Goal: Information Seeking & Learning: Learn about a topic

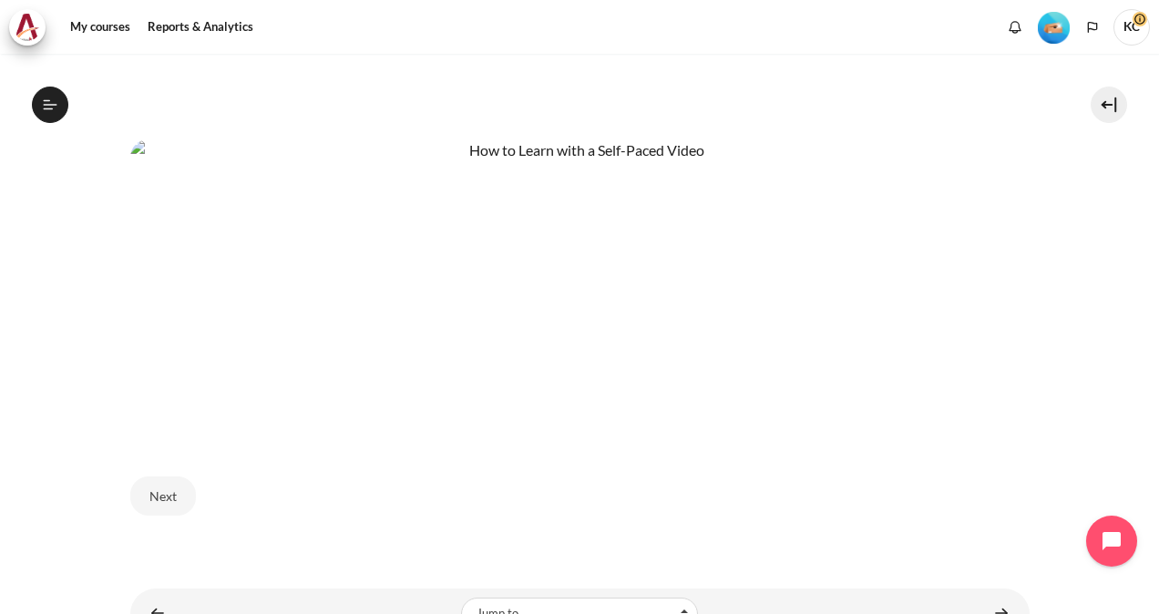
scroll to position [961, 0]
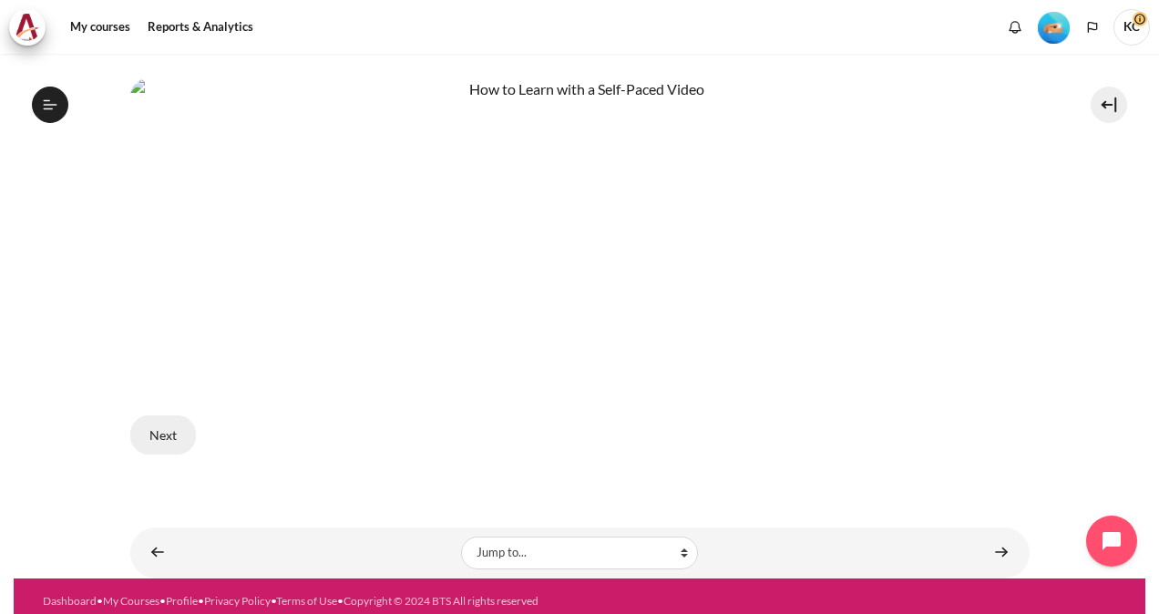
click at [170, 426] on button "Next" at bounding box center [163, 435] width 66 height 38
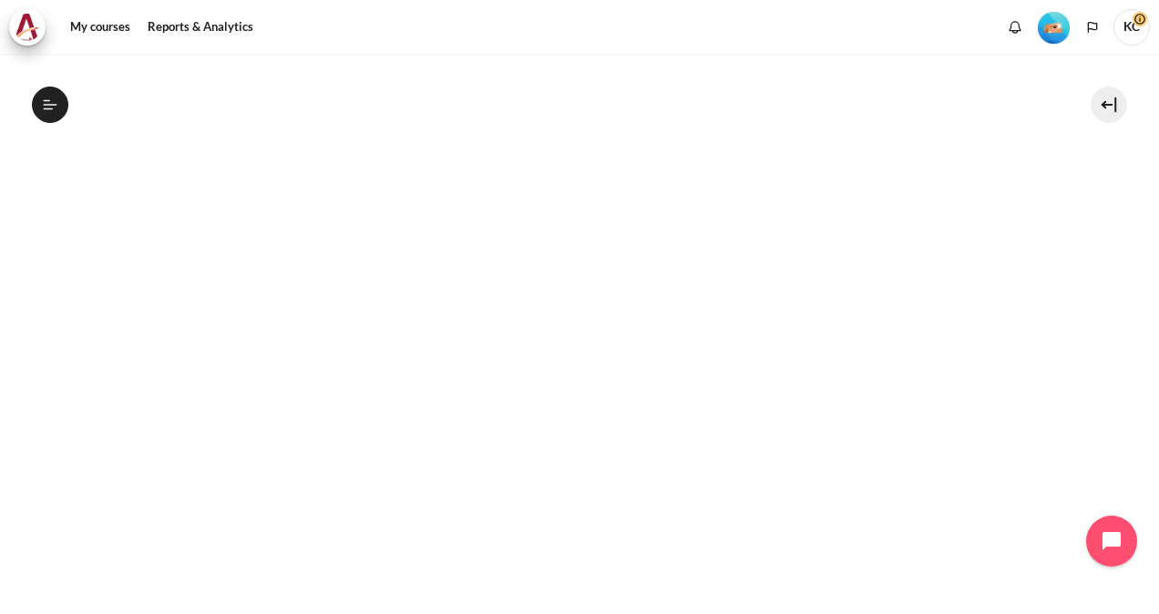
scroll to position [820, 0]
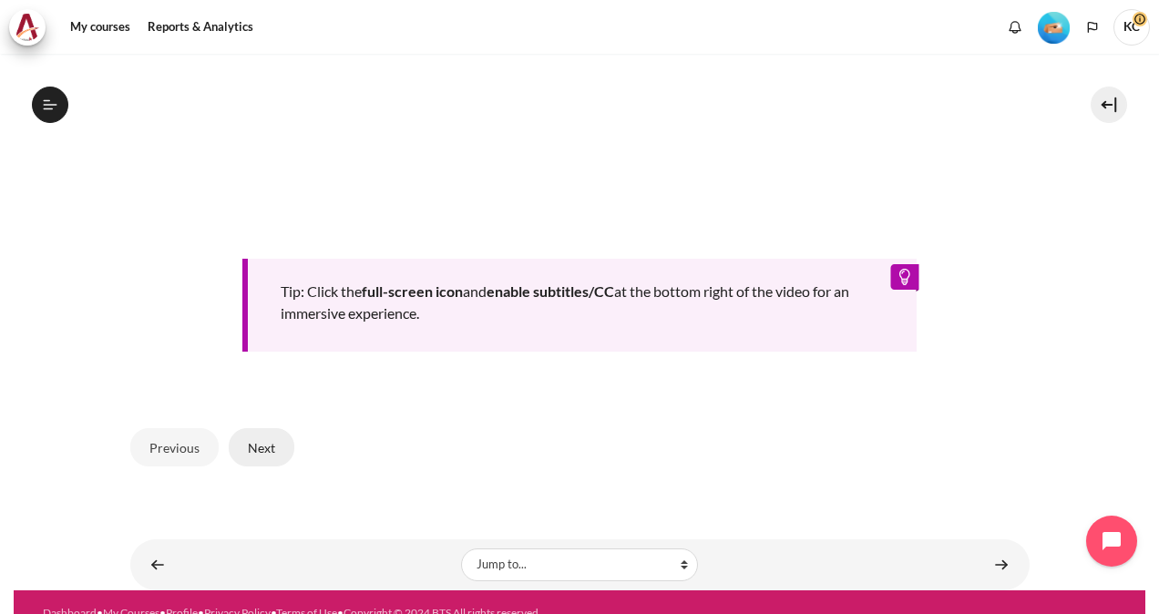
click at [259, 450] on button "Next" at bounding box center [262, 447] width 66 height 38
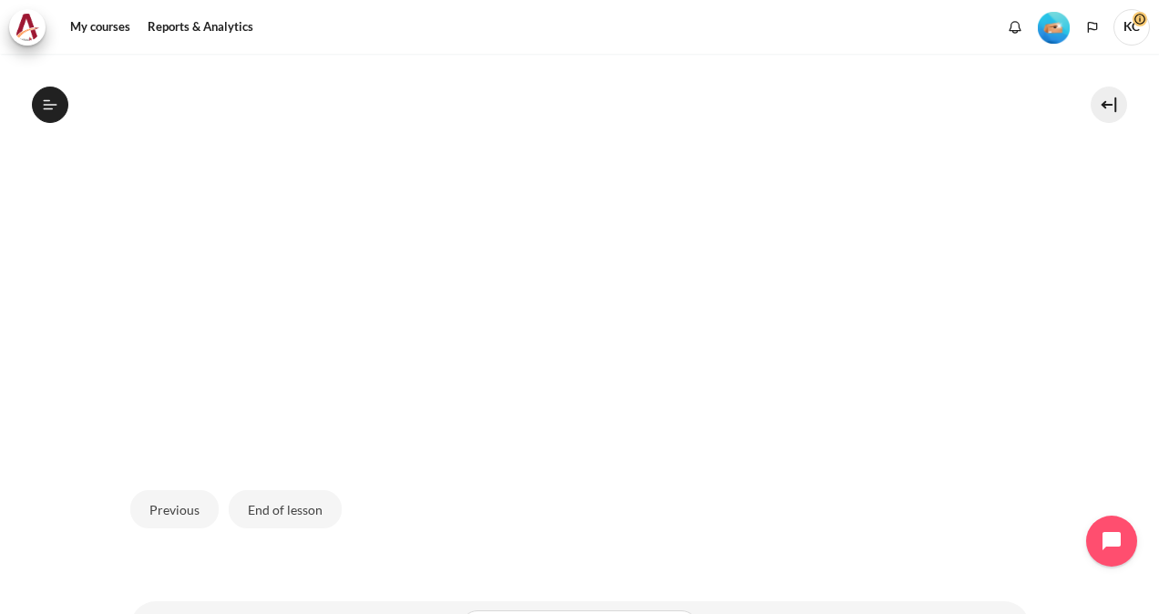
scroll to position [592, 0]
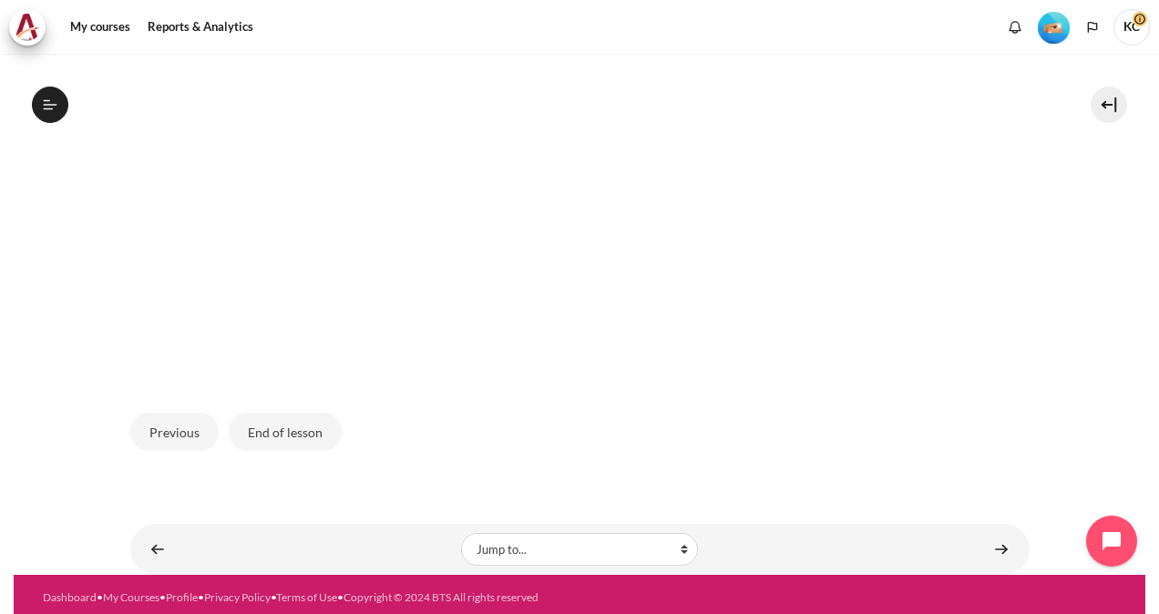
click at [810, 113] on img "Content" at bounding box center [580, 124] width 900 height 506
click at [518, 126] on img "Content" at bounding box center [580, 124] width 900 height 506
click at [273, 211] on img "Content" at bounding box center [580, 124] width 900 height 506
click at [235, 293] on img "Content" at bounding box center [580, 124] width 900 height 506
click at [281, 441] on button "End of lesson" at bounding box center [285, 432] width 113 height 38
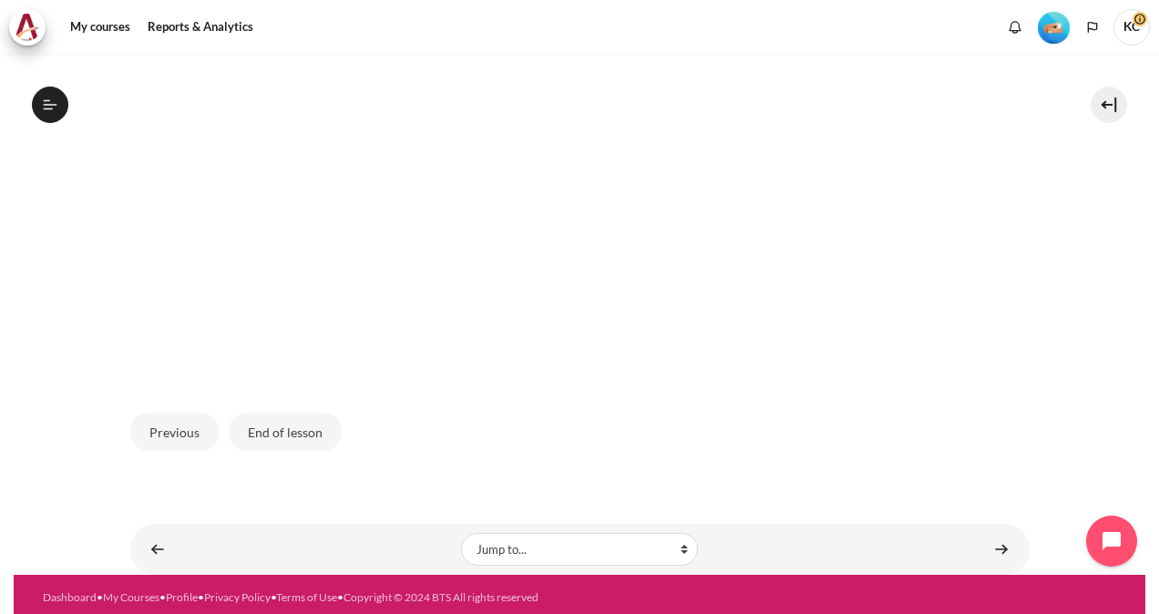
scroll to position [46, 0]
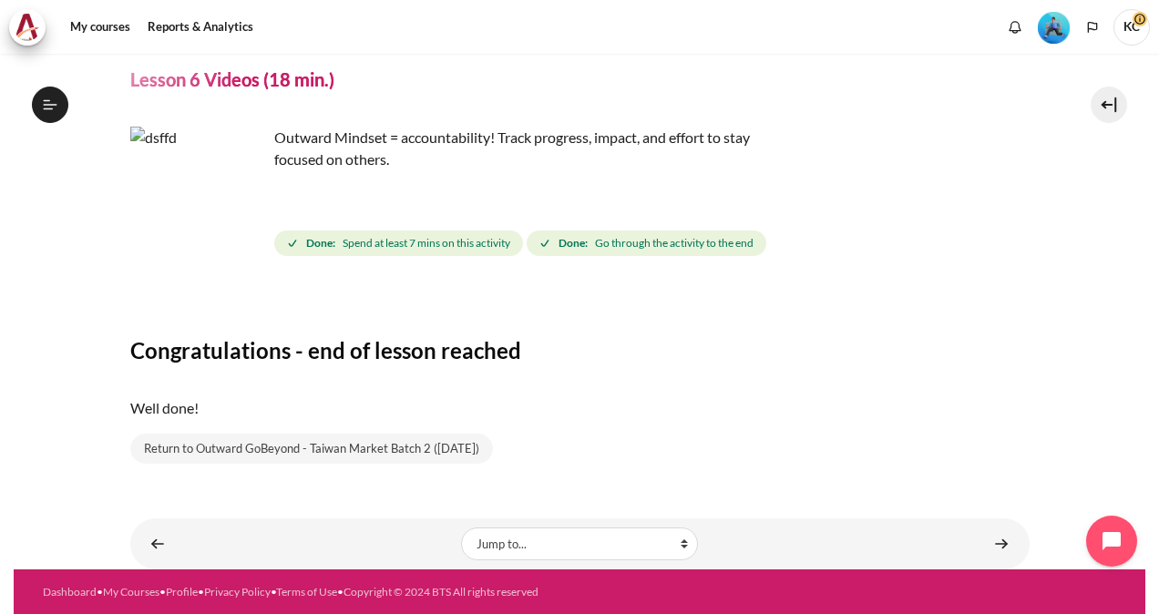
scroll to position [905, 0]
click at [351, 142] on p "Outward Mindset = accountability! Track progress, impact, and effort to stay fo…" at bounding box center [449, 149] width 638 height 44
click at [302, 377] on div "Congratulations - end of lesson reached Well done! Return to Outward GoBeyond -…" at bounding box center [580, 376] width 900 height 178
drag, startPoint x: 242, startPoint y: 227, endPoint x: 208, endPoint y: 162, distance: 73.0
click at [241, 227] on img "Content" at bounding box center [198, 195] width 137 height 137
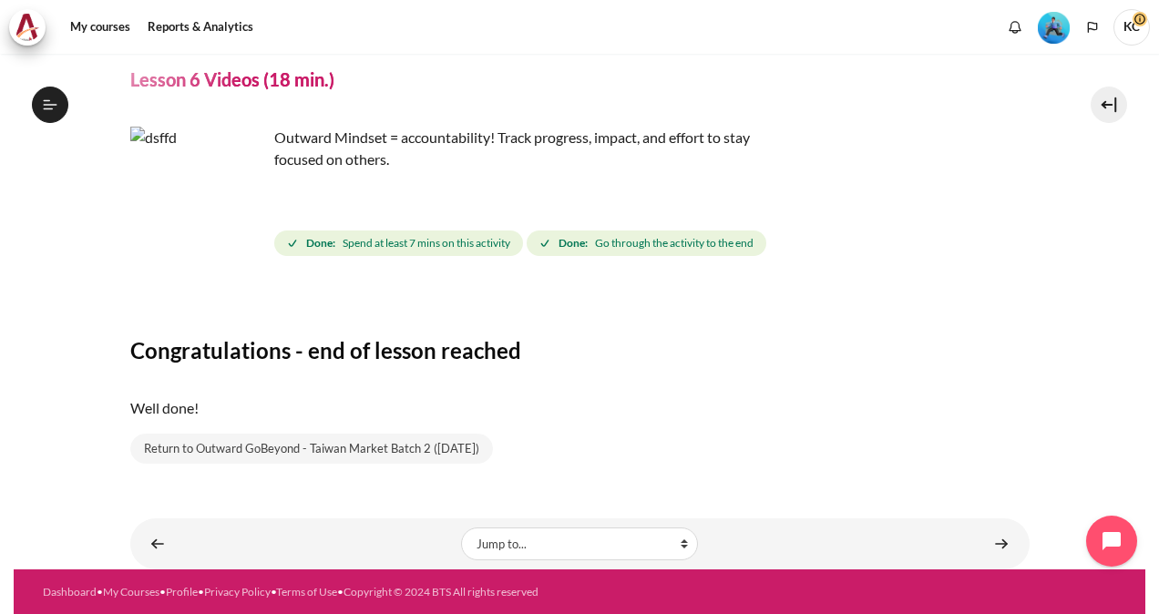
click at [198, 155] on img "Content" at bounding box center [198, 195] width 137 height 137
click at [291, 122] on div "My courses OPO TW B2 Lesson 6: Becoming Fully Accountable Lesson 6 Videos (18 m…" at bounding box center [580, 242] width 900 height 499
click at [459, 129] on p "Outward Mindset = accountability! Track progress, impact, and effort to stay fo…" at bounding box center [449, 149] width 638 height 44
click at [584, 139] on p "Outward Mindset = accountability! Track progress, impact, and effort to stay fo…" at bounding box center [449, 149] width 638 height 44
click at [53, 108] on icon at bounding box center [50, 105] width 16 height 16
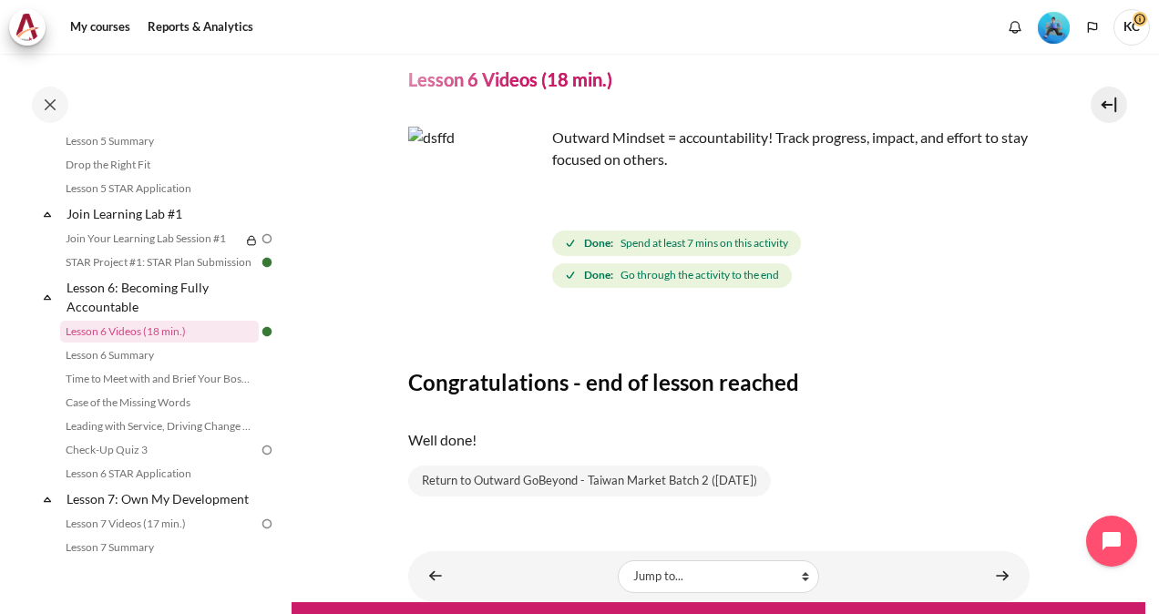
drag, startPoint x: 288, startPoint y: 355, endPoint x: 283, endPoint y: 387, distance: 33.1
click at [283, 387] on div "Completed 48% 12 / 25 Expand Collapse Welcome! Highlighted" at bounding box center [146, 334] width 292 height 559
copy ul "Lesson 6 Summary Time to Meet with and Brief Your Boss #1"
click at [311, 454] on section "My courses OPO TW B2 Lesson 6: Becoming Fully Accountable Lesson 6 Videos (18 m…" at bounding box center [719, 298] width 854 height 610
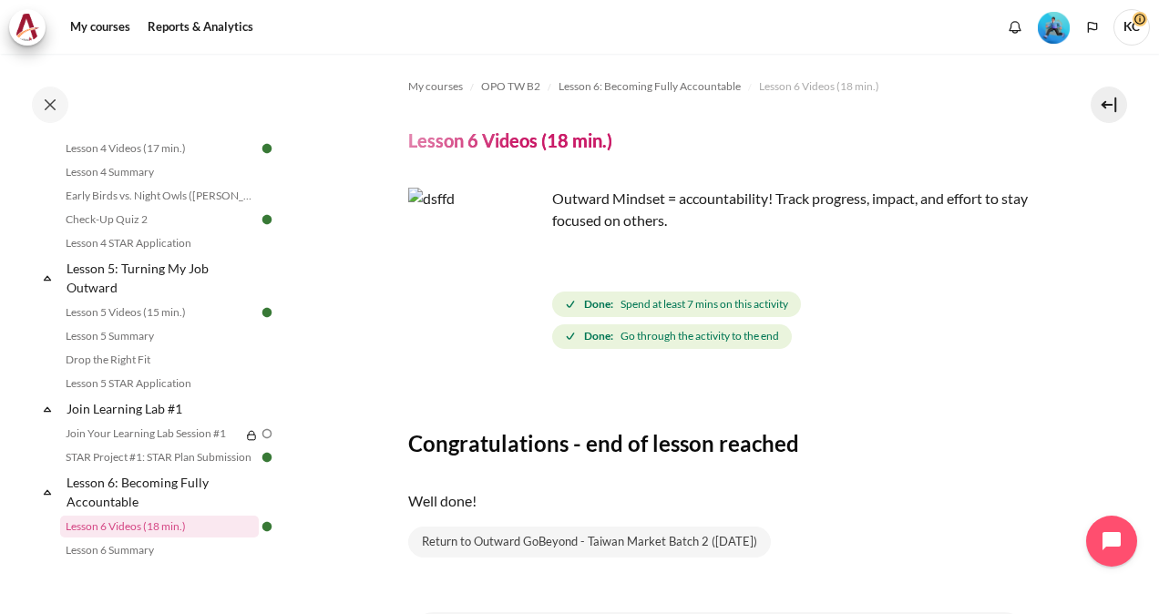
scroll to position [820, 0]
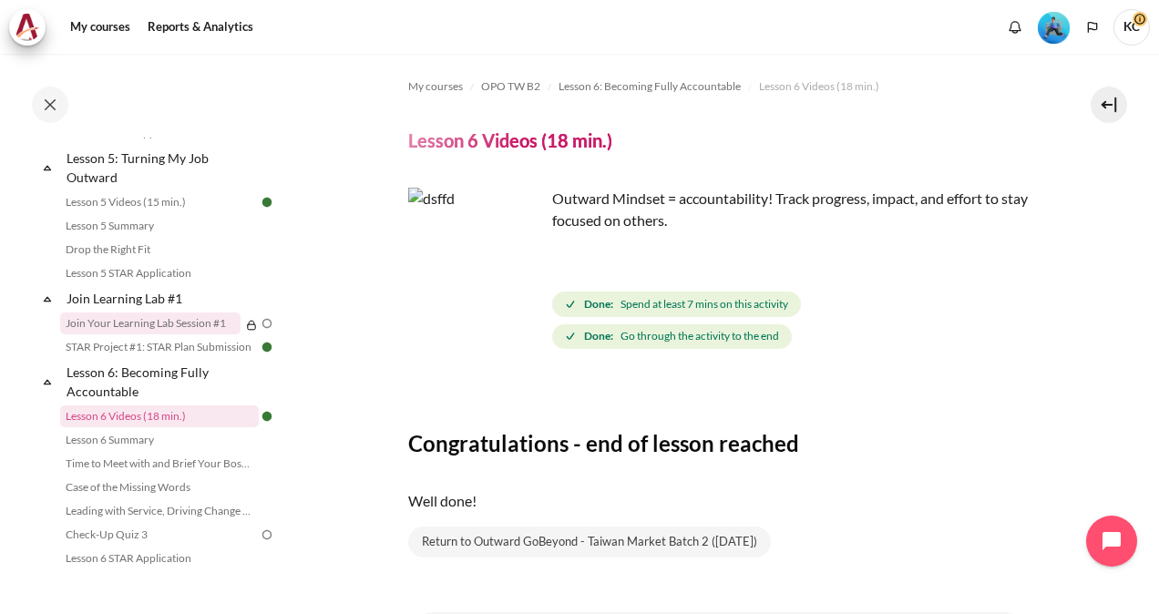
click at [199, 334] on link "Join Your Learning Lab Session #1" at bounding box center [150, 324] width 180 height 22
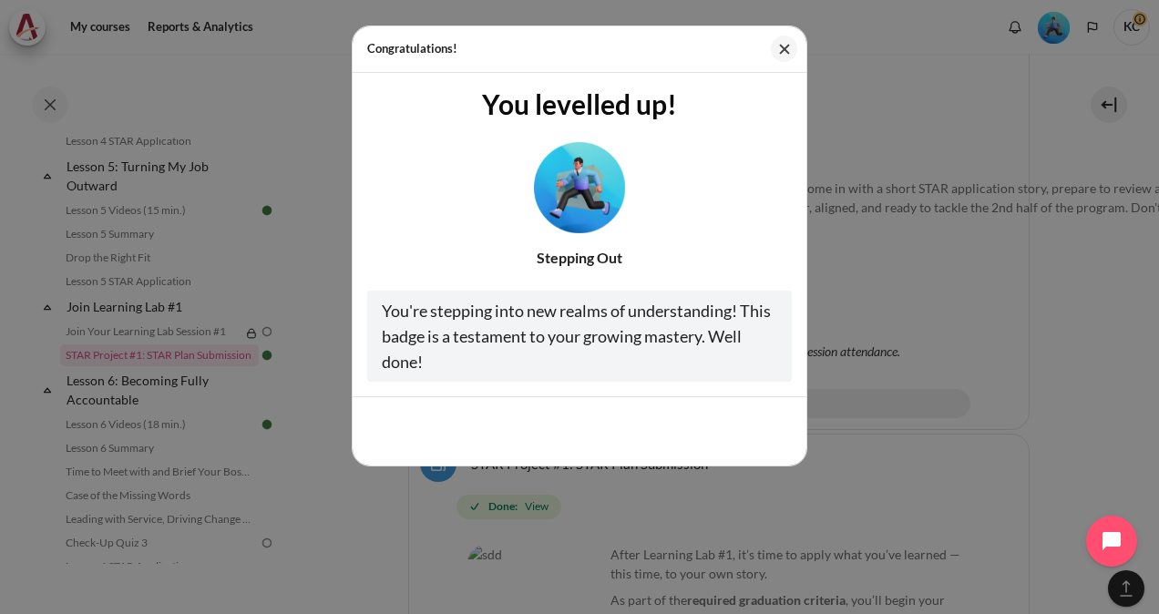
scroll to position [1958, 0]
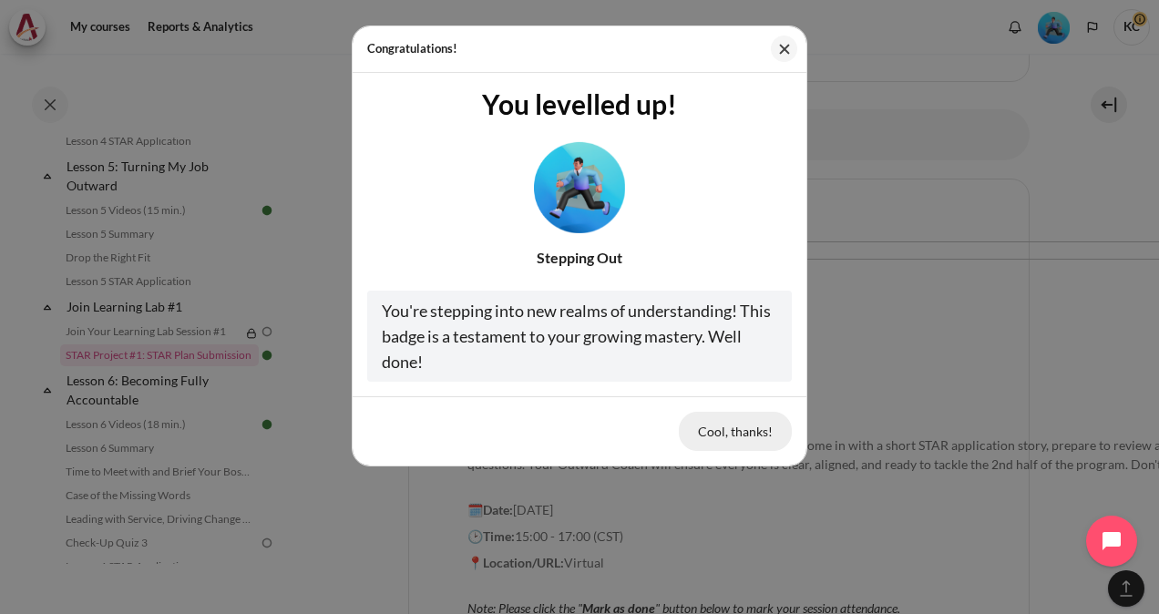
click at [726, 431] on button "Cool, thanks!" at bounding box center [735, 431] width 113 height 38
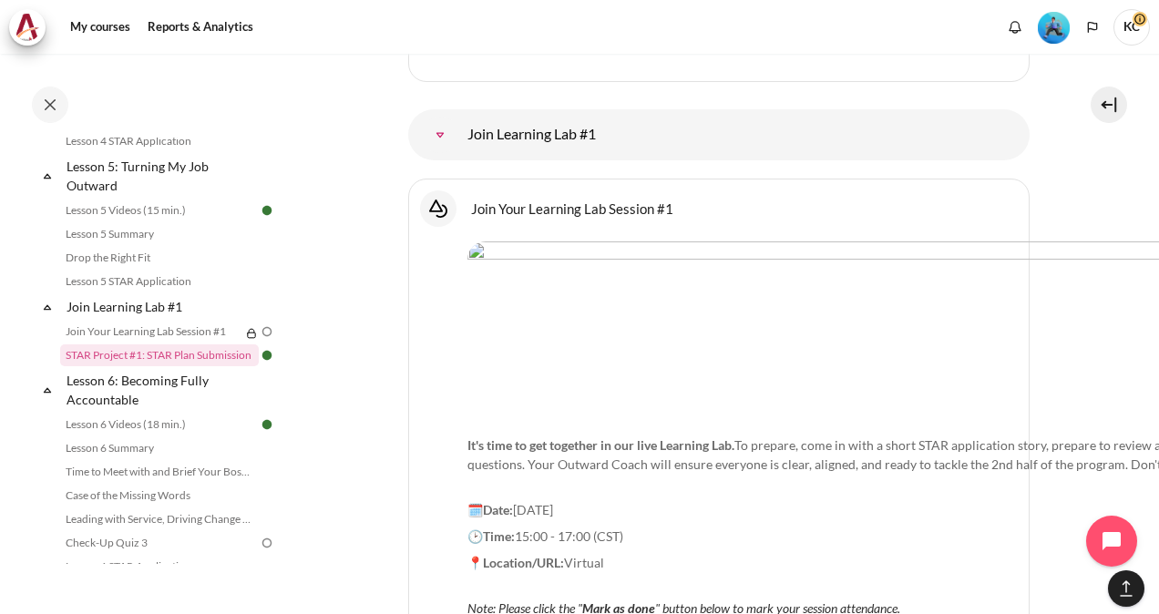
click at [259, 340] on img at bounding box center [267, 332] width 16 height 16
click at [166, 343] on link "Join Your Learning Lab Session #1" at bounding box center [150, 332] width 180 height 22
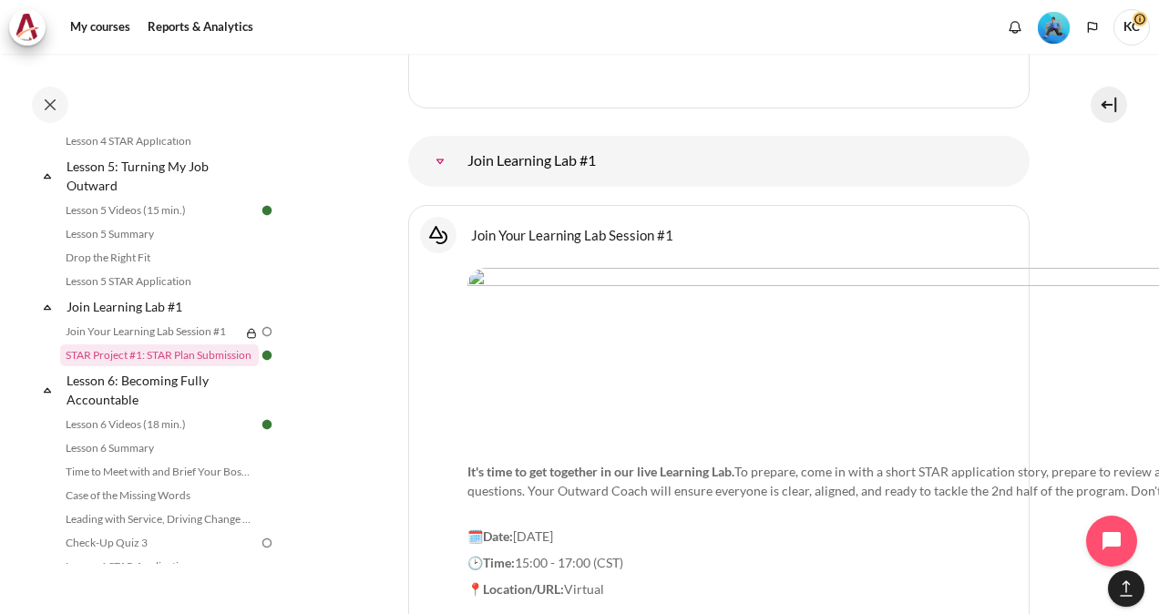
click at [750, 275] on img "Content" at bounding box center [998, 351] width 1061 height 166
click at [813, 268] on img "Content" at bounding box center [998, 351] width 1061 height 166
click at [530, 443] on p "It's time to get together in our live Learning Lab. To prepare, come in with a …" at bounding box center [998, 481] width 1061 height 77
click at [650, 443] on p "It's time to get together in our live Learning Lab. To prepare, come in with a …" at bounding box center [998, 481] width 1061 height 77
drag, startPoint x: 650, startPoint y: 350, endPoint x: 701, endPoint y: 349, distance: 51.0
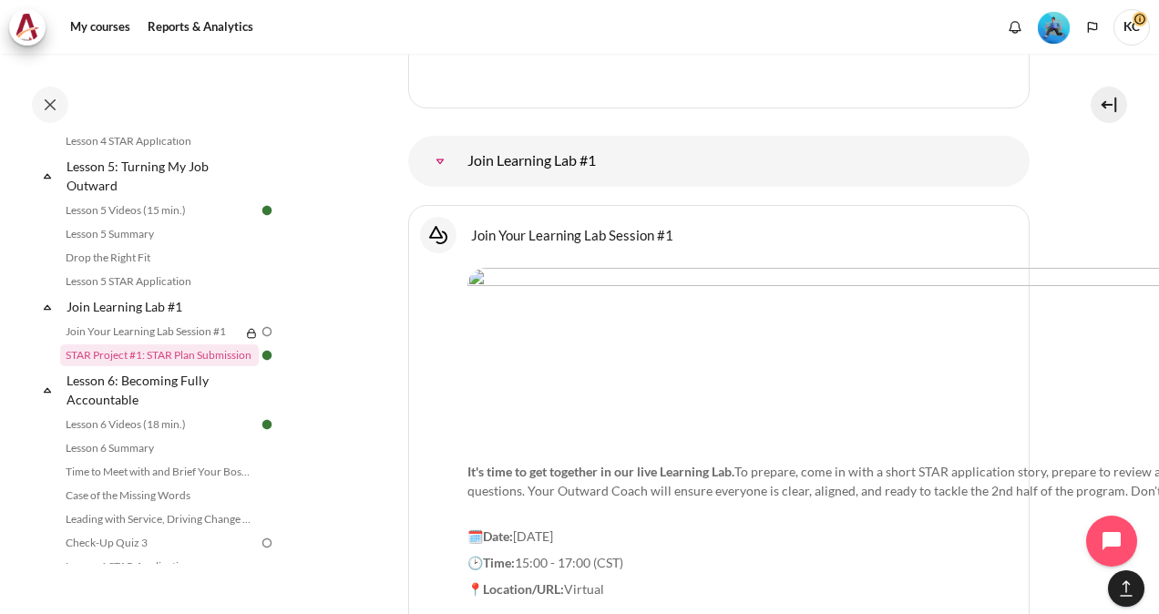
click at [699, 443] on p "It's time to get together in our live Learning Lab. To prepare, come in with a …" at bounding box center [998, 481] width 1061 height 77
click at [819, 443] on p "It's time to get together in our live Learning Lab. To prepare, come in with a …" at bounding box center [998, 481] width 1061 height 77
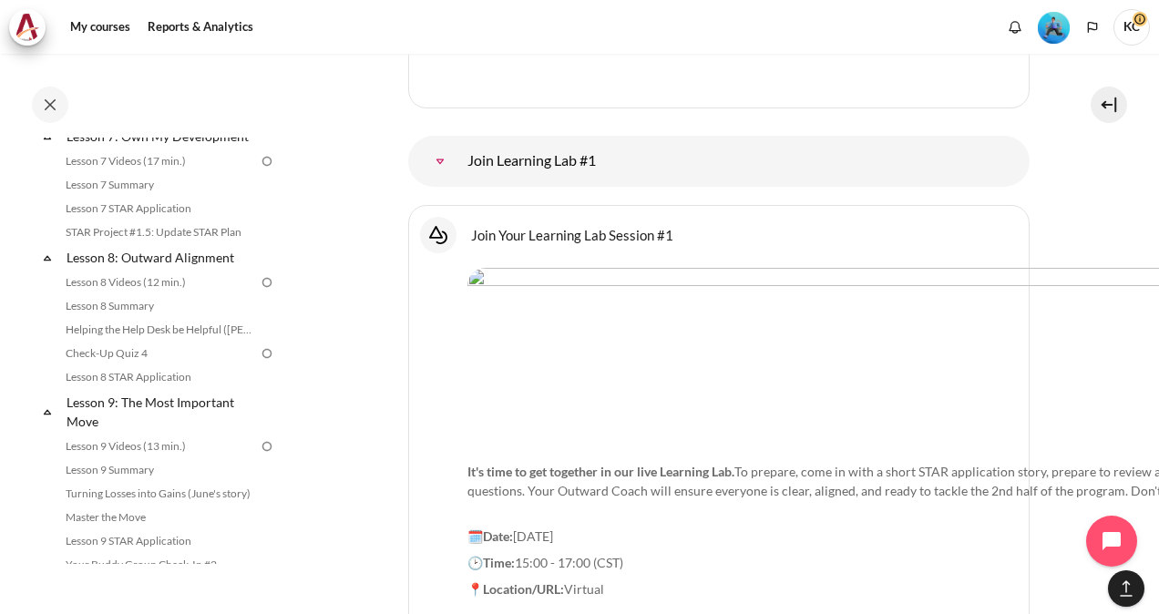
scroll to position [903, 0]
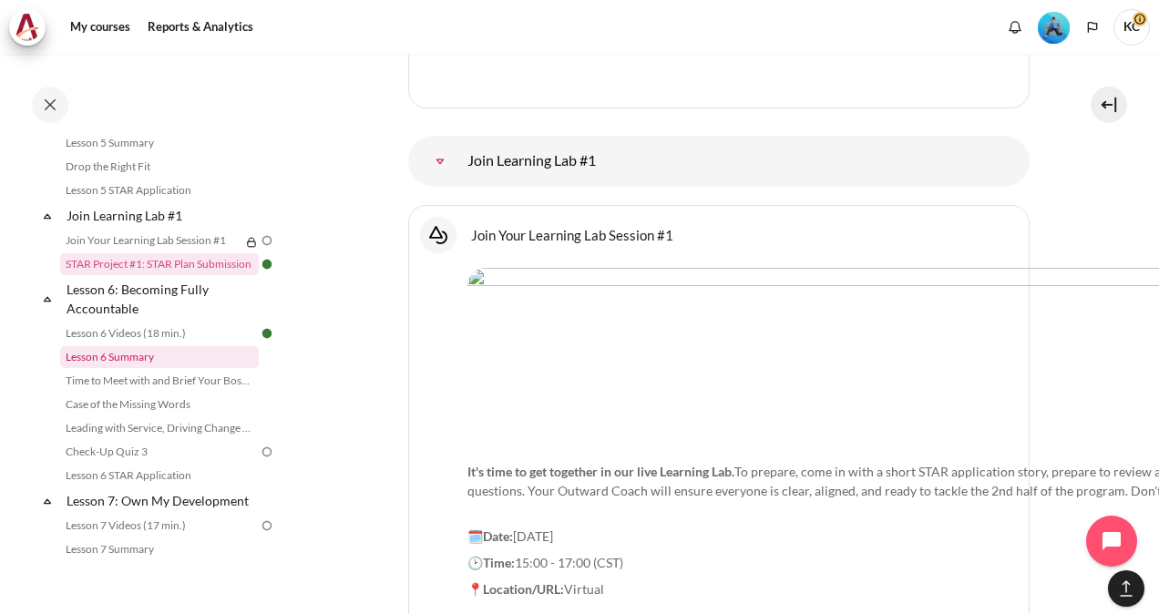
click at [124, 368] on link "Lesson 6 Summary" at bounding box center [159, 357] width 199 height 22
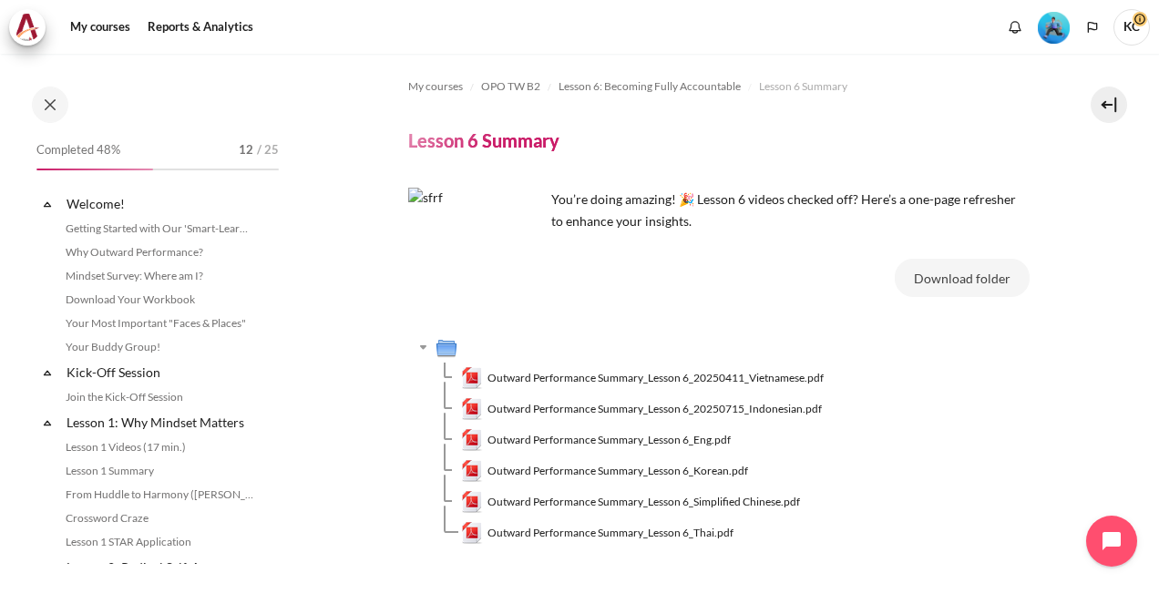
scroll to position [929, 0]
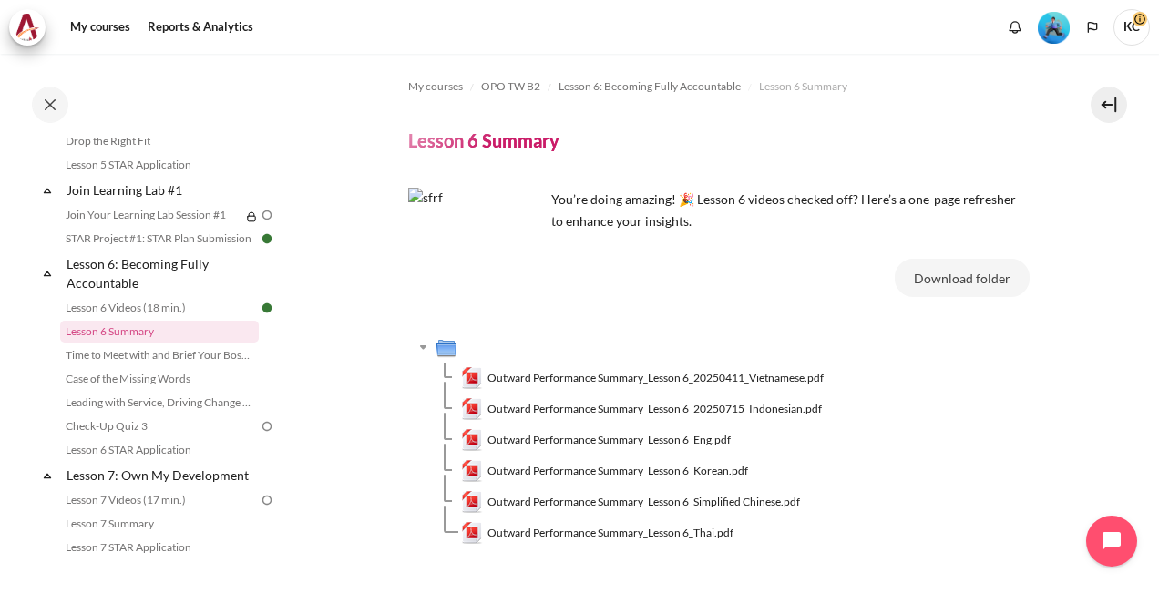
click at [1134, 196] on section "My courses OPO TW B2 Lesson 6: Becoming Fully Accountable Lesson 6 Summary Less…" at bounding box center [719, 361] width 854 height 615
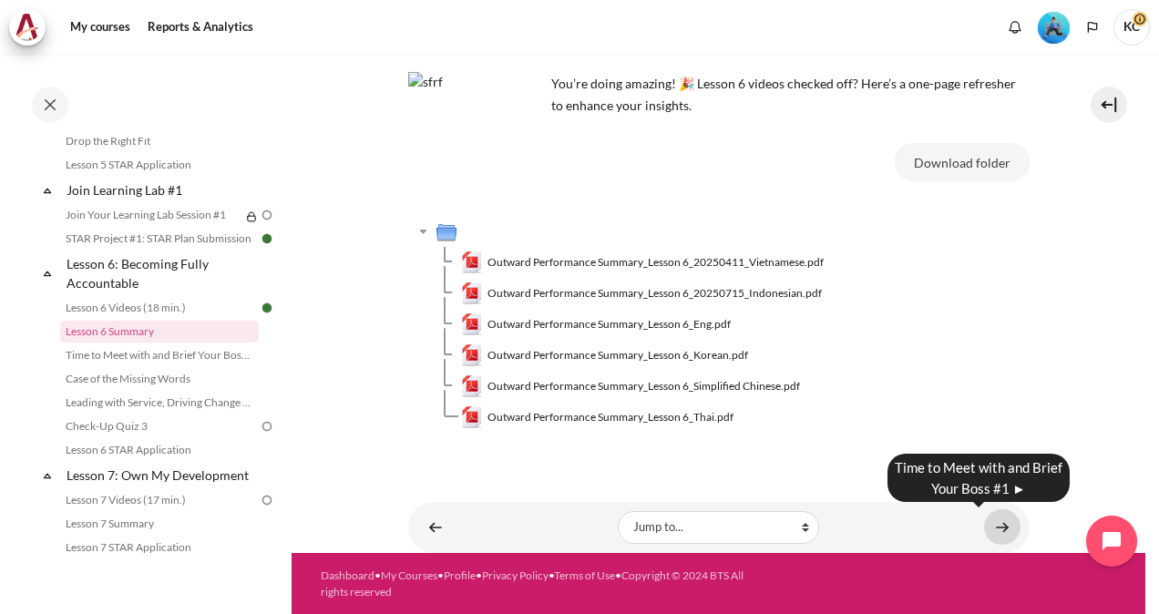
click at [988, 520] on link "Content" at bounding box center [1002, 527] width 36 height 36
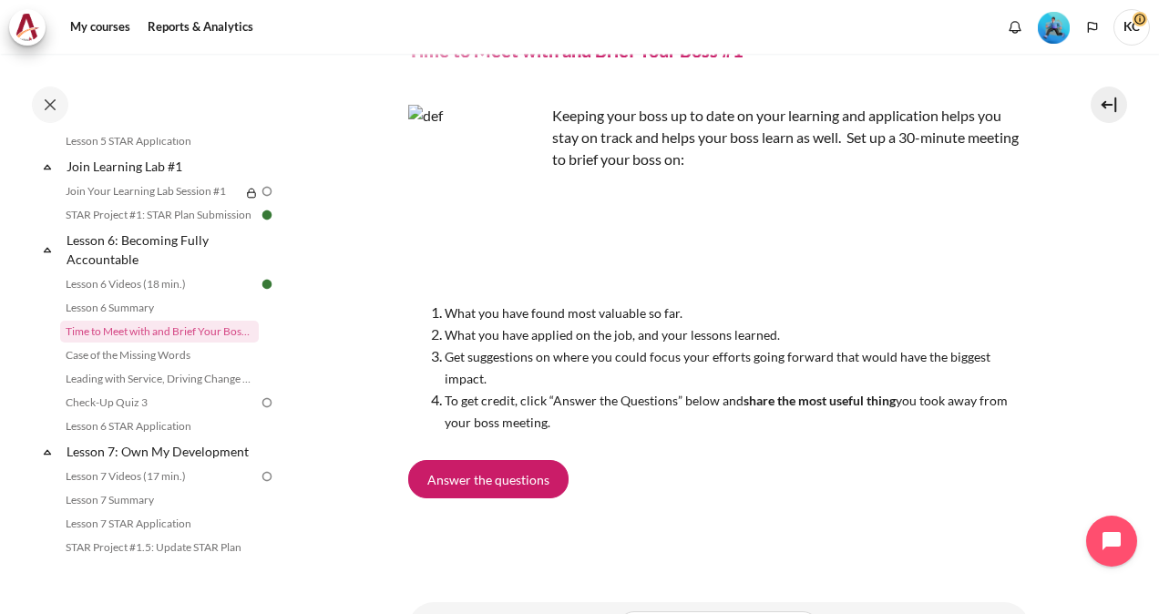
scroll to position [190, 0]
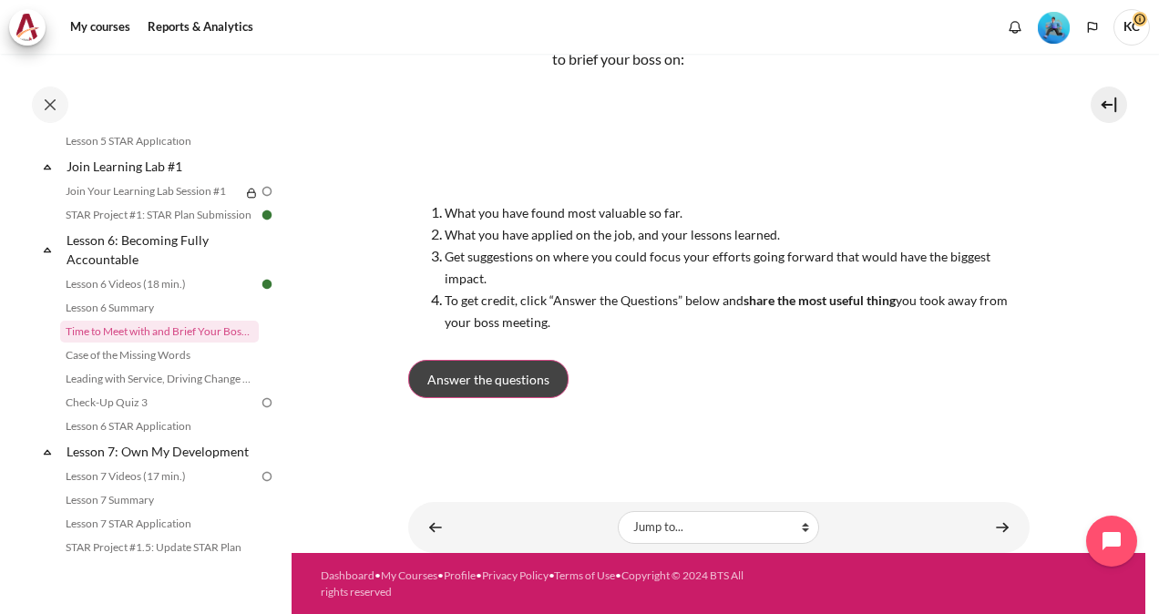
click at [477, 385] on span "Answer the questions" at bounding box center [488, 379] width 122 height 19
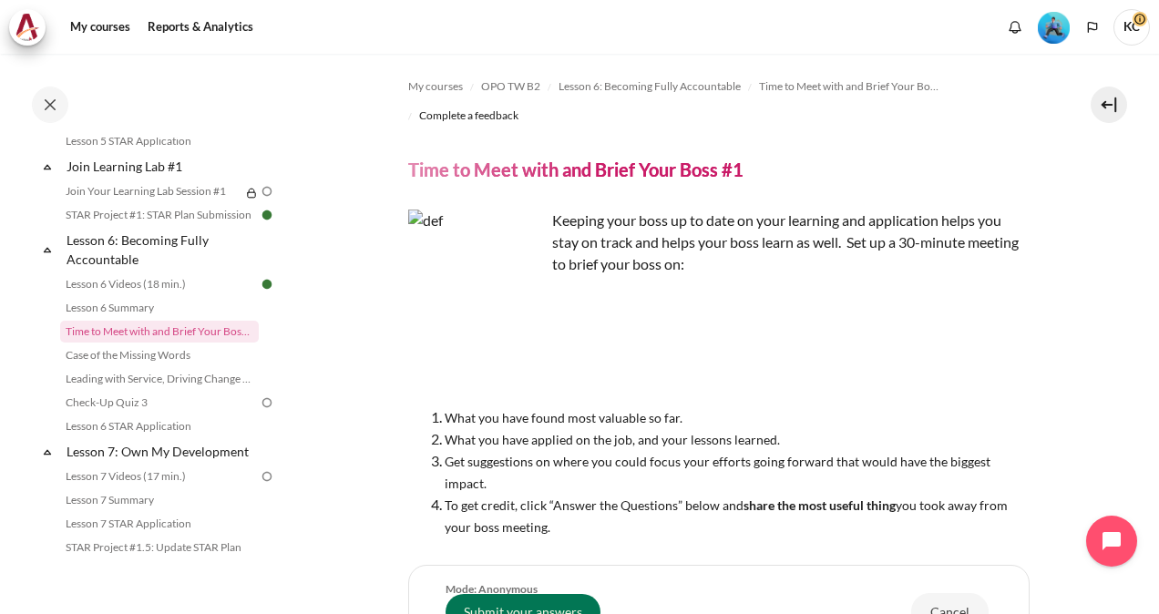
scroll to position [273, 0]
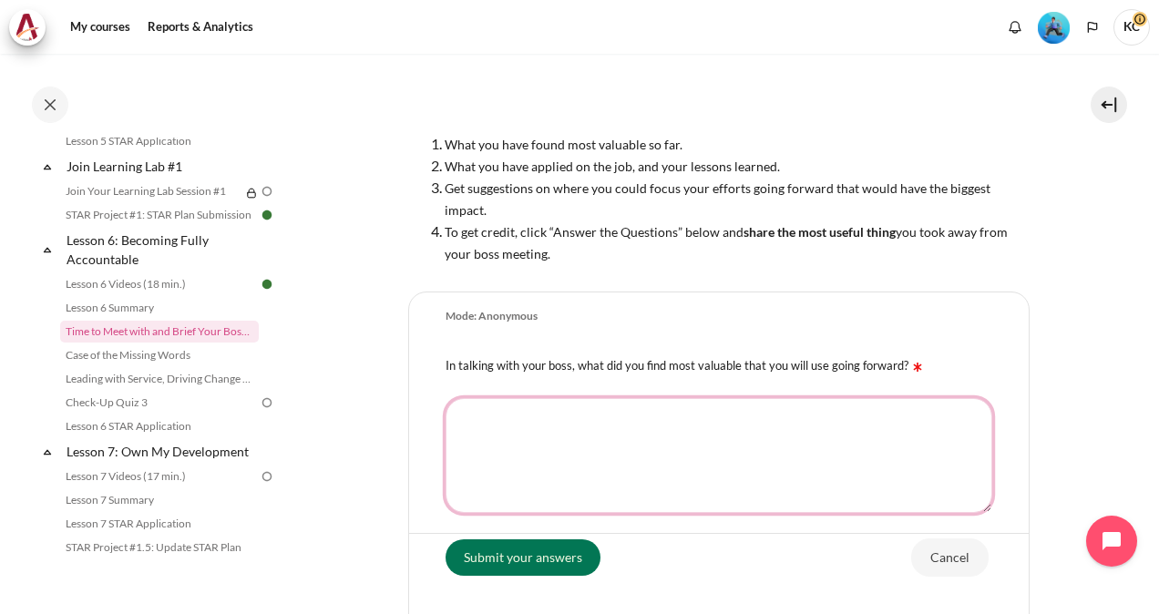
click at [541, 422] on textarea "In talking with your boss, what did you find most valuable that you will use go…" at bounding box center [719, 455] width 547 height 115
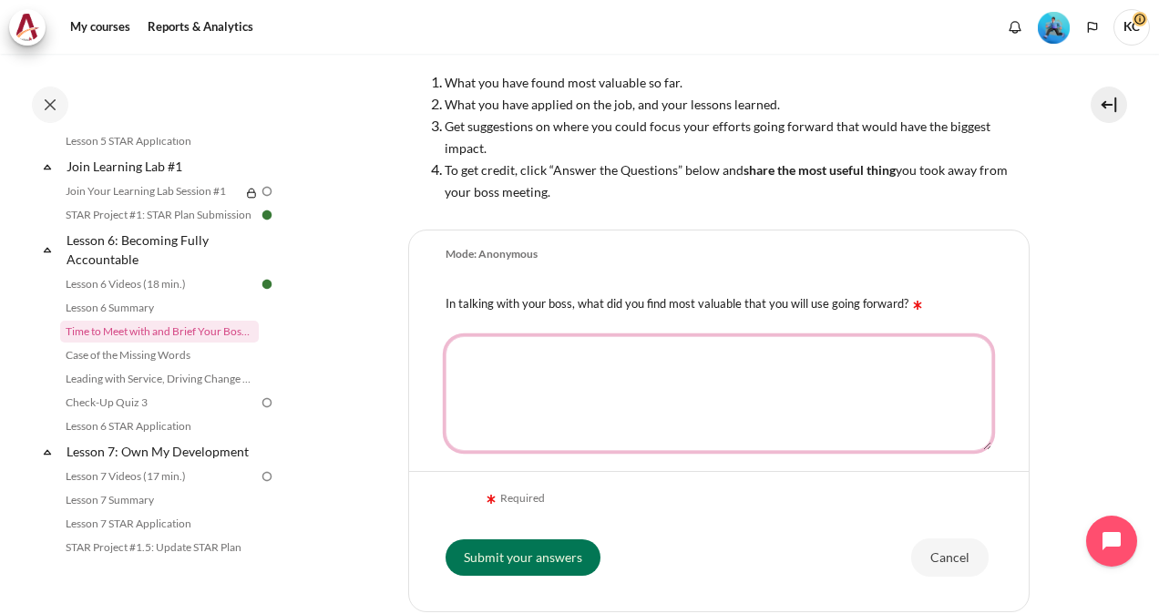
scroll to position [365, 0]
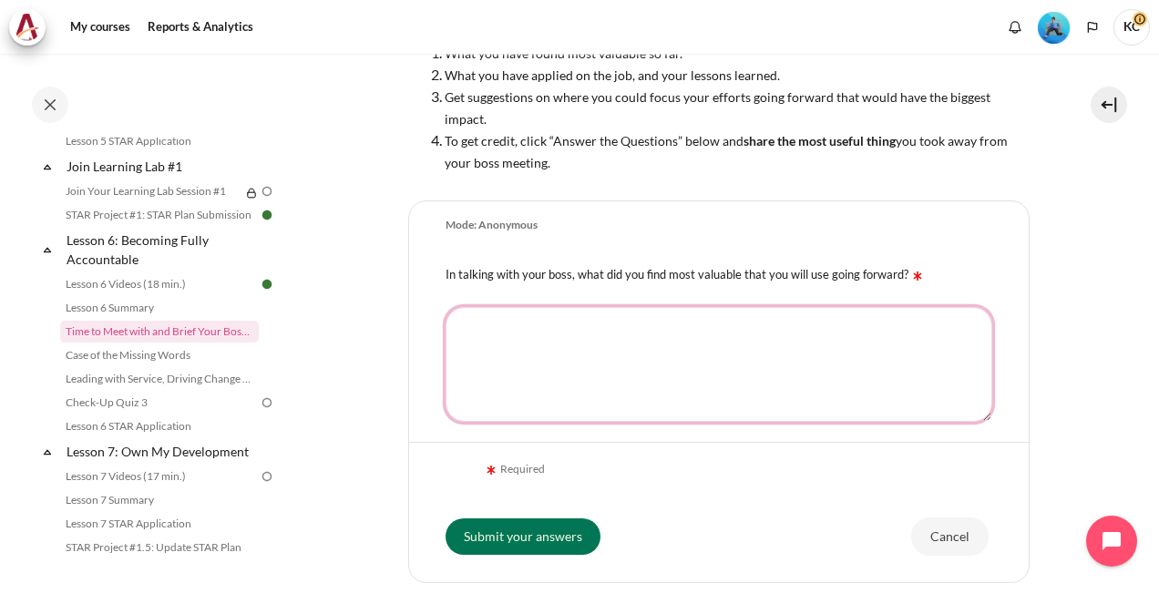
type textarea "ㄡ"
type textarea "."
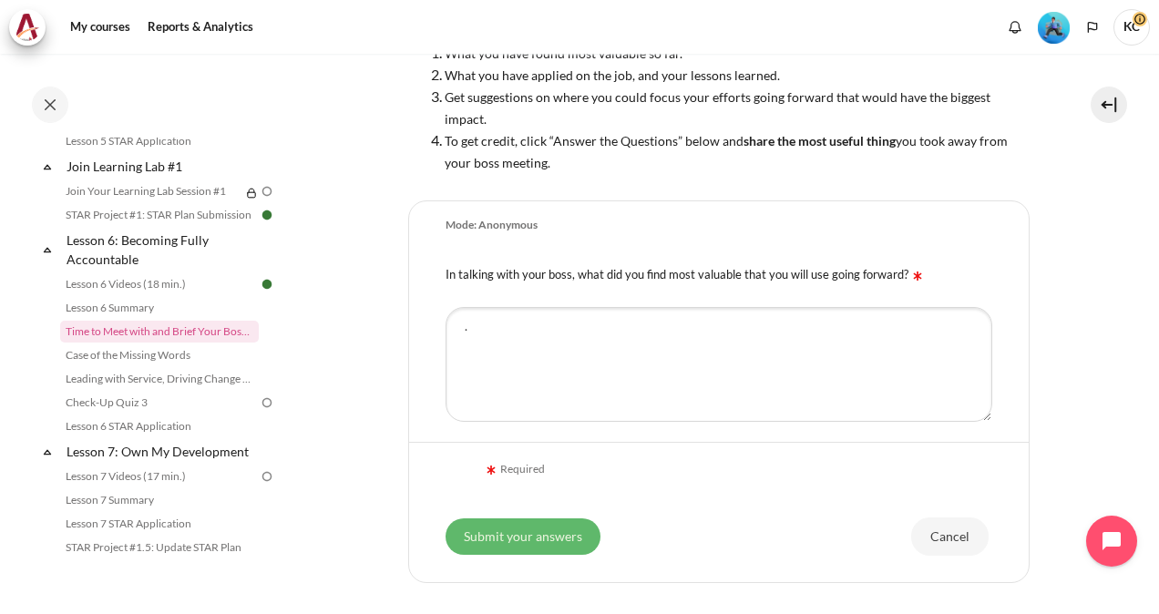
click at [521, 552] on input "Submit your answers" at bounding box center [523, 537] width 155 height 36
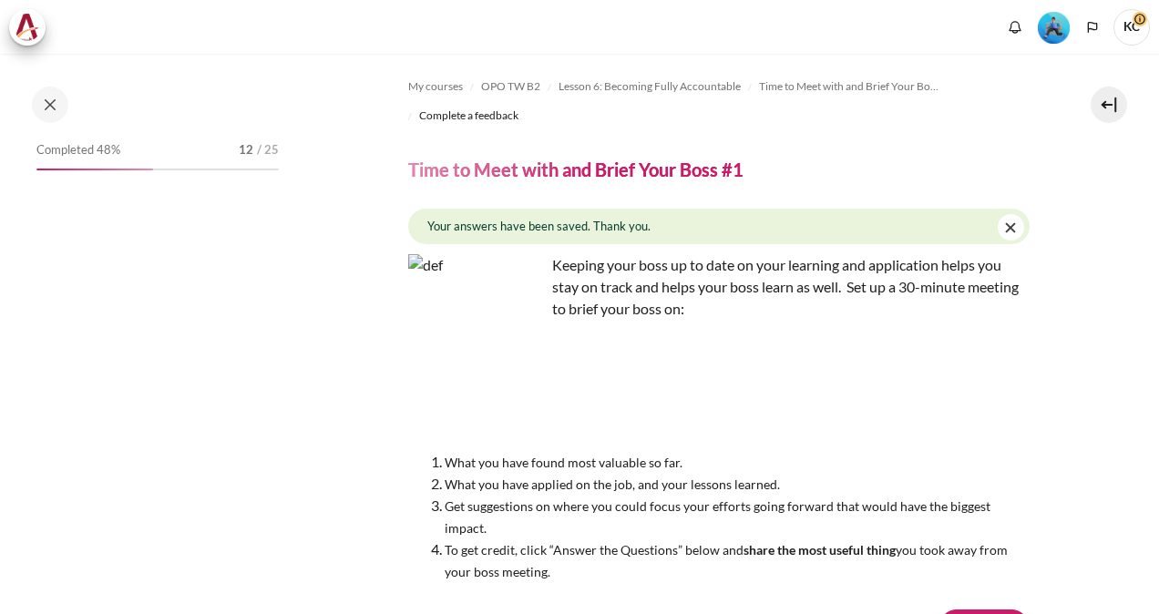
scroll to position [200, 0]
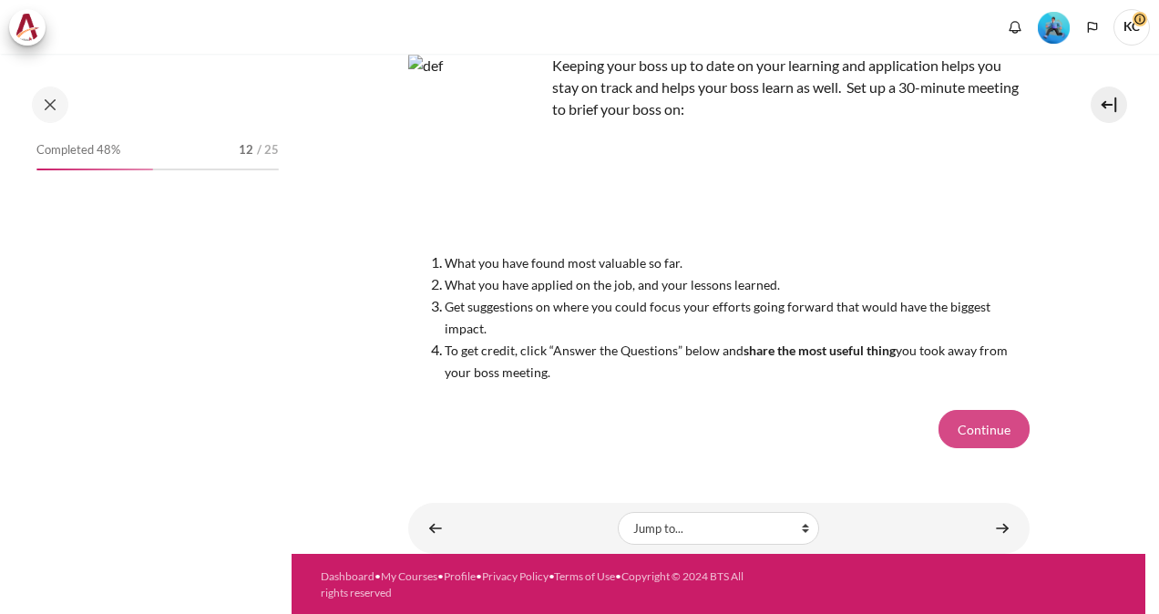
click at [967, 444] on button "Continue" at bounding box center [984, 429] width 91 height 38
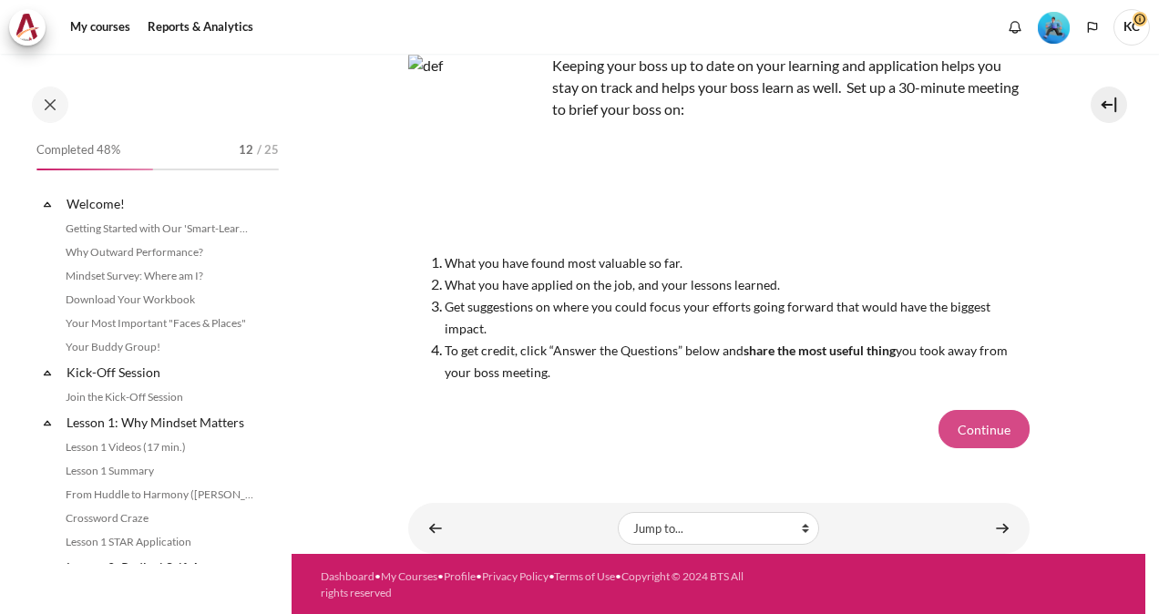
scroll to position [952, 0]
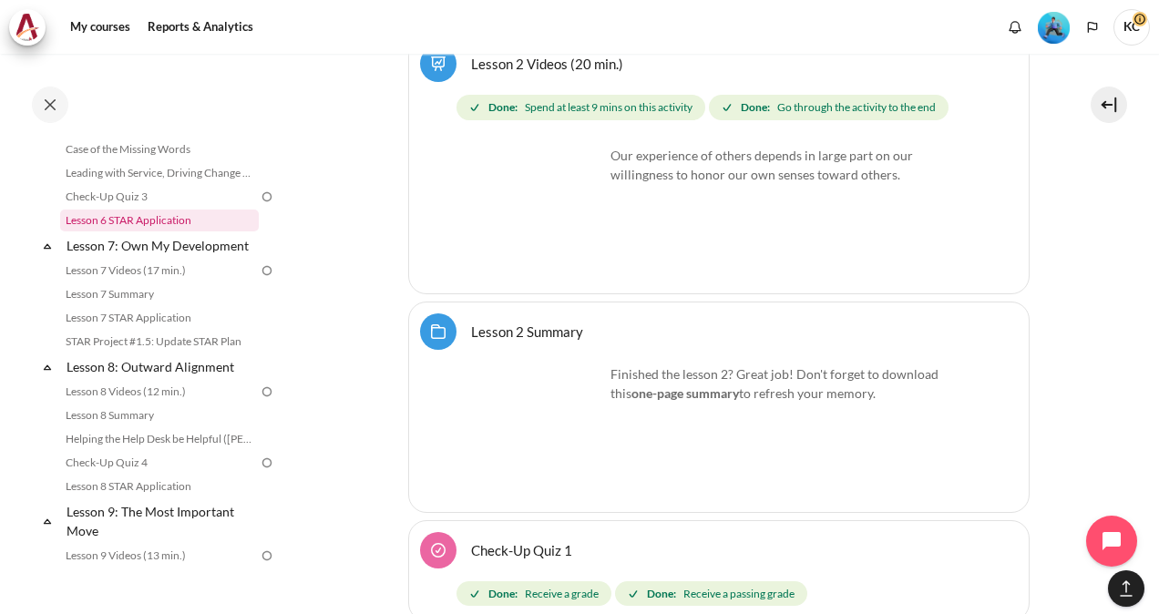
scroll to position [1067, 0]
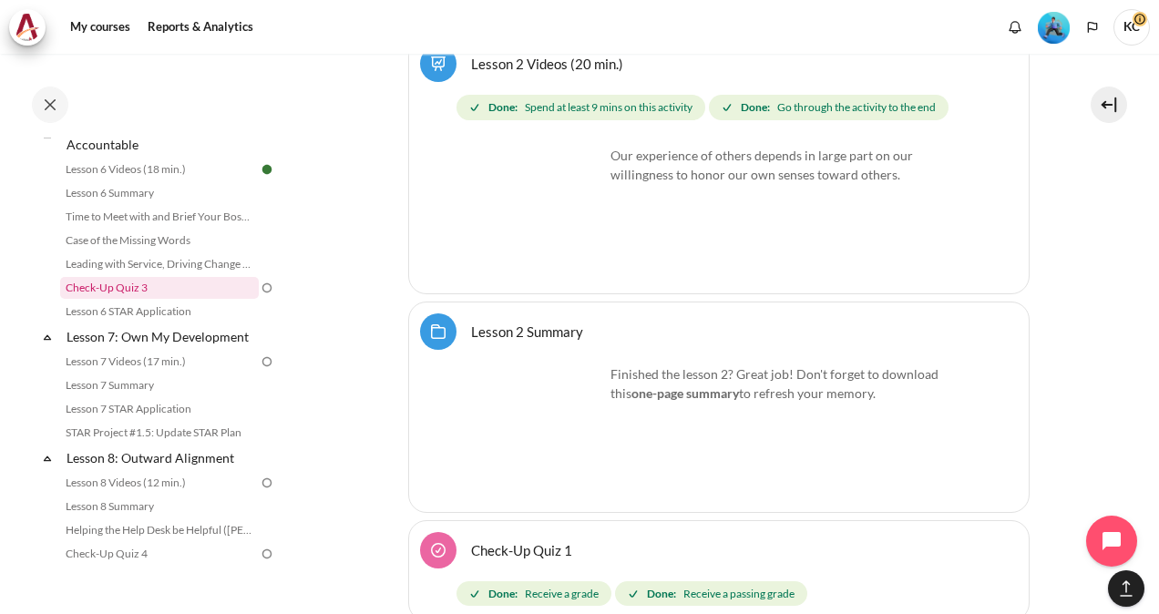
click at [127, 299] on link "Check-Up Quiz 3" at bounding box center [159, 288] width 199 height 22
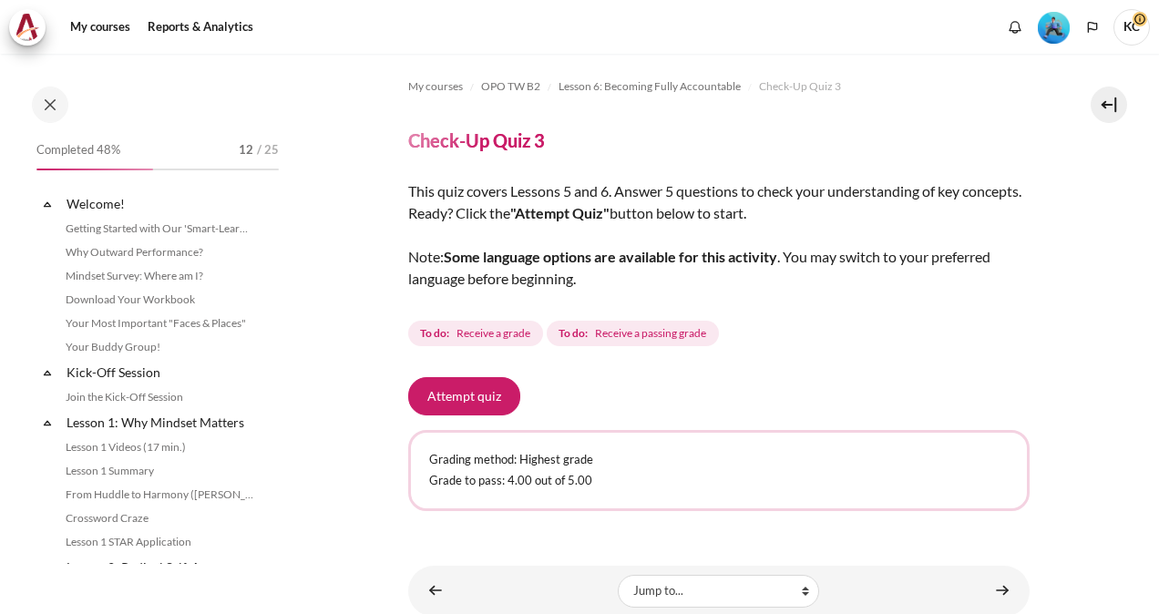
scroll to position [1024, 0]
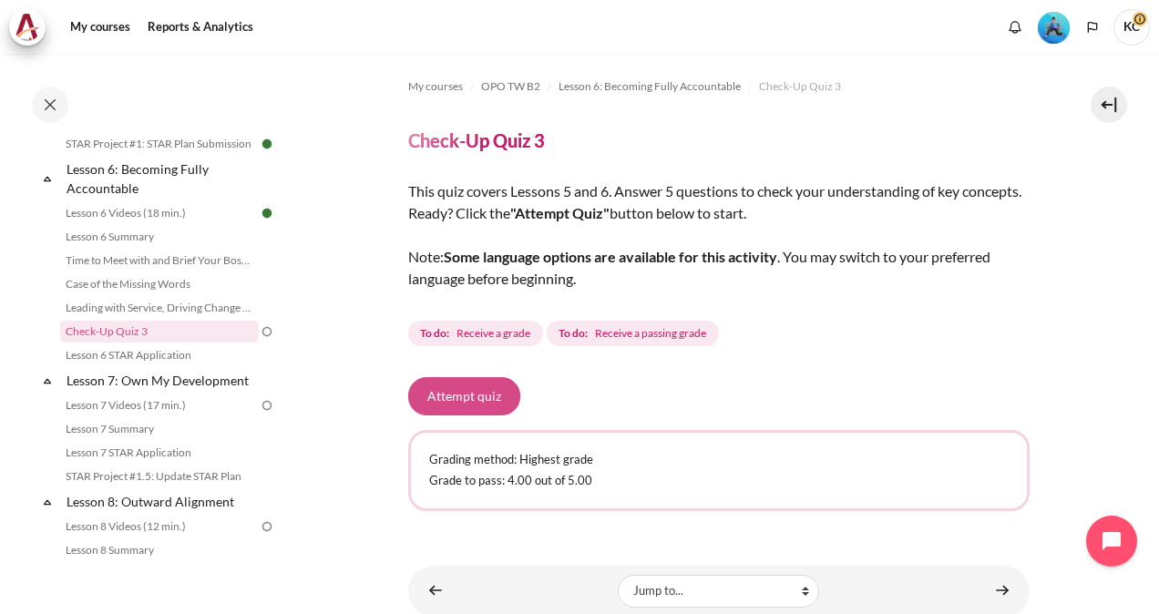
click at [445, 403] on button "Attempt quiz" at bounding box center [464, 396] width 112 height 38
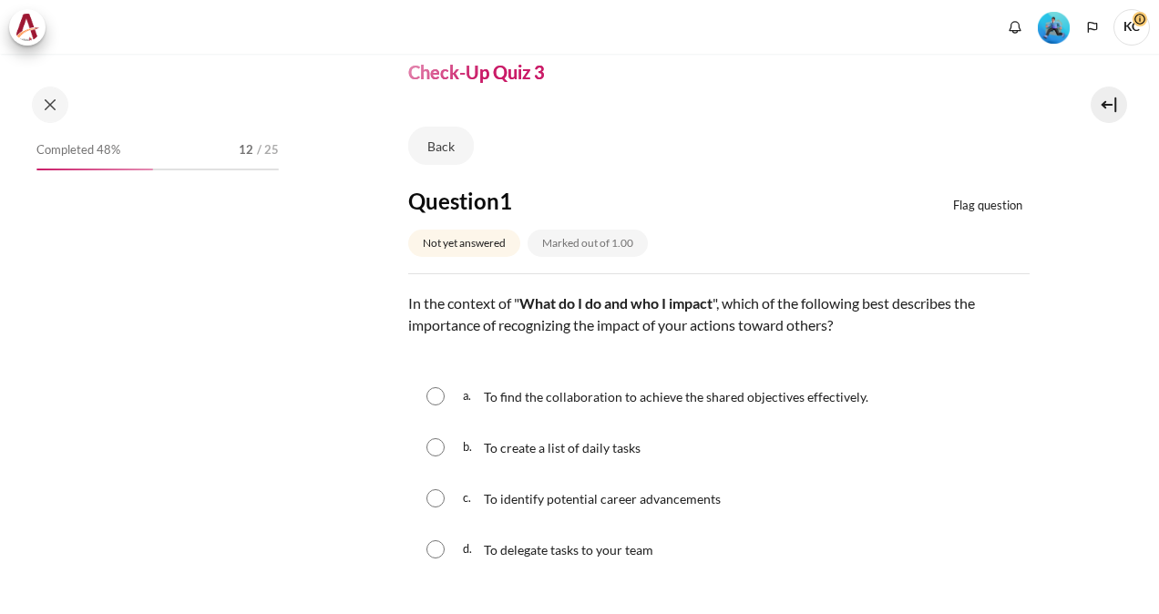
scroll to position [91, 0]
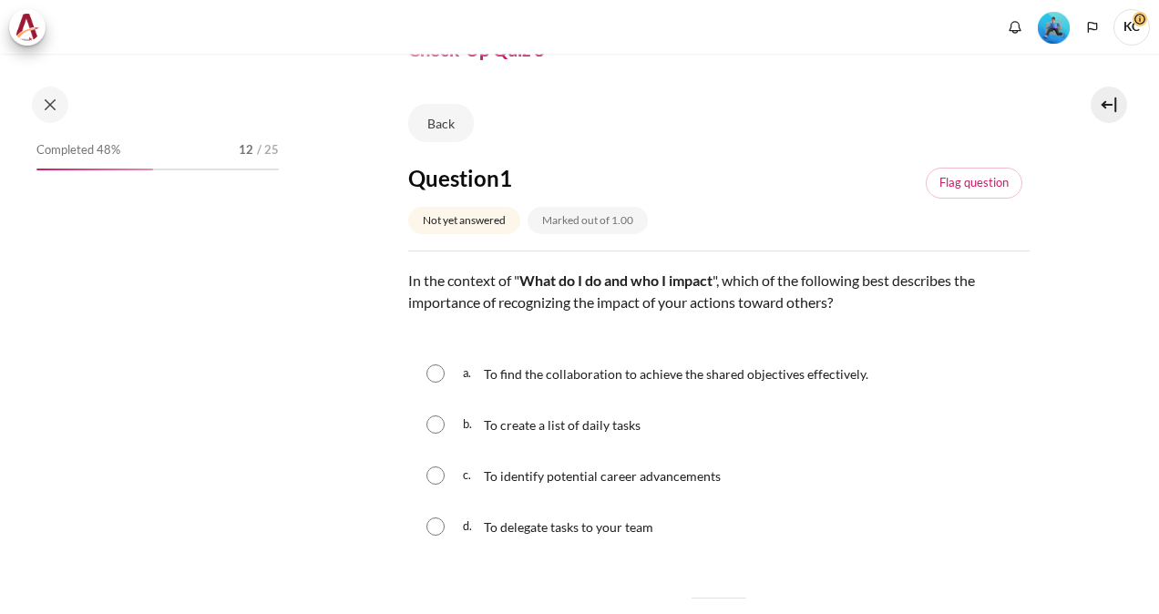
click at [434, 376] on input "Content" at bounding box center [436, 374] width 18 height 18
radio input "true"
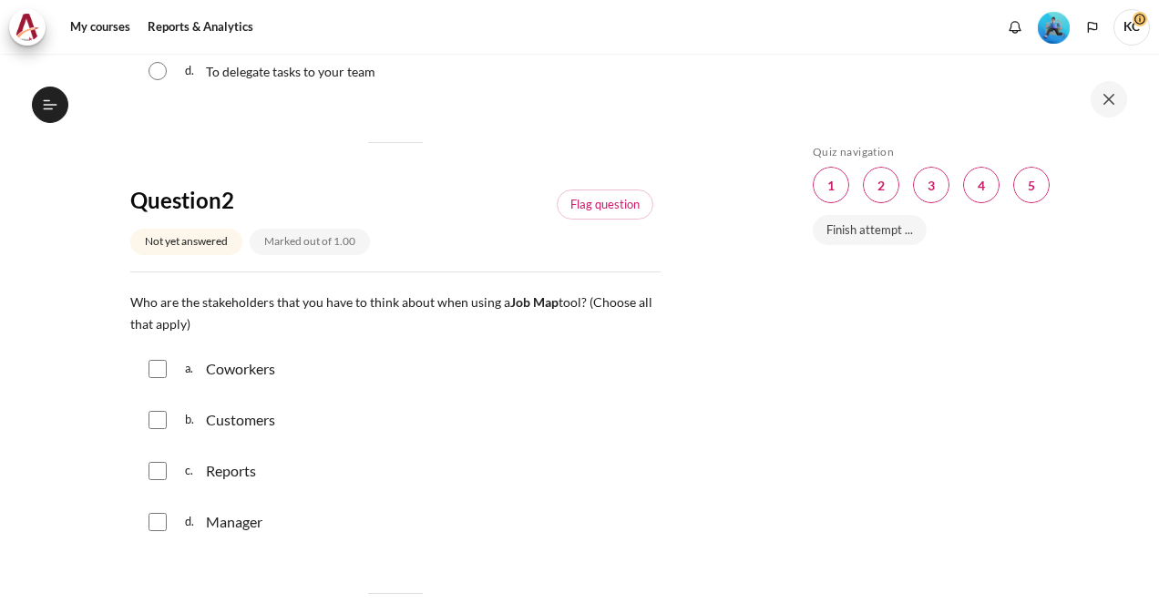
scroll to position [1024, 0]
click at [146, 388] on div "a. Coworkers" at bounding box center [395, 368] width 530 height 47
click at [161, 378] on input "Content" at bounding box center [158, 369] width 18 height 18
checkbox input "true"
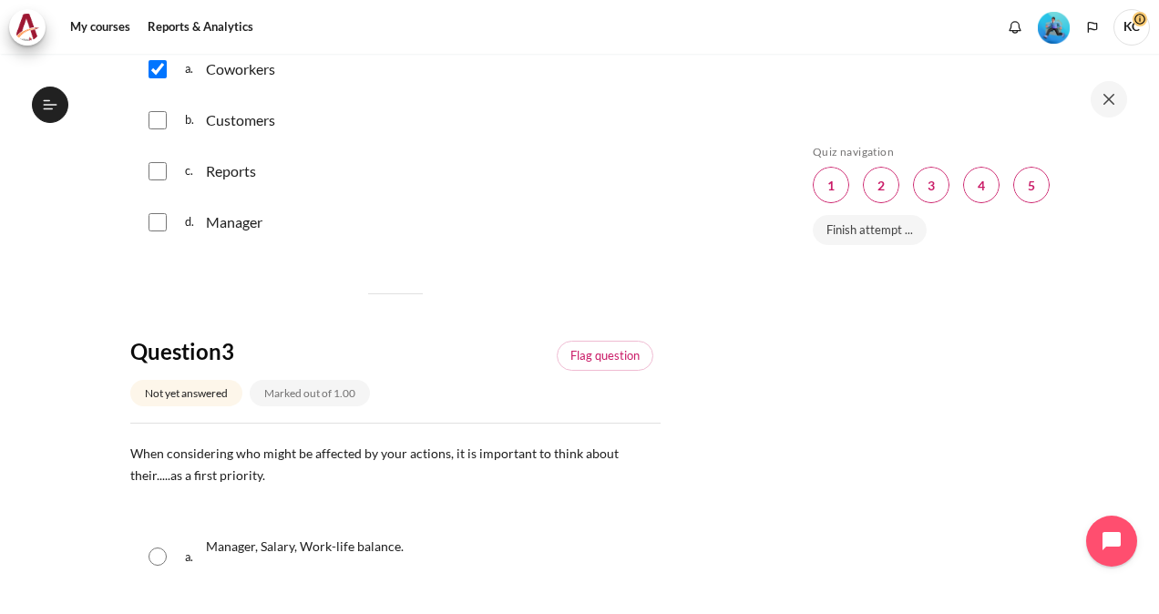
scroll to position [1094, 0]
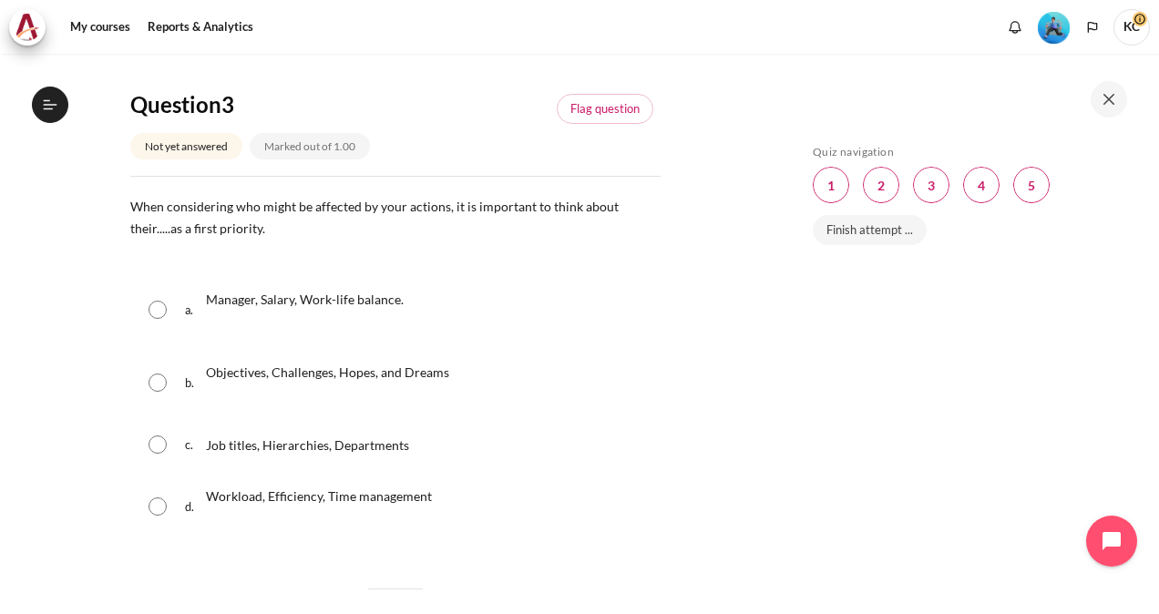
click at [154, 319] on input "Content" at bounding box center [158, 310] width 18 height 18
radio input "true"
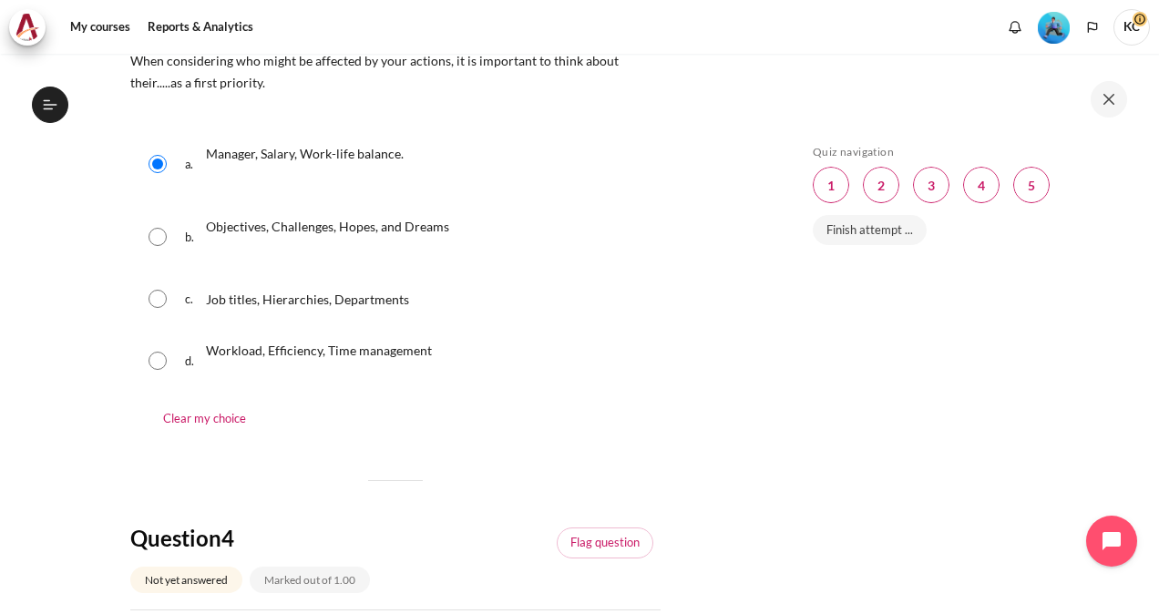
scroll to position [1458, 0]
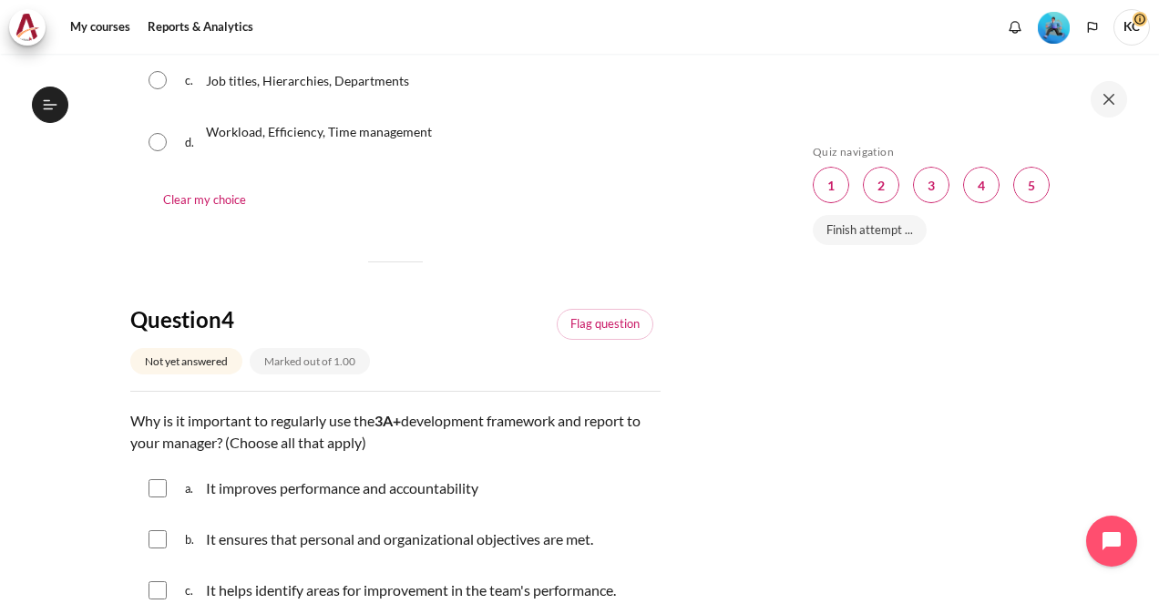
click at [155, 498] on input "Content" at bounding box center [158, 488] width 18 height 18
checkbox input "true"
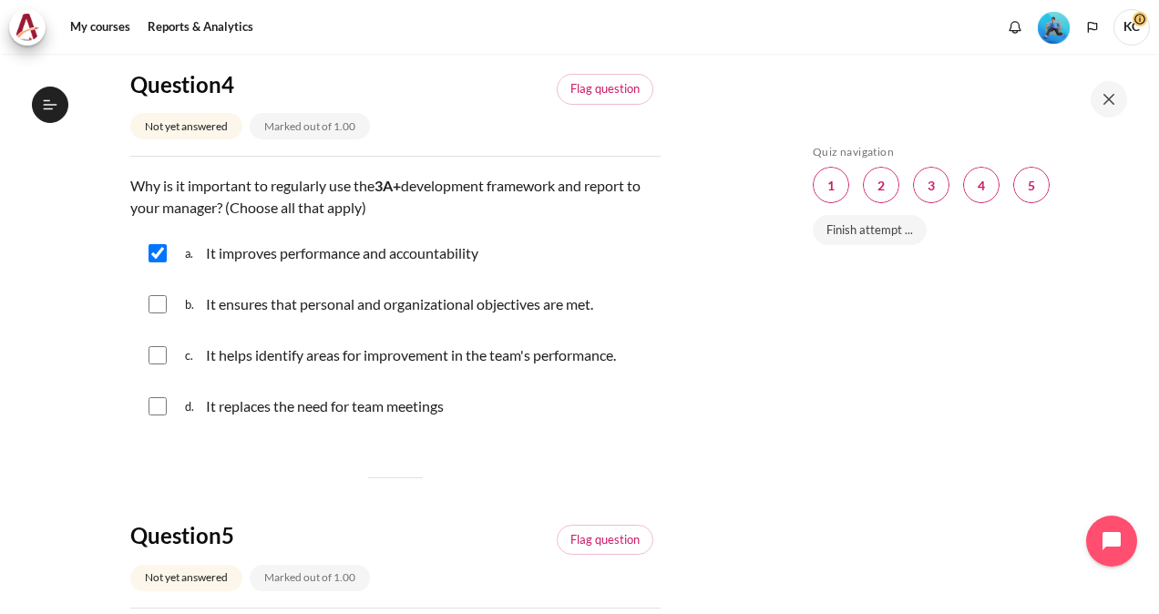
scroll to position [2005, 0]
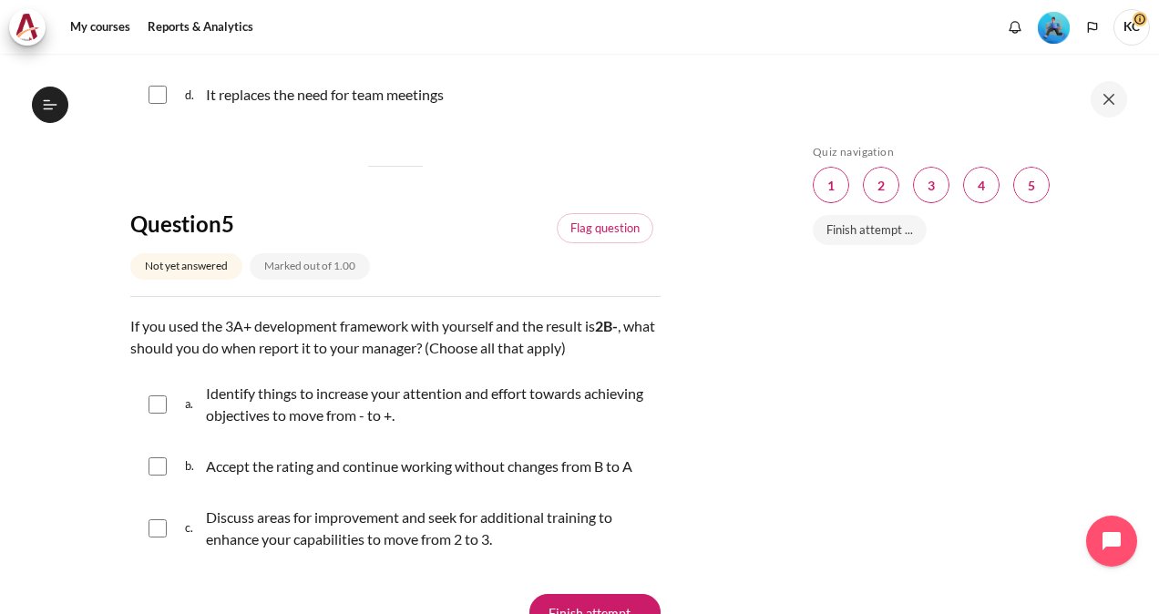
click at [154, 414] on input "Content" at bounding box center [158, 405] width 18 height 18
checkbox input "true"
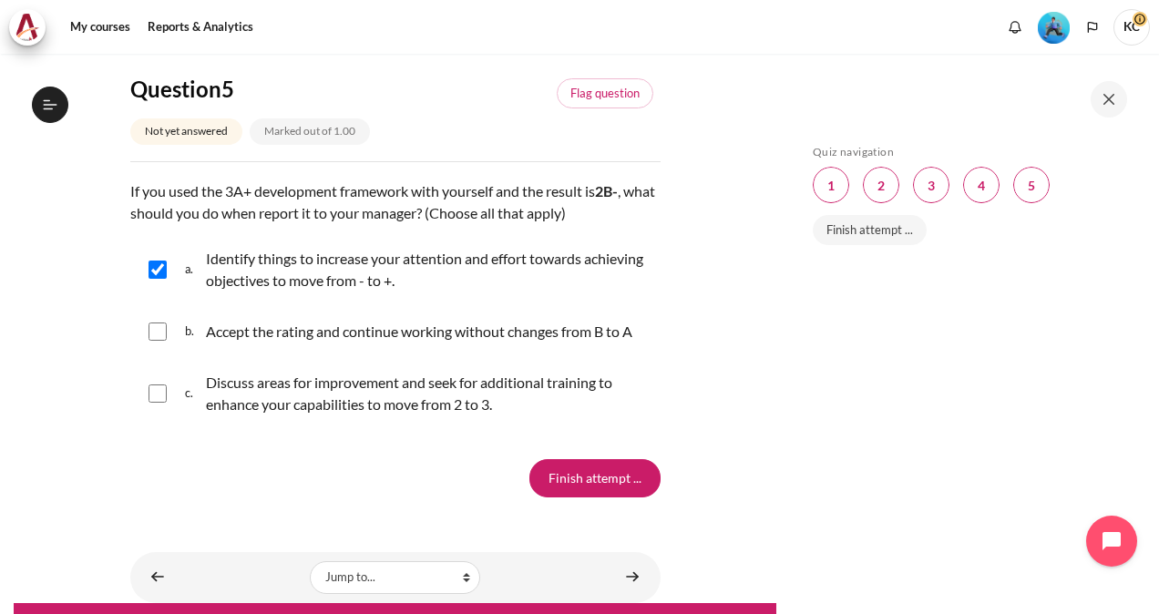
scroll to position [2231, 0]
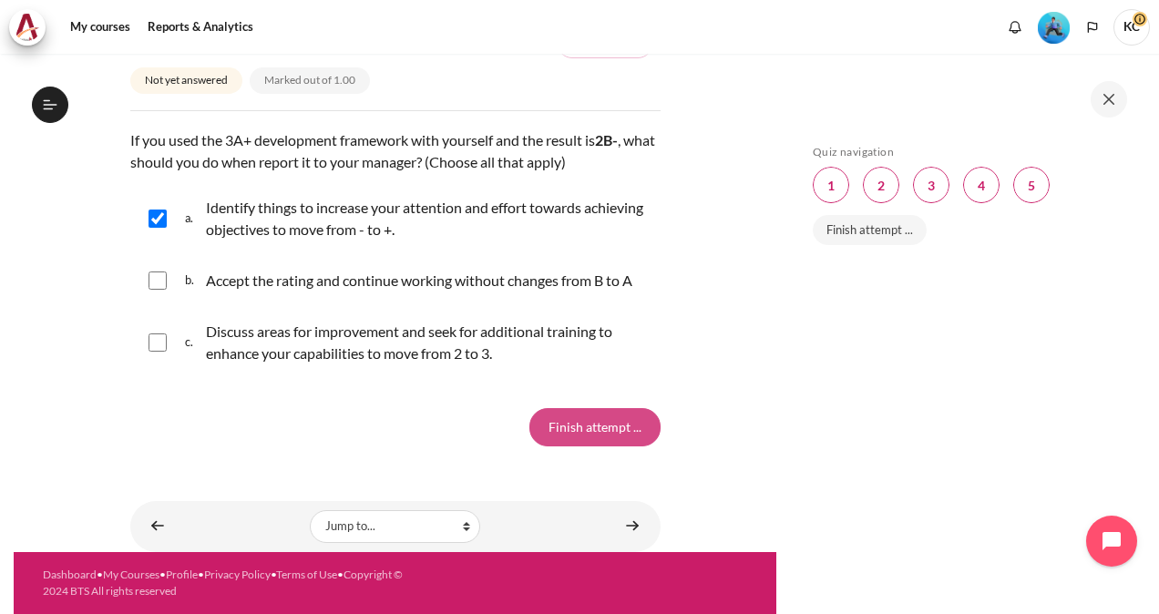
click at [584, 438] on input "Finish attempt ..." at bounding box center [595, 427] width 131 height 38
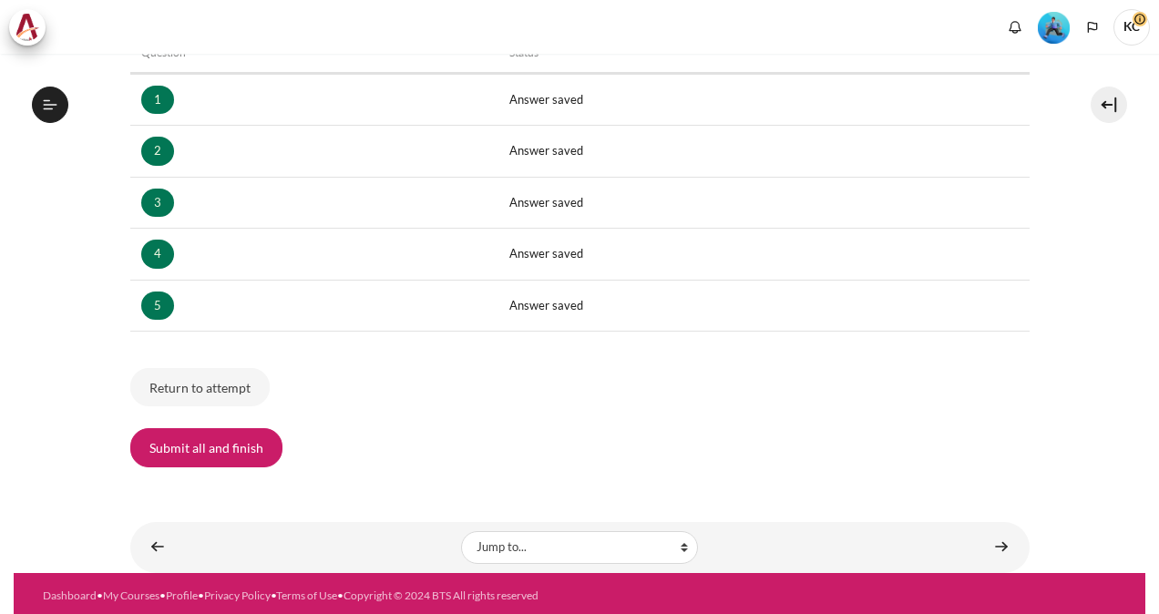
scroll to position [1024, 0]
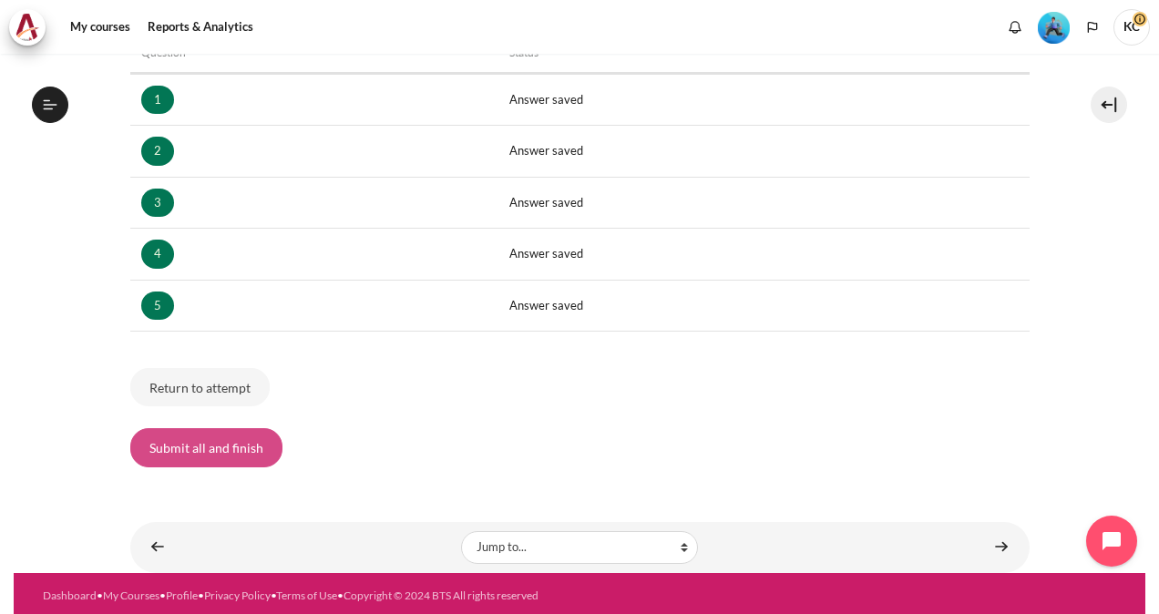
click at [191, 458] on button "Submit all and finish" at bounding box center [206, 447] width 152 height 38
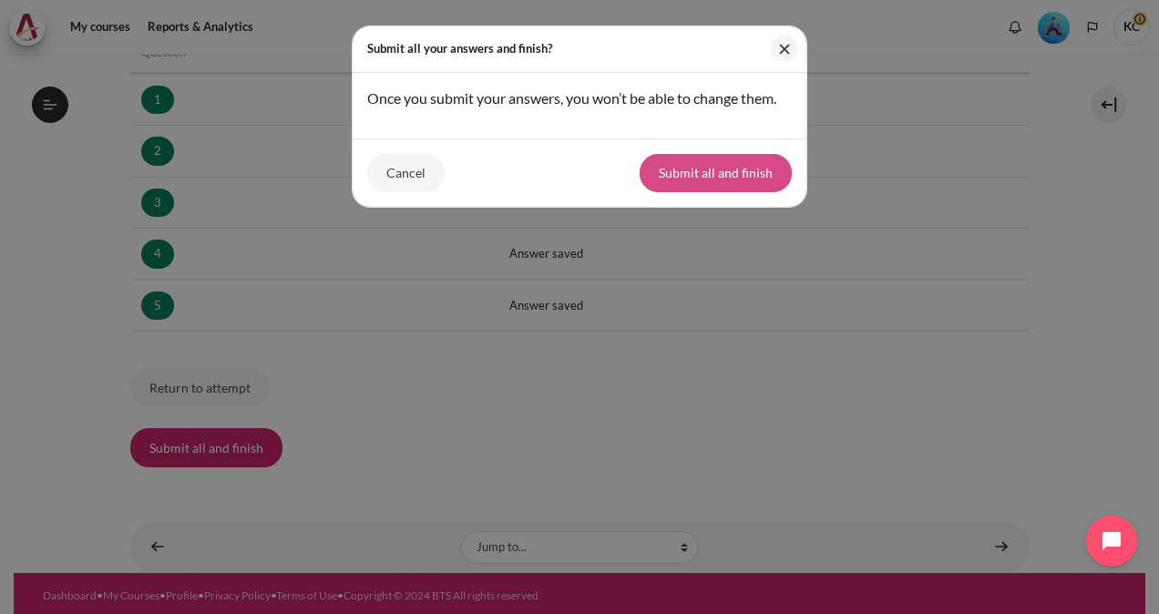
click at [709, 180] on button "Submit all and finish" at bounding box center [716, 173] width 152 height 38
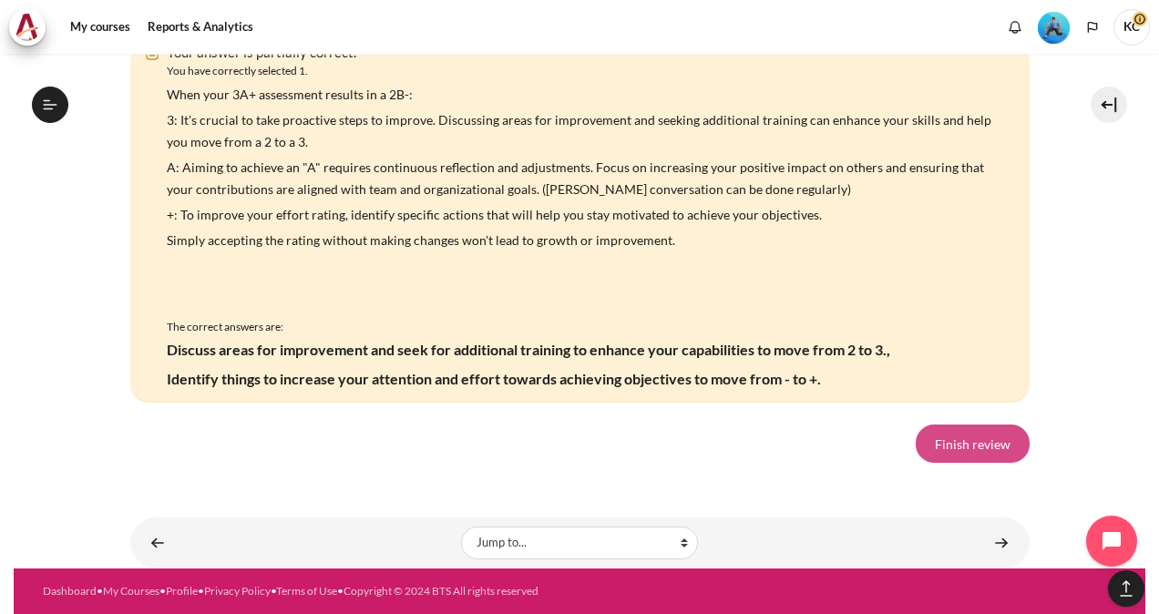
scroll to position [3692, 0]
click at [968, 463] on link "Finish review" at bounding box center [973, 444] width 114 height 38
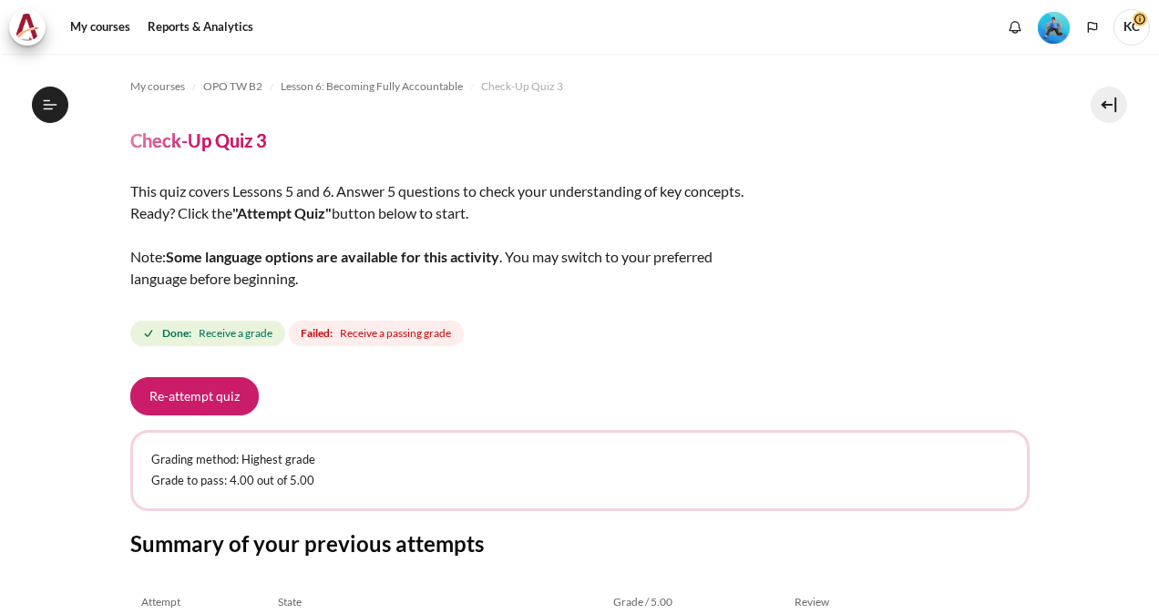
scroll to position [1024, 0]
click at [185, 407] on button "Re-attempt quiz" at bounding box center [194, 396] width 129 height 38
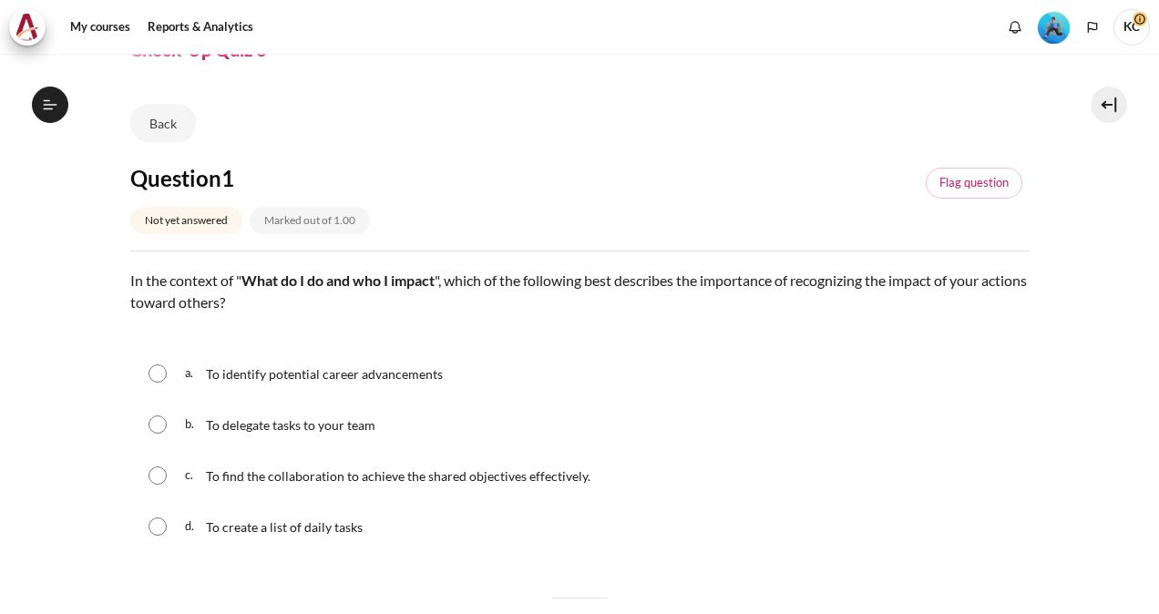
scroll to position [1024, 0]
click at [157, 479] on input "Content" at bounding box center [158, 476] width 18 height 18
radio input "true"
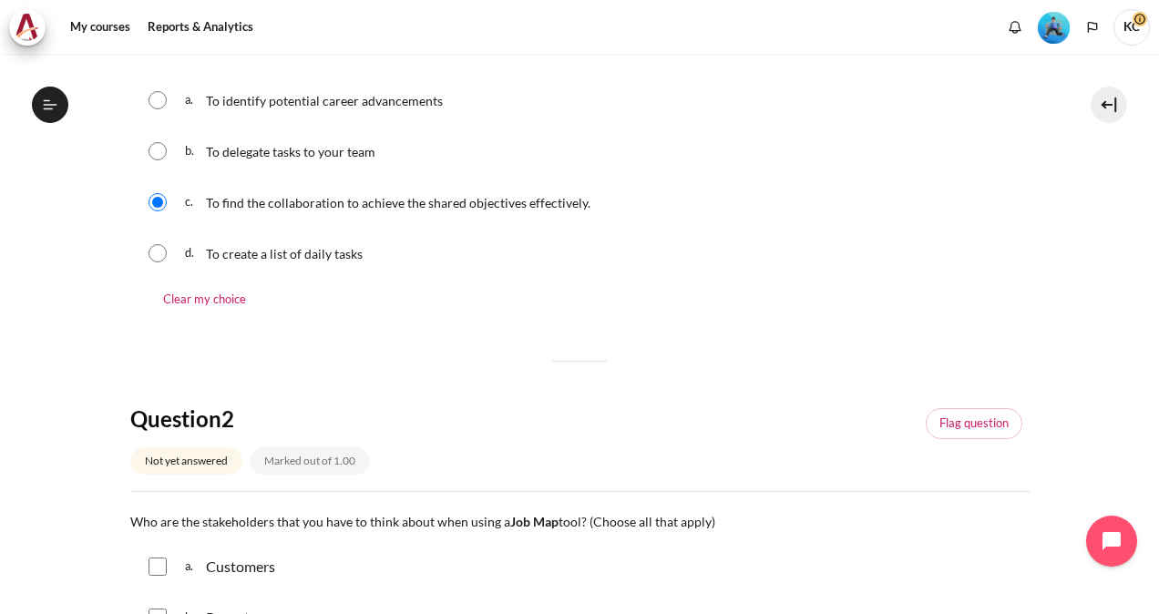
scroll to position [547, 0]
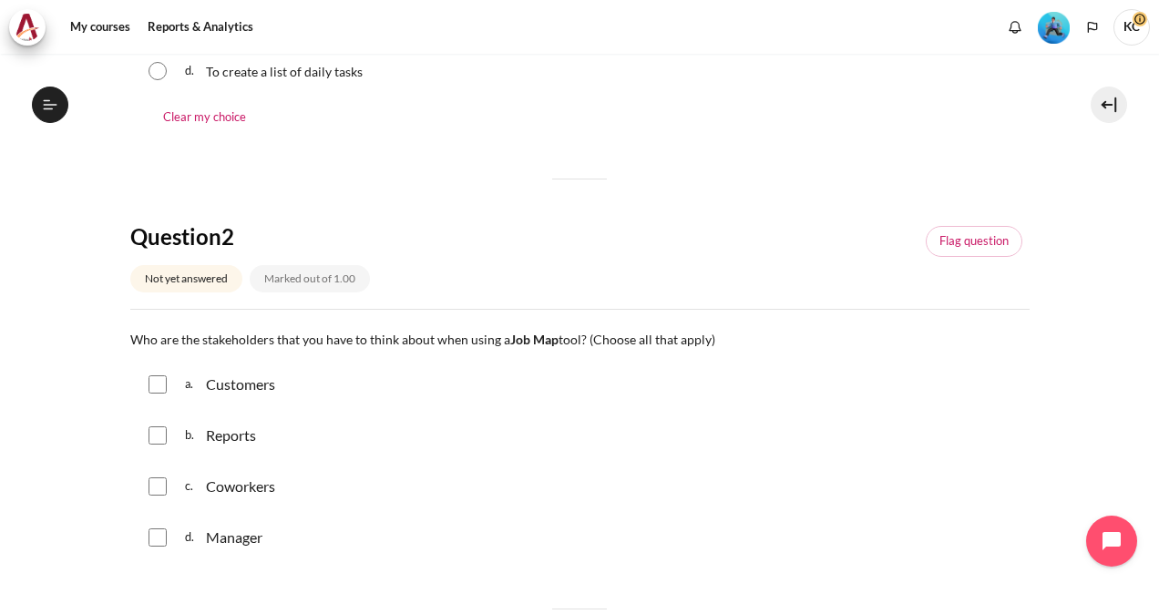
click at [155, 383] on input "Content" at bounding box center [158, 385] width 18 height 18
checkbox input "true"
click at [155, 434] on input "Content" at bounding box center [158, 436] width 18 height 18
checkbox input "true"
click at [158, 489] on input "Content" at bounding box center [158, 487] width 18 height 18
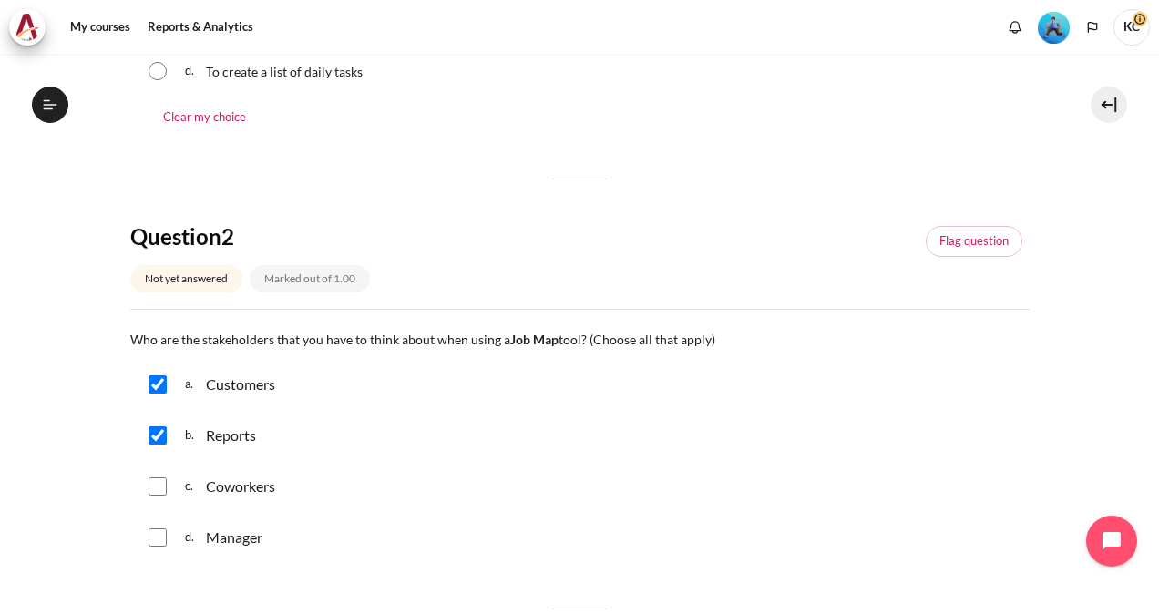
checkbox input "true"
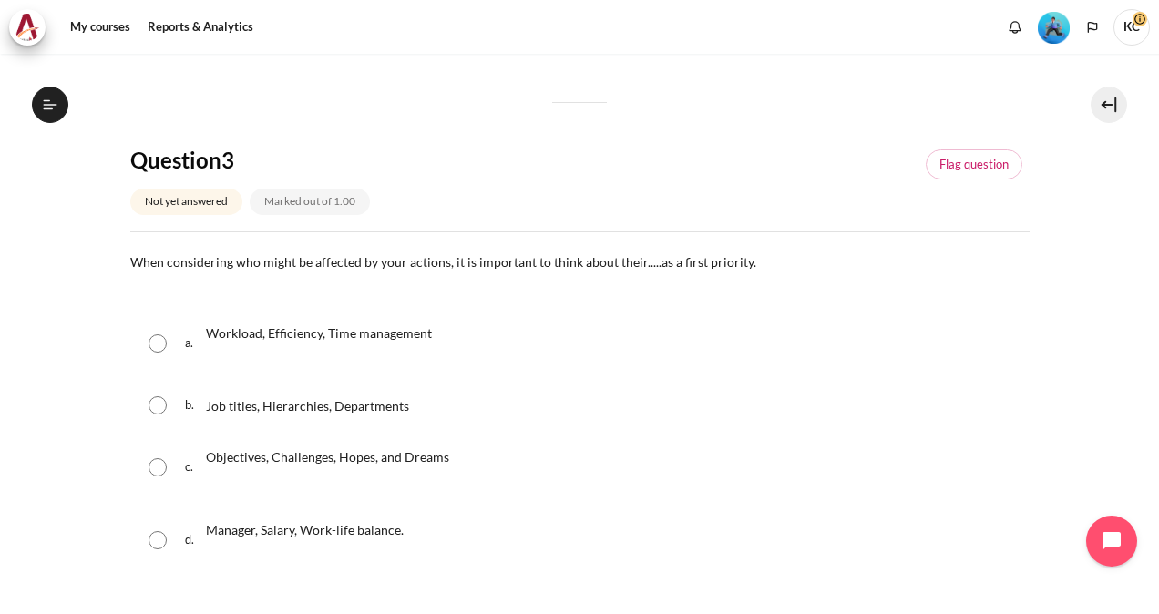
scroll to position [1094, 0]
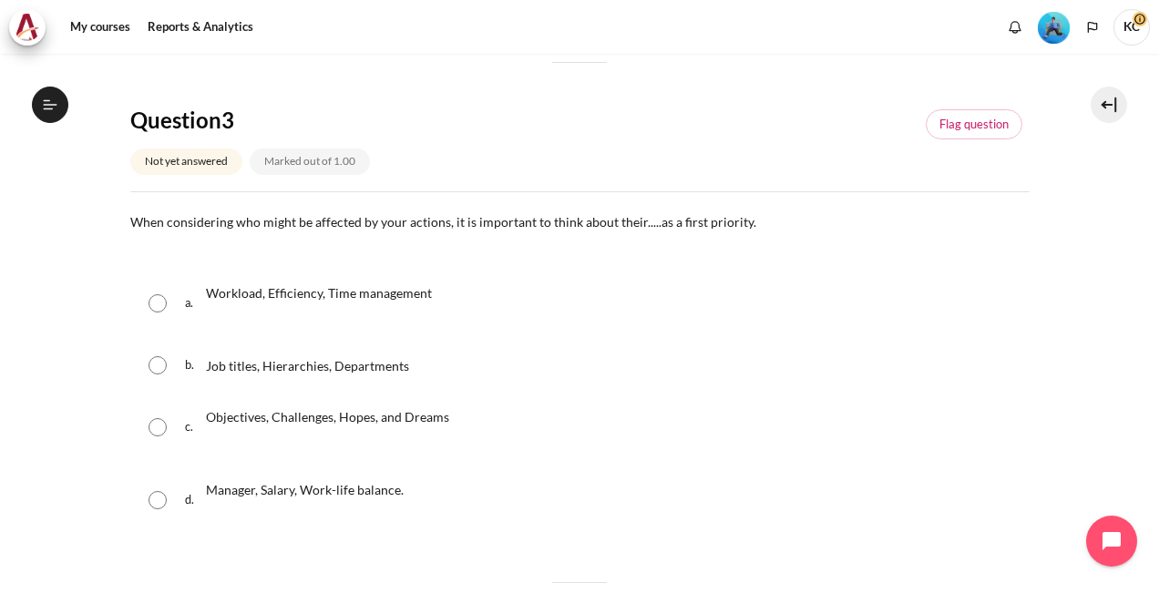
click at [153, 434] on input "Content" at bounding box center [158, 427] width 18 height 18
radio input "true"
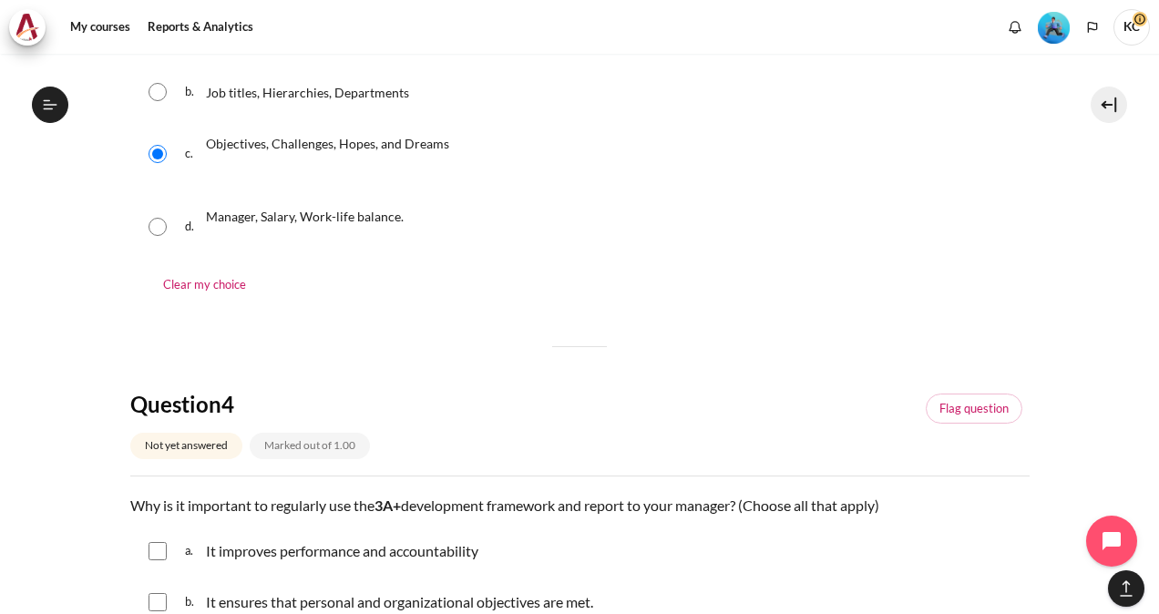
scroll to position [1641, 0]
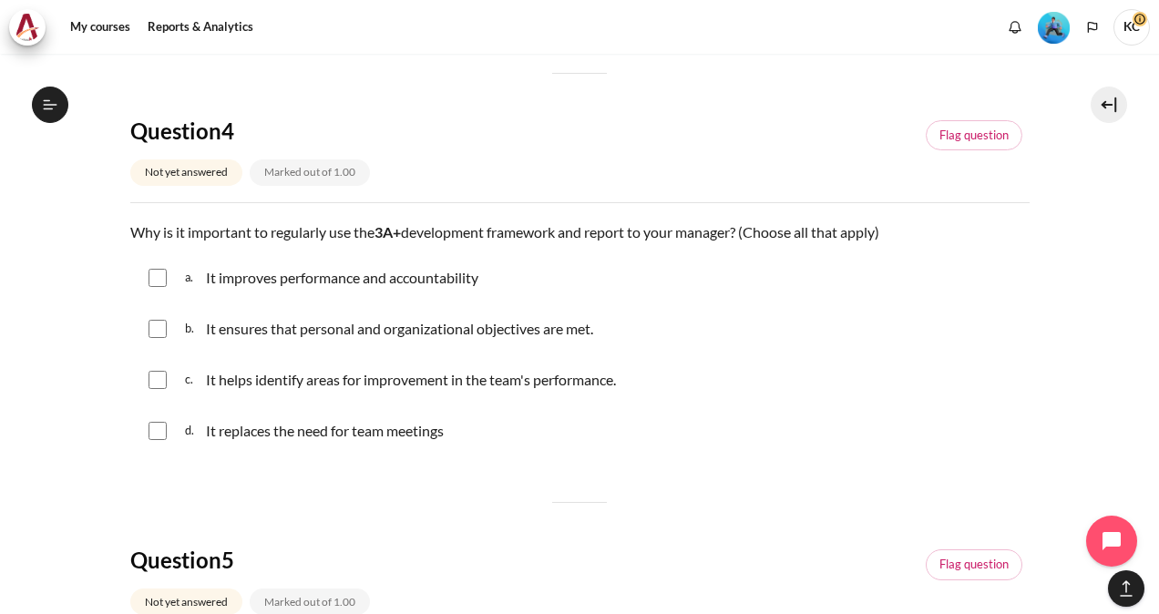
click at [155, 279] on input "Content" at bounding box center [158, 278] width 18 height 18
checkbox input "true"
click at [155, 326] on input "Content" at bounding box center [158, 329] width 18 height 18
checkbox input "true"
click at [159, 379] on input "Content" at bounding box center [158, 380] width 18 height 18
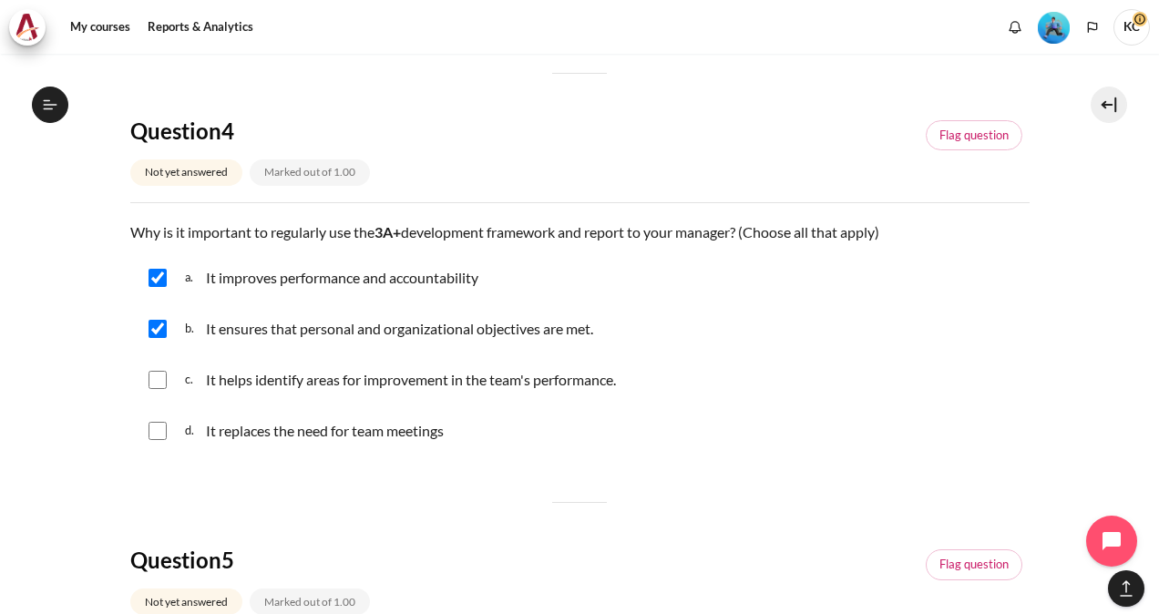
checkbox input "true"
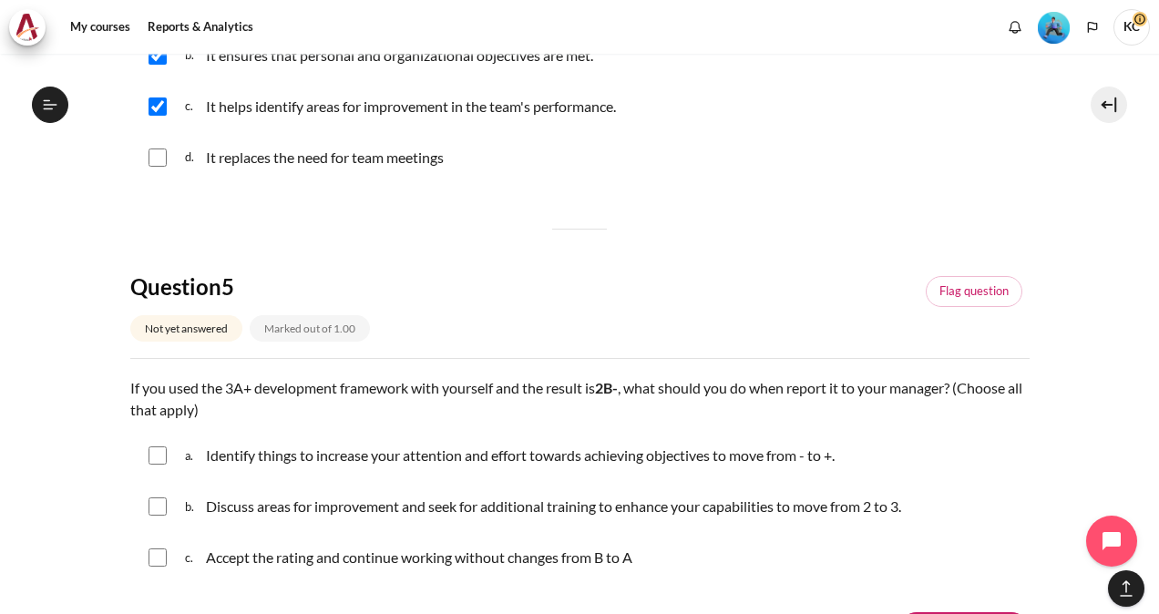
scroll to position [2005, 0]
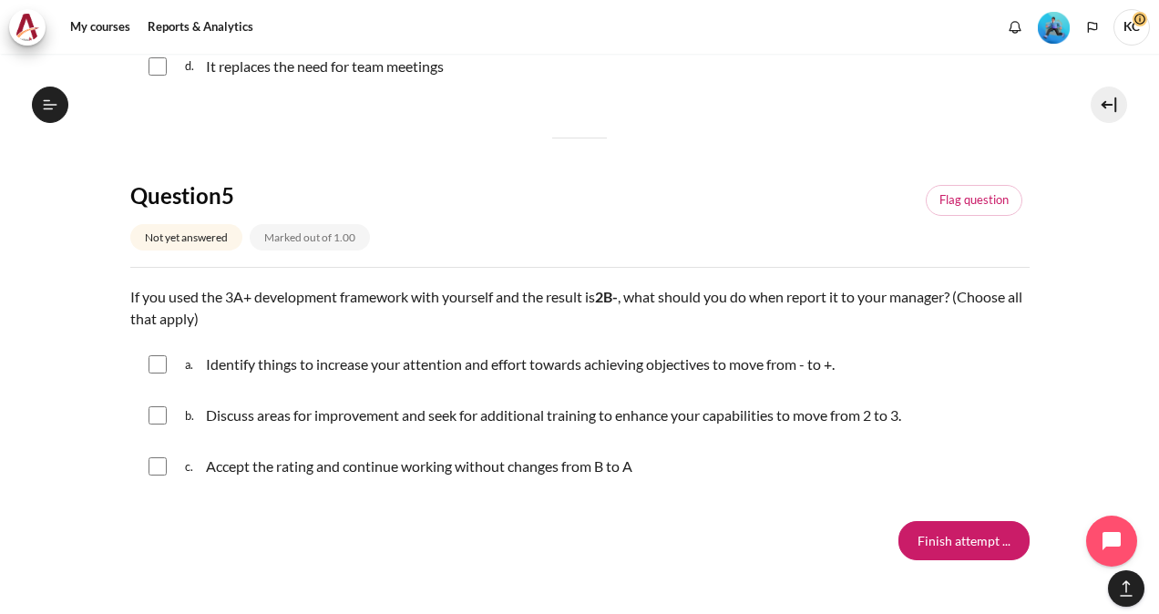
click at [160, 364] on input "Content" at bounding box center [158, 364] width 18 height 18
checkbox input "true"
click at [159, 423] on input "Content" at bounding box center [158, 416] width 18 height 18
checkbox input "true"
click at [942, 544] on input "Finish attempt ..." at bounding box center [964, 540] width 131 height 38
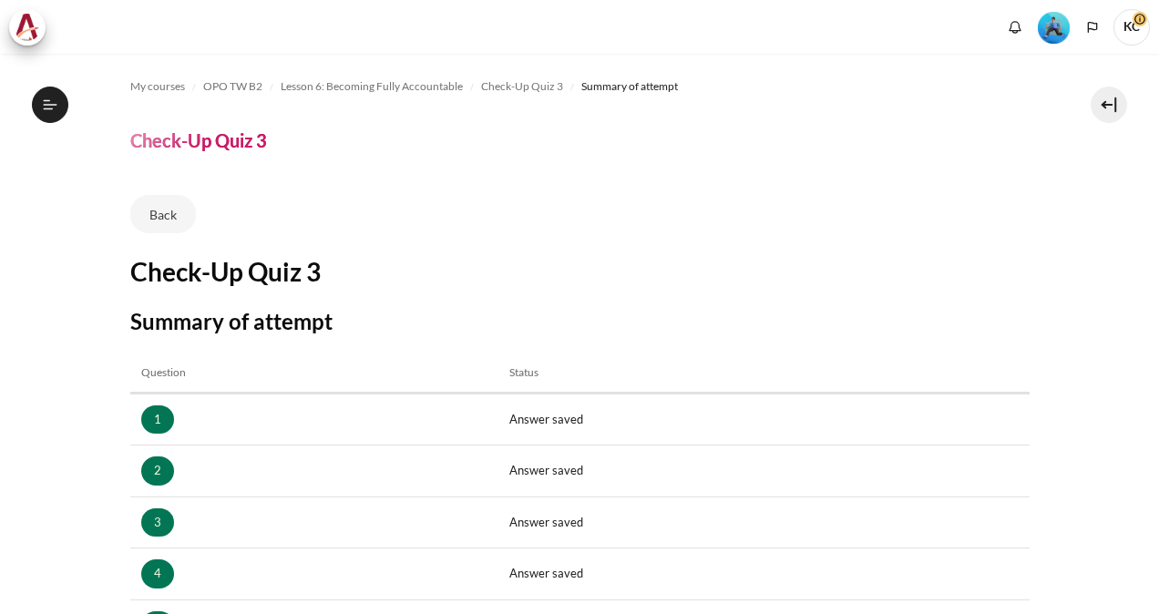
scroll to position [320, 0]
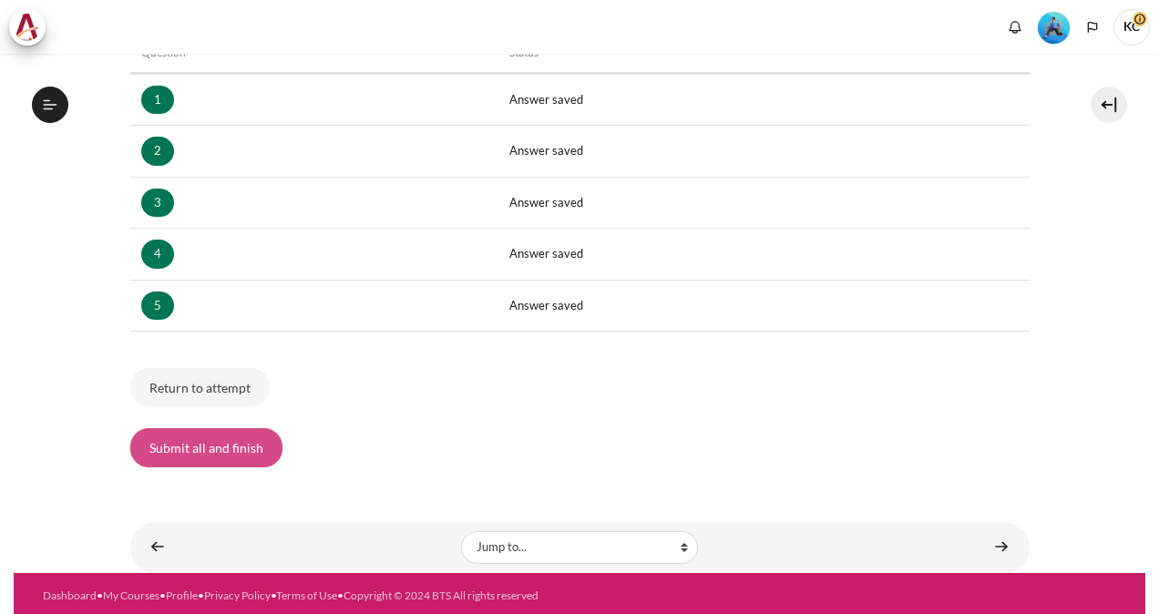
click at [189, 457] on button "Submit all and finish" at bounding box center [206, 447] width 152 height 38
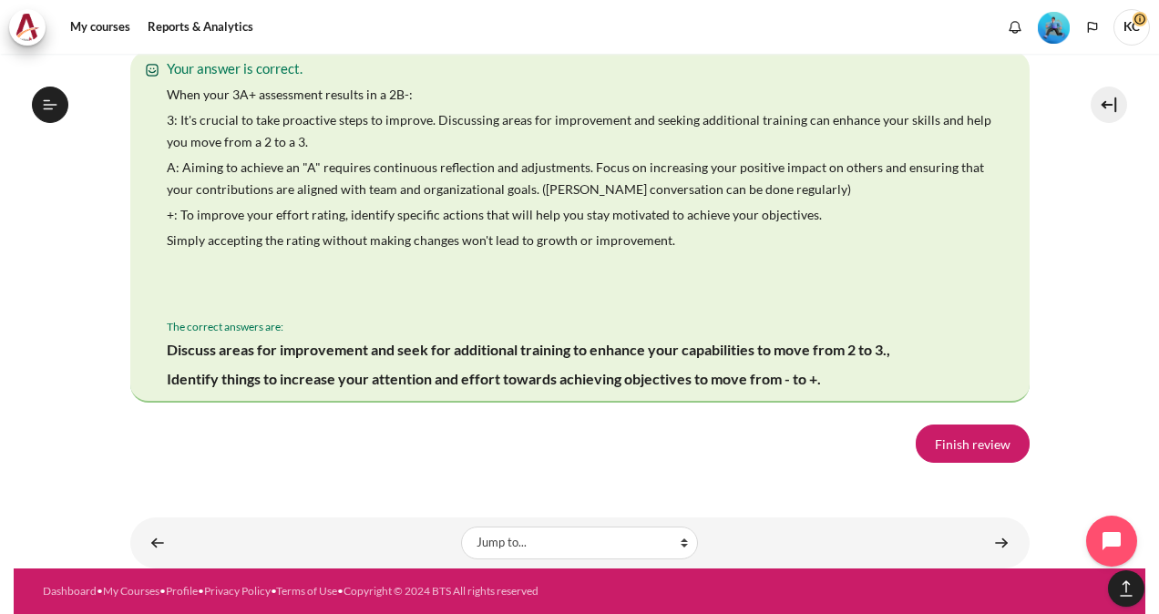
scroll to position [3739, 0]
click at [963, 457] on link "Finish review" at bounding box center [973, 444] width 114 height 38
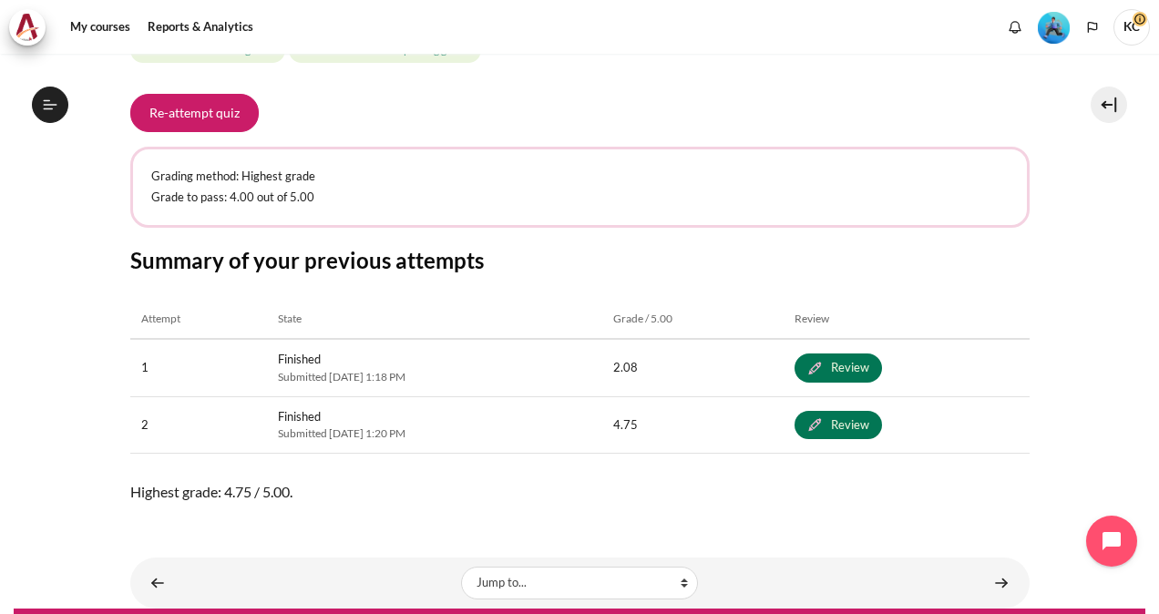
scroll to position [321, 0]
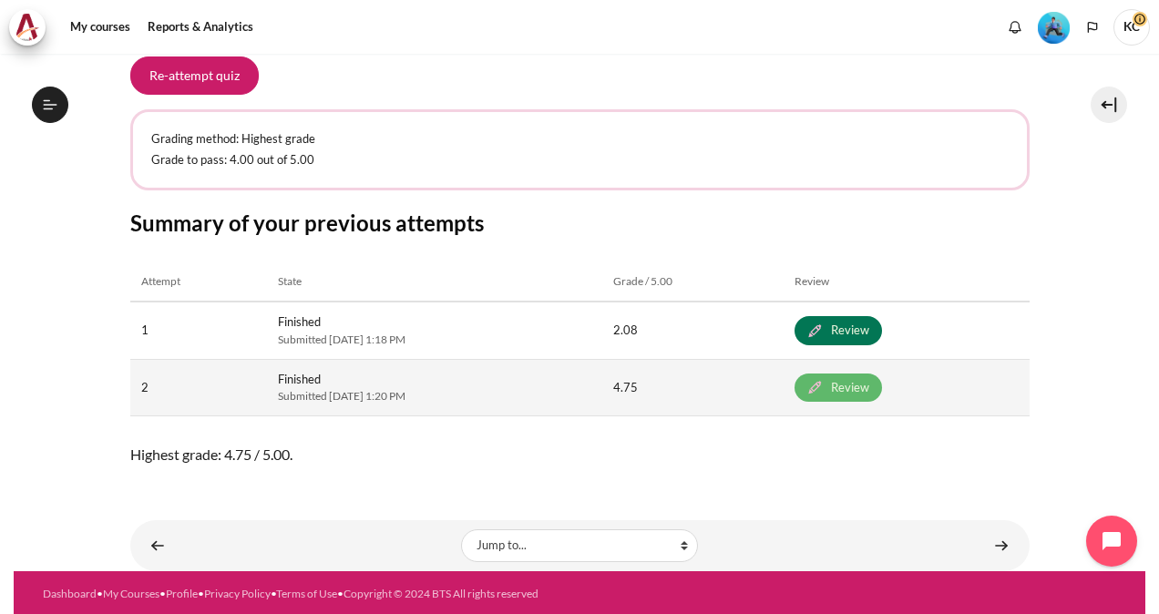
click at [882, 386] on link "Review" at bounding box center [838, 388] width 87 height 29
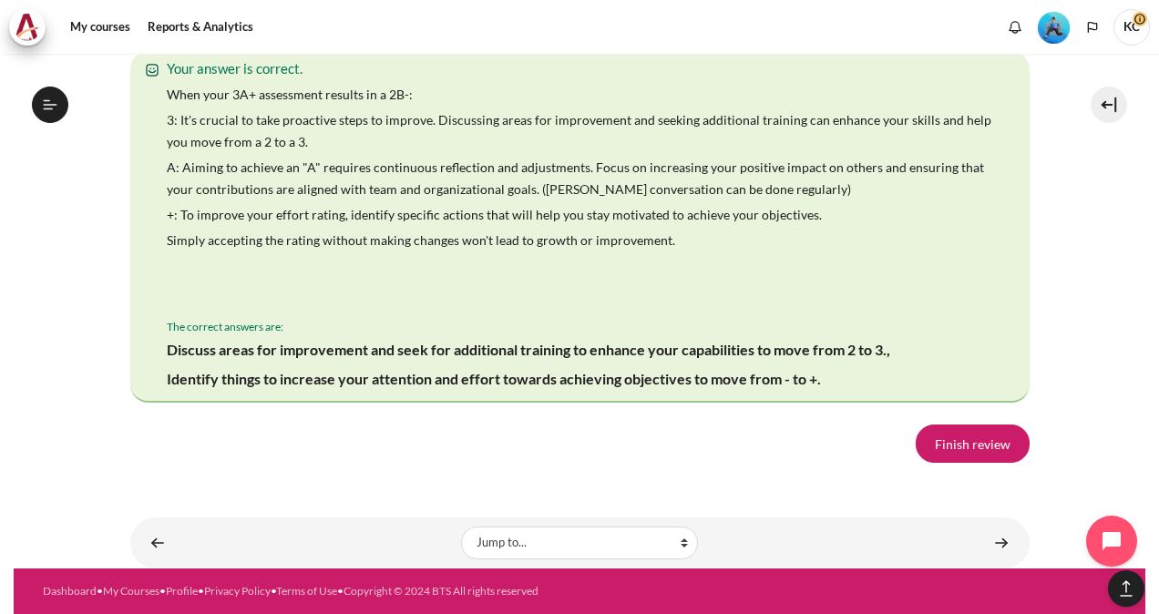
scroll to position [3739, 0]
click at [961, 446] on link "Finish review" at bounding box center [973, 444] width 114 height 38
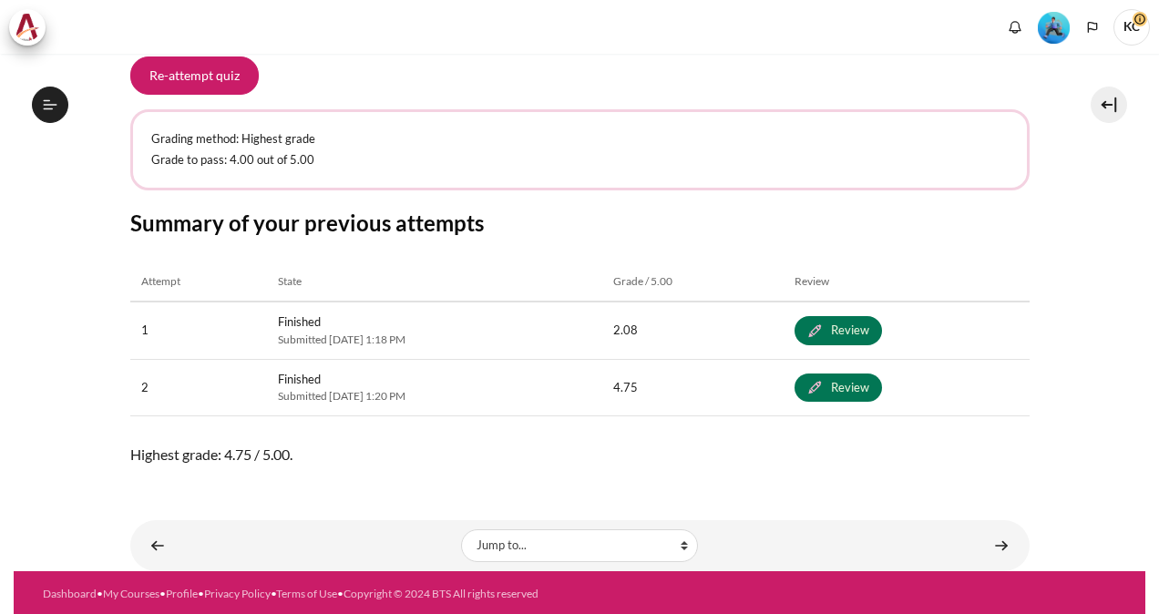
scroll to position [1024, 0]
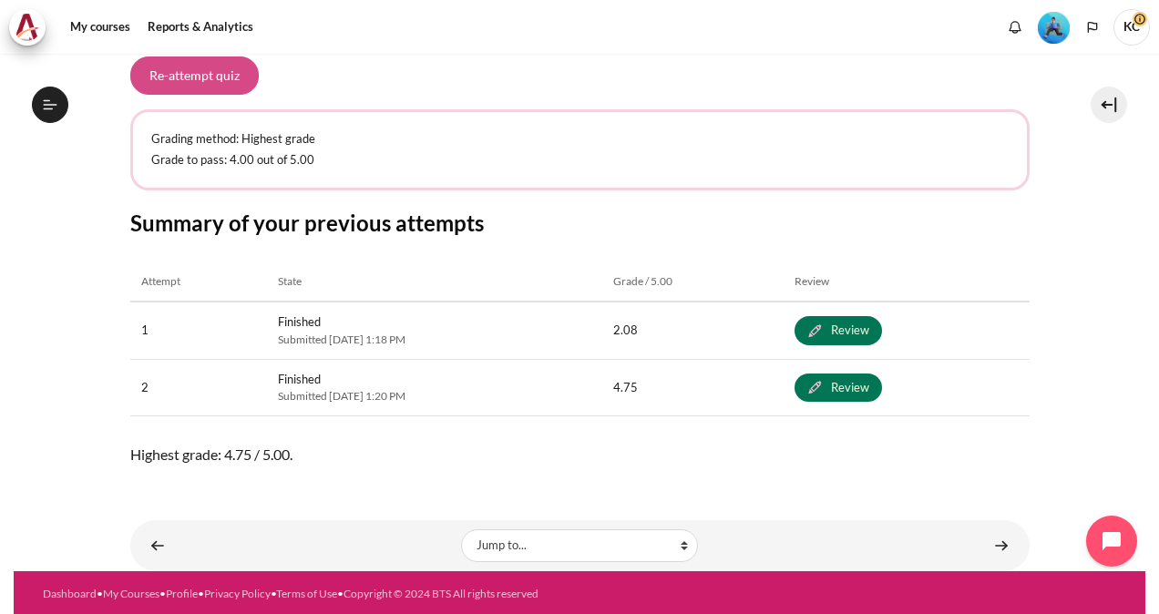
click at [210, 80] on button "Re-attempt quiz" at bounding box center [194, 76] width 129 height 38
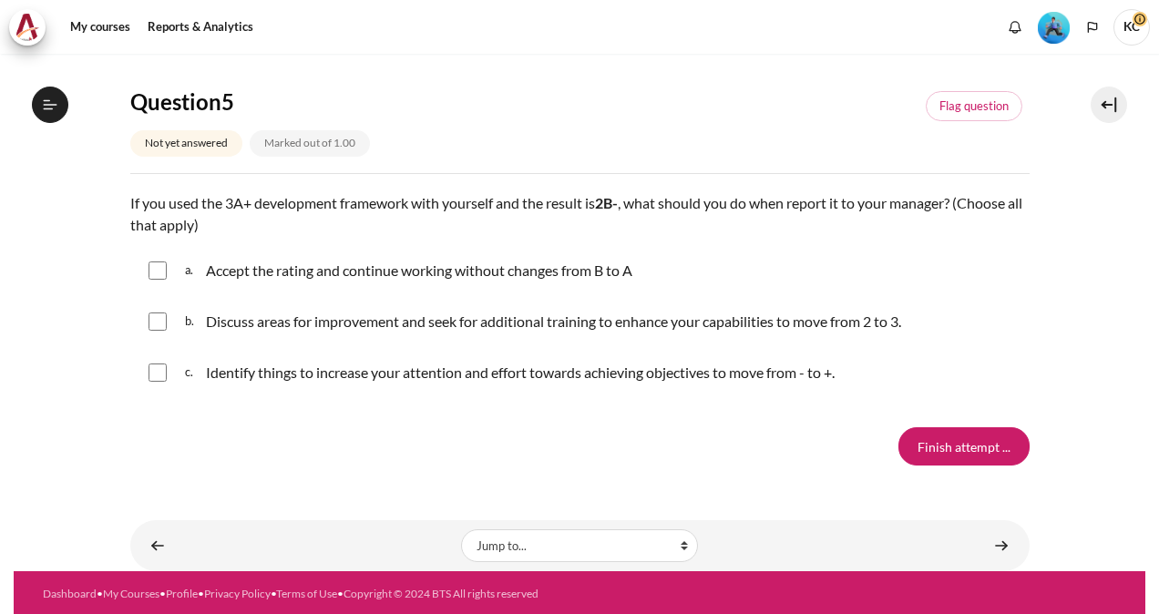
scroll to position [1024, 0]
click at [937, 430] on input "Finish attempt ..." at bounding box center [964, 446] width 131 height 38
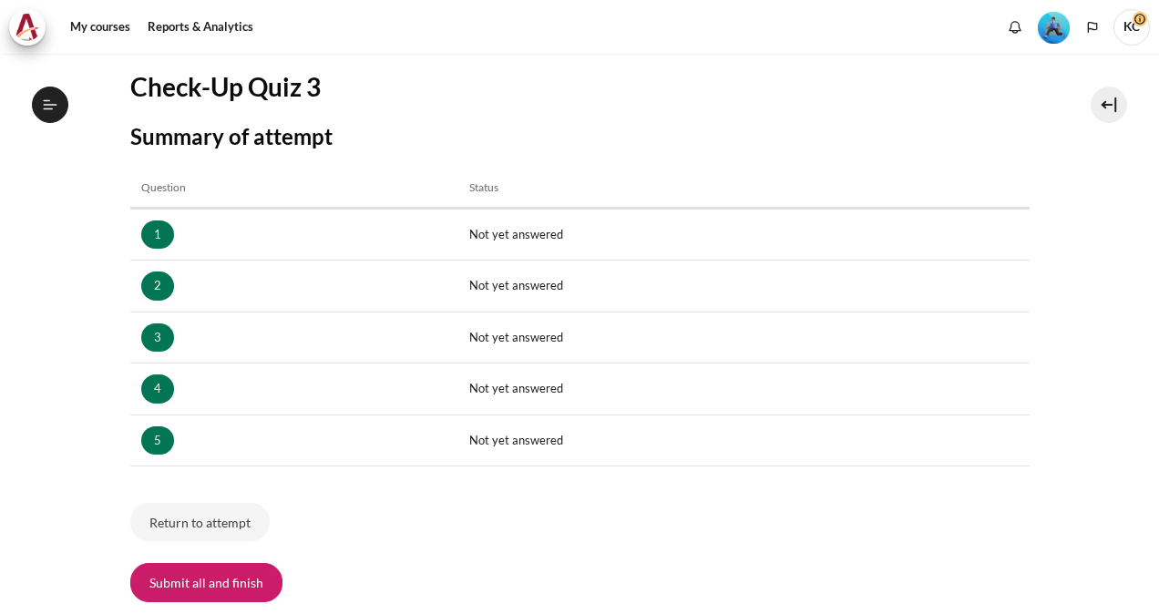
scroll to position [320, 0]
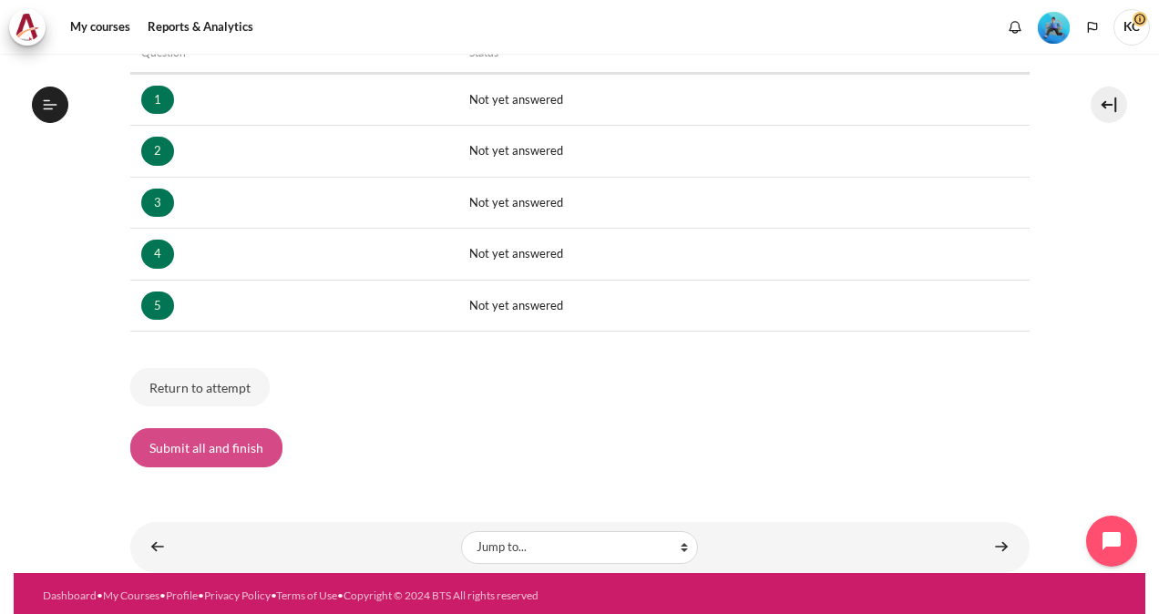
click at [173, 447] on button "Submit all and finish" at bounding box center [206, 447] width 152 height 38
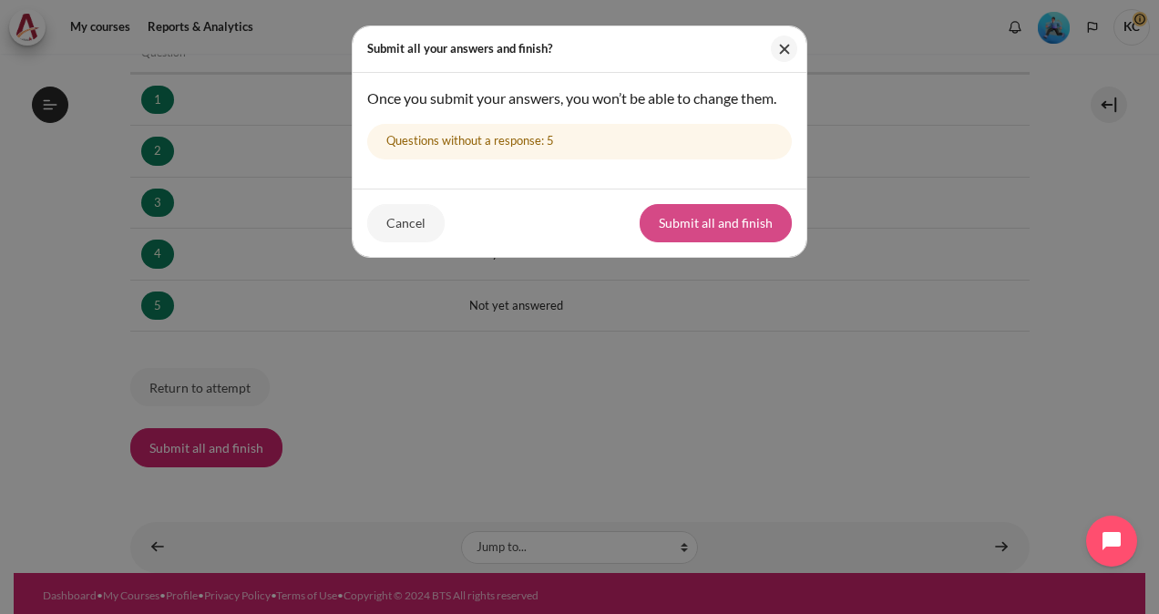
click at [721, 211] on button "Submit all and finish" at bounding box center [716, 223] width 152 height 38
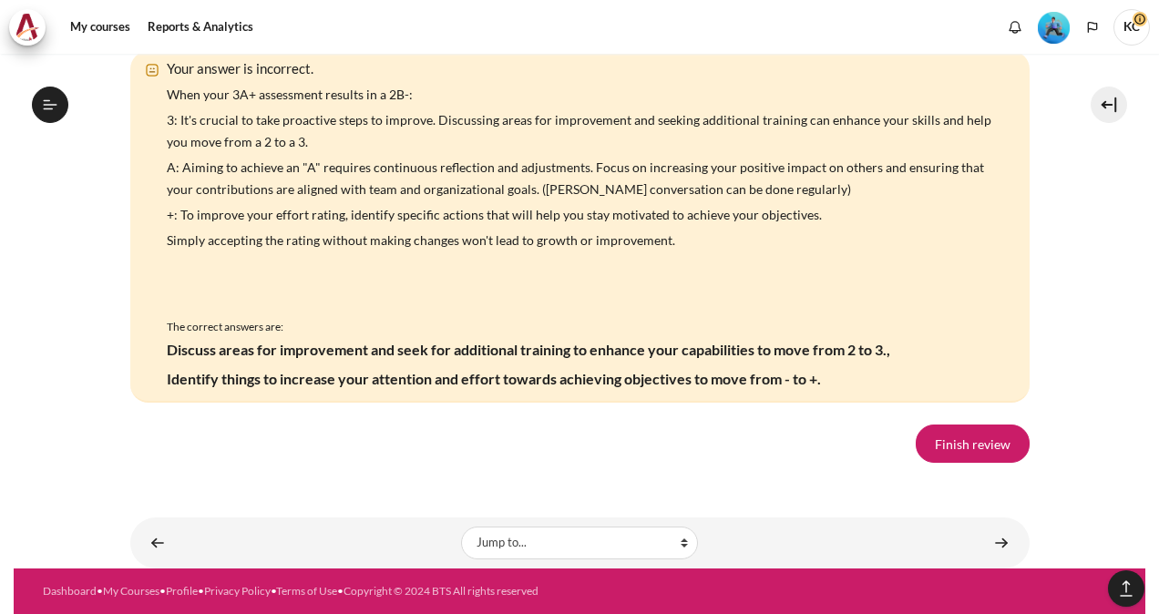
scroll to position [3657, 0]
click at [962, 457] on link "Finish review" at bounding box center [973, 444] width 114 height 38
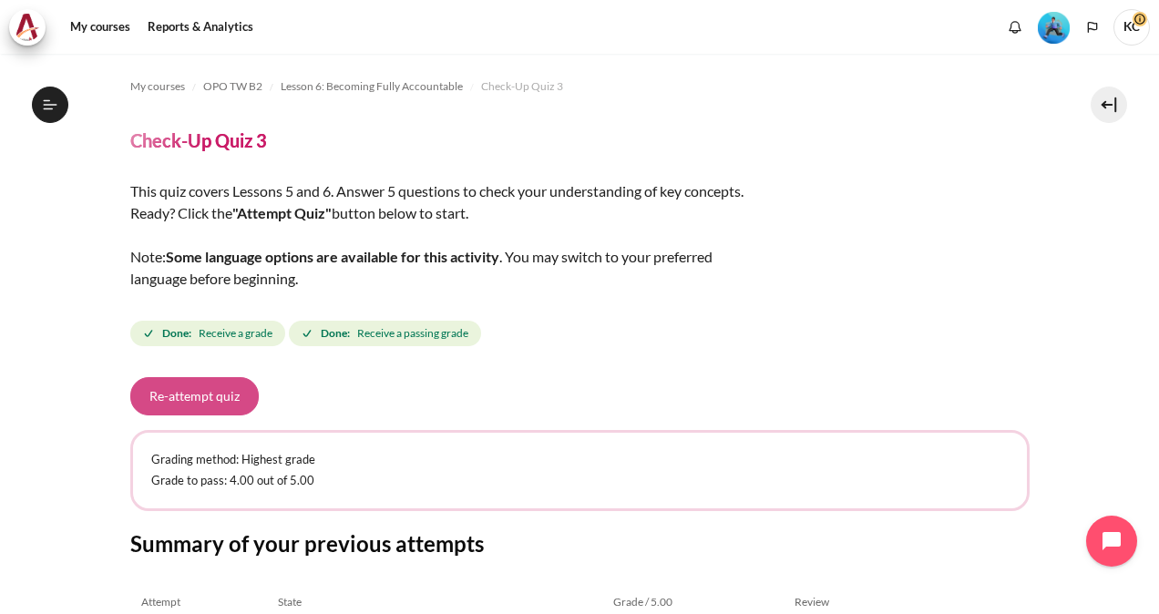
click at [206, 399] on button "Re-attempt quiz" at bounding box center [194, 396] width 129 height 38
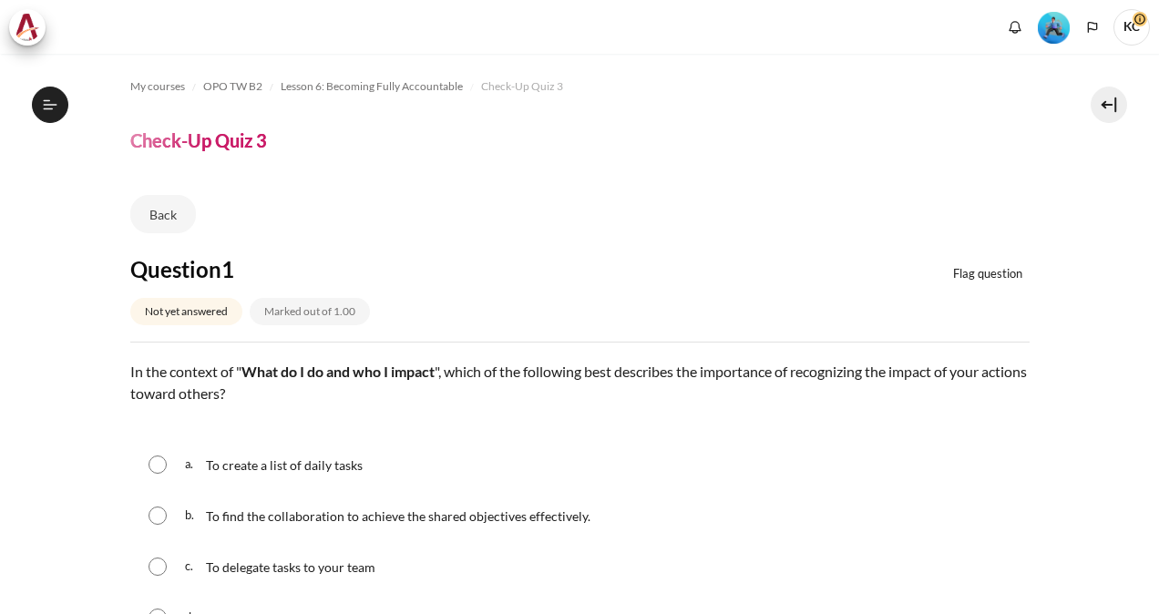
scroll to position [2025, 0]
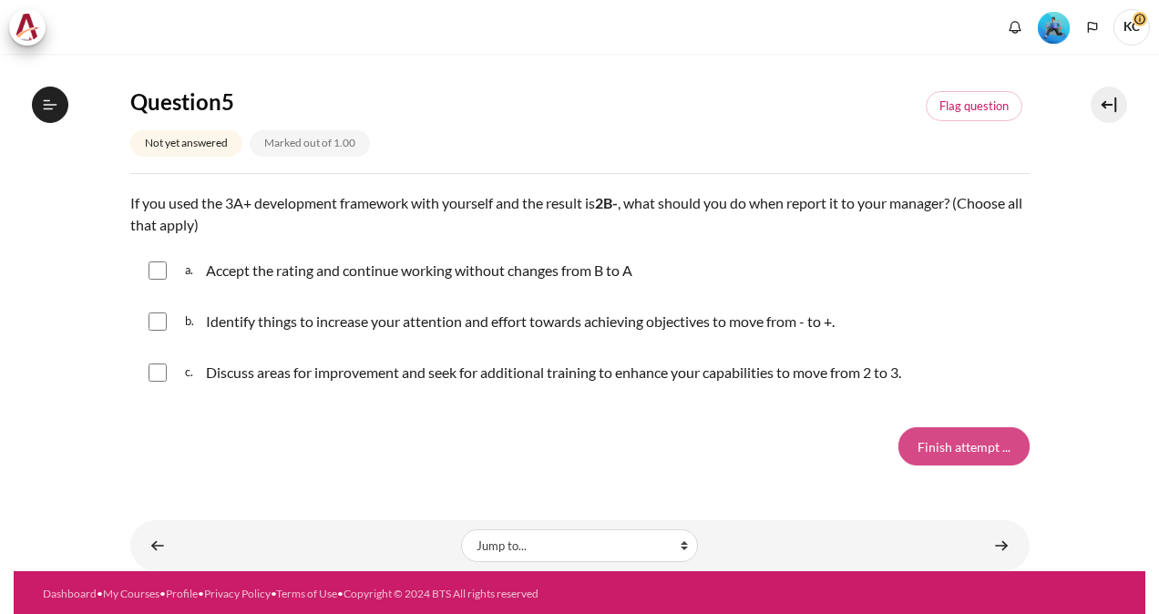
click at [945, 437] on input "Finish attempt ..." at bounding box center [964, 446] width 131 height 38
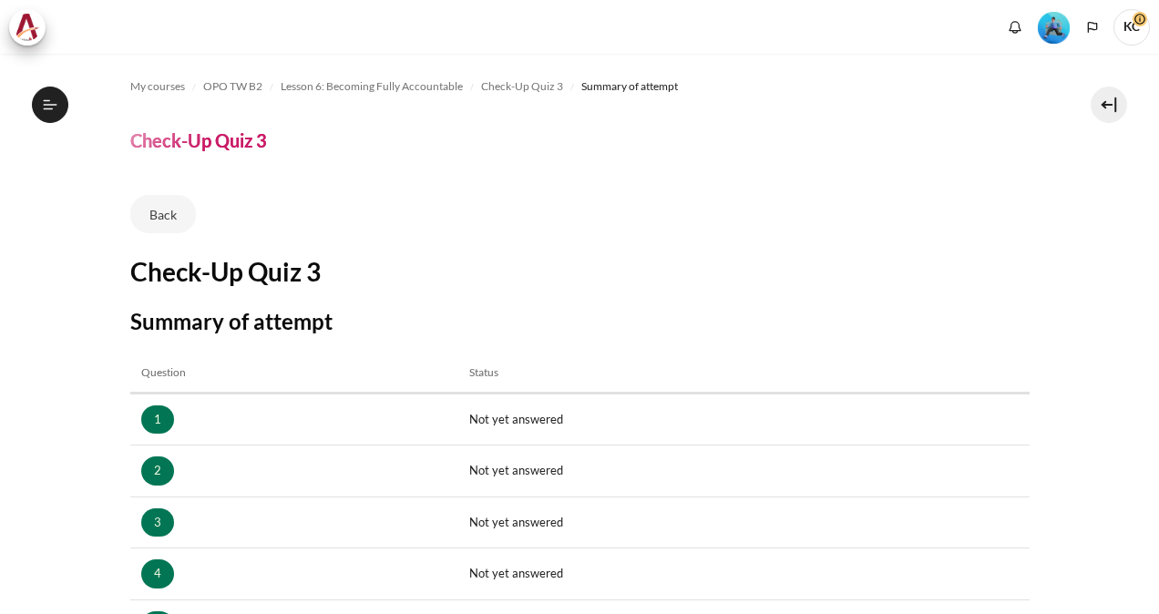
scroll to position [320, 0]
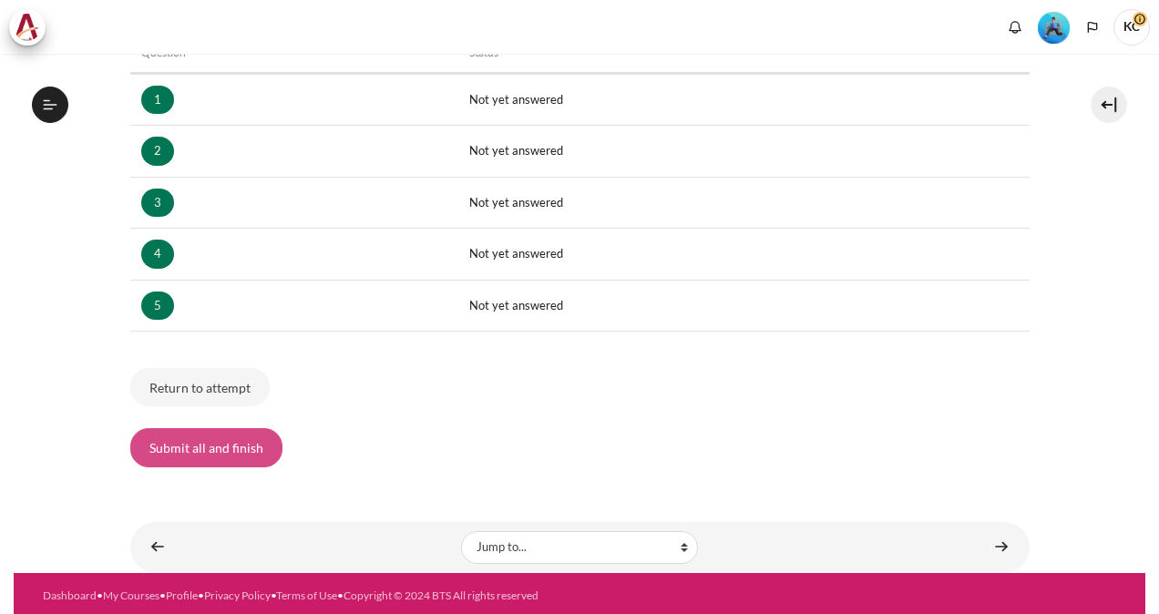
click at [195, 446] on button "Submit all and finish" at bounding box center [206, 447] width 152 height 38
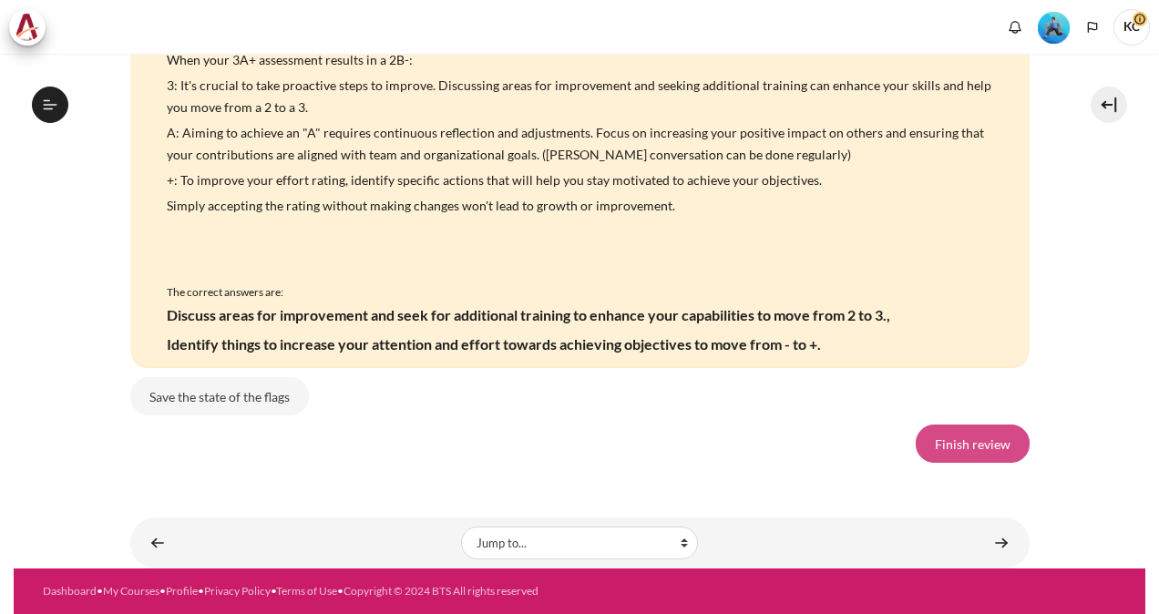
click at [959, 451] on link "Finish review" at bounding box center [973, 444] width 114 height 38
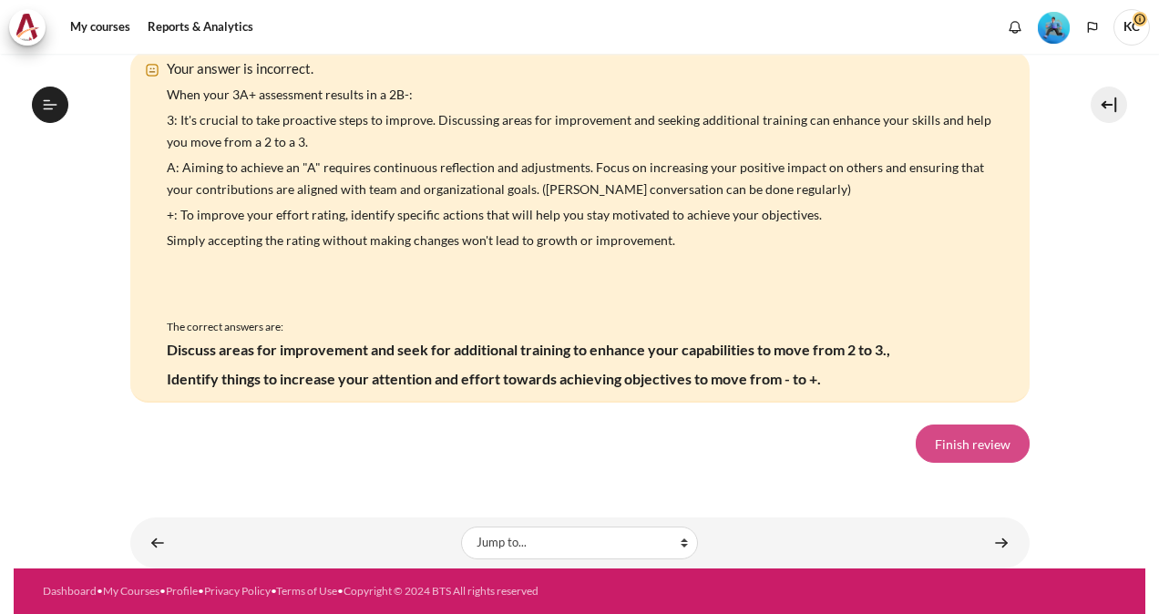
scroll to position [1024, 0]
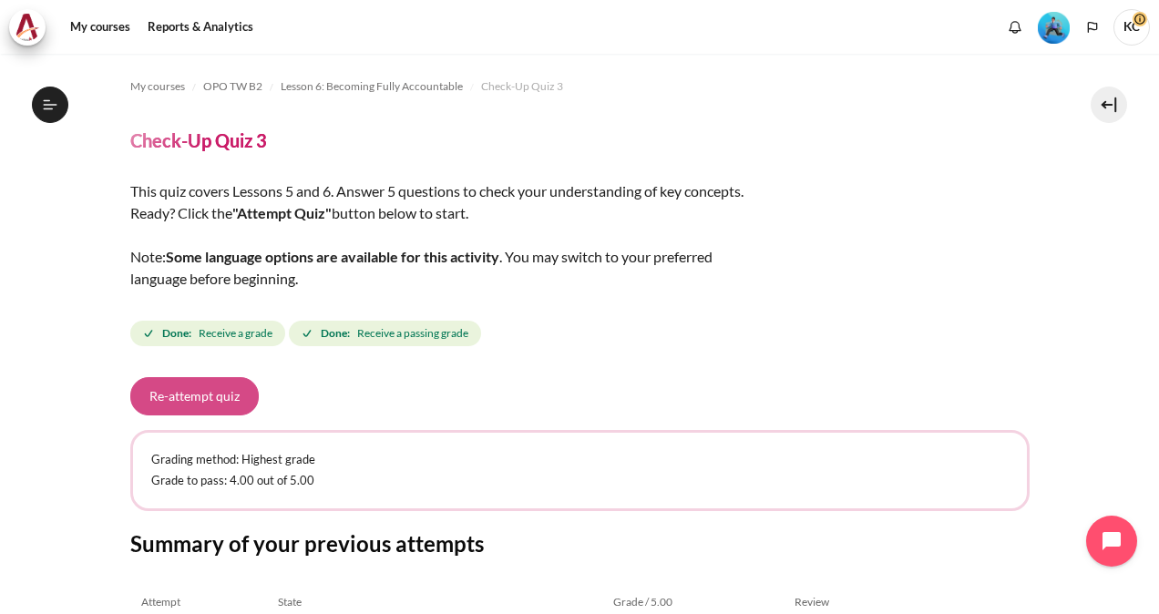
click at [157, 399] on button "Re-attempt quiz" at bounding box center [194, 396] width 129 height 38
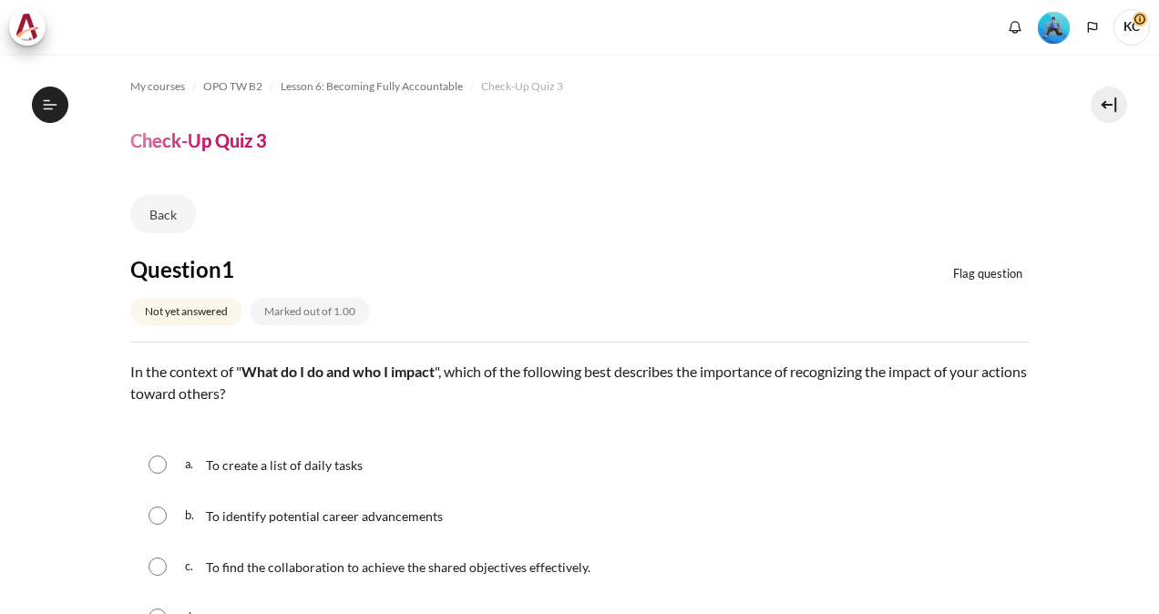
scroll to position [182, 0]
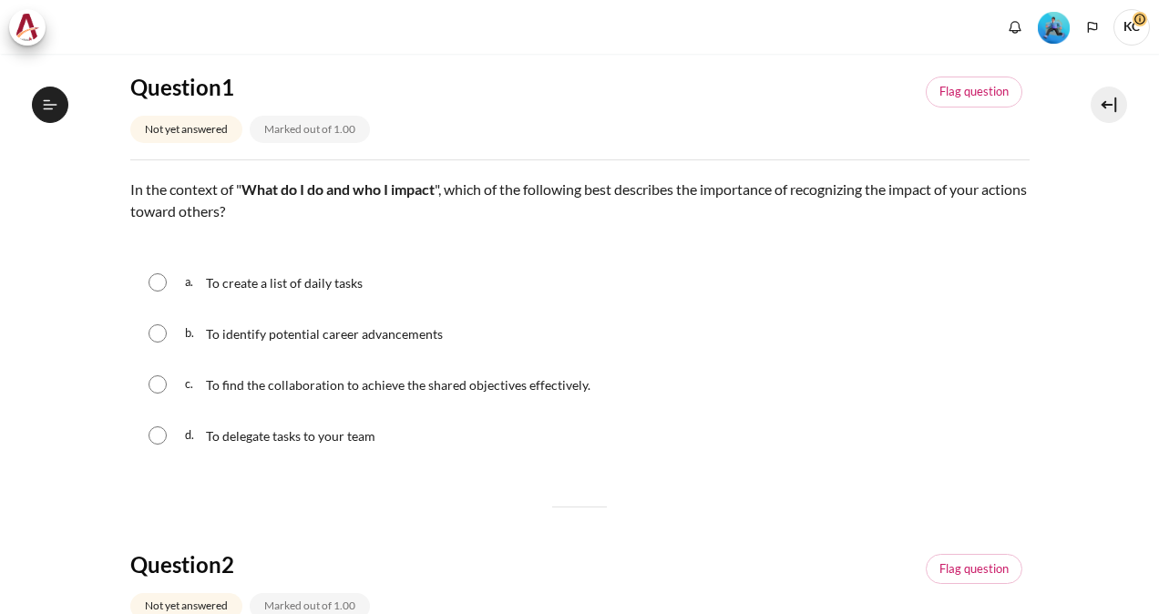
click at [155, 384] on input "Content" at bounding box center [158, 385] width 18 height 18
radio input "true"
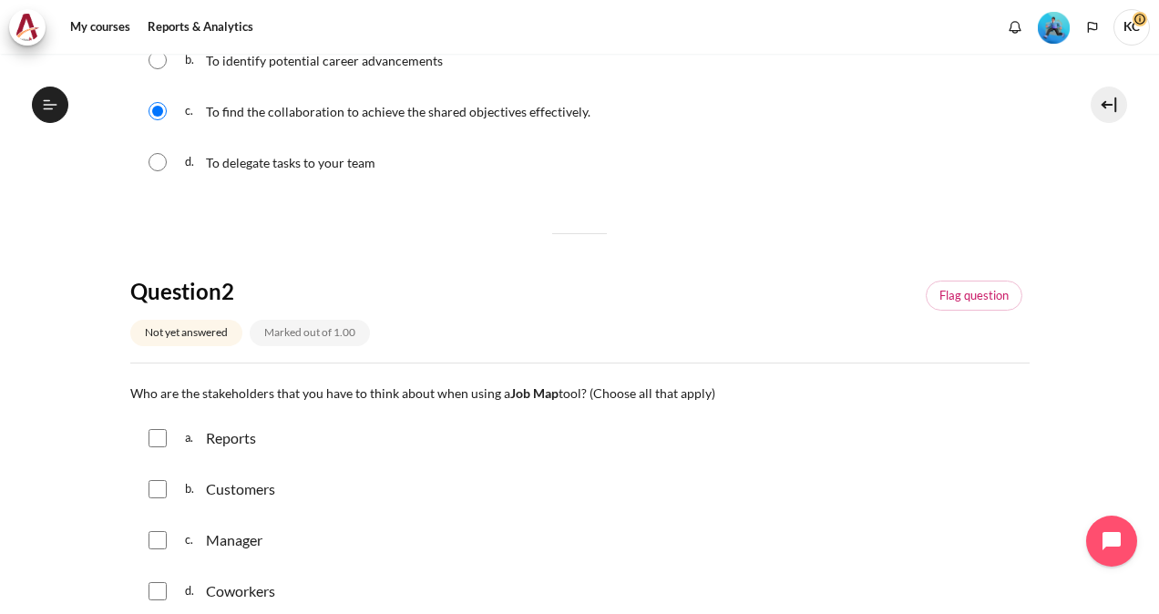
scroll to position [547, 0]
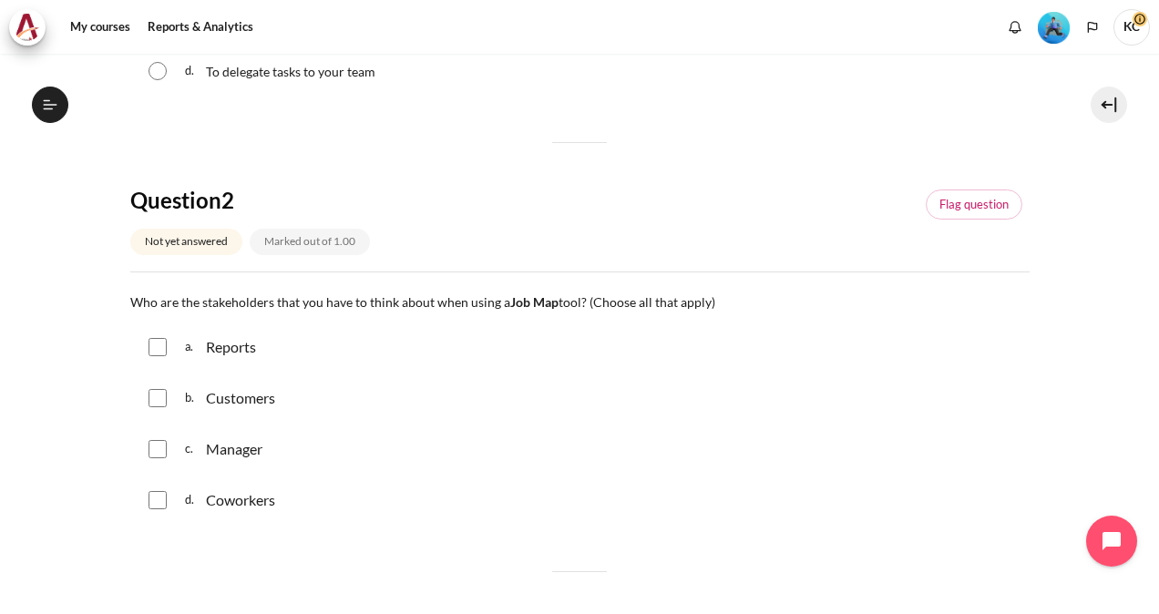
click at [151, 346] on input "Content" at bounding box center [158, 347] width 18 height 18
checkbox input "true"
click at [149, 392] on input "Content" at bounding box center [158, 398] width 18 height 18
checkbox input "true"
click at [158, 499] on input "Content" at bounding box center [158, 500] width 18 height 18
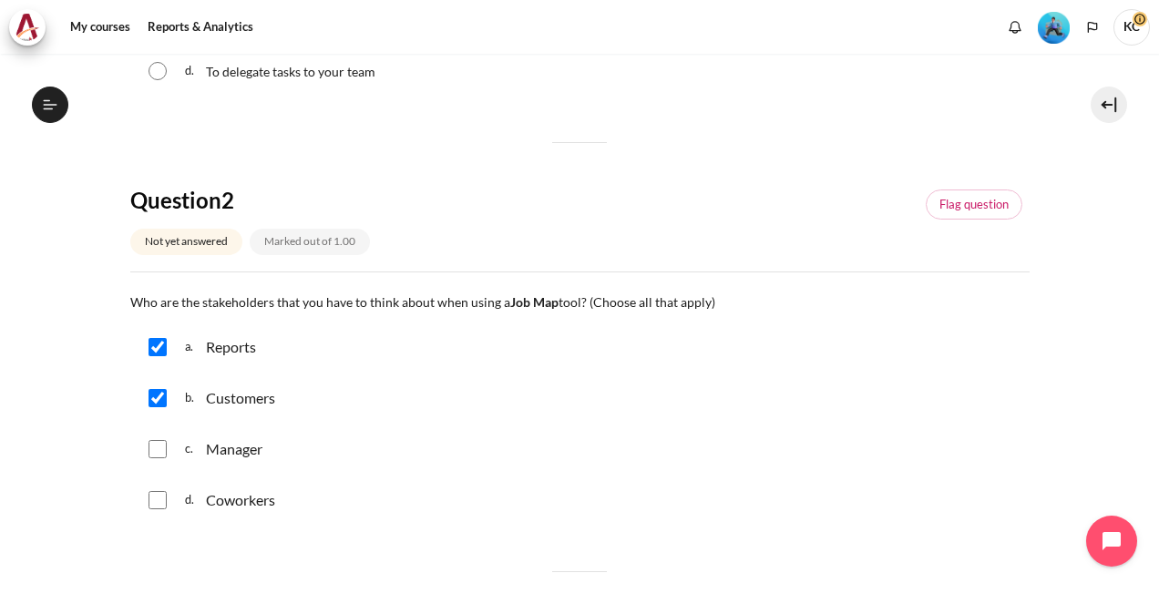
checkbox input "true"
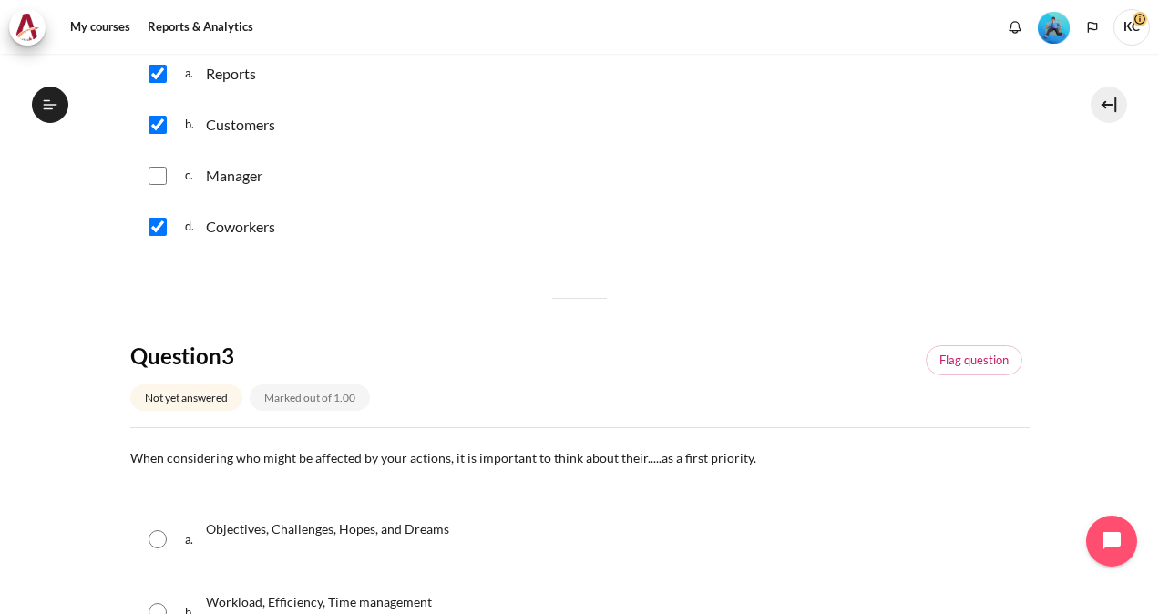
scroll to position [1003, 0]
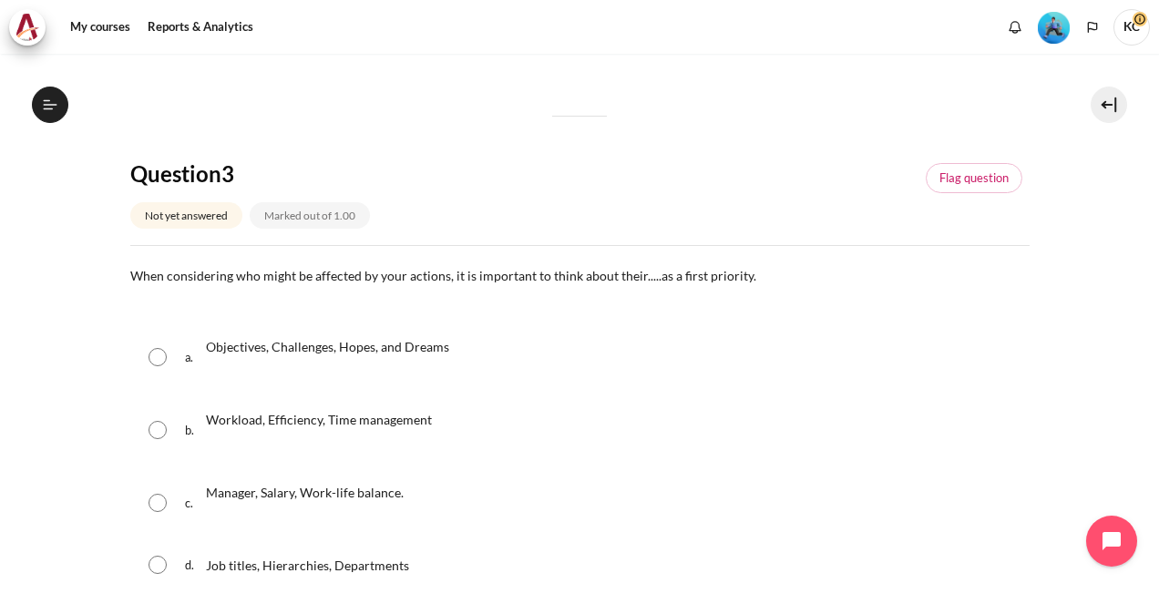
click at [155, 341] on div "a. Objectives, Challenges, Hopes, and Dreams" at bounding box center [580, 357] width 900 height 69
click at [155, 354] on input "Content" at bounding box center [158, 357] width 18 height 18
radio input "true"
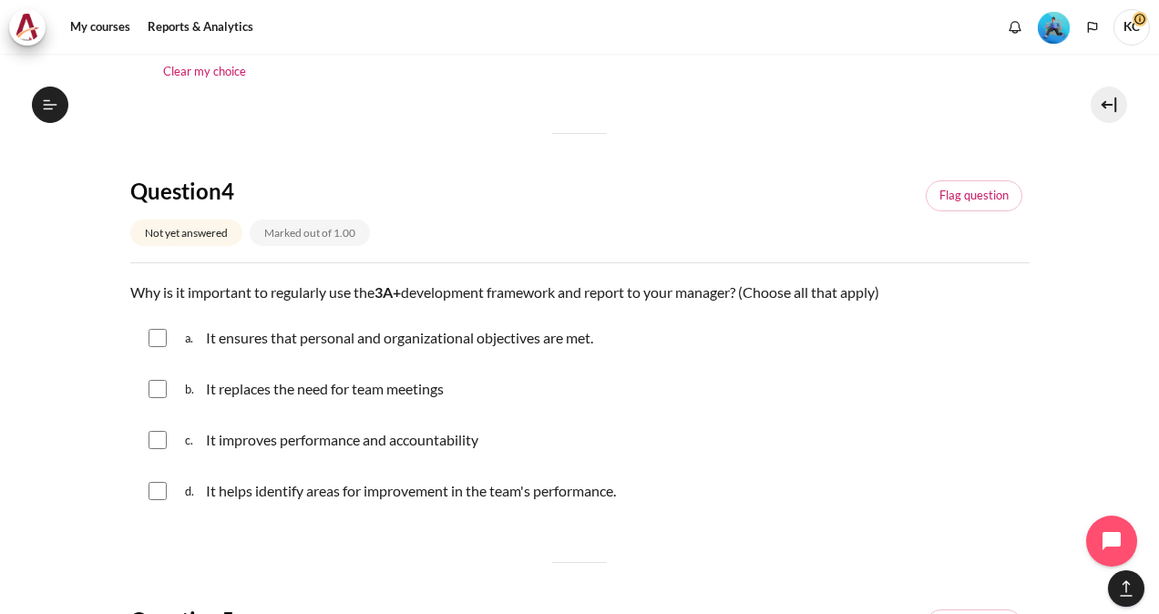
scroll to position [1549, 0]
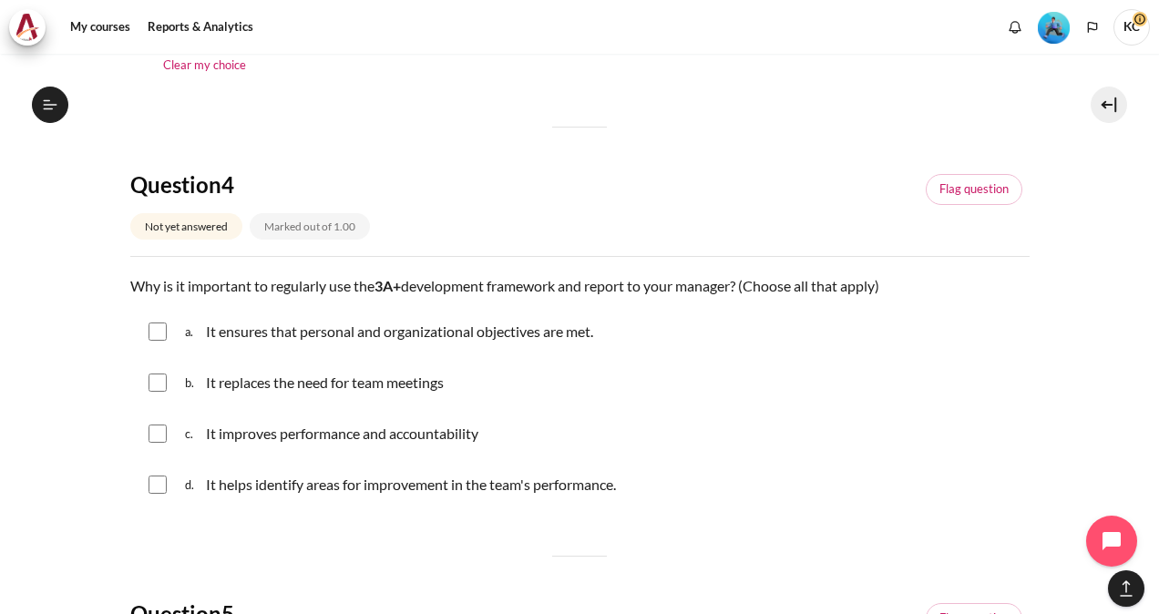
click at [155, 334] on input "Content" at bounding box center [158, 332] width 18 height 18
checkbox input "true"
click at [155, 430] on input "Content" at bounding box center [158, 434] width 18 height 18
checkbox input "true"
click at [162, 487] on input "Content" at bounding box center [158, 485] width 18 height 18
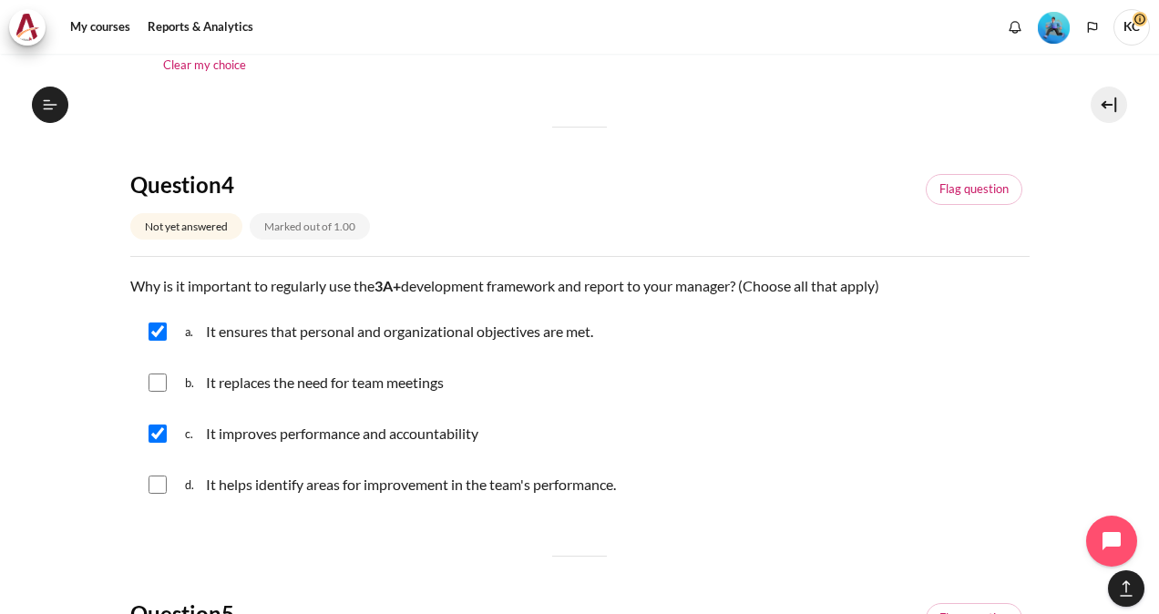
checkbox input "true"
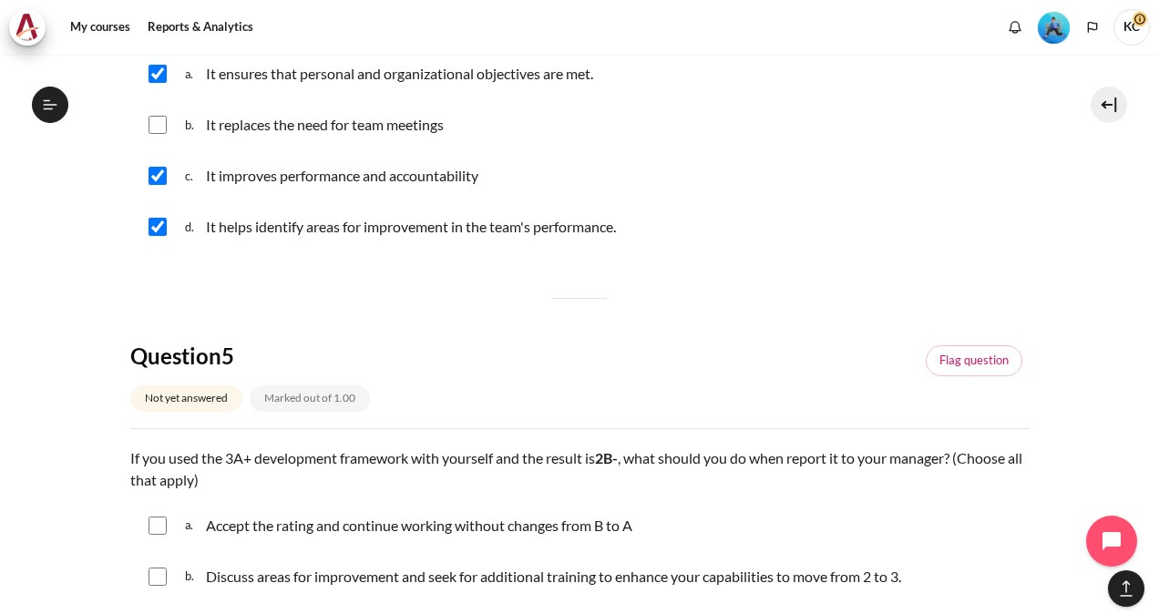
scroll to position [1914, 0]
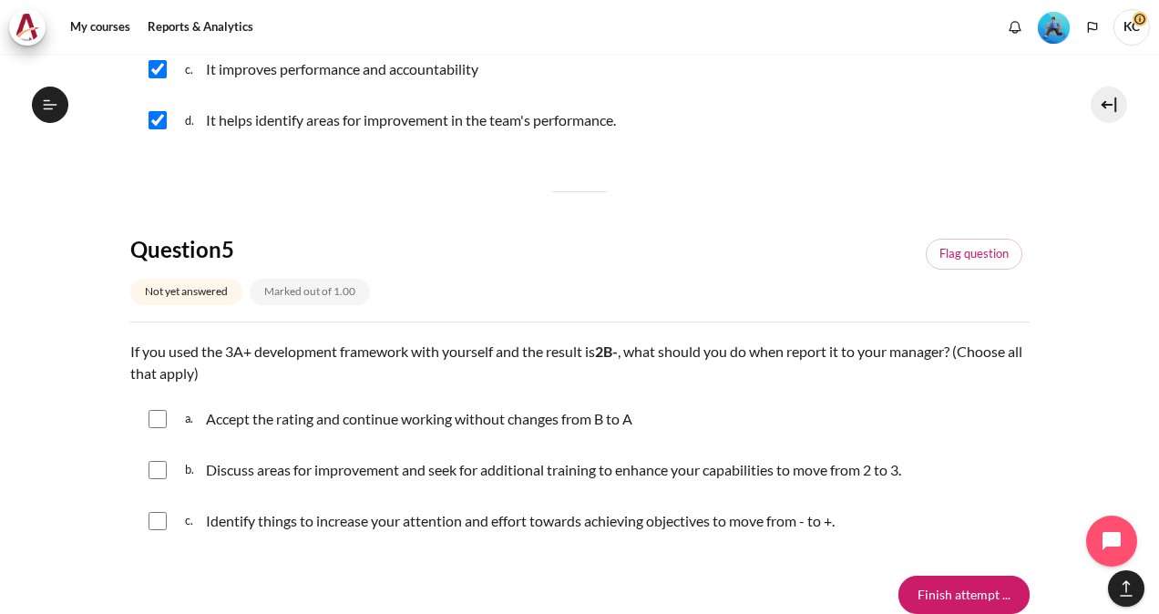
click at [153, 463] on input "Content" at bounding box center [158, 470] width 18 height 18
checkbox input "true"
click at [157, 523] on input "Content" at bounding box center [158, 521] width 18 height 18
checkbox input "true"
click at [950, 602] on input "Finish attempt ..." at bounding box center [964, 595] width 131 height 38
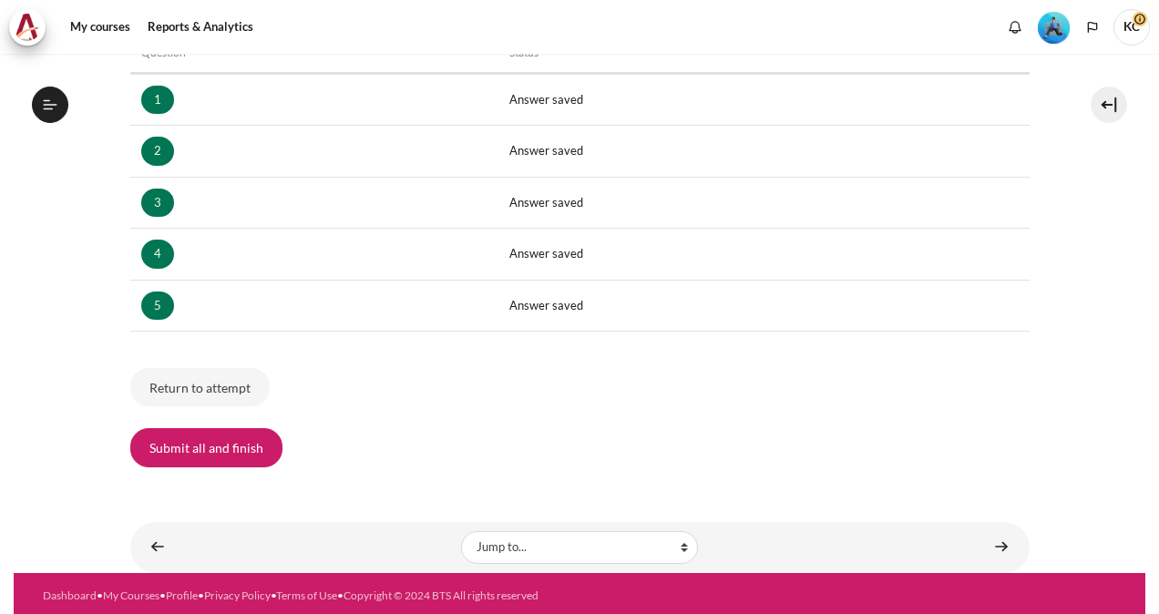
scroll to position [1024, 0]
click at [190, 459] on button "Submit all and finish" at bounding box center [206, 447] width 152 height 38
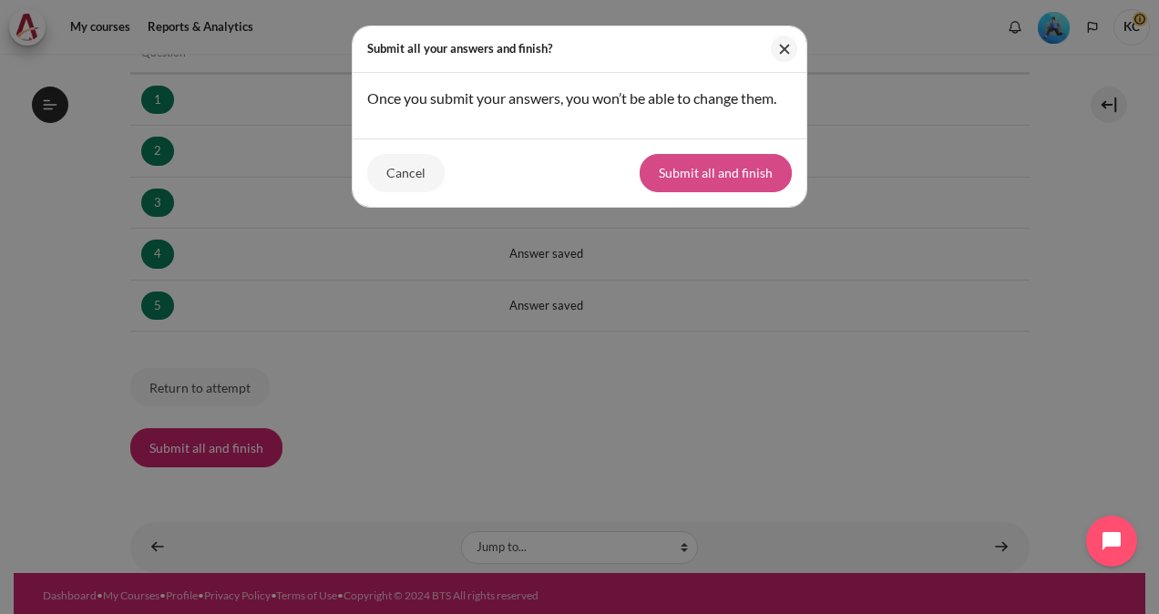
click at [705, 182] on button "Submit all and finish" at bounding box center [716, 173] width 152 height 38
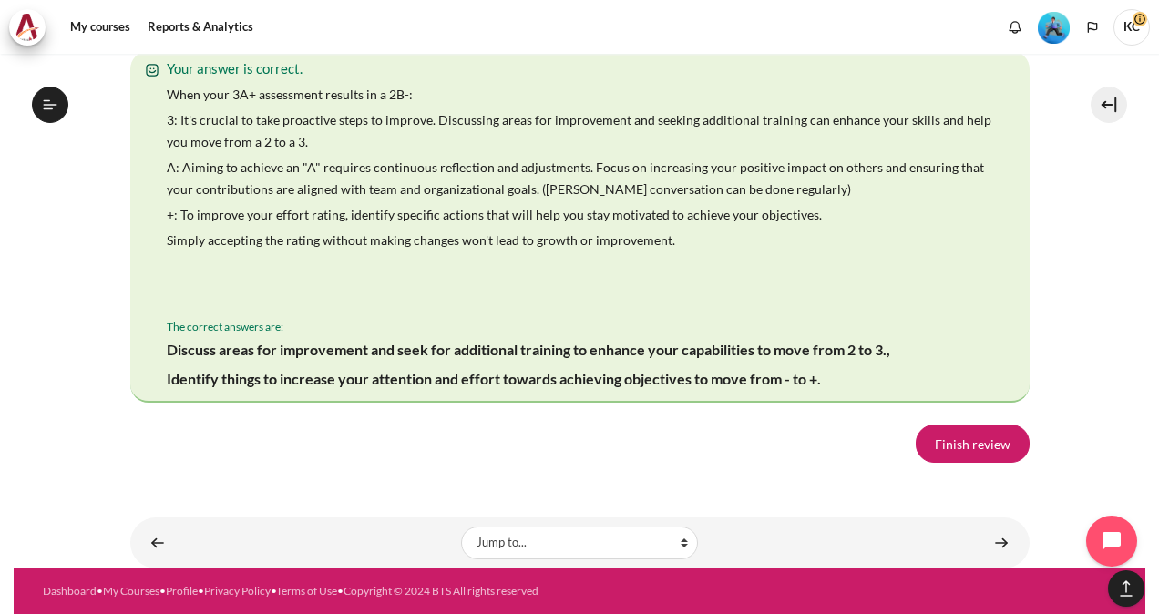
scroll to position [3739, 0]
click at [956, 455] on link "Finish review" at bounding box center [973, 444] width 114 height 38
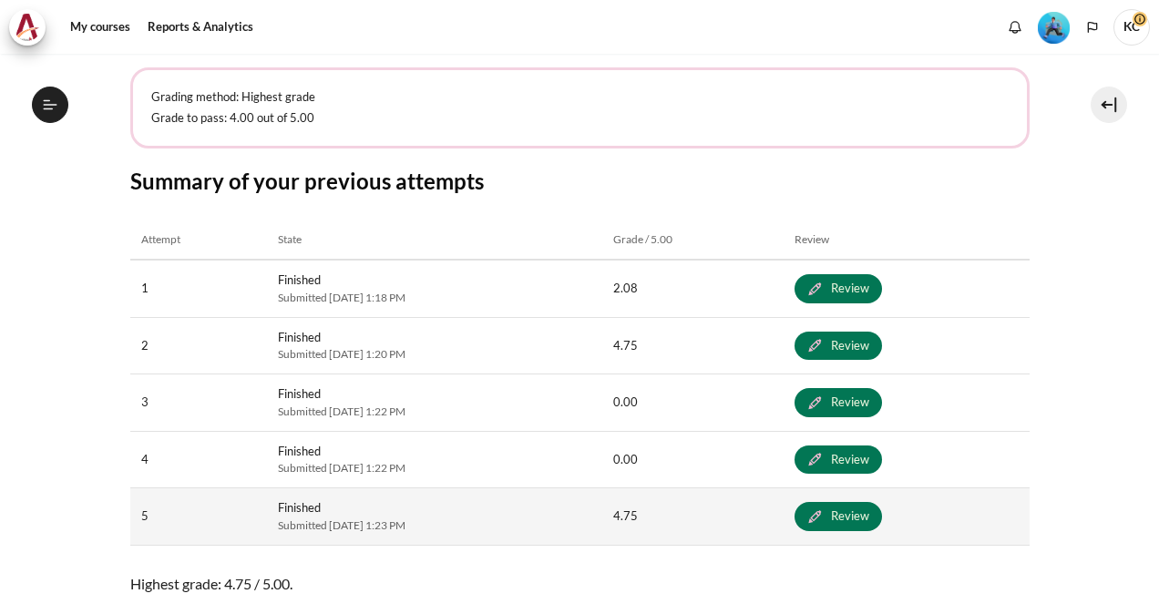
scroll to position [491, 0]
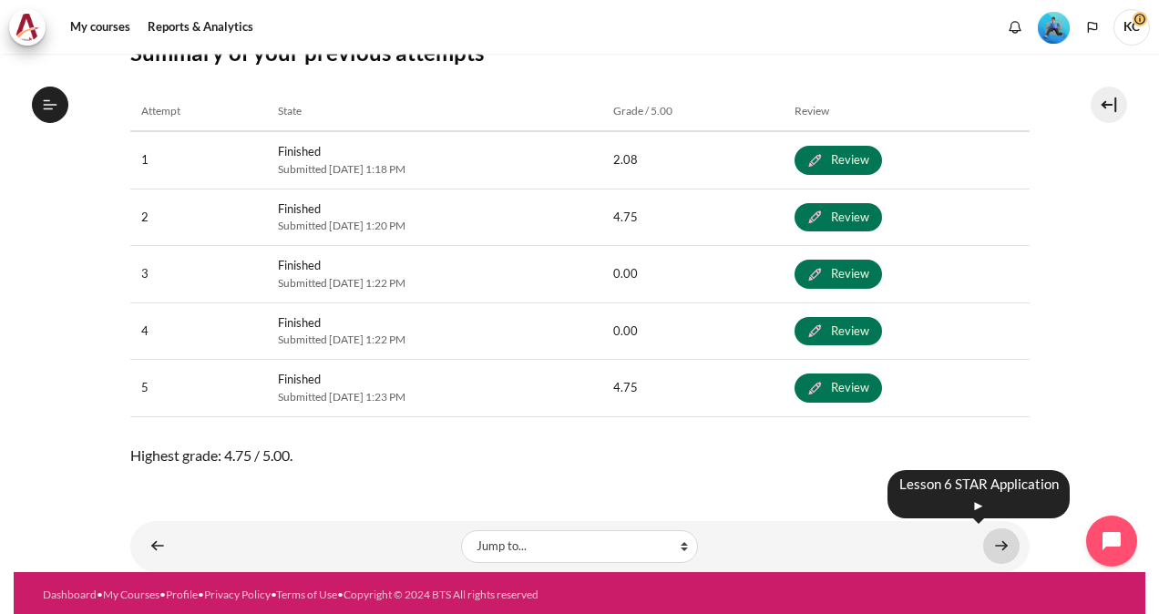
click at [988, 537] on link "Content" at bounding box center [1001, 547] width 36 height 36
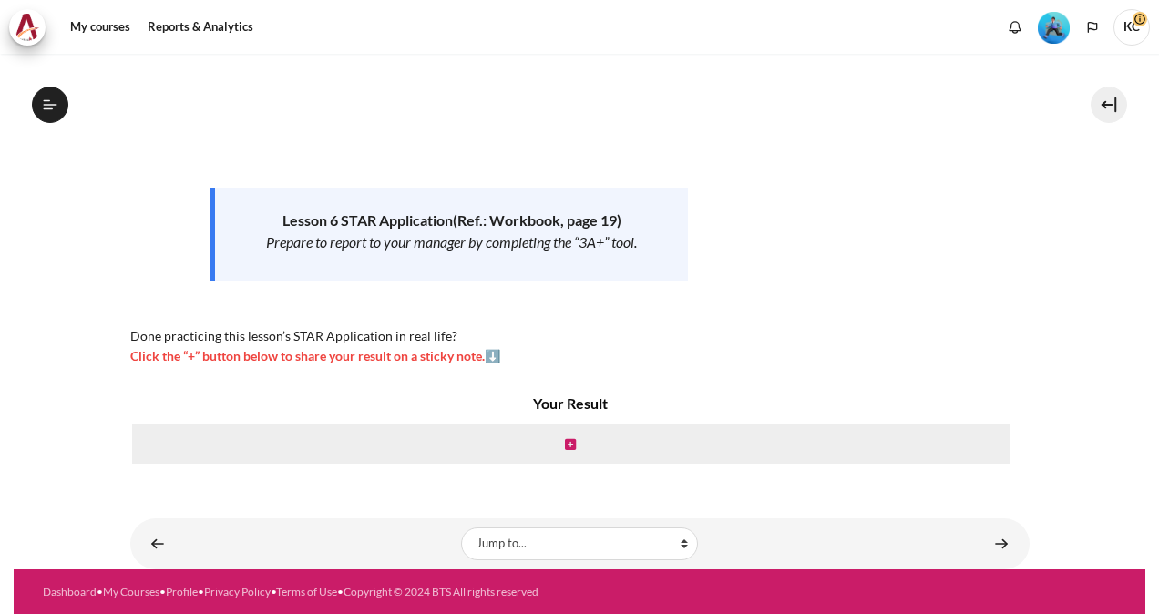
scroll to position [1047, 0]
click at [571, 444] on icon "Content" at bounding box center [570, 444] width 11 height 13
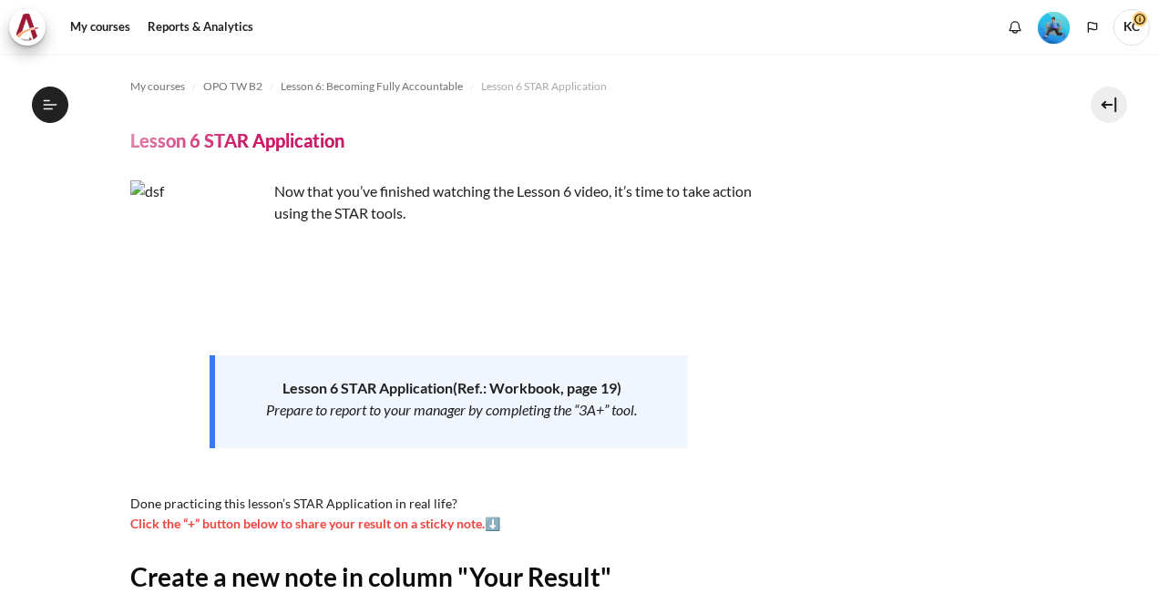
scroll to position [290, 0]
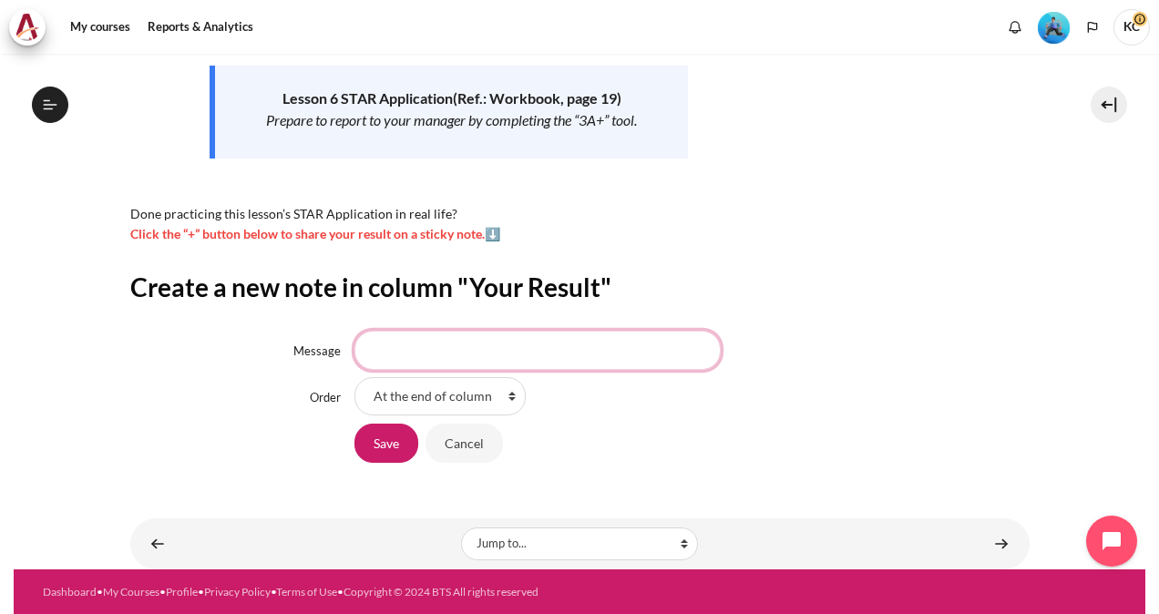
click at [504, 347] on input "Message" at bounding box center [538, 350] width 366 height 38
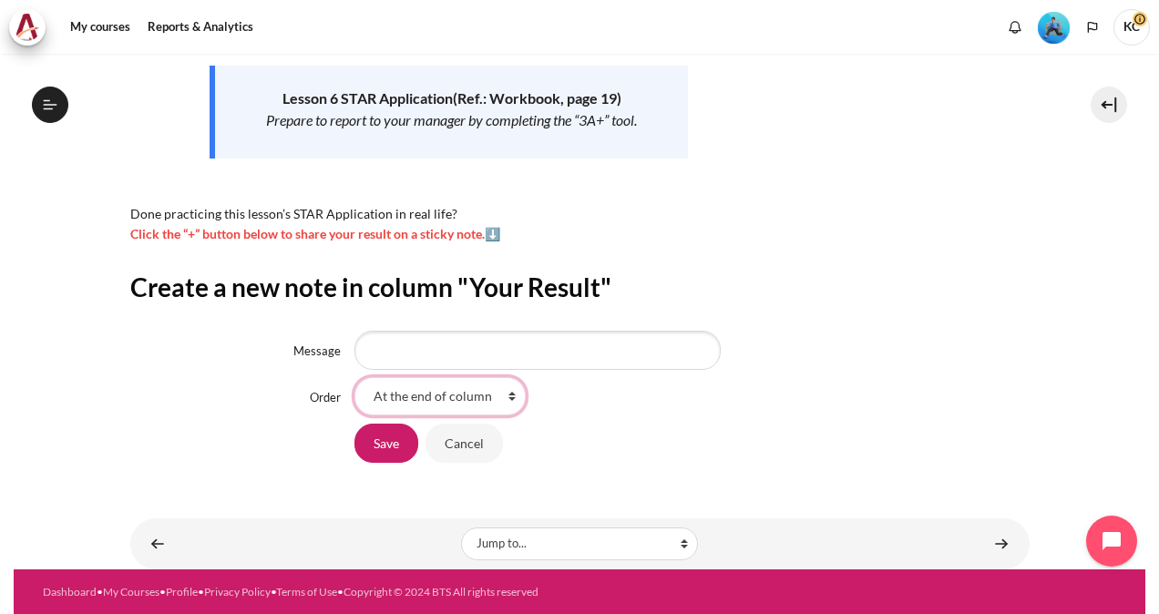
click at [468, 399] on select "At the end of column First place in column" at bounding box center [440, 396] width 171 height 38
click at [704, 449] on div "Save Cancel" at bounding box center [692, 443] width 674 height 41
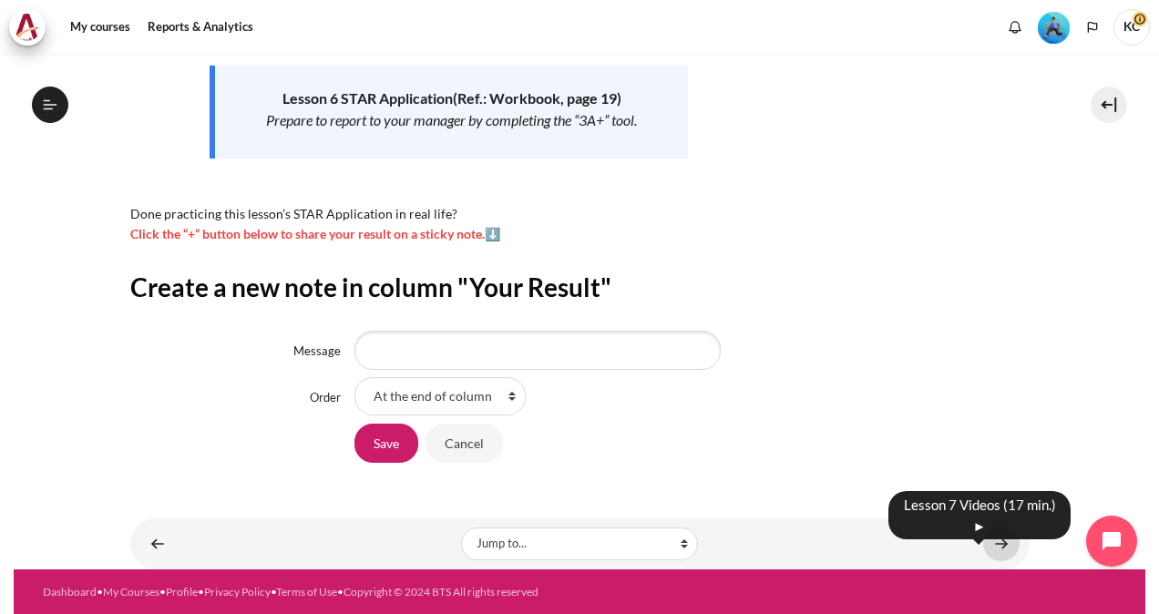
click at [996, 552] on link "Content" at bounding box center [1001, 544] width 36 height 36
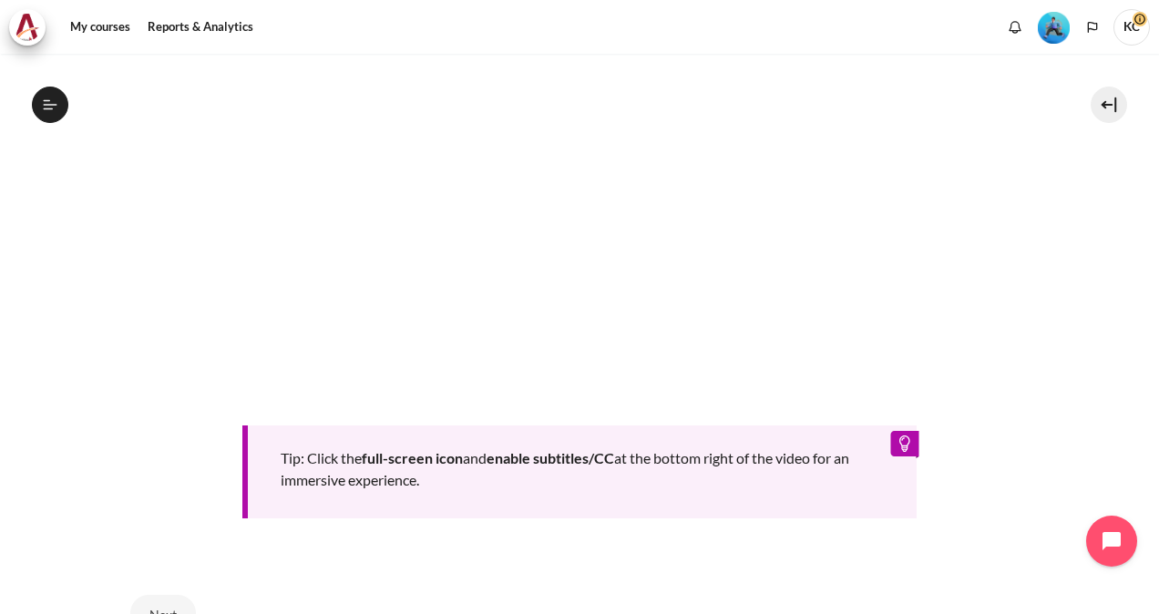
scroll to position [880, 0]
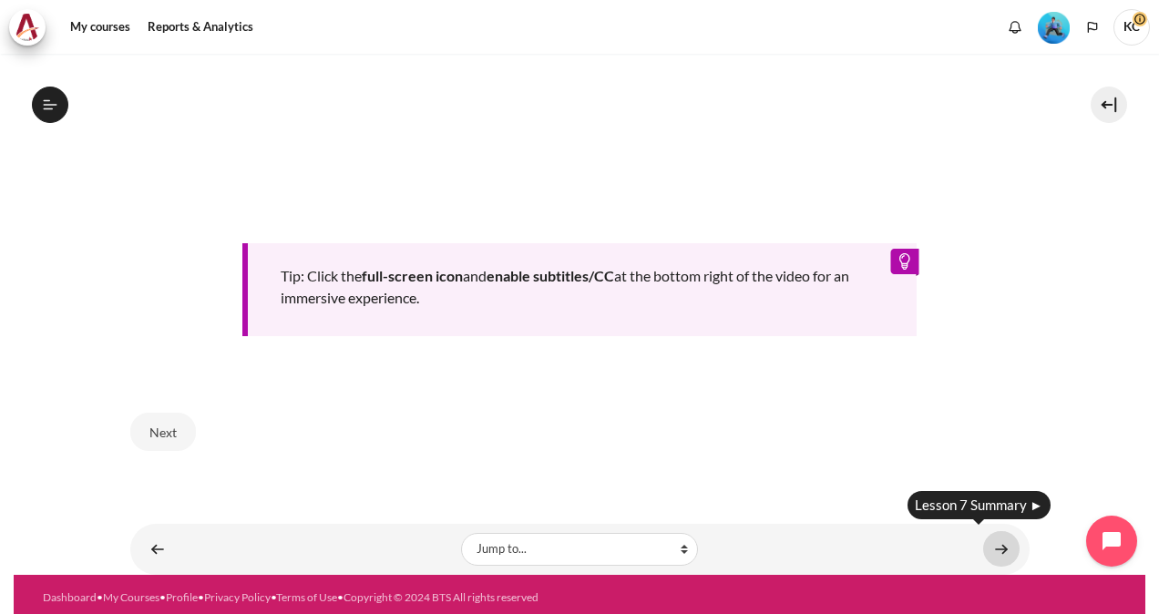
click at [999, 544] on link "Content" at bounding box center [1001, 549] width 36 height 36
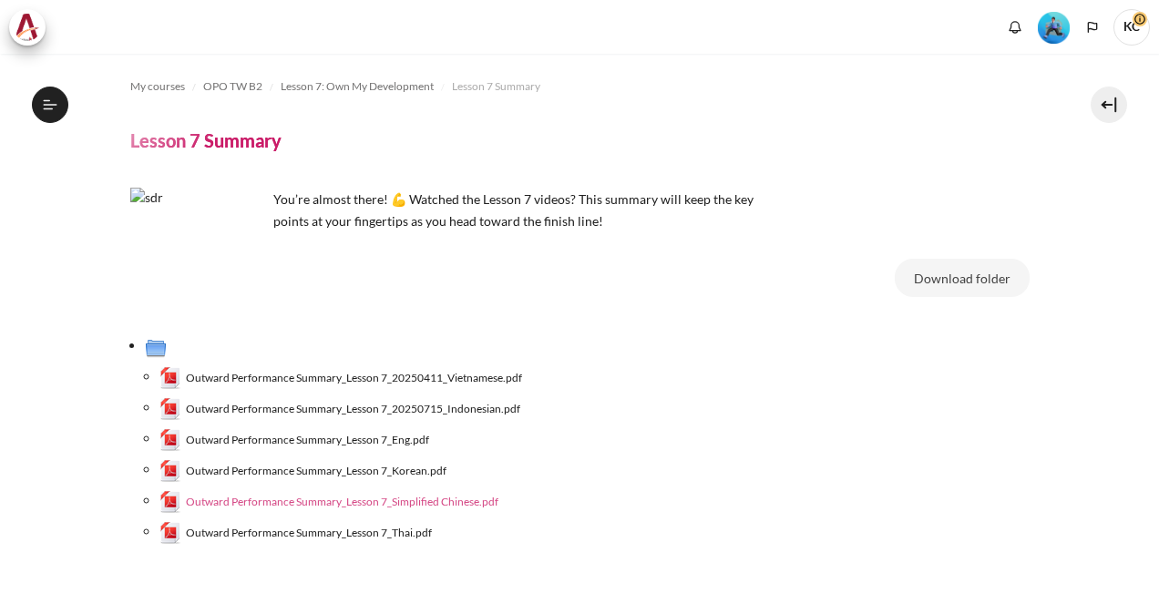
click at [415, 507] on span "Outward Performance Summary_Lesson 7_Simplified Chinese.pdf" at bounding box center [342, 502] width 313 height 16
click at [412, 504] on span "Outward Performance Summary_Lesson 7_Simplified Chinese.pdf" at bounding box center [342, 502] width 313 height 16
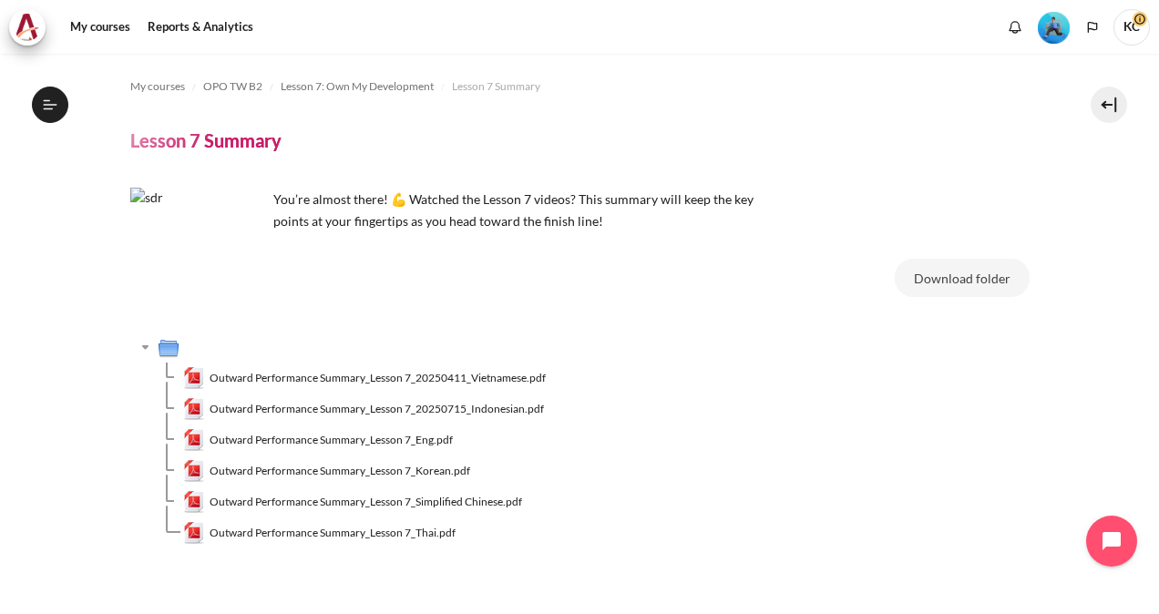
scroll to position [1121, 0]
click at [316, 506] on span "Outward Performance Summary_Lesson 7_Simplified Chinese.pdf" at bounding box center [366, 502] width 313 height 16
click at [1141, 242] on div "My courses OPO TW B2 Lesson 7: Own My Development Lesson 7 Summary Lesson 7 Sum…" at bounding box center [579, 334] width 1159 height 561
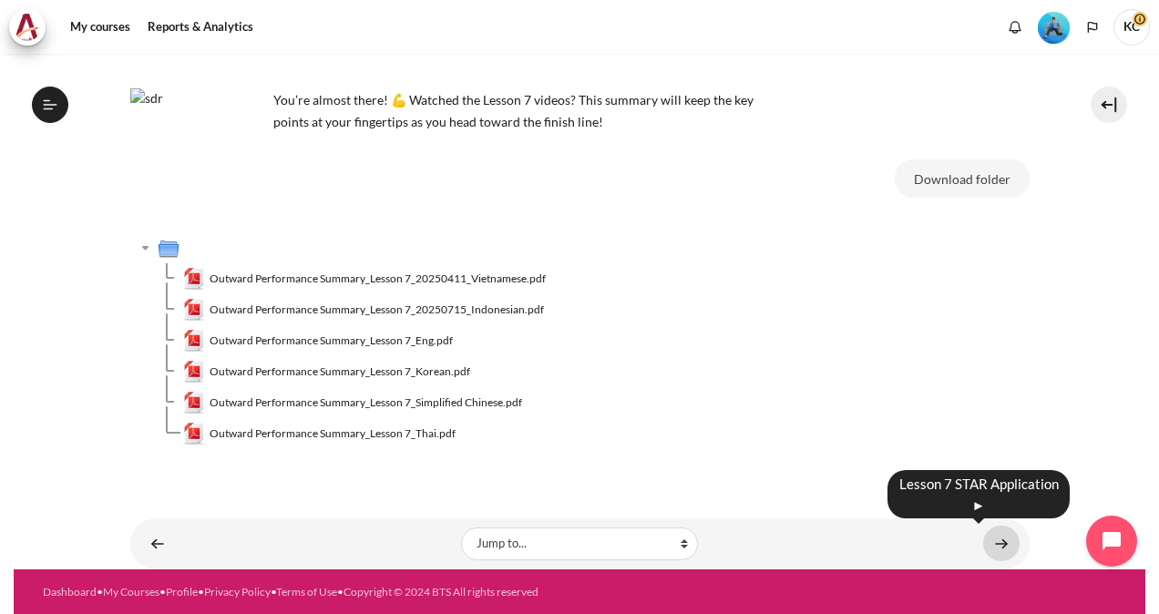
click at [989, 544] on link "Content" at bounding box center [1001, 544] width 36 height 36
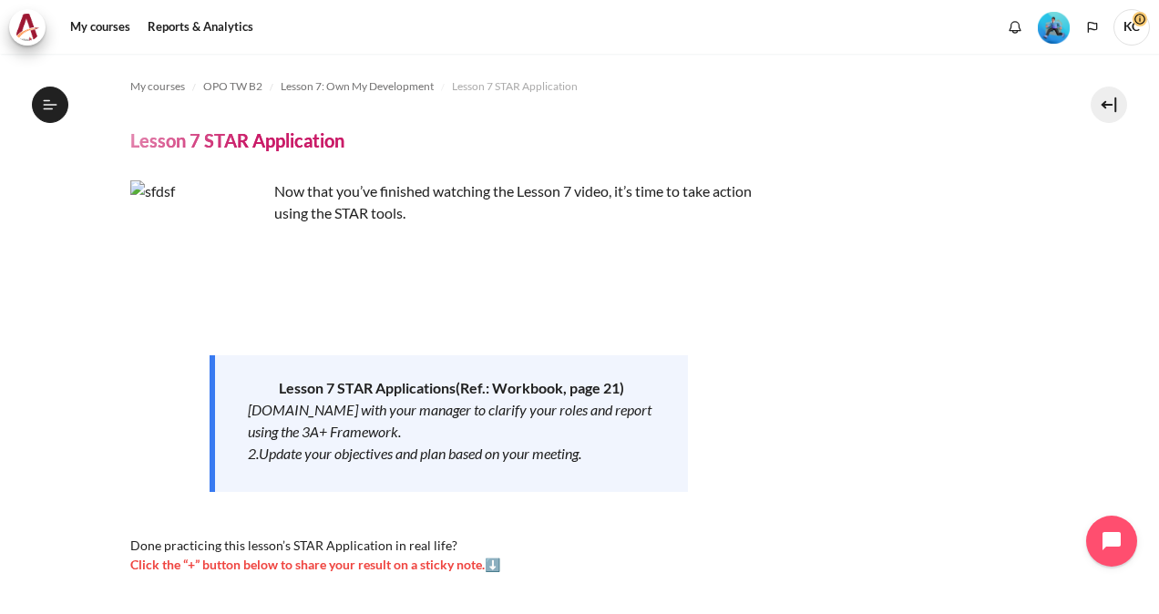
scroll to position [91, 0]
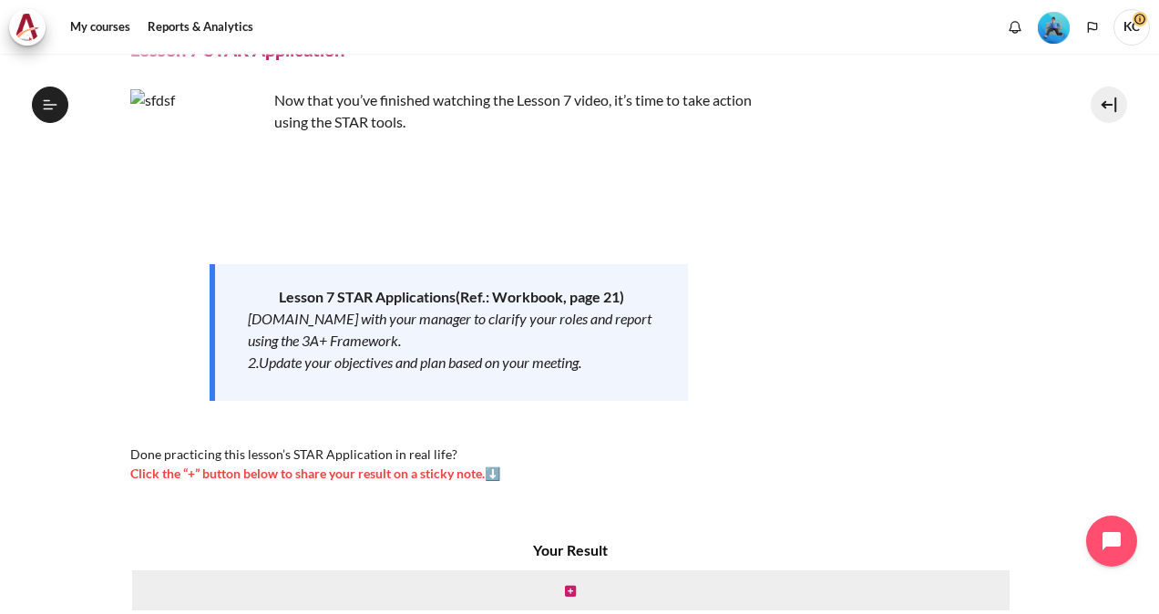
click at [494, 475] on span "Click the “+” button below to share your result on a sticky note. ⬇️" at bounding box center [315, 473] width 370 height 15
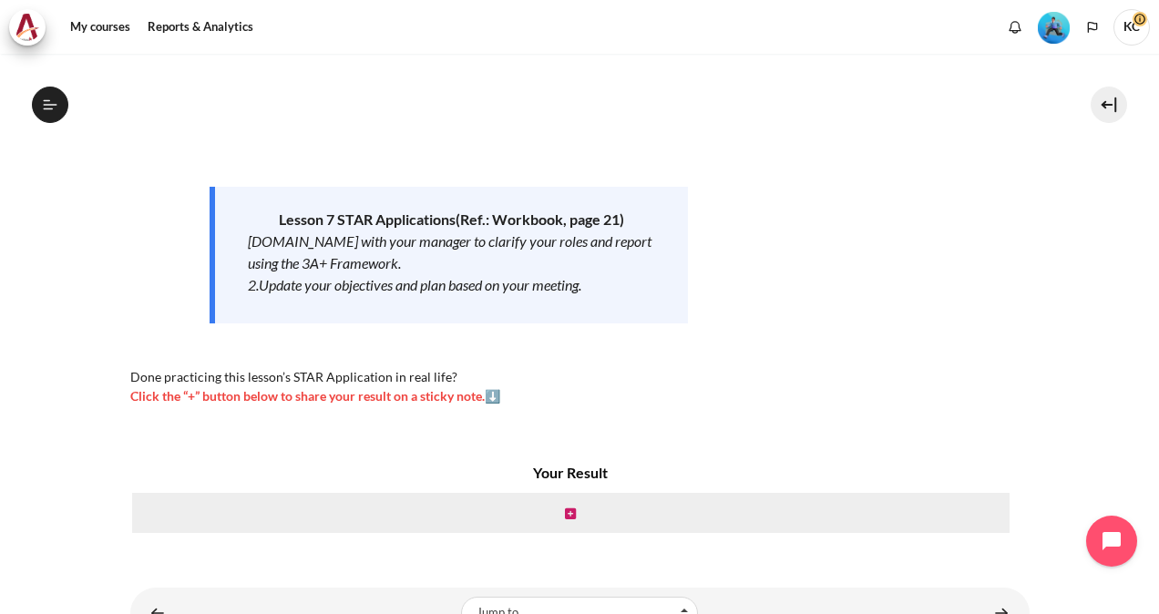
scroll to position [239, 0]
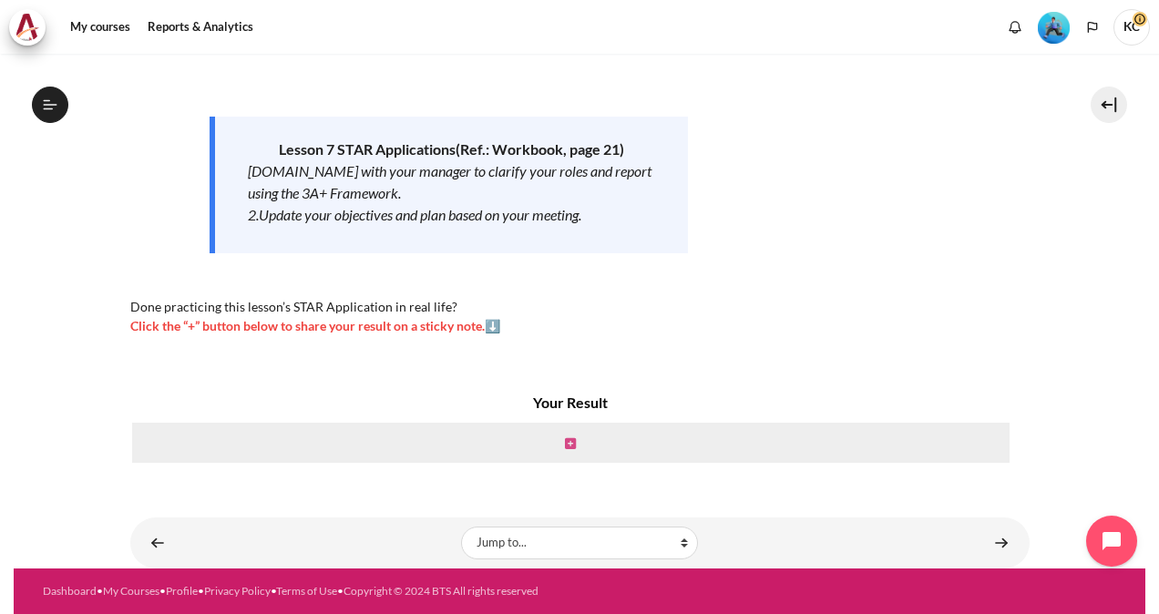
click at [565, 446] on icon "Content" at bounding box center [570, 443] width 11 height 13
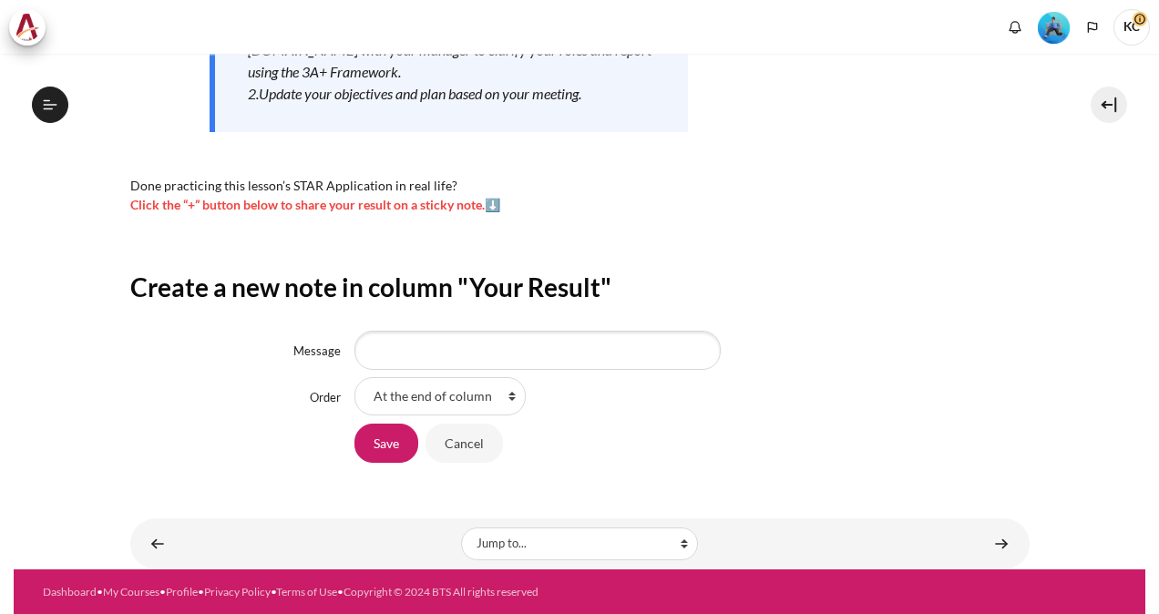
scroll to position [1145, 0]
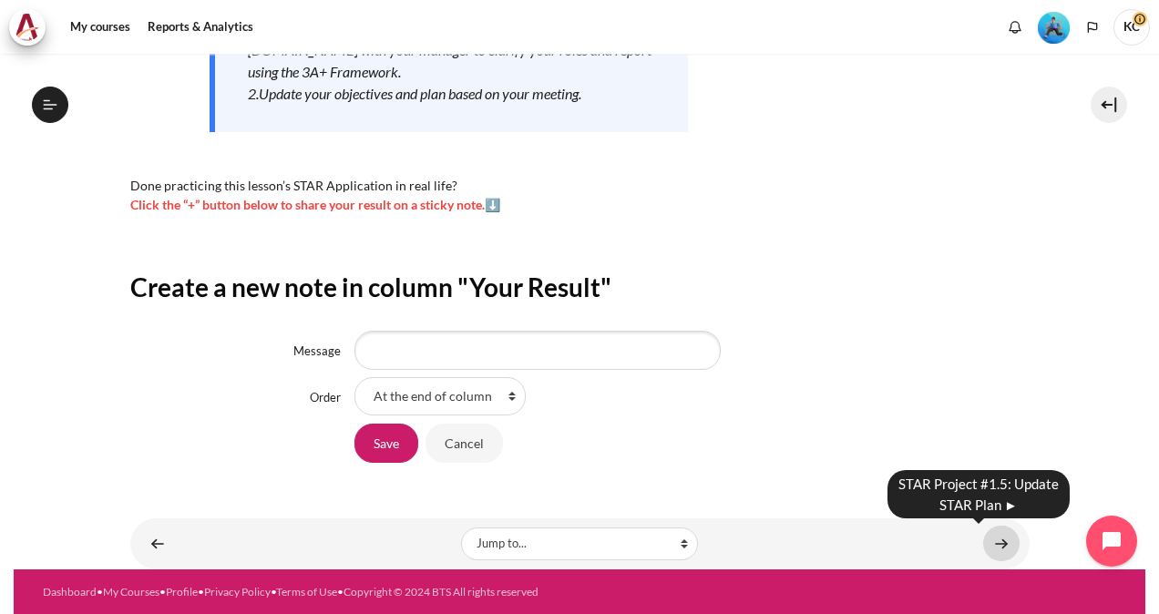
click at [986, 536] on link "Content" at bounding box center [1001, 544] width 36 height 36
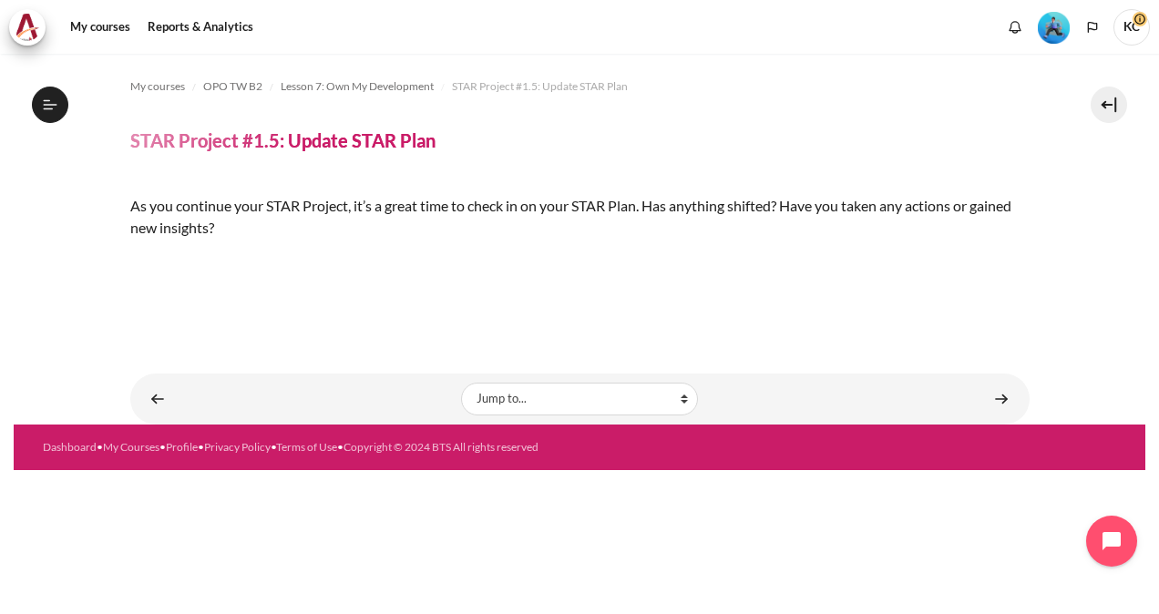
scroll to position [273, 0]
click at [130, 259] on img "Content" at bounding box center [130, 259] width 0 height 0
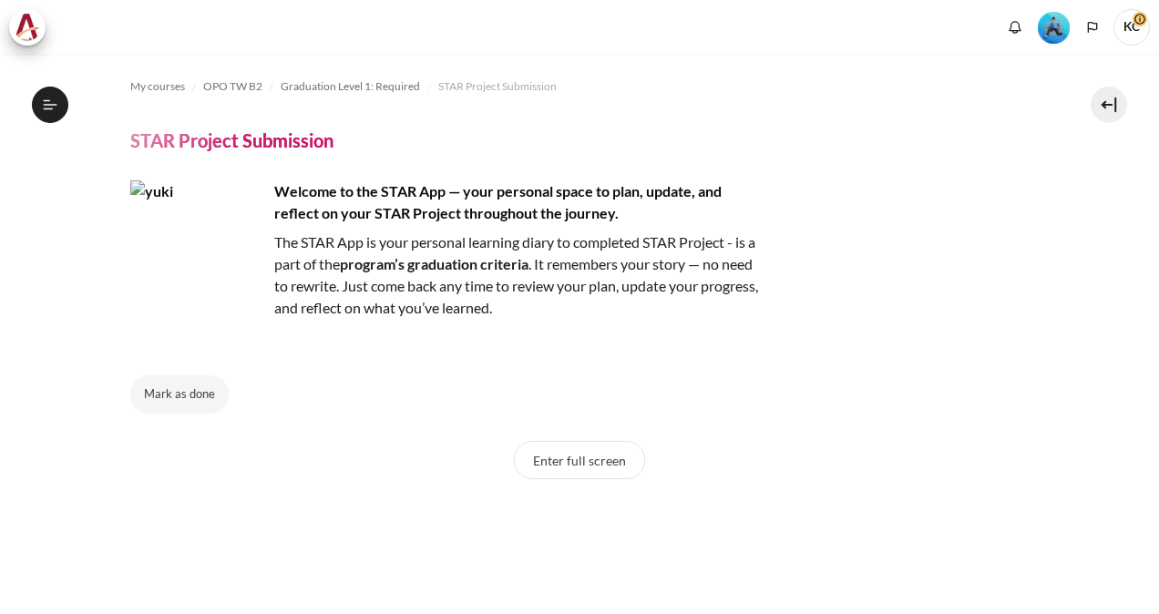
scroll to position [176, 0]
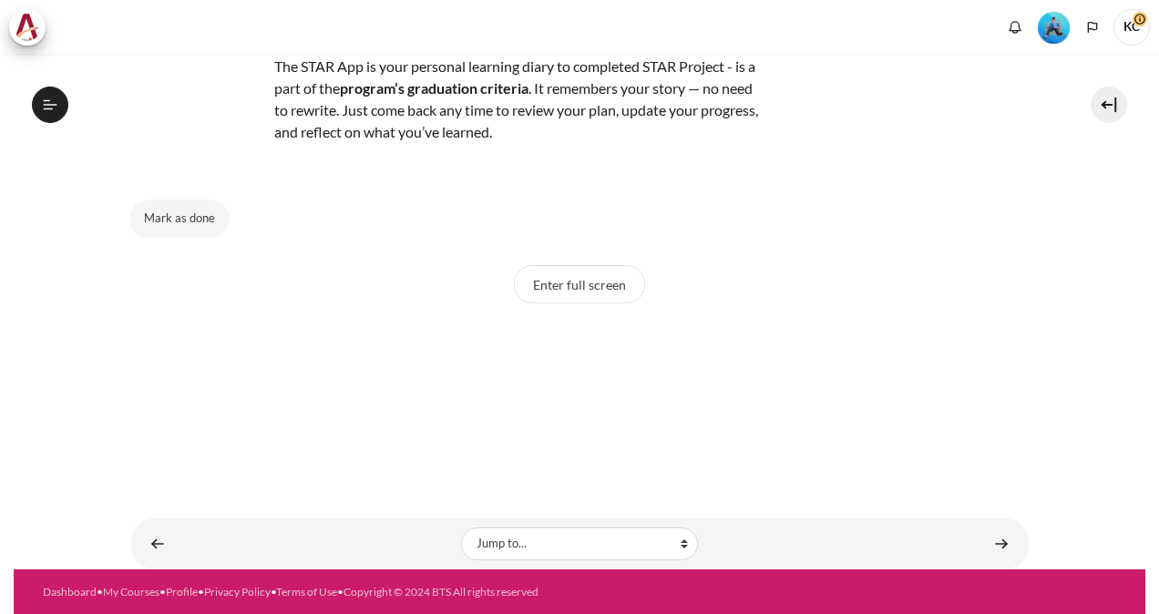
click at [565, 290] on button "Enter full screen" at bounding box center [579, 284] width 131 height 38
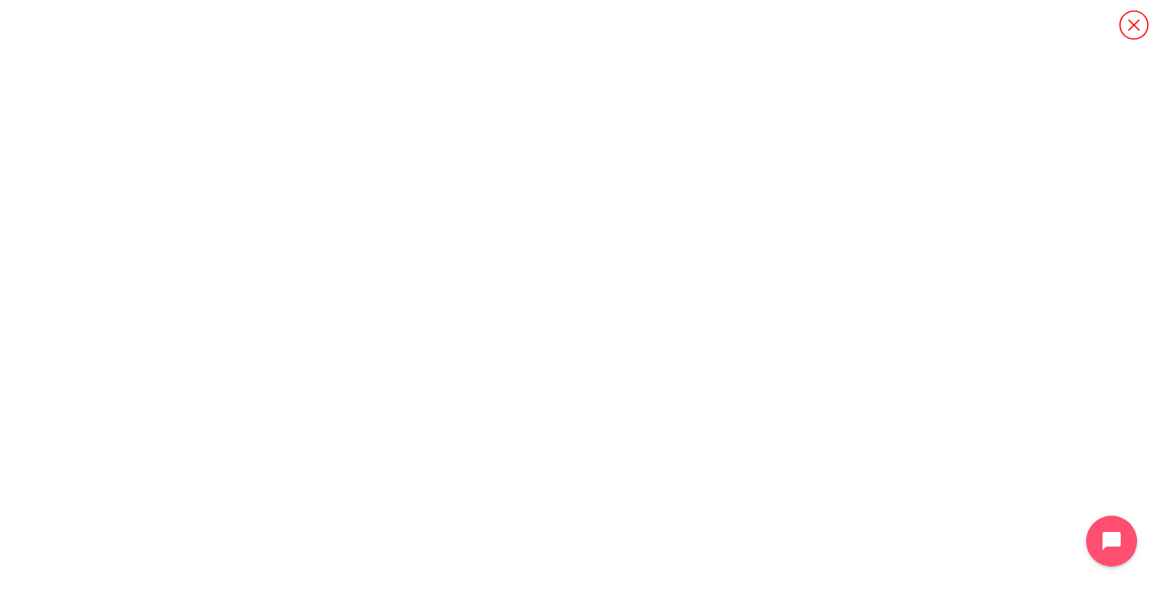
scroll to position [34, 0]
click at [1135, 20] on icon "Content" at bounding box center [1134, 25] width 32 height 32
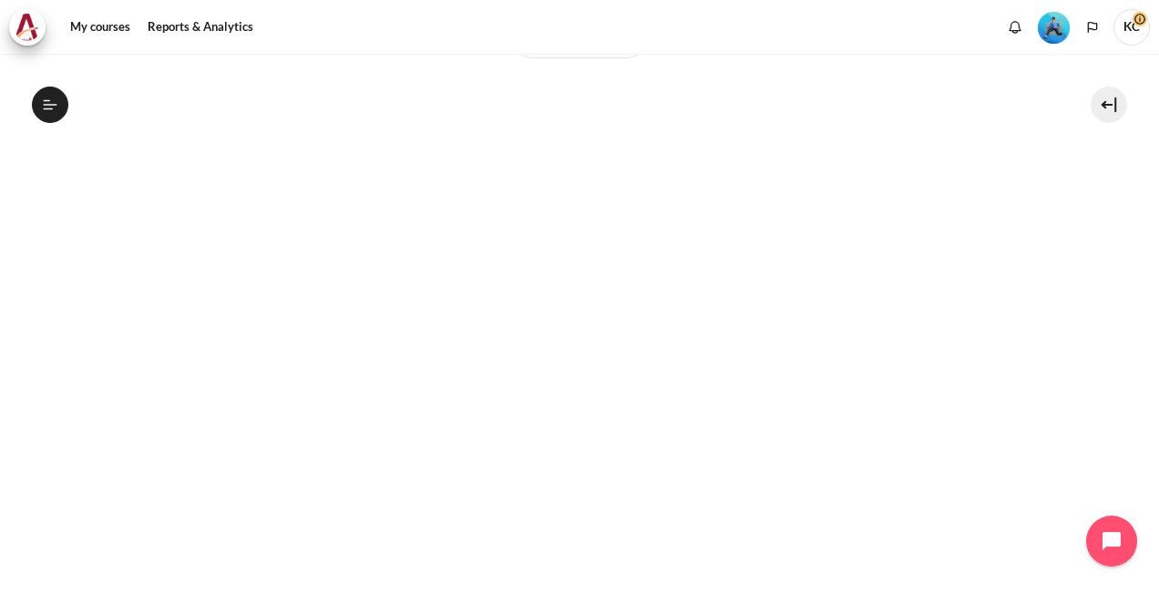
scroll to position [576, 0]
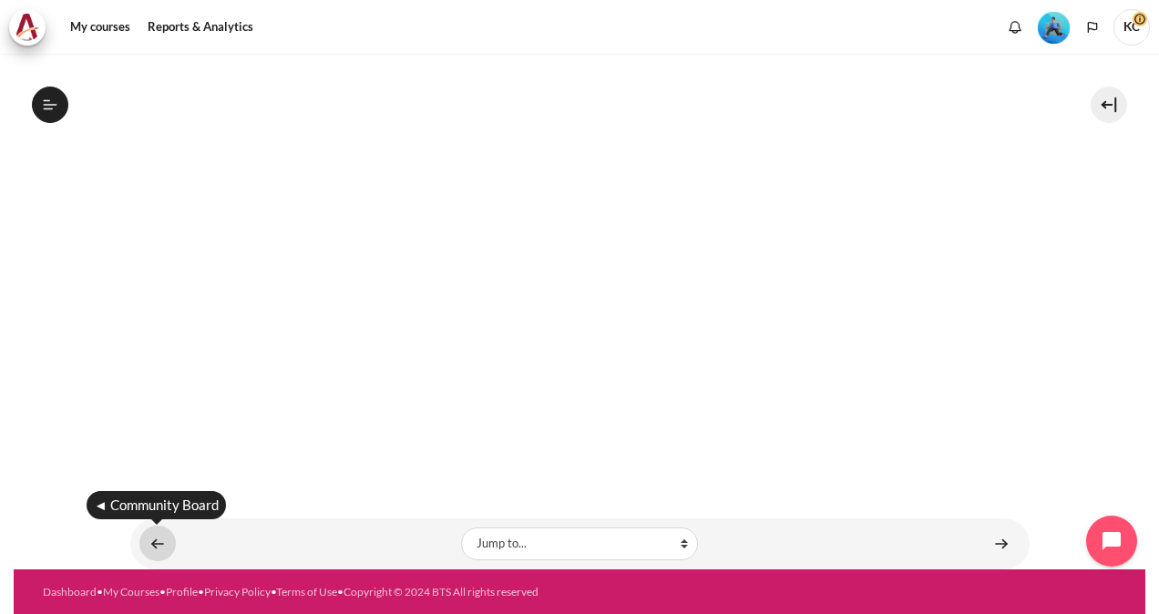
click at [144, 540] on link "Content" at bounding box center [157, 544] width 36 height 36
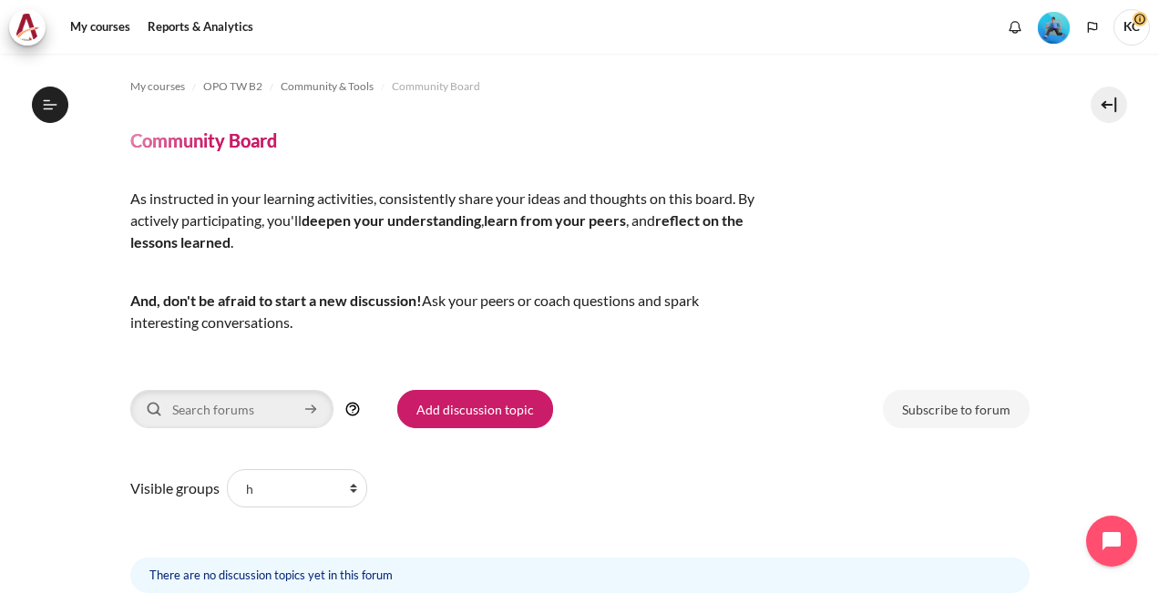
scroll to position [129, 0]
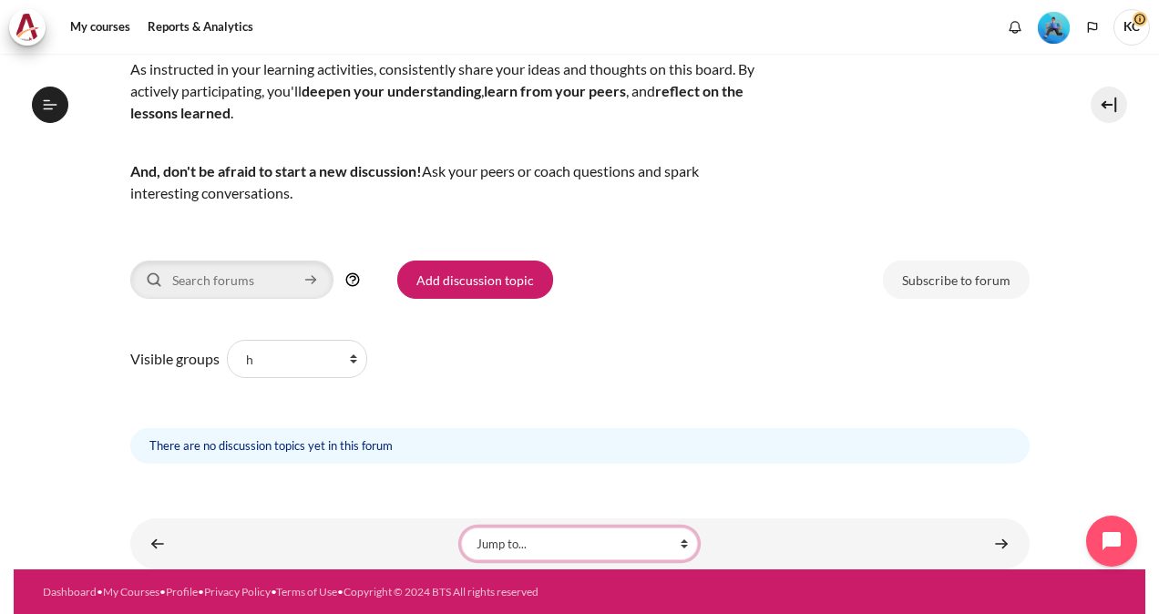
click at [680, 543] on select "Jump to... Getting Started with Our 'Smart-Learning' Platform Why Outward Perfo…" at bounding box center [579, 544] width 237 height 33
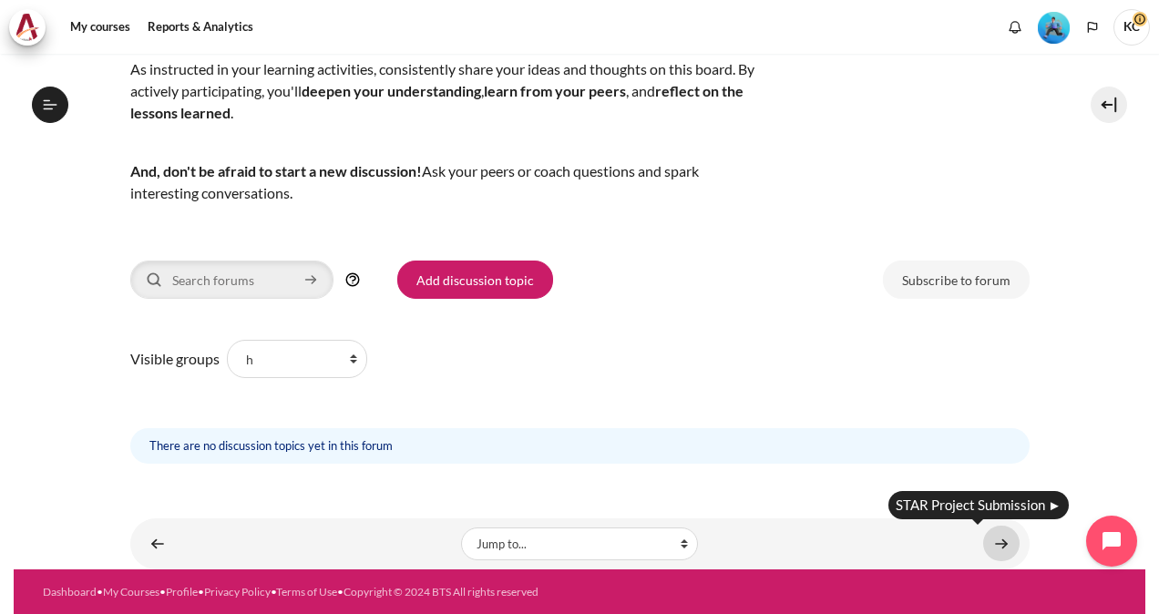
click at [991, 544] on link "Content" at bounding box center [1001, 544] width 36 height 36
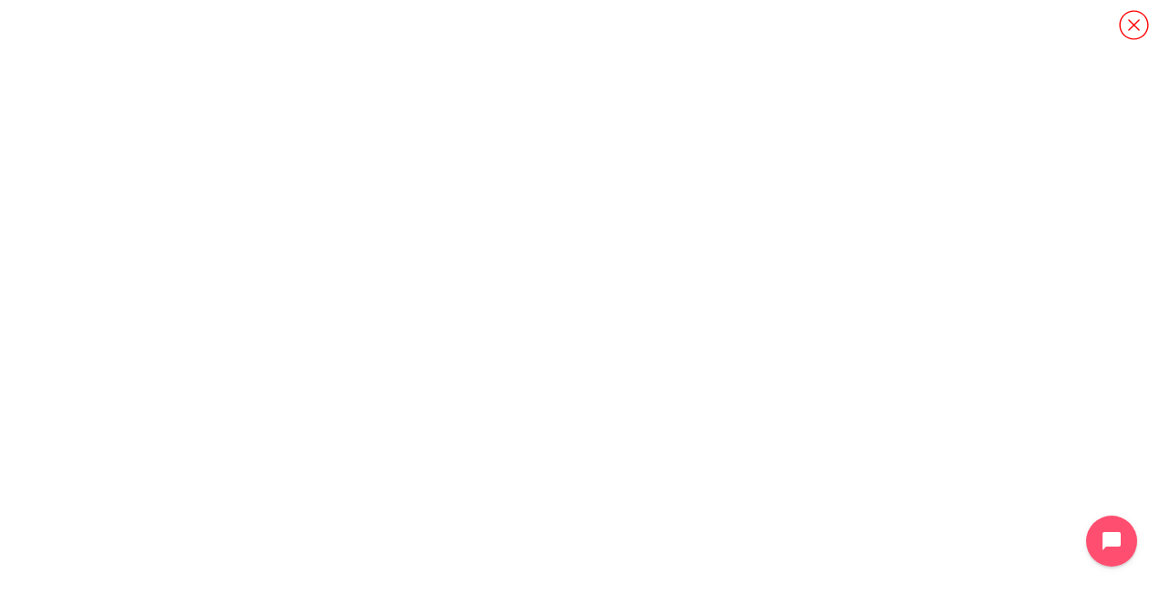
scroll to position [1786, 0]
click at [1141, 14] on icon "Content" at bounding box center [1134, 25] width 32 height 32
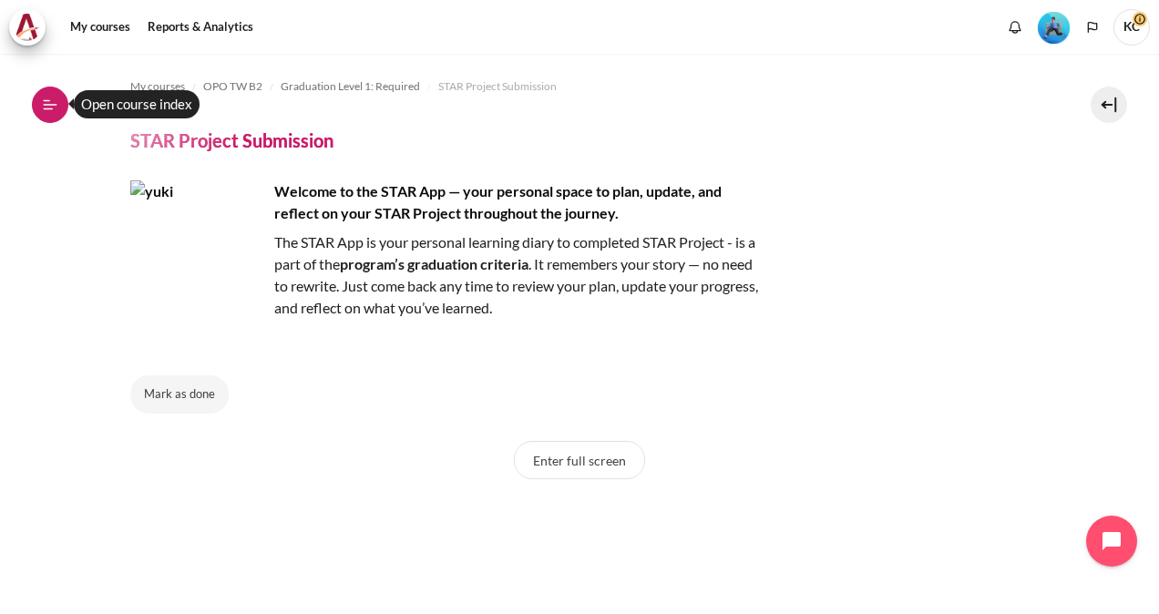
click at [57, 97] on icon at bounding box center [50, 105] width 16 height 16
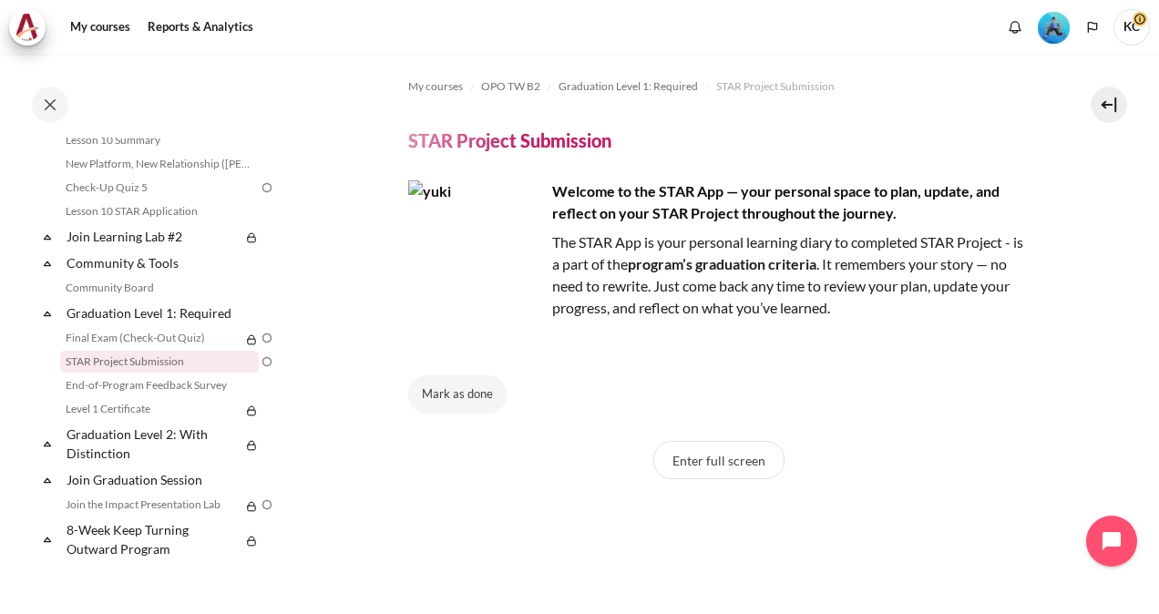
click at [259, 338] on img at bounding box center [267, 338] width 16 height 16
click at [259, 364] on img at bounding box center [267, 362] width 16 height 16
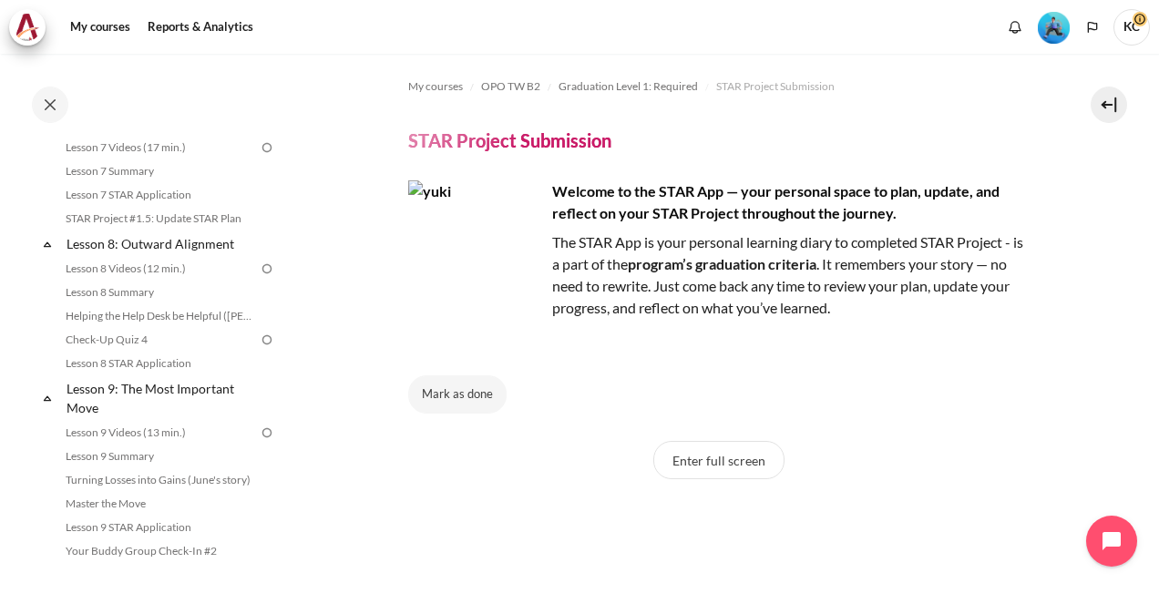
scroll to position [1056, 0]
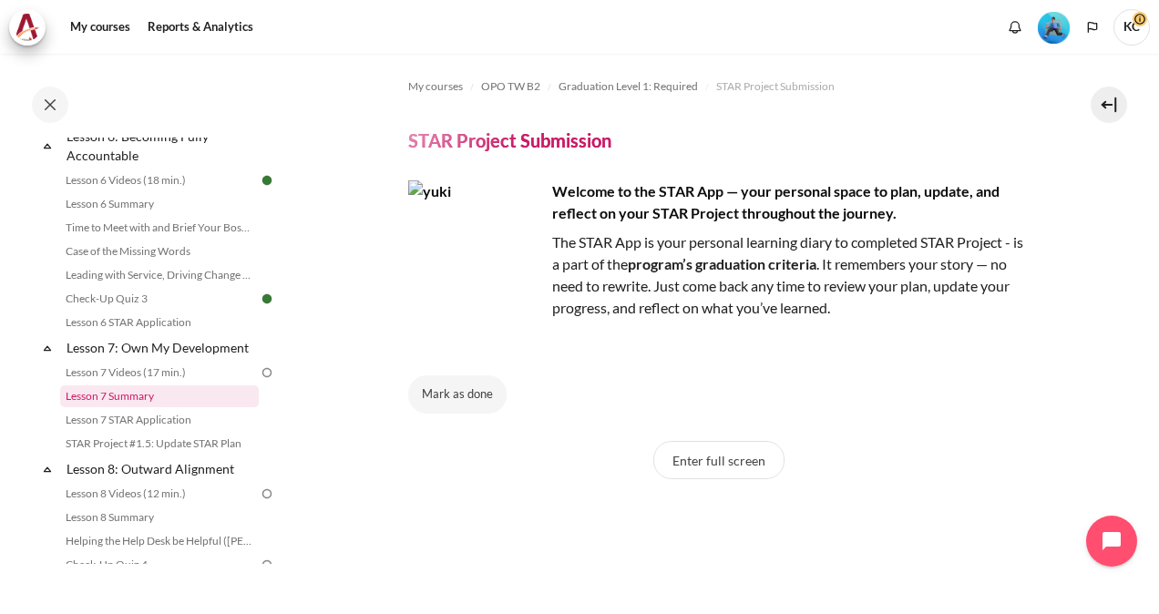
click at [125, 407] on link "Lesson 7 Summary" at bounding box center [159, 397] width 199 height 22
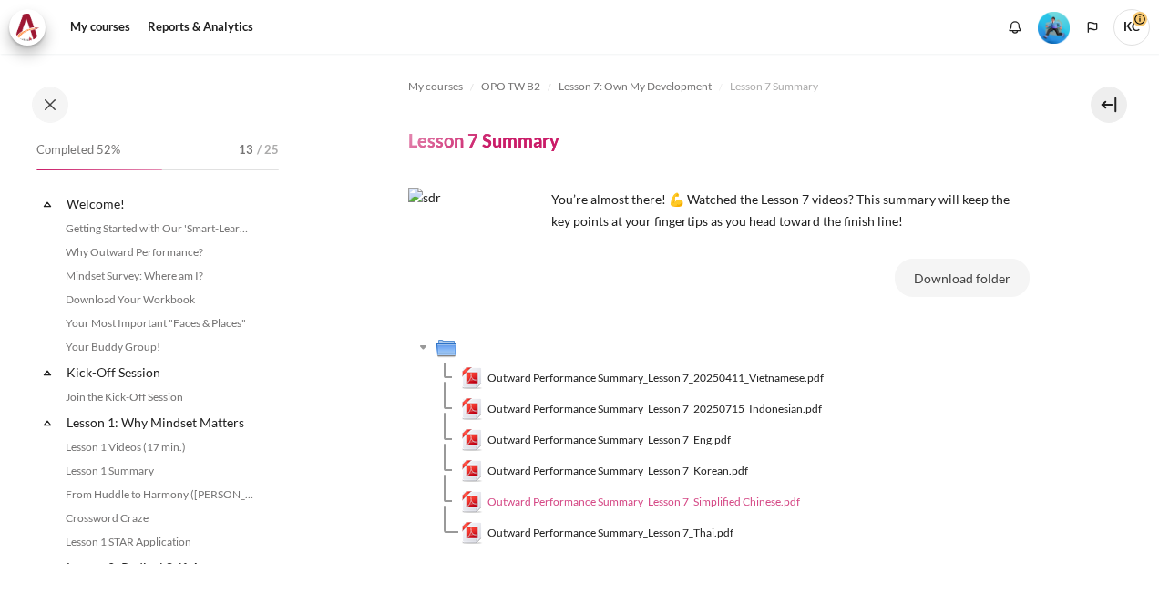
scroll to position [1121, 0]
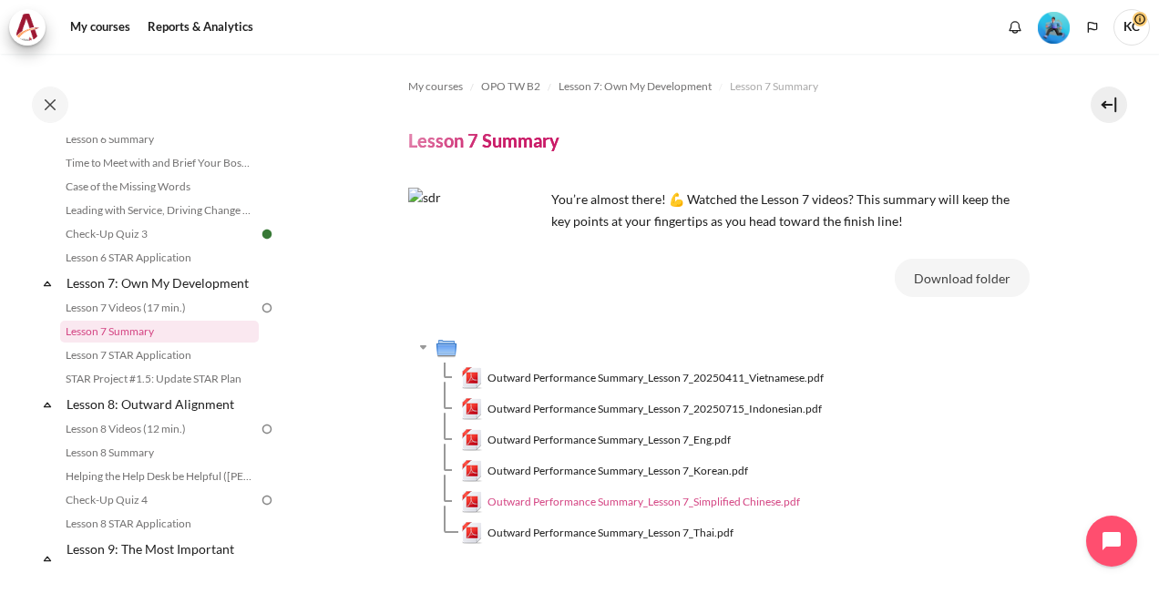
click at [595, 505] on span "Outward Performance Summary_Lesson 7_Simplified Chinese.pdf" at bounding box center [644, 502] width 313 height 16
click at [538, 507] on span "Outward Performance Summary_Lesson 7_Simplified Chinese.pdf" at bounding box center [644, 502] width 313 height 16
click at [536, 505] on span "Outward Performance Summary_Lesson 7_Simplified Chinese.pdf" at bounding box center [644, 502] width 313 height 16
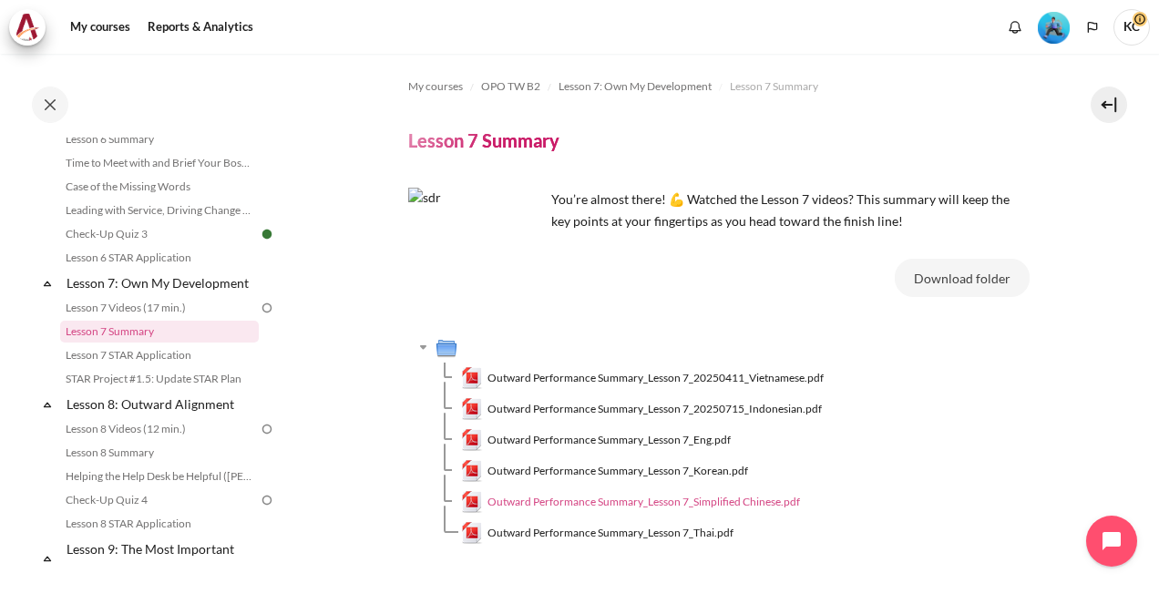
drag, startPoint x: 536, startPoint y: 505, endPoint x: 544, endPoint y: 510, distance: 9.9
click at [536, 505] on span "Outward Performance Summary_Lesson 7_Simplified Chinese.pdf" at bounding box center [644, 502] width 313 height 16
click at [137, 319] on link "Lesson 7 Videos (17 min.)" at bounding box center [159, 308] width 199 height 22
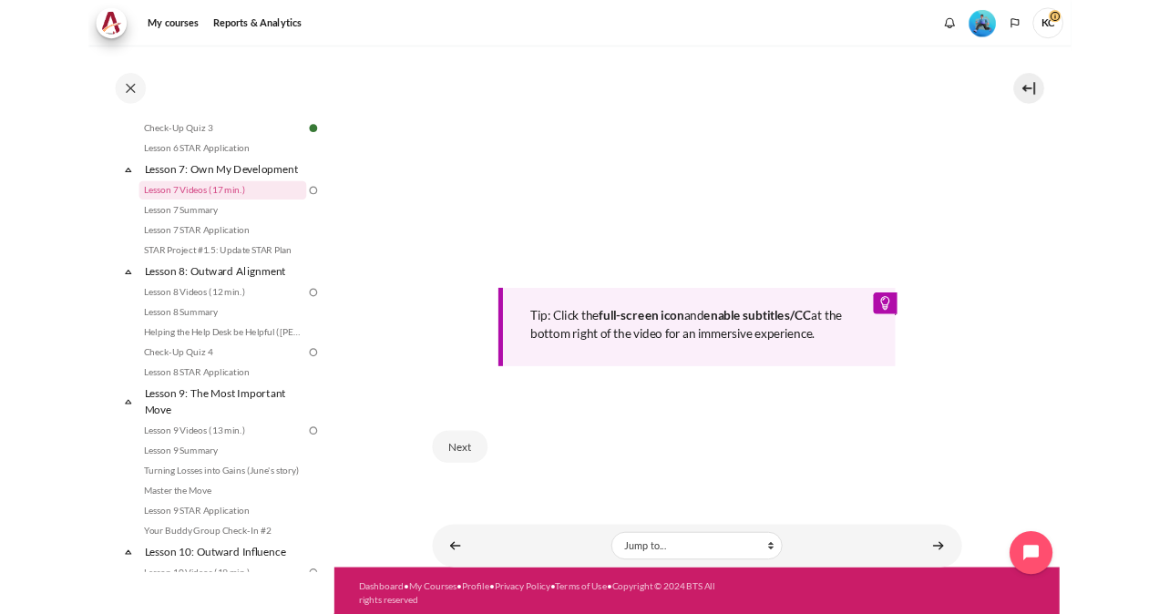
scroll to position [660, 0]
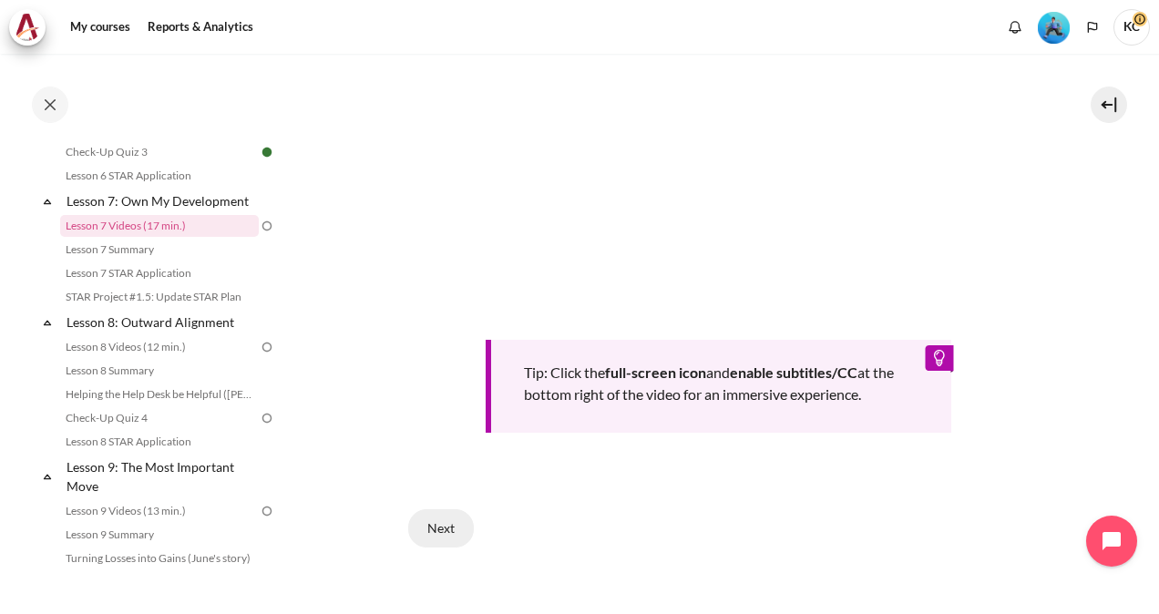
click at [445, 526] on button "Next" at bounding box center [441, 528] width 66 height 38
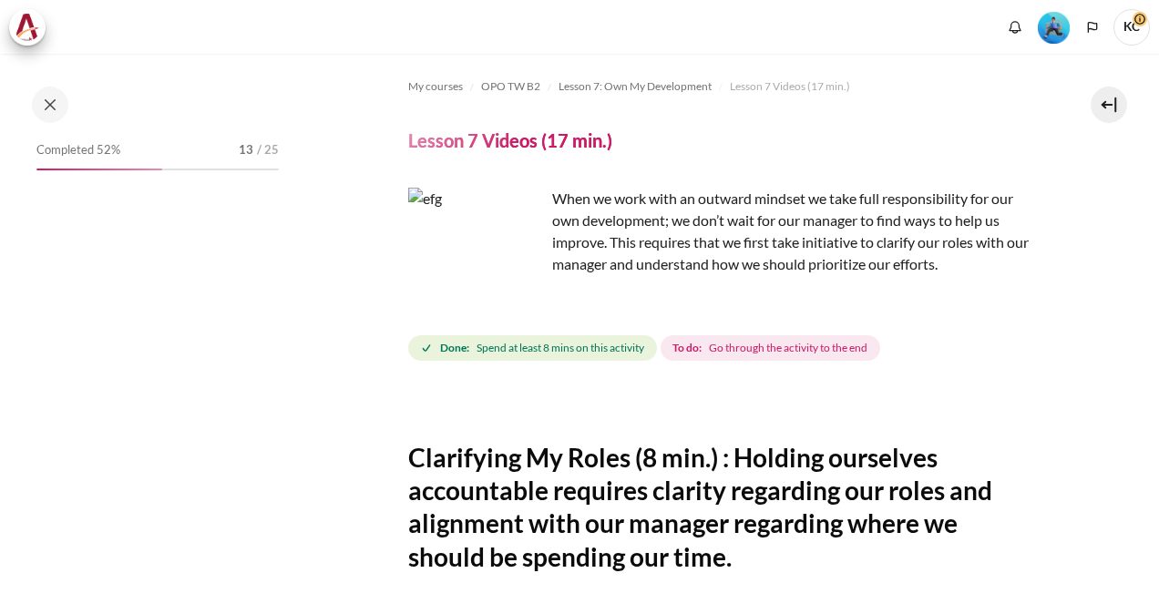
scroll to position [729, 0]
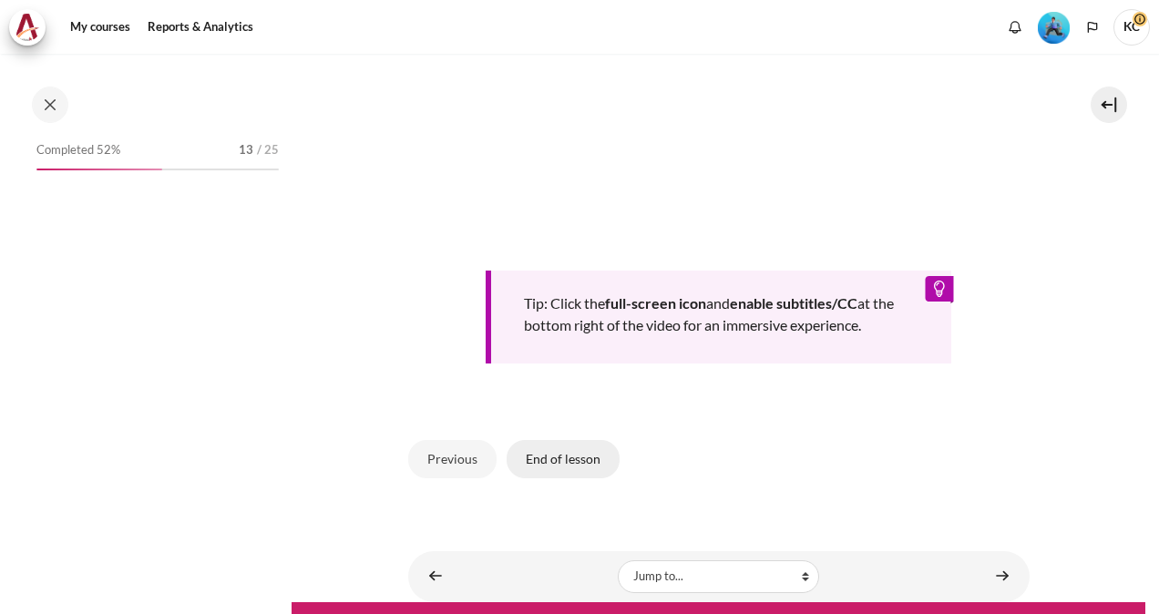
click at [571, 461] on button "End of lesson" at bounding box center [563, 459] width 113 height 38
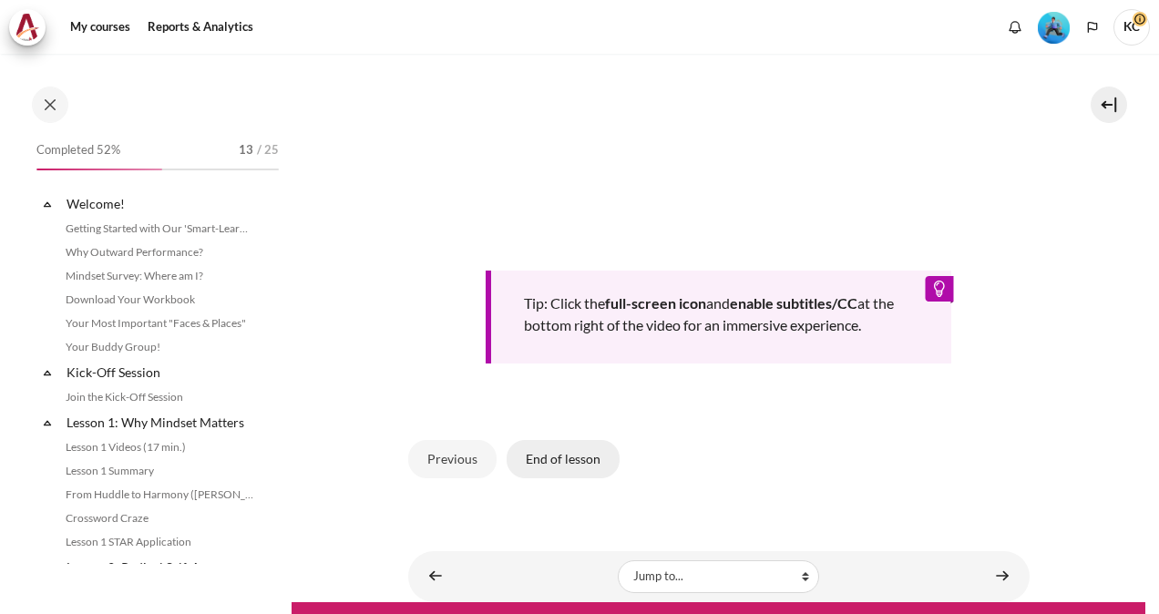
scroll to position [1097, 0]
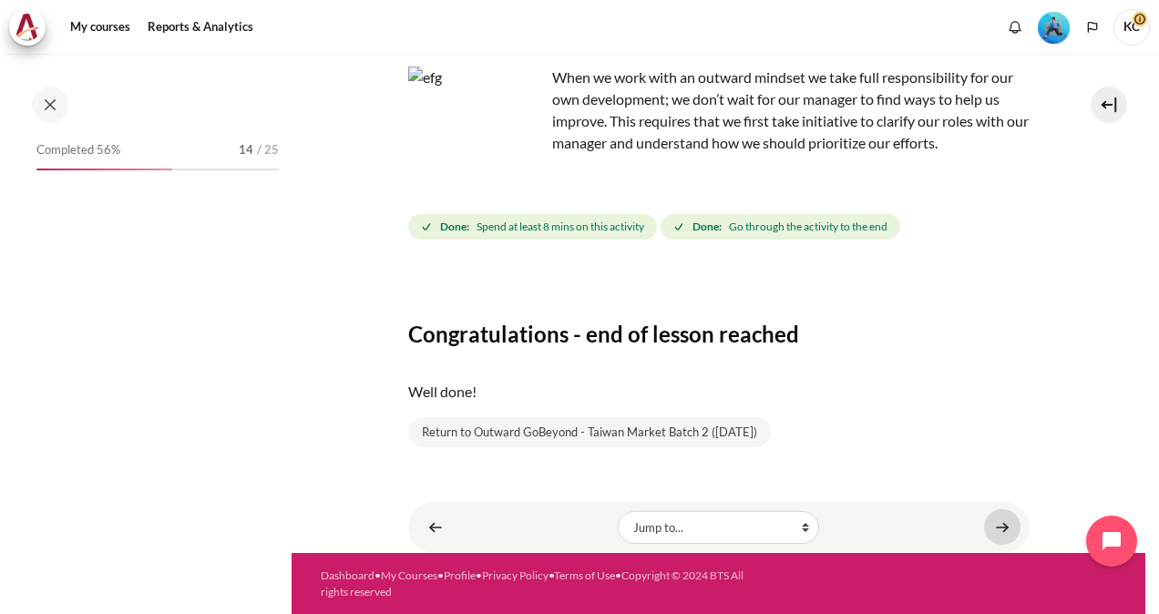
scroll to position [1097, 0]
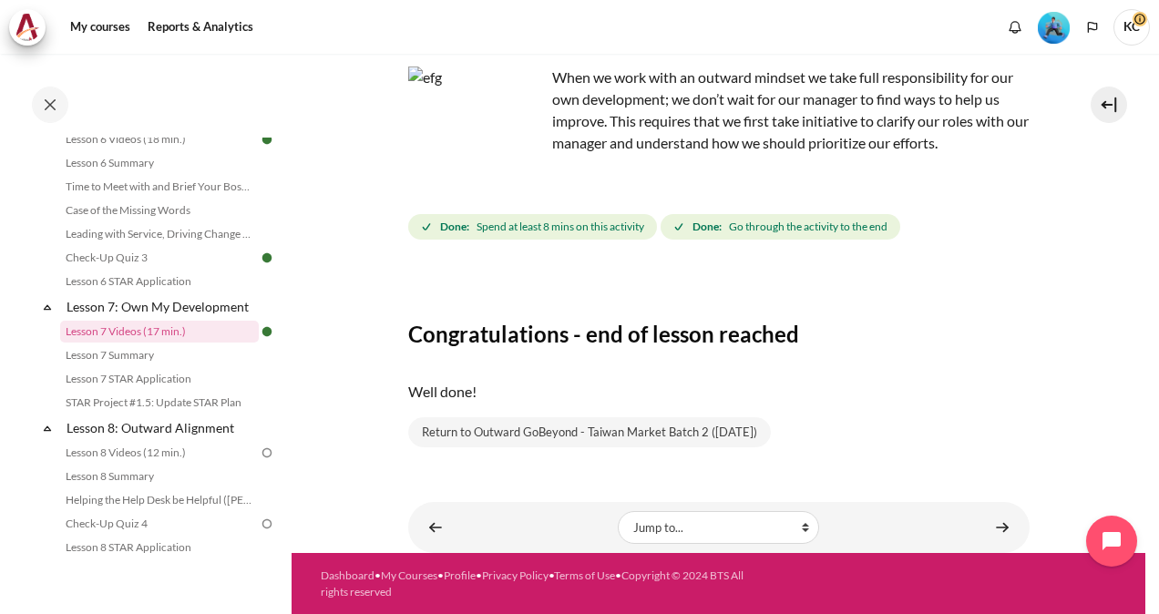
drag, startPoint x: 1002, startPoint y: 524, endPoint x: 988, endPoint y: 525, distance: 13.7
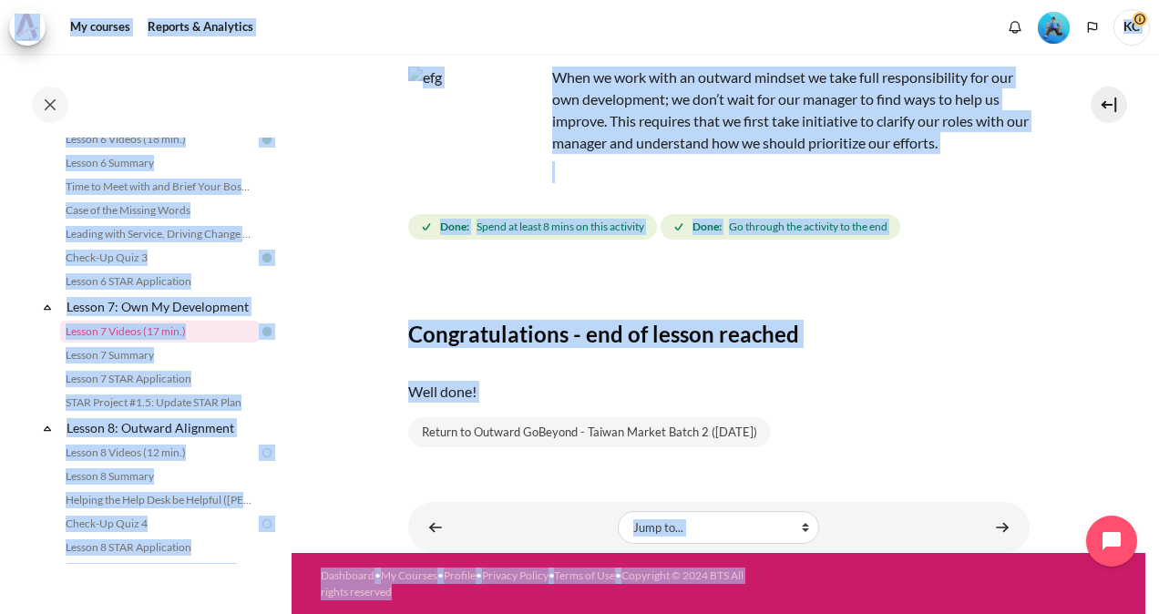
click at [995, 528] on body "Skip to main content Open course index Completed 56% 14 / 25 Expand Collapse" at bounding box center [579, 307] width 1159 height 614
click at [992, 530] on link "Content" at bounding box center [1002, 527] width 36 height 36
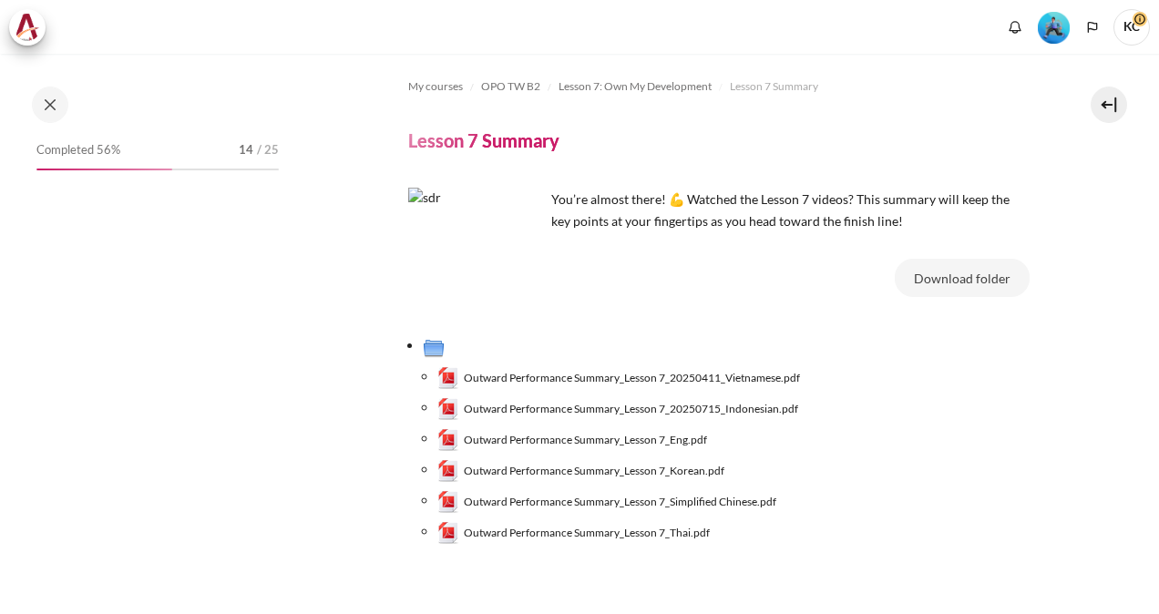
scroll to position [130, 0]
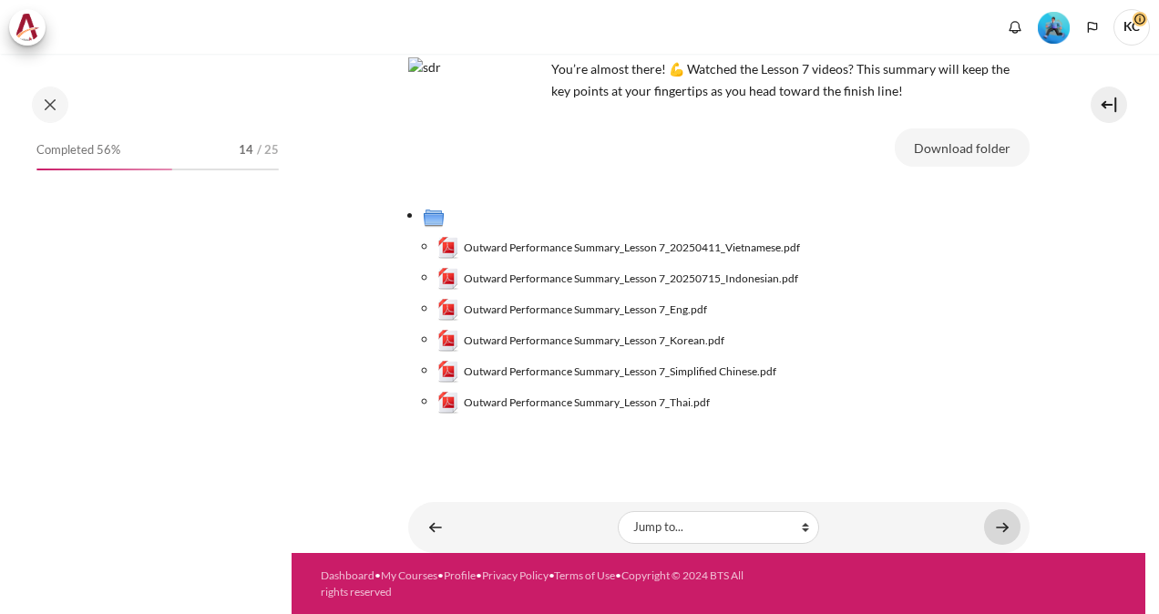
click at [993, 529] on link "Content" at bounding box center [1002, 527] width 36 height 36
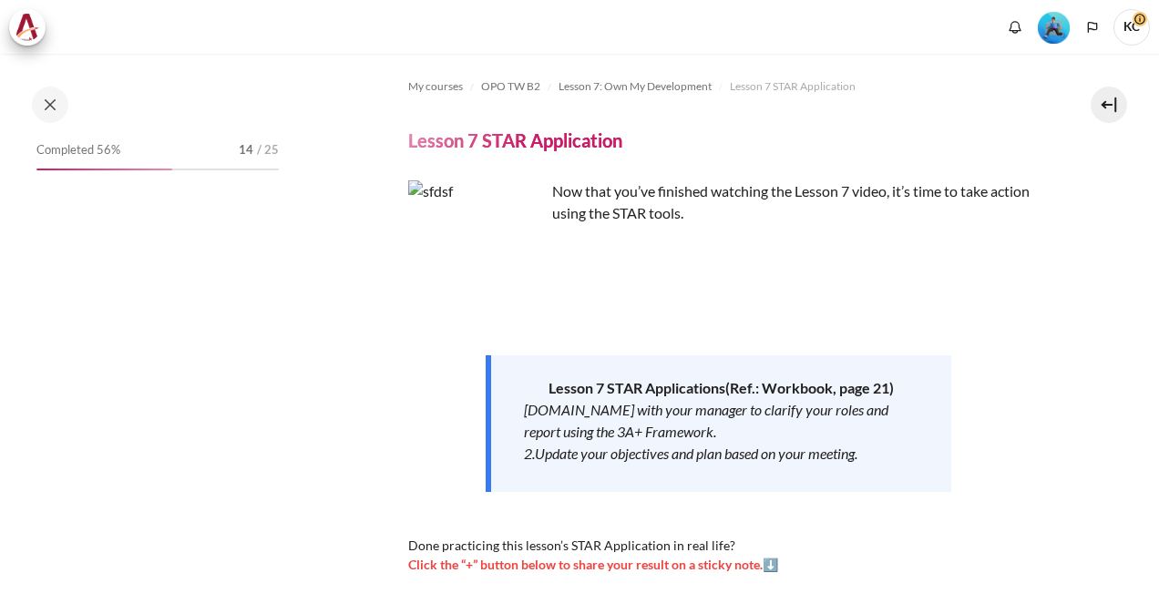
scroll to position [255, 0]
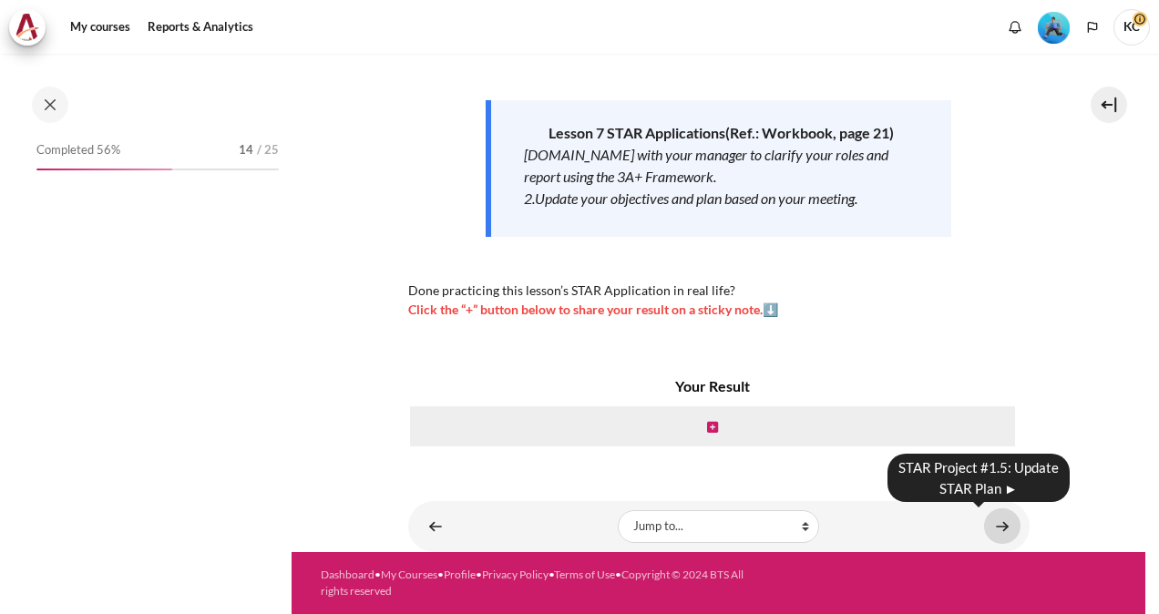
click at [987, 520] on link "Content" at bounding box center [1002, 527] width 36 height 36
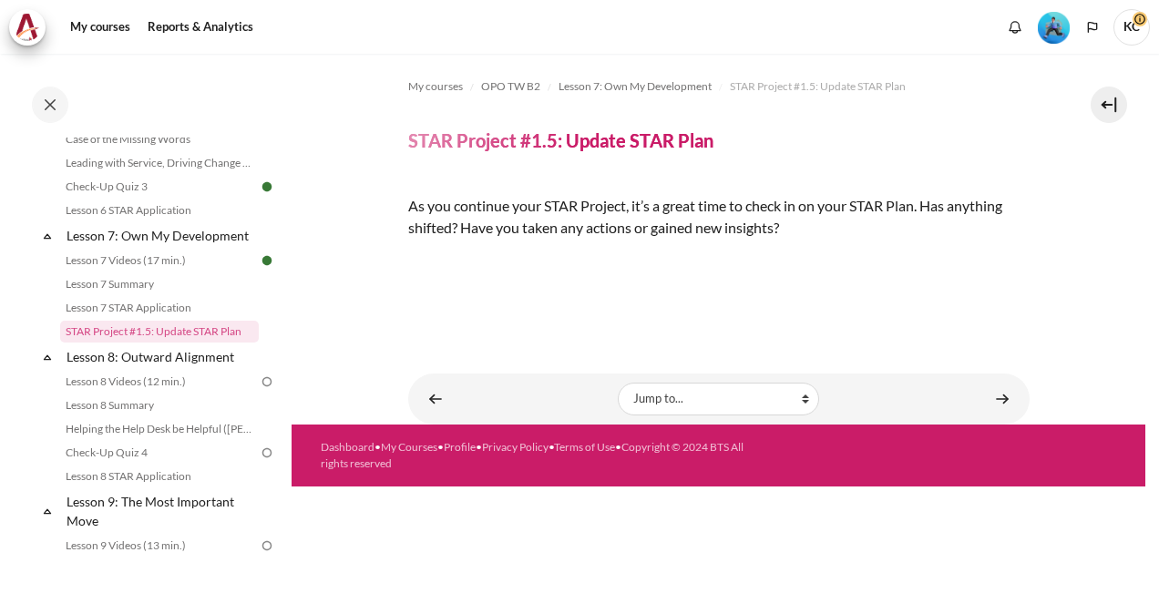
scroll to position [195, 0]
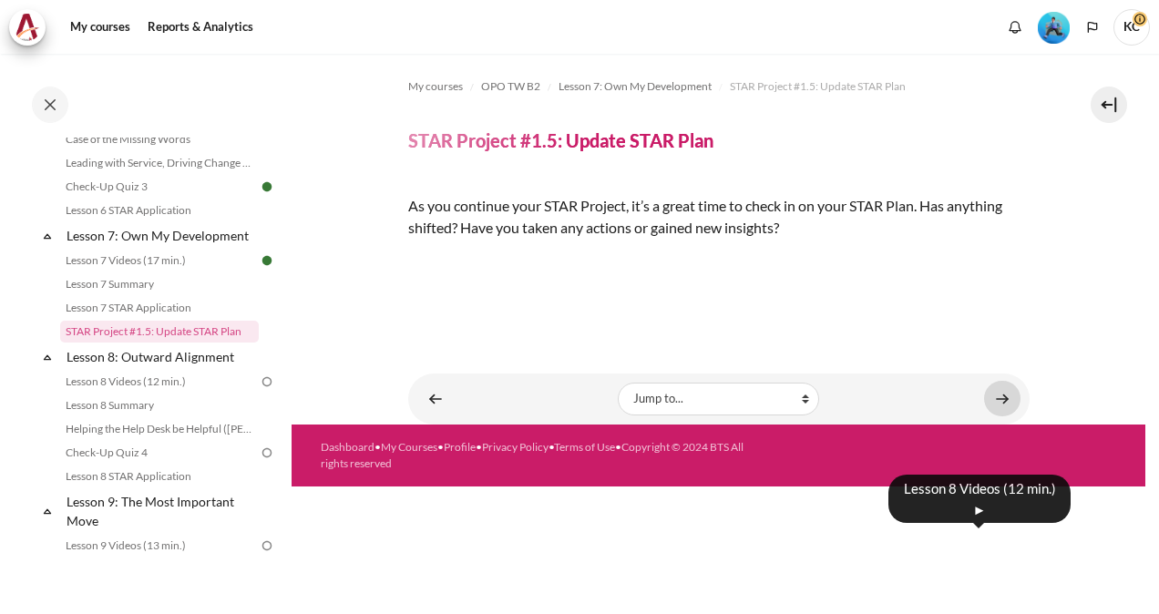
click at [993, 417] on link "Content" at bounding box center [1002, 399] width 36 height 36
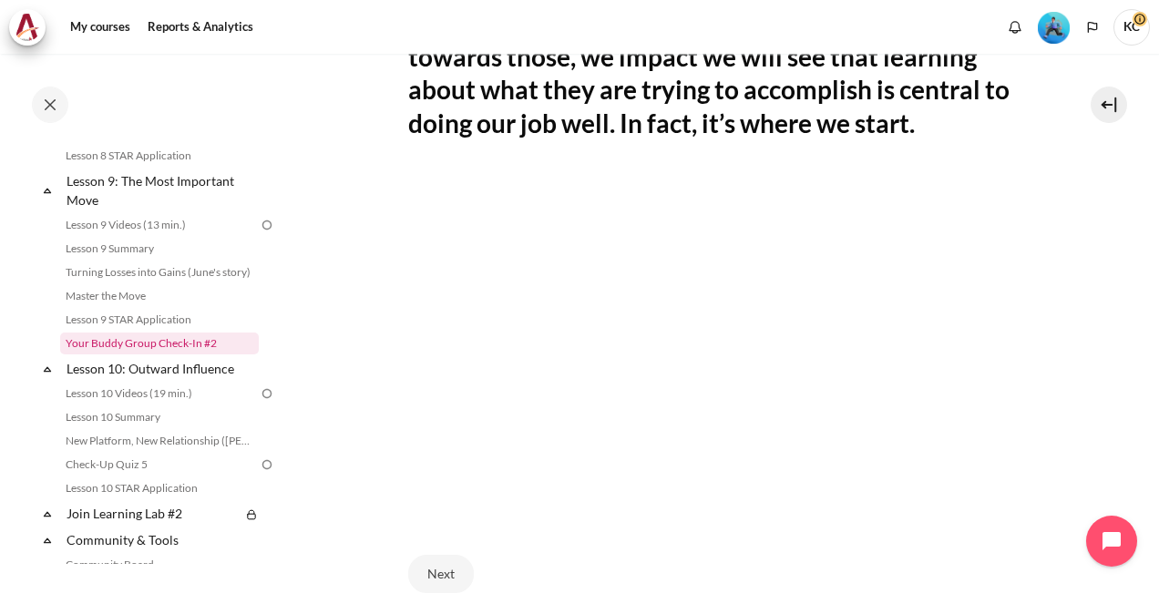
scroll to position [1492, 0]
click at [430, 574] on button "Next" at bounding box center [441, 574] width 66 height 38
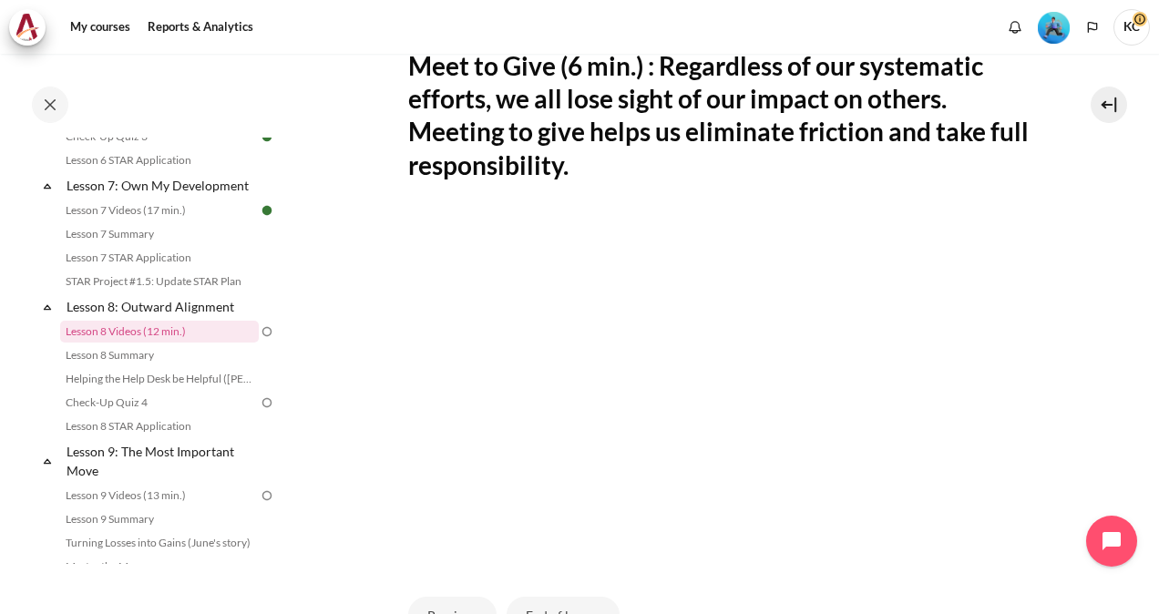
scroll to position [547, 0]
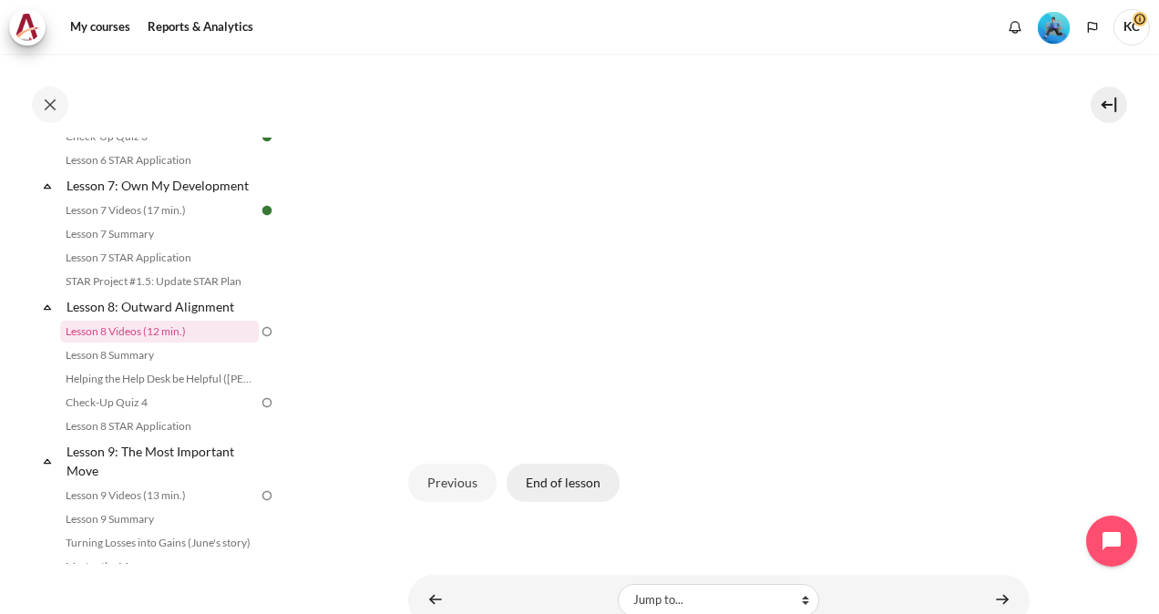
click at [552, 489] on button "End of lesson" at bounding box center [563, 483] width 113 height 38
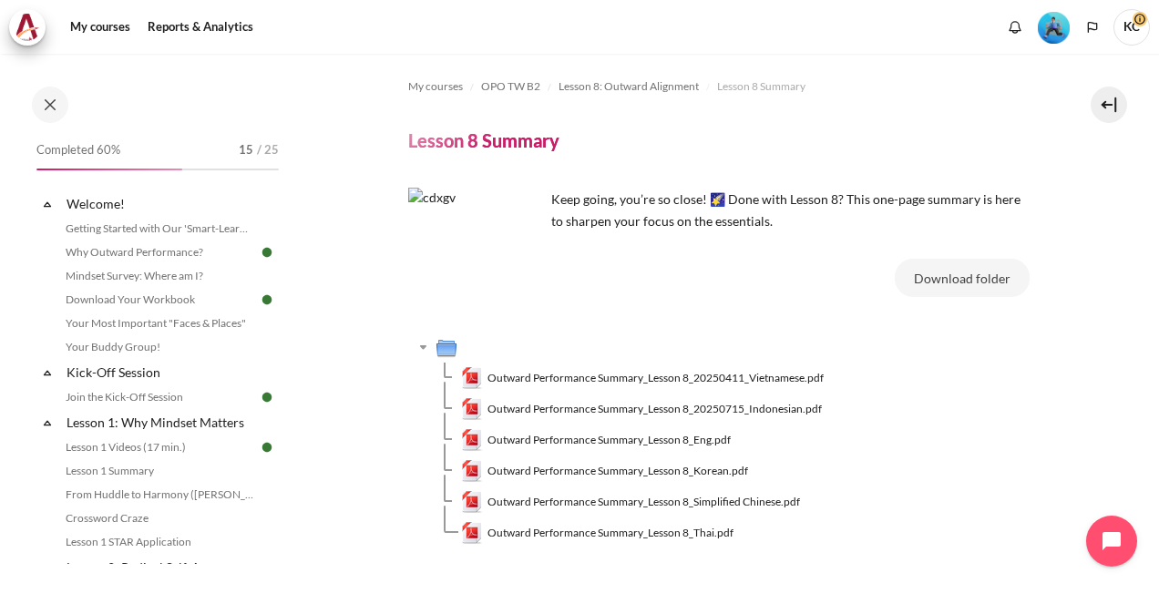
scroll to position [1242, 0]
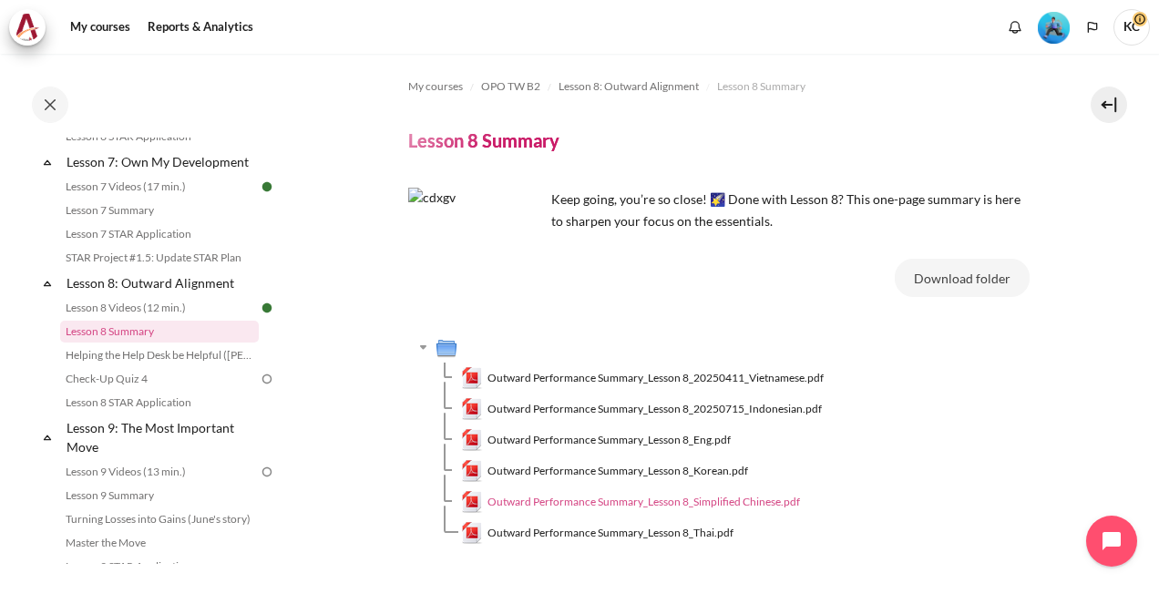
click at [595, 507] on span "Outward Performance Summary_Lesson 8_Simplified Chinese.pdf" at bounding box center [644, 502] width 313 height 16
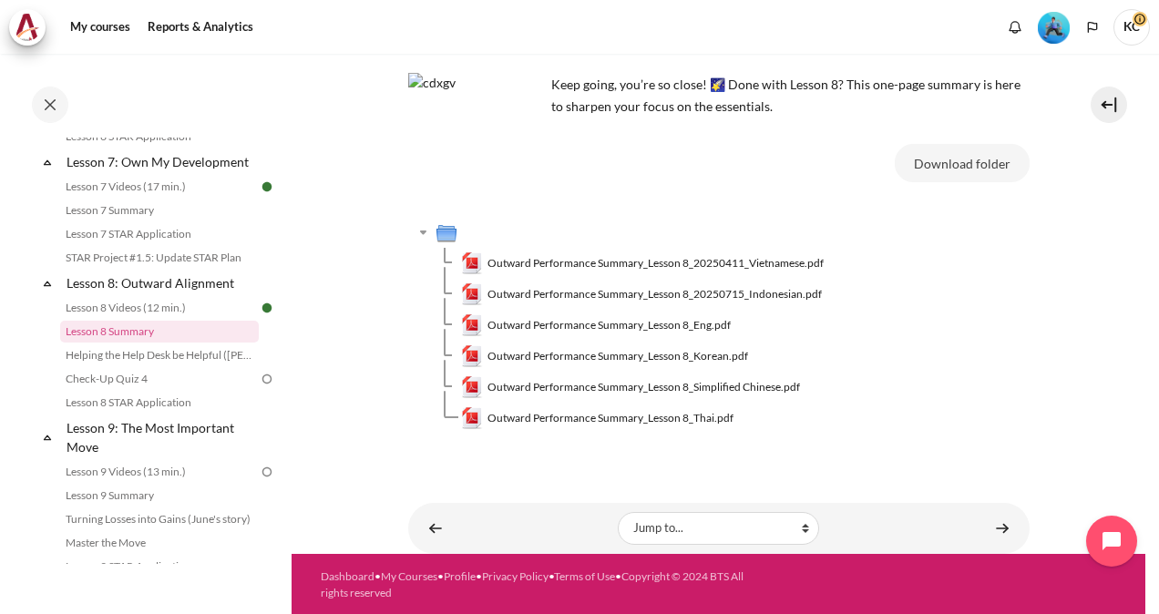
scroll to position [116, 0]
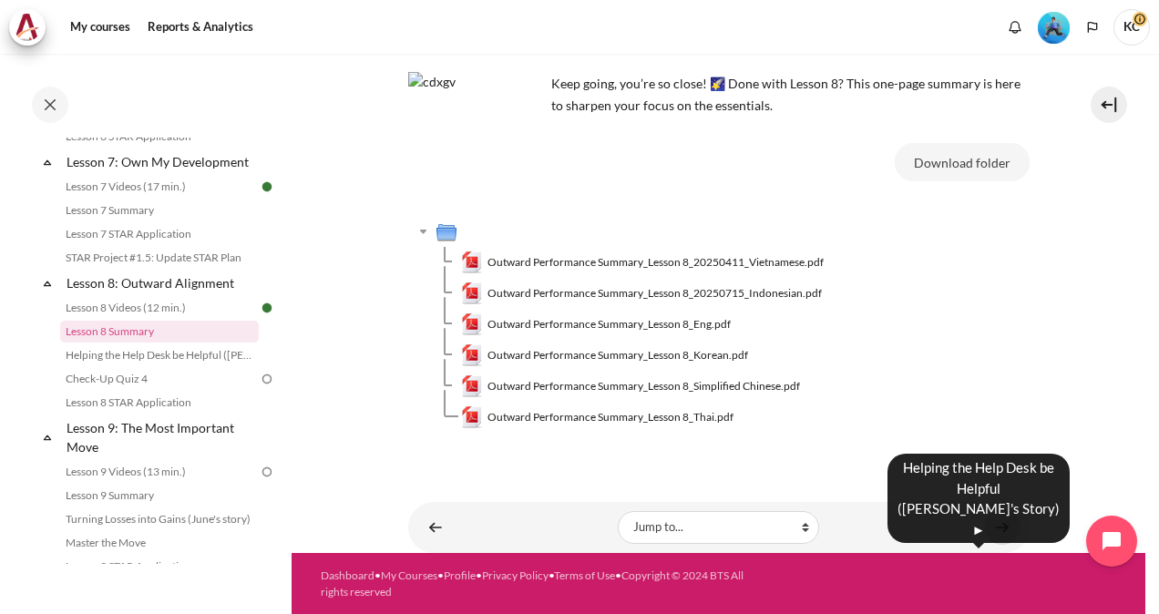
click at [988, 520] on link "Content" at bounding box center [1002, 527] width 36 height 36
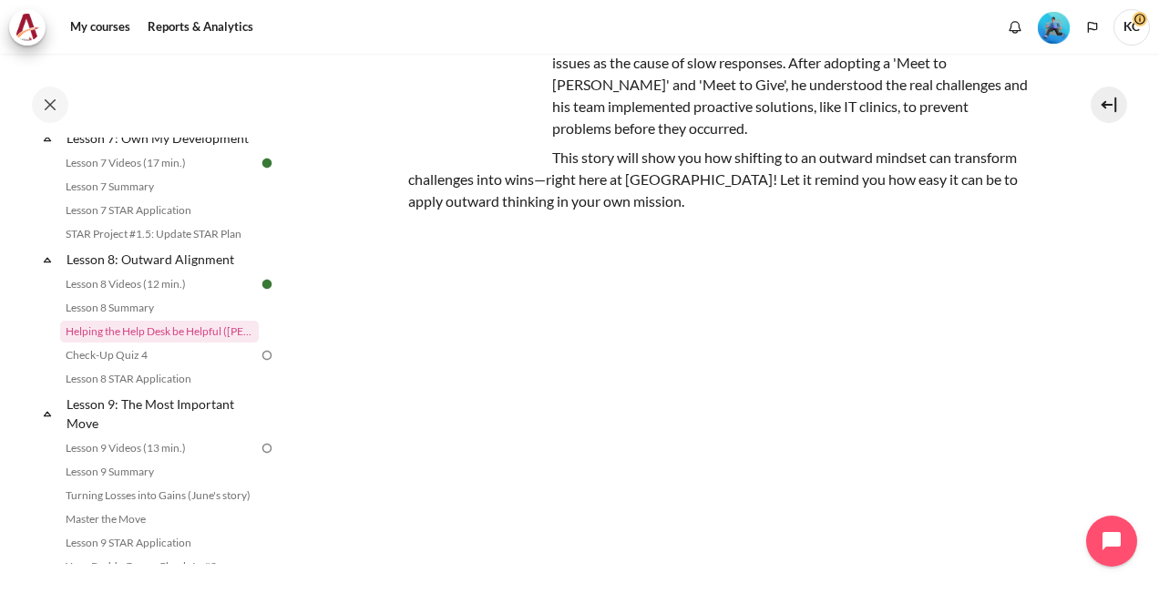
scroll to position [272, 0]
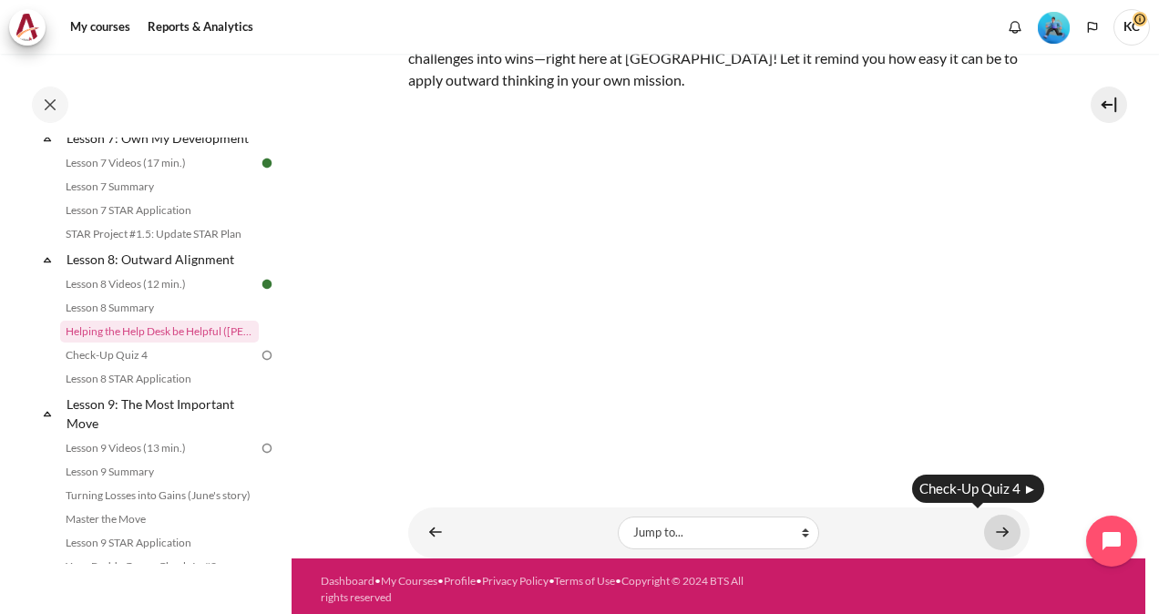
click at [994, 519] on link "Content" at bounding box center [1002, 533] width 36 height 36
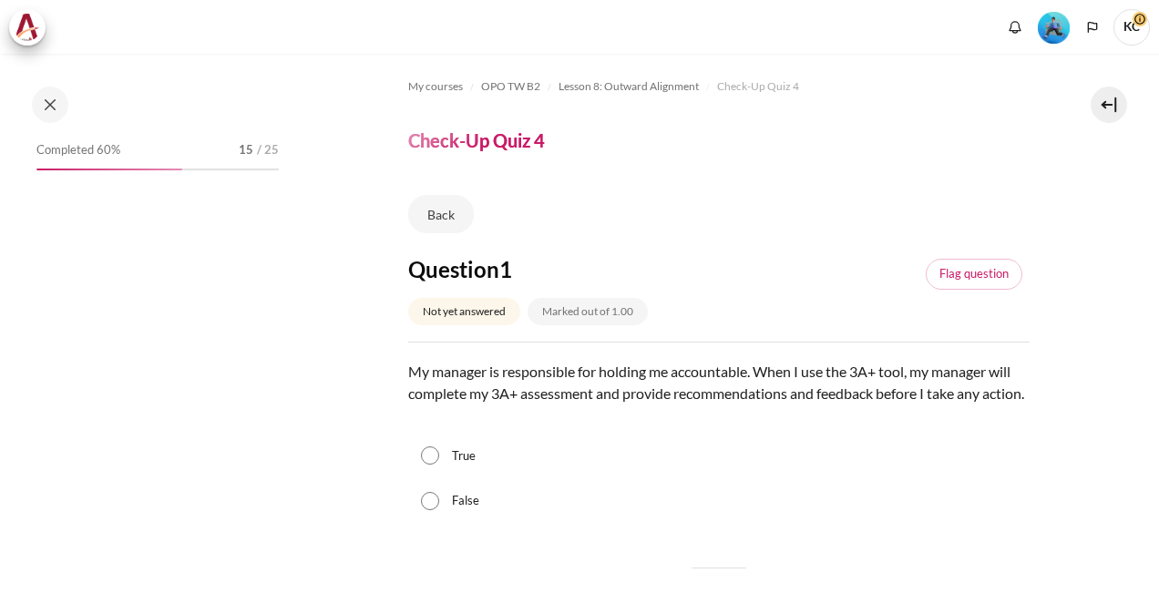
click at [425, 465] on input "True" at bounding box center [430, 456] width 18 height 18
radio input "true"
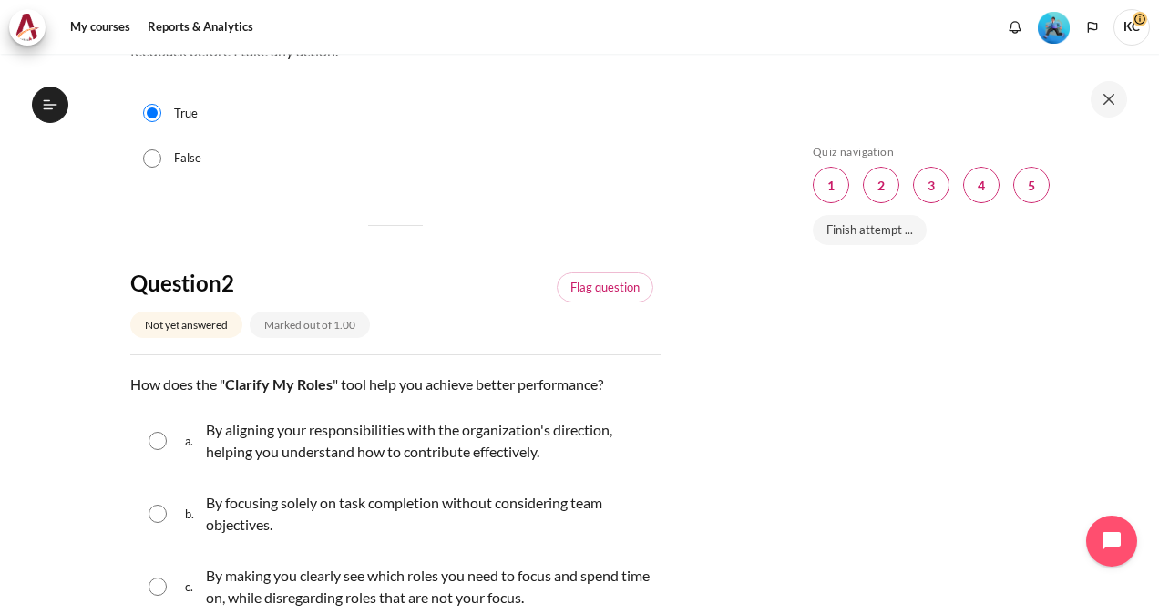
click at [434, 441] on p "By aligning your responsibilities with the organization's direction, helping yo…" at bounding box center [429, 441] width 446 height 44
radio input "true"
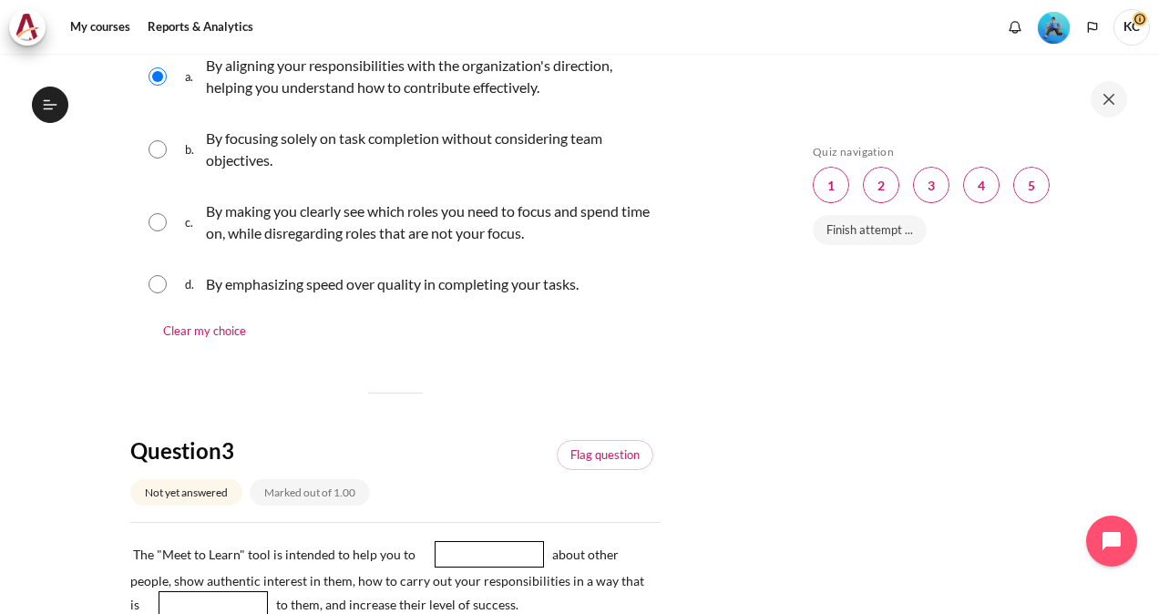
scroll to position [1003, 0]
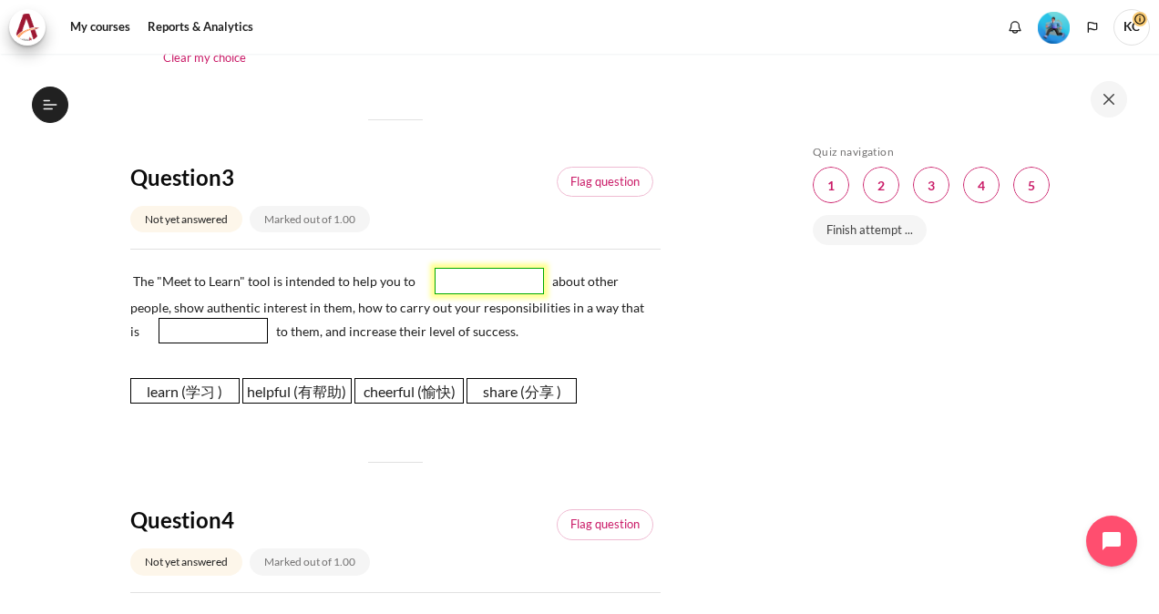
click at [466, 273] on span "Blank 1 Question 3" at bounding box center [489, 281] width 109 height 26
click at [193, 388] on span "learn (学习 )" at bounding box center [184, 391] width 109 height 26
drag, startPoint x: 184, startPoint y: 399, endPoint x: 491, endPoint y: 293, distance: 324.8
click at [518, 283] on span "learn (学习 )" at bounding box center [520, 275] width 109 height 26
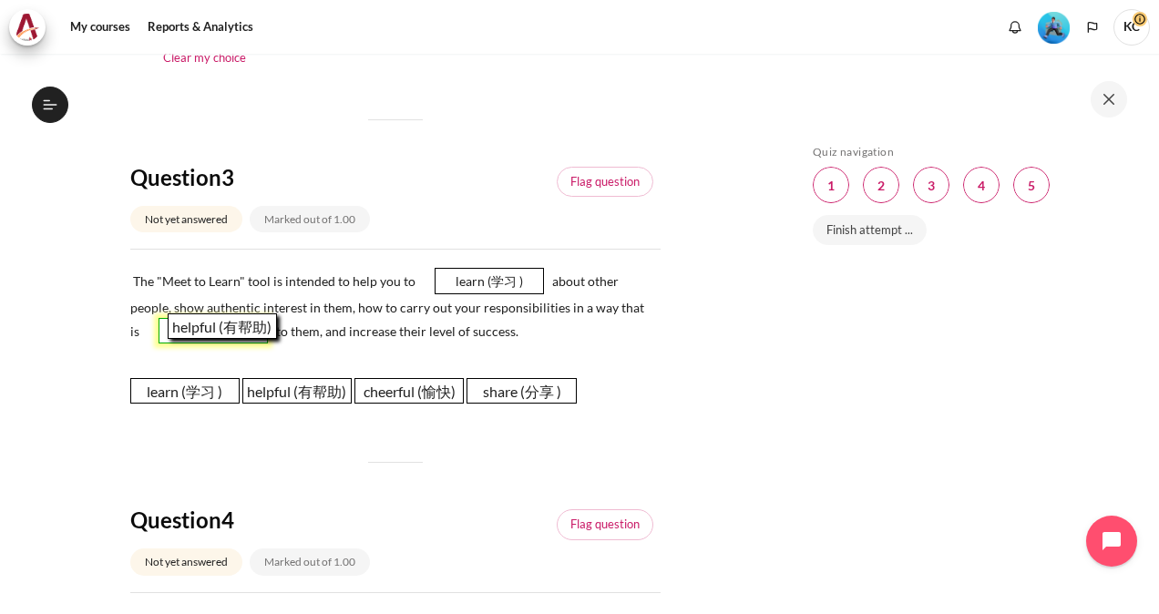
drag, startPoint x: 286, startPoint y: 398, endPoint x: 211, endPoint y: 335, distance: 98.4
click at [211, 335] on span "helpful (有帮助)" at bounding box center [222, 327] width 109 height 26
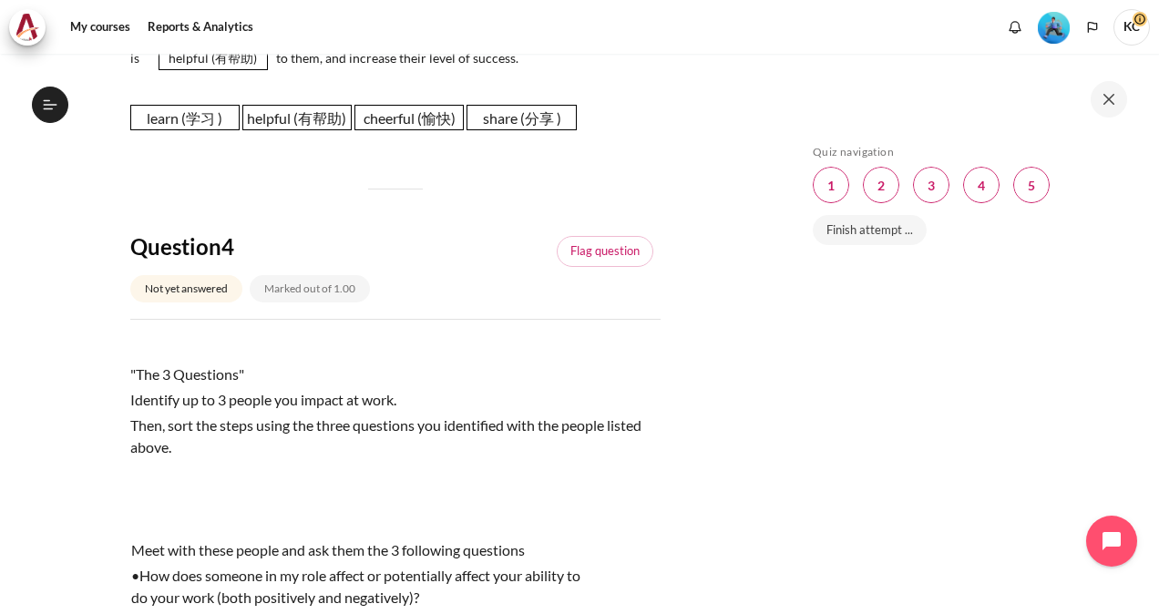
scroll to position [1549, 0]
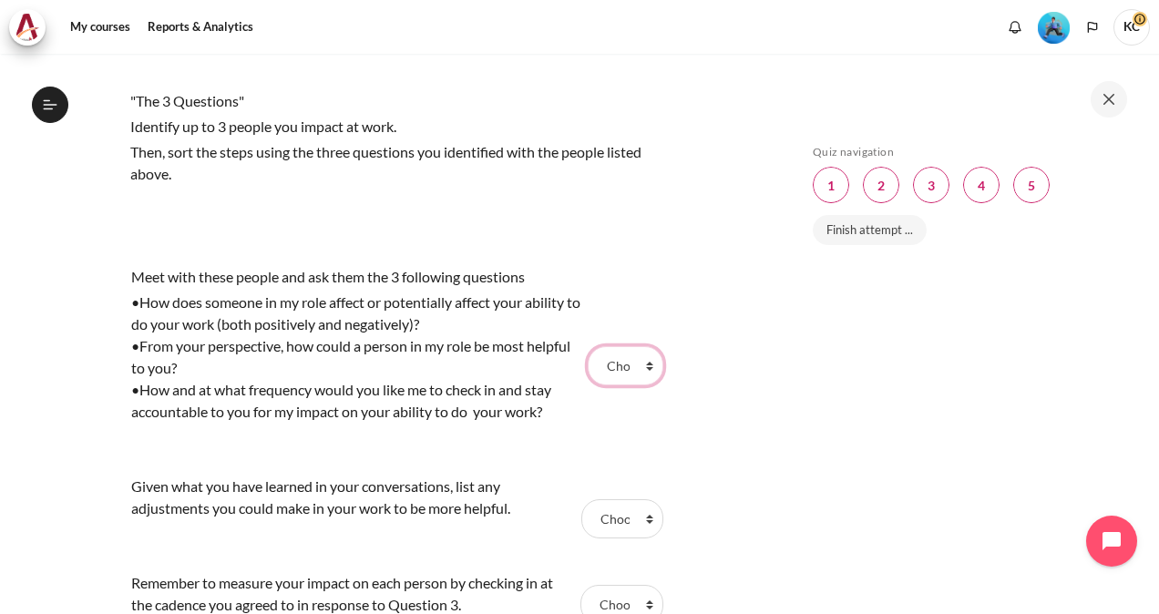
click at [611, 363] on select "Choose... Step 2 ( 步骤 2) Step 3 (步骤 3) Step 1 (步骤 1)" at bounding box center [626, 365] width 76 height 38
select select "1"
click at [588, 346] on select "Choose... Step 2 ( 步骤 2) Step 3 (步骤 3) Step 1 (步骤 1)" at bounding box center [626, 365] width 76 height 38
click at [612, 523] on select "Choose... Step 2 ( 步骤 2) Step 3 (步骤 3) Step 1 (步骤 1)" at bounding box center [623, 518] width 82 height 38
select select "2"
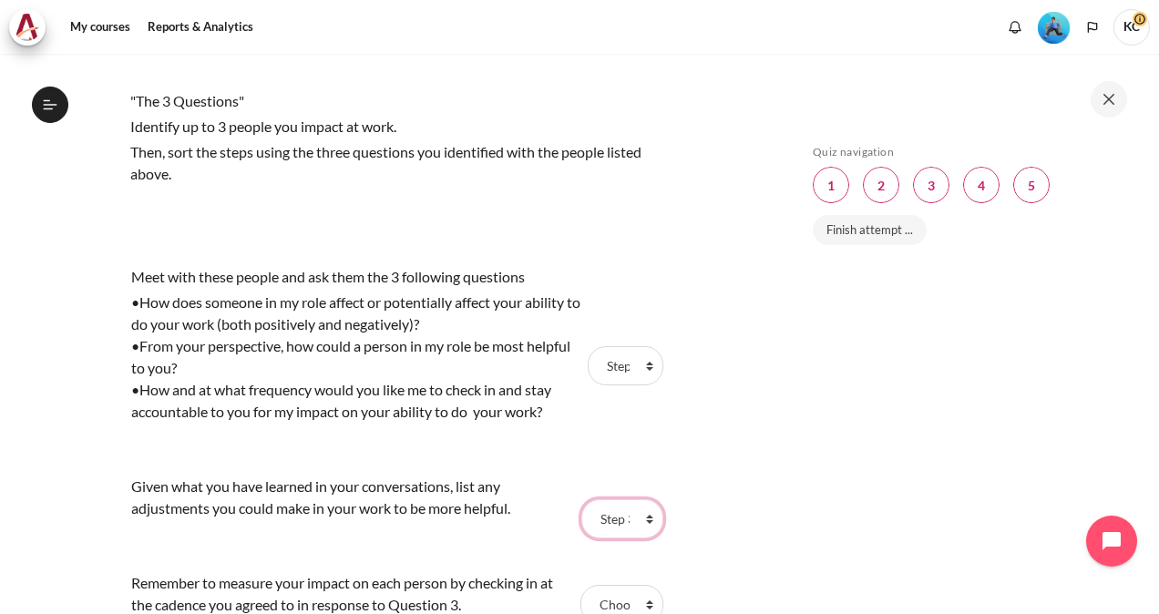
click at [582, 499] on select "Choose... Step 2 ( 步骤 2) Step 3 (步骤 3) Step 1 (步骤 1)" at bounding box center [623, 518] width 82 height 38
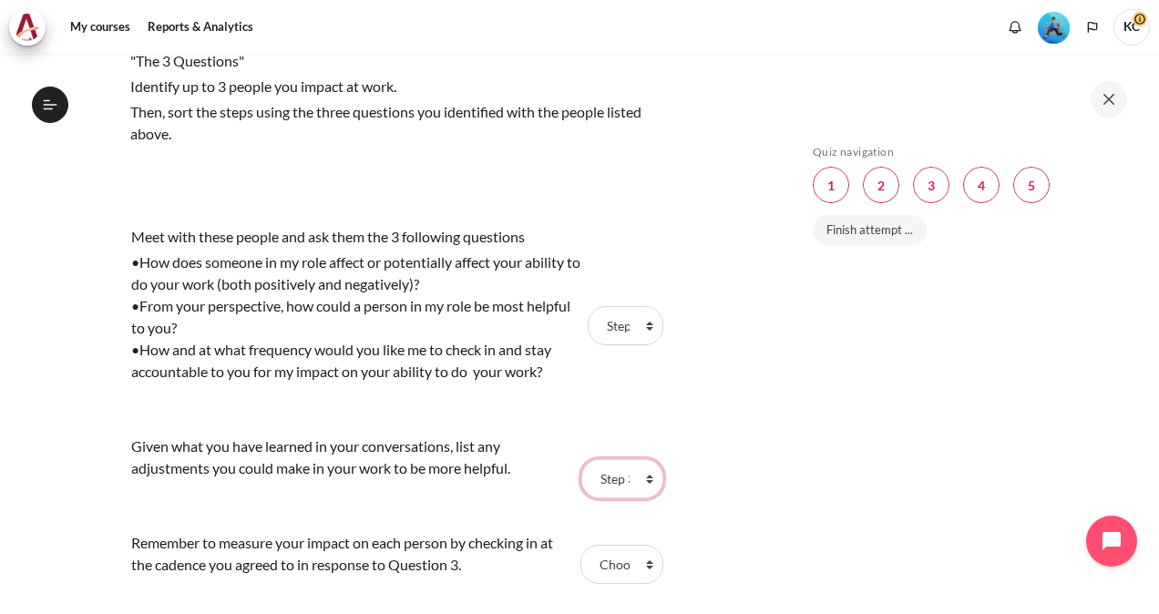
scroll to position [1641, 0]
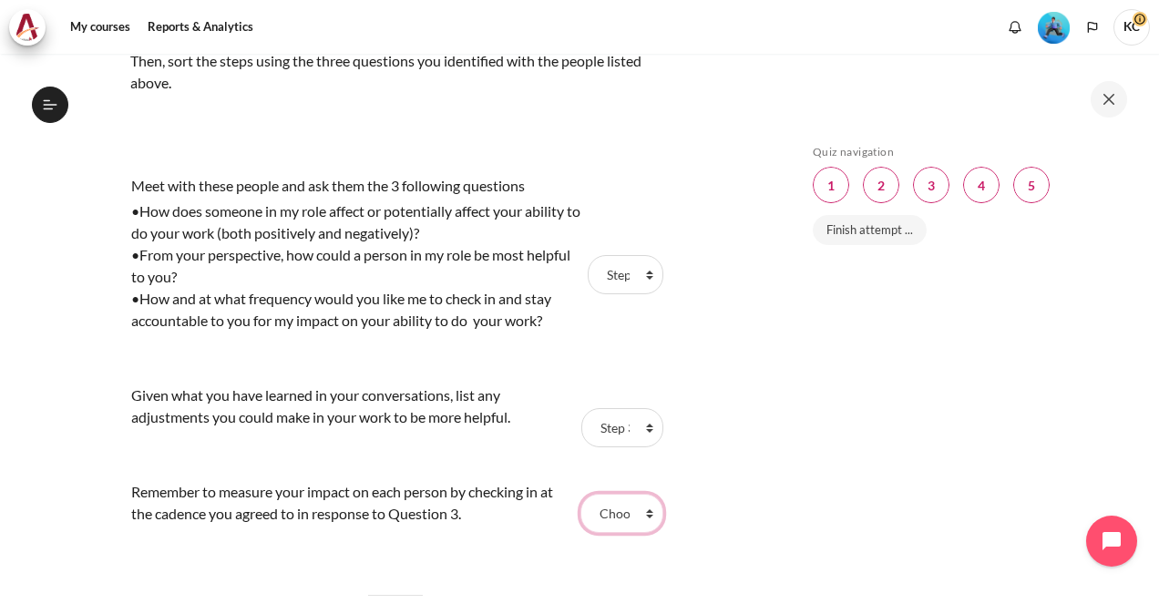
click at [618, 509] on select "Choose... Step 2 ( 步骤 2) Step 3 (步骤 3) Step 1 (步骤 1)" at bounding box center [622, 513] width 82 height 38
select select "3"
click at [581, 494] on select "Choose... Step 2 ( 步骤 2) Step 3 (步骤 3) Step 1 (步骤 1)" at bounding box center [622, 513] width 82 height 38
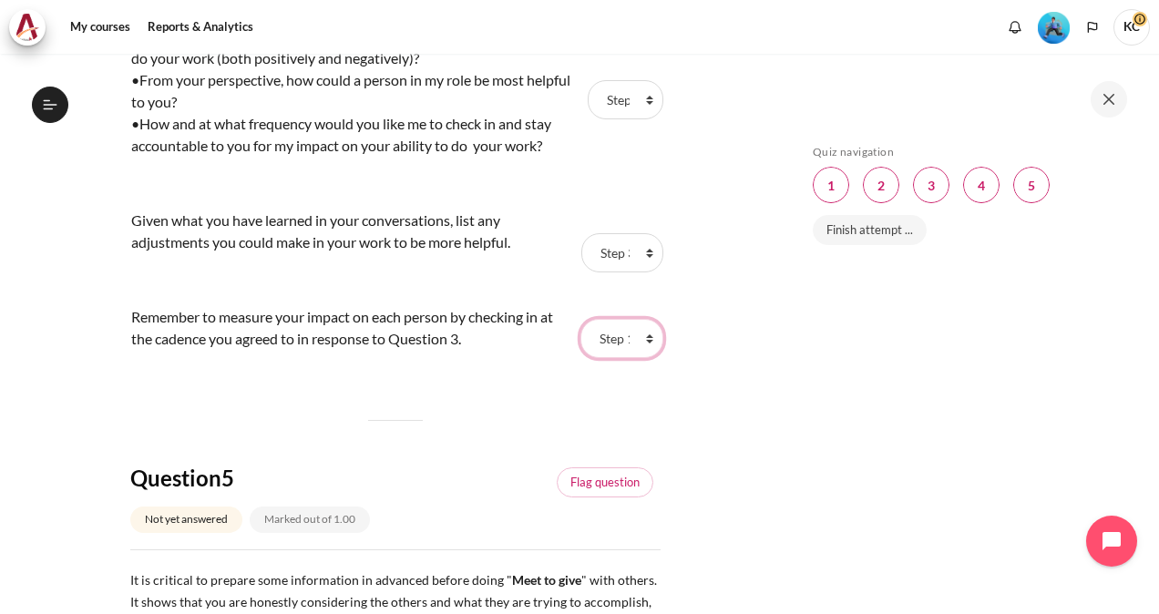
scroll to position [2096, 0]
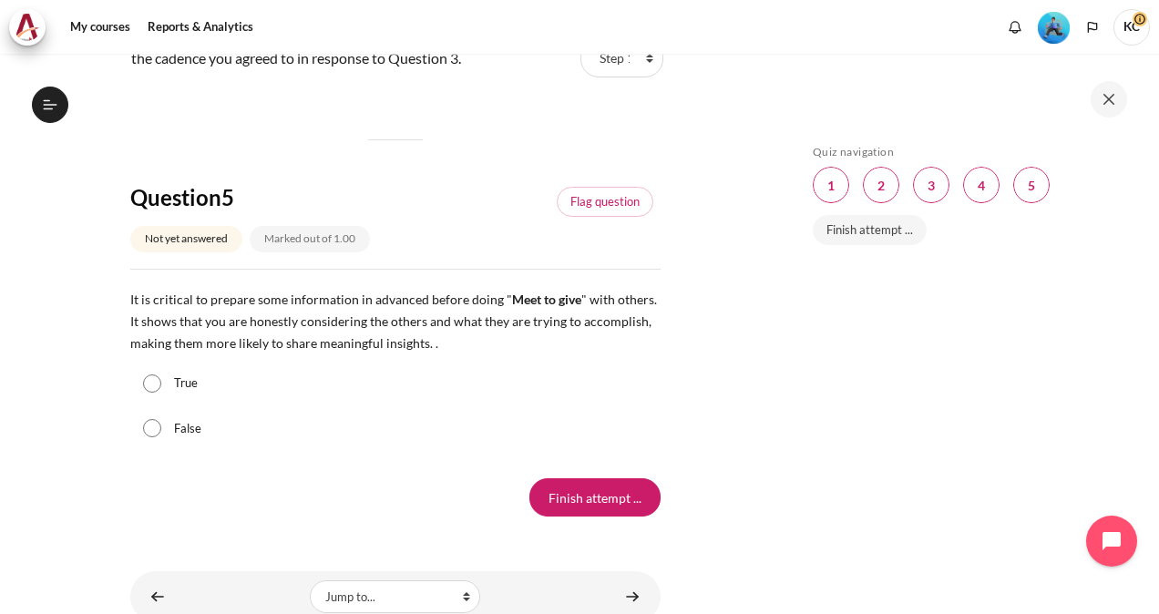
click at [141, 383] on div "True" at bounding box center [395, 384] width 530 height 46
click at [153, 381] on input "True" at bounding box center [152, 384] width 18 height 18
radio input "true"
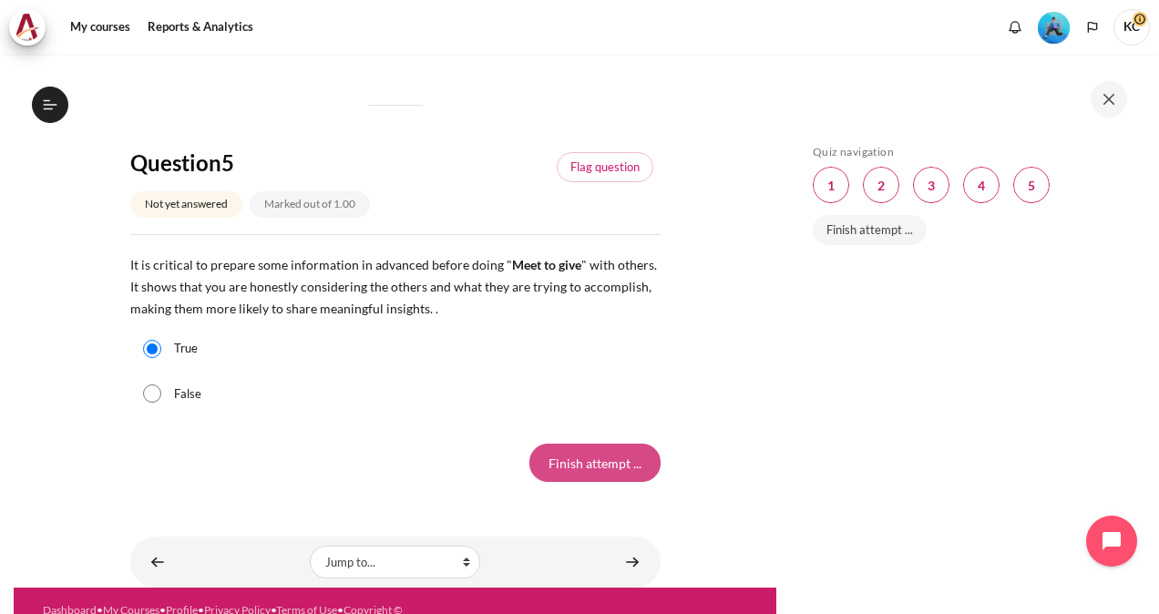
scroll to position [2164, 0]
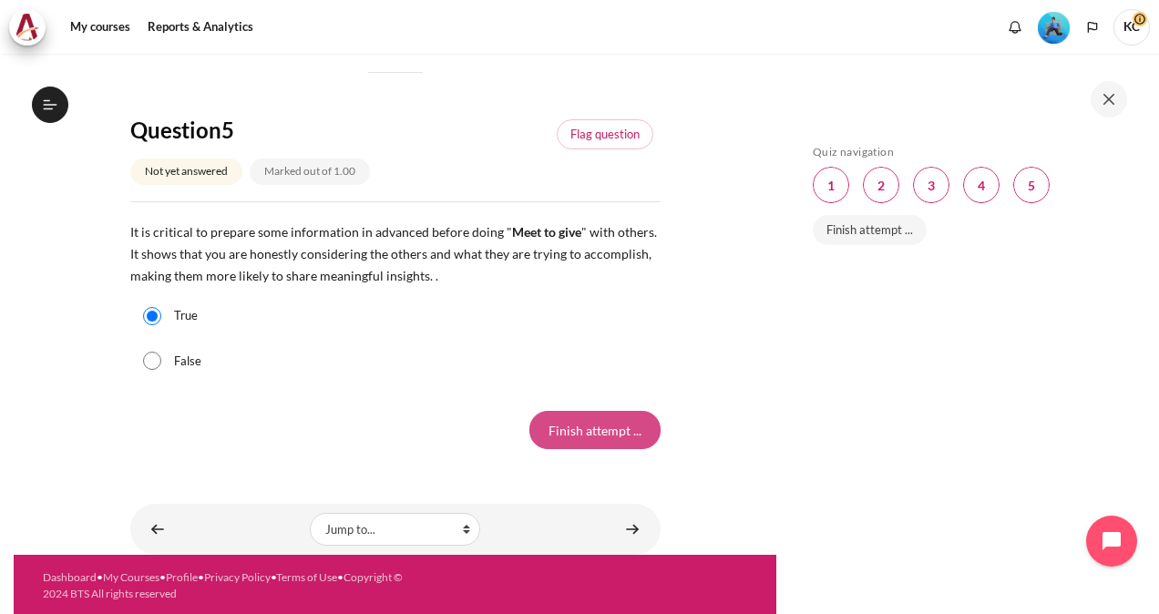
click at [583, 434] on input "Finish attempt ..." at bounding box center [595, 430] width 131 height 38
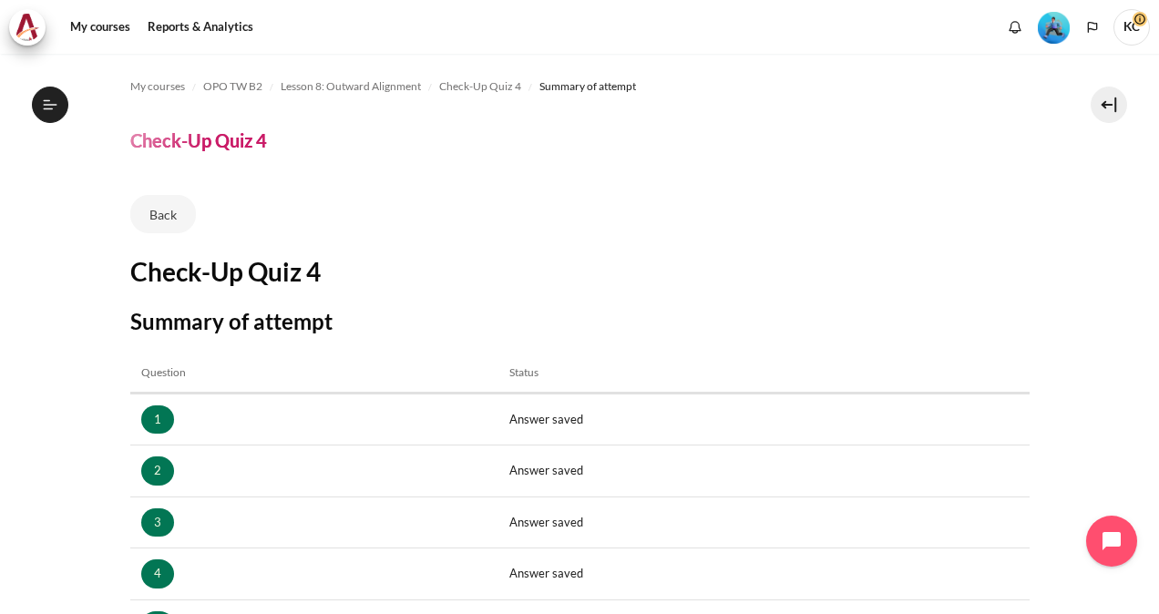
scroll to position [320, 0]
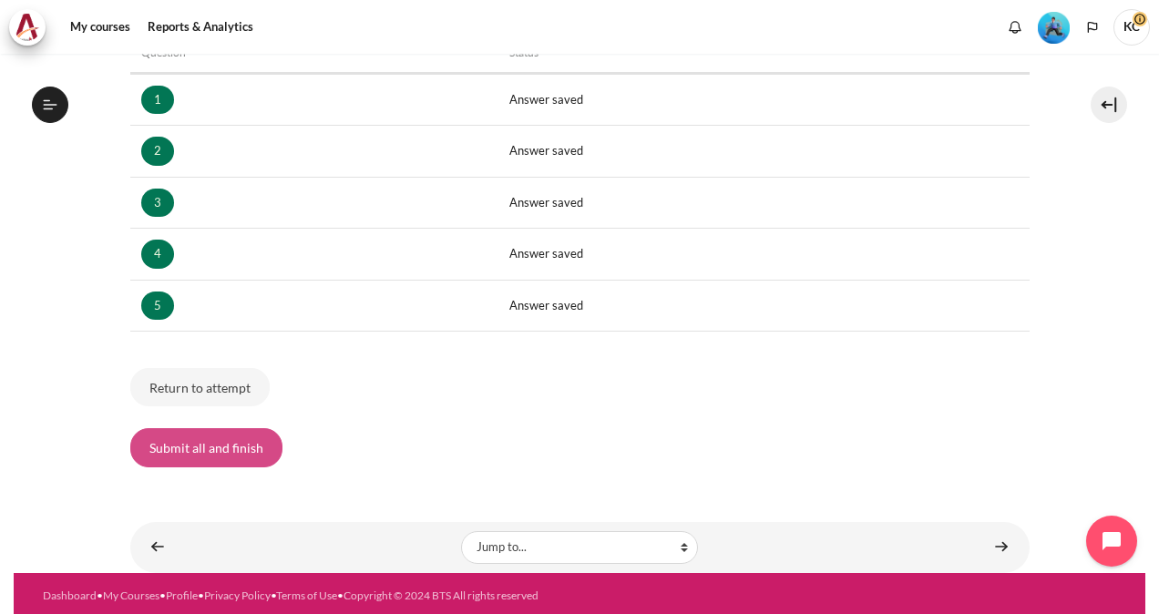
click at [195, 448] on button "Submit all and finish" at bounding box center [206, 447] width 152 height 38
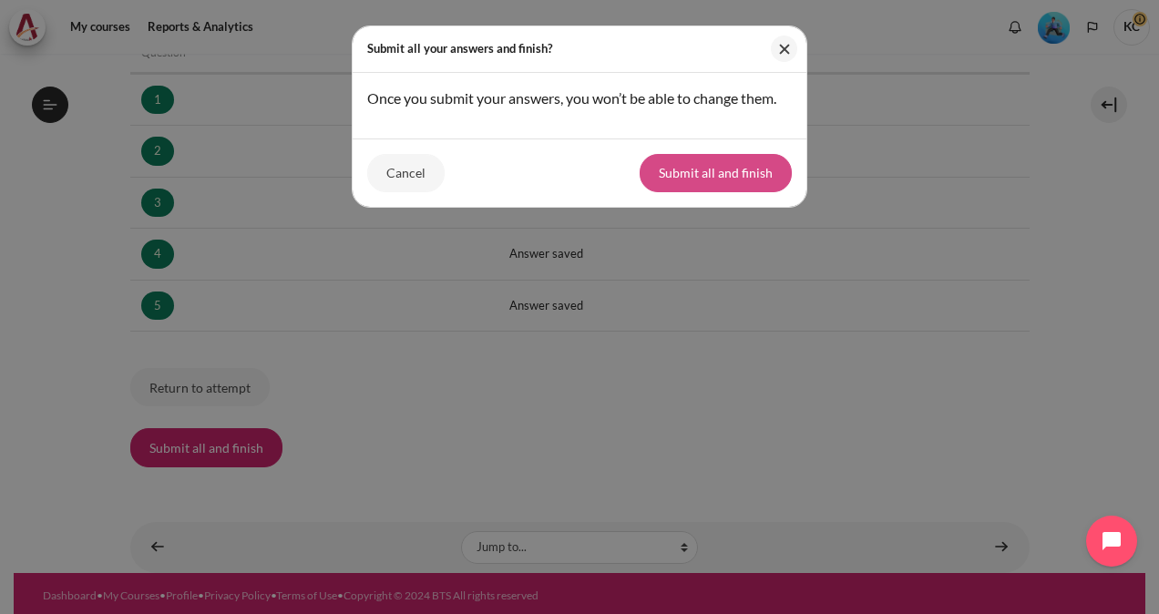
click at [678, 173] on button "Submit all and finish" at bounding box center [716, 173] width 152 height 38
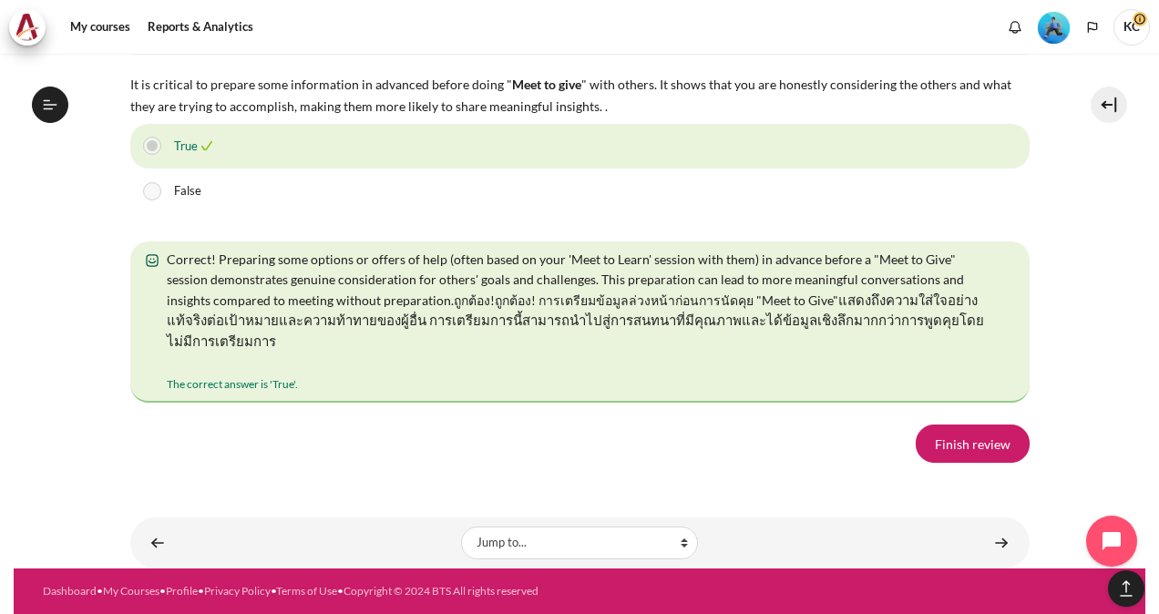
scroll to position [3571, 0]
click at [967, 457] on link "Finish review" at bounding box center [973, 444] width 114 height 38
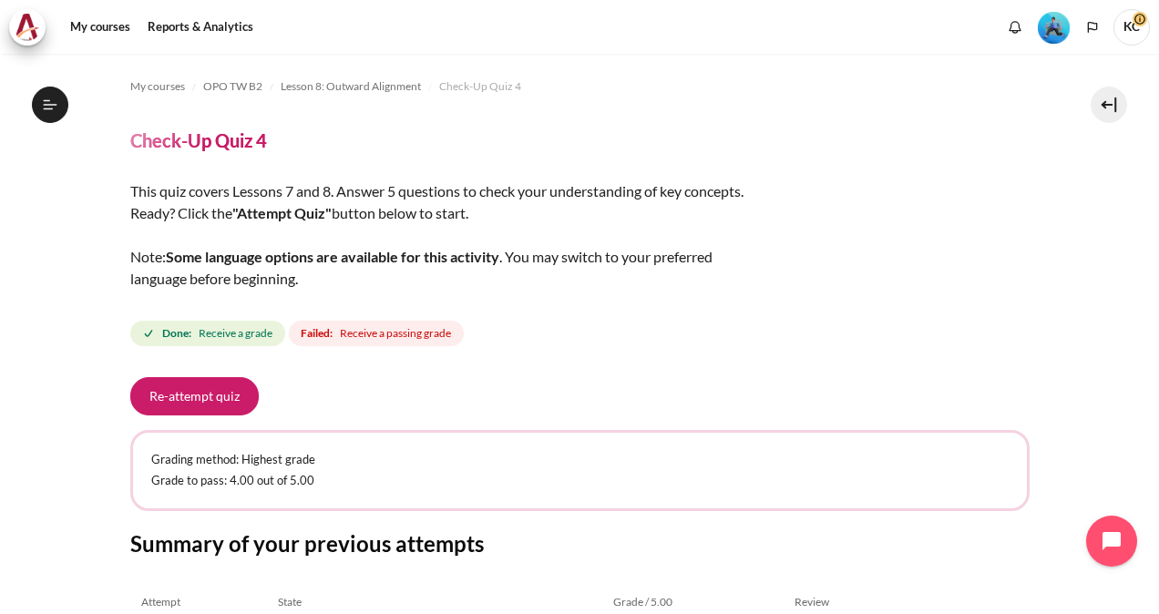
scroll to position [1290, 0]
click at [176, 408] on button "Re-attempt quiz" at bounding box center [194, 396] width 129 height 38
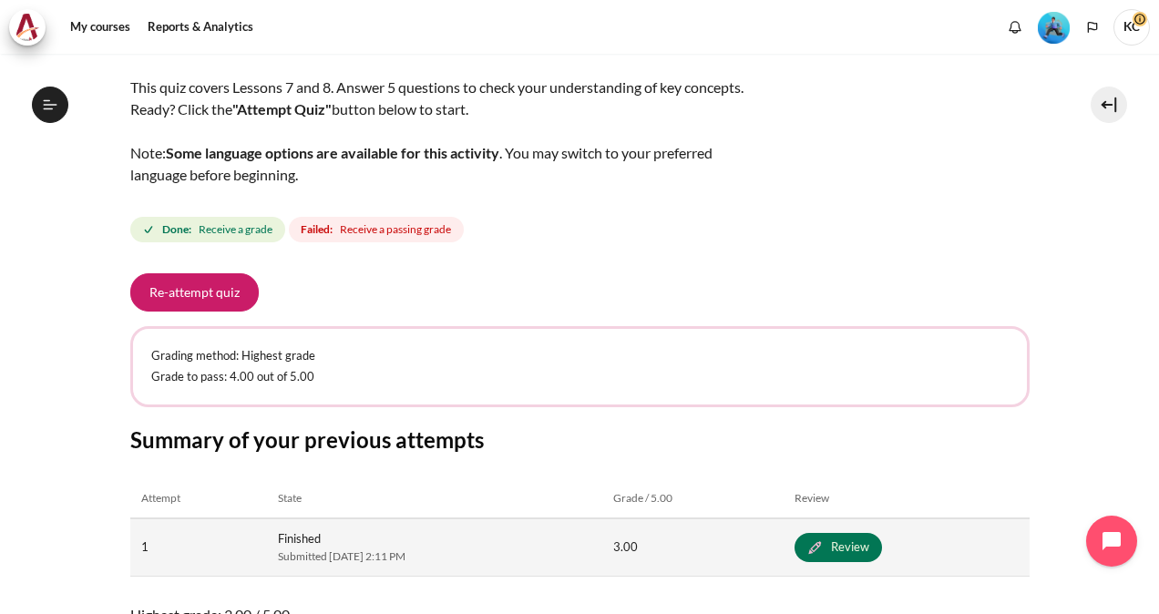
scroll to position [264, 0]
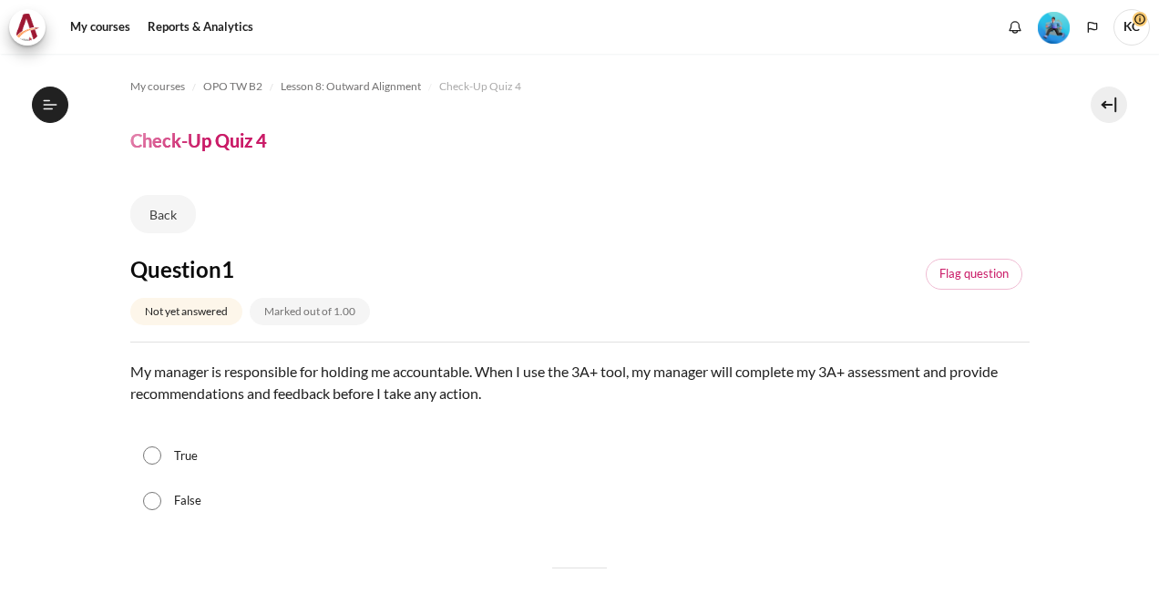
scroll to position [1290, 0]
click at [155, 502] on input "False" at bounding box center [152, 501] width 18 height 18
radio input "true"
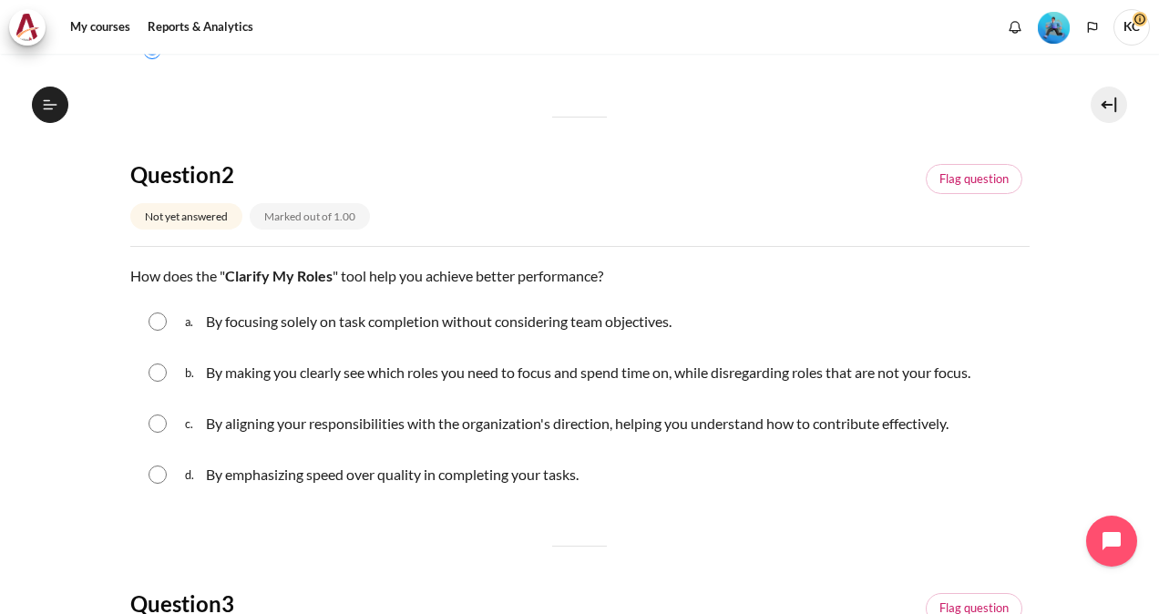
scroll to position [456, 0]
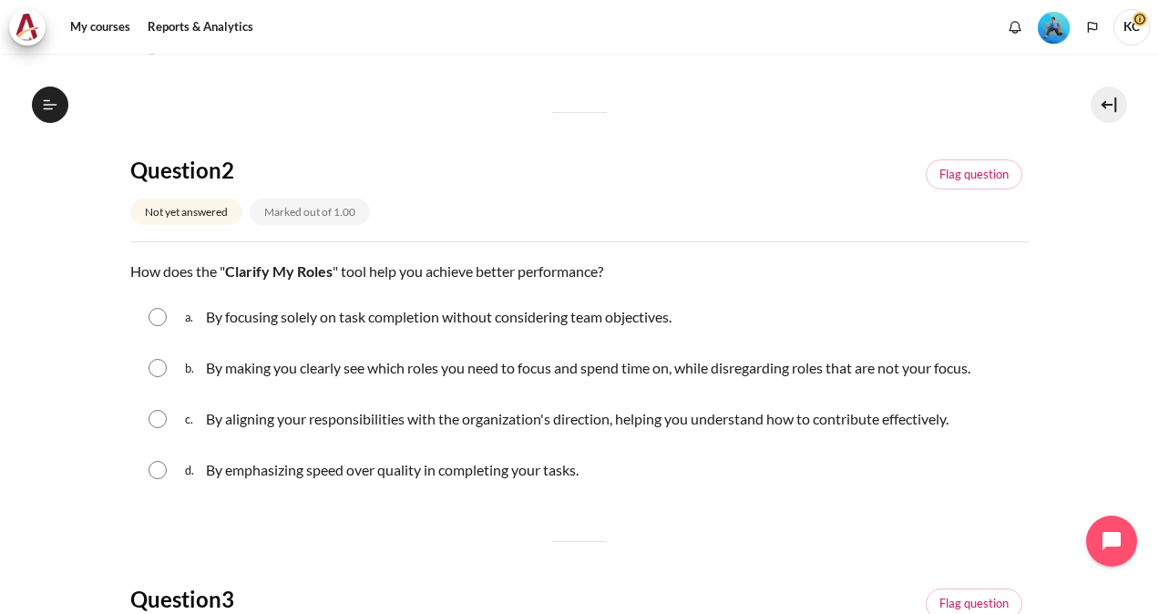
click at [158, 417] on input "Content" at bounding box center [158, 419] width 18 height 18
radio input "true"
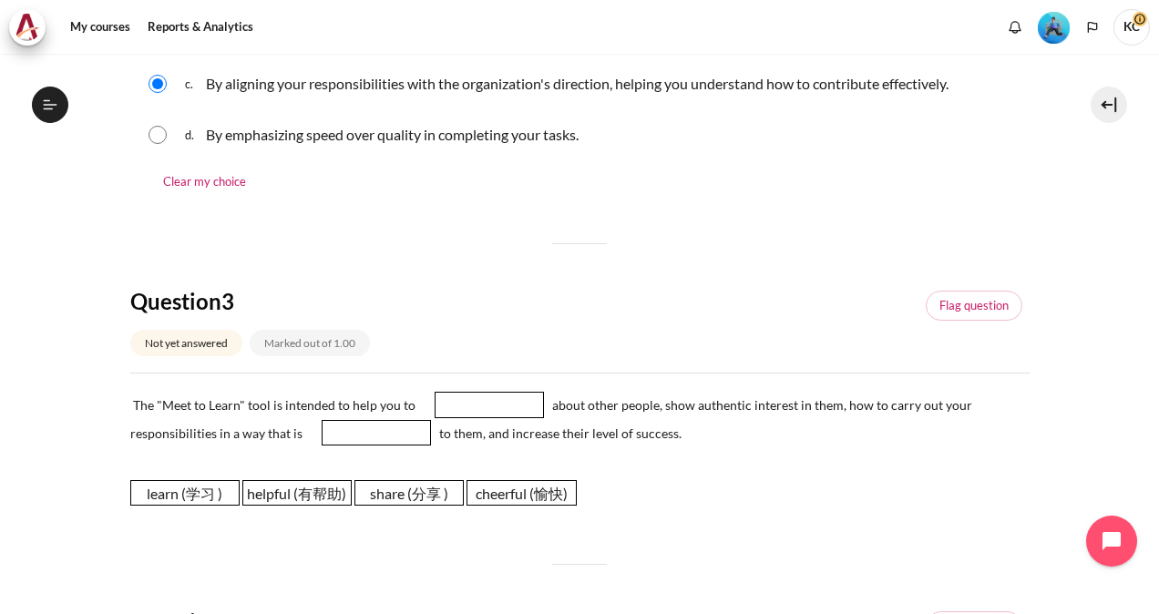
scroll to position [820, 0]
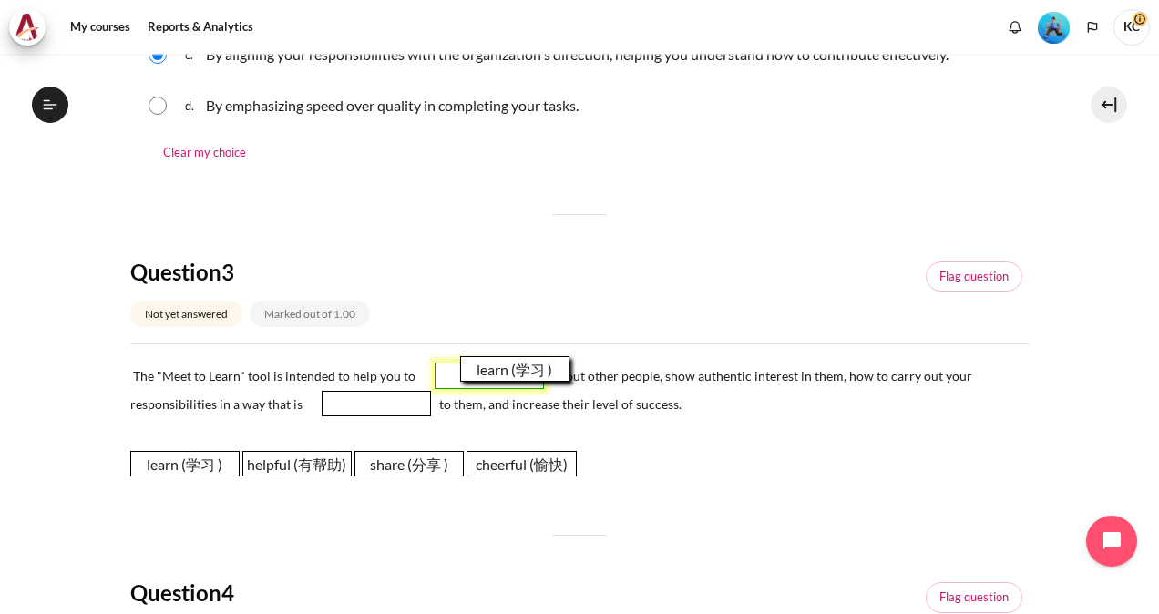
drag, startPoint x: 179, startPoint y: 469, endPoint x: 509, endPoint y: 376, distance: 343.0
click at [509, 376] on span "learn (学习 )" at bounding box center [514, 369] width 109 height 26
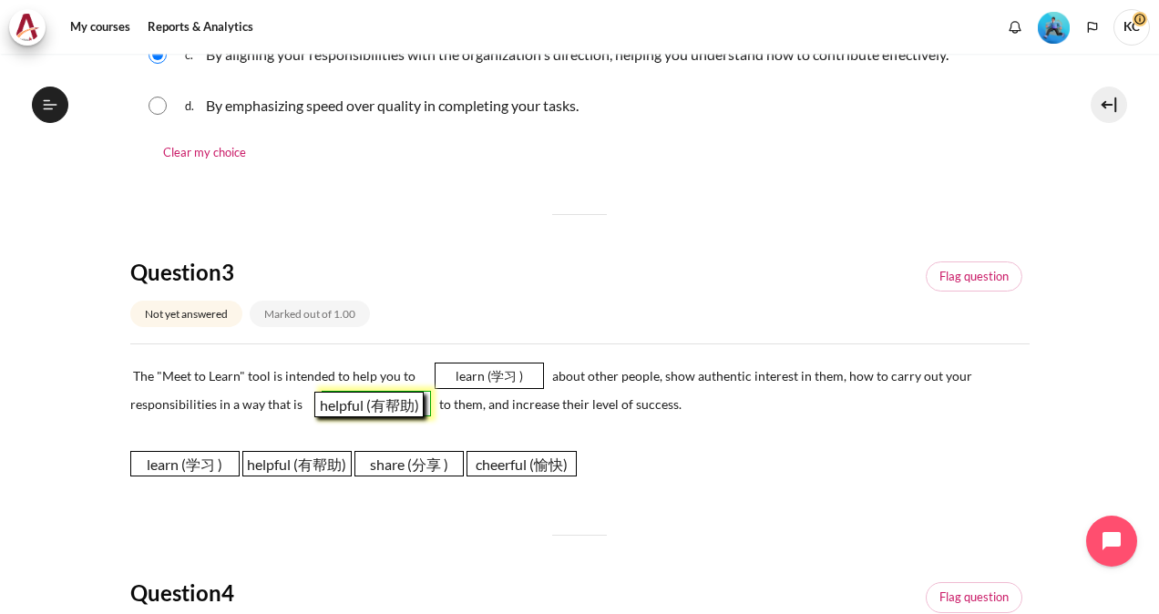
drag, startPoint x: 272, startPoint y: 468, endPoint x: 346, endPoint y: 407, distance: 96.5
click at [346, 407] on span "helpful (有帮助)" at bounding box center [368, 405] width 109 height 26
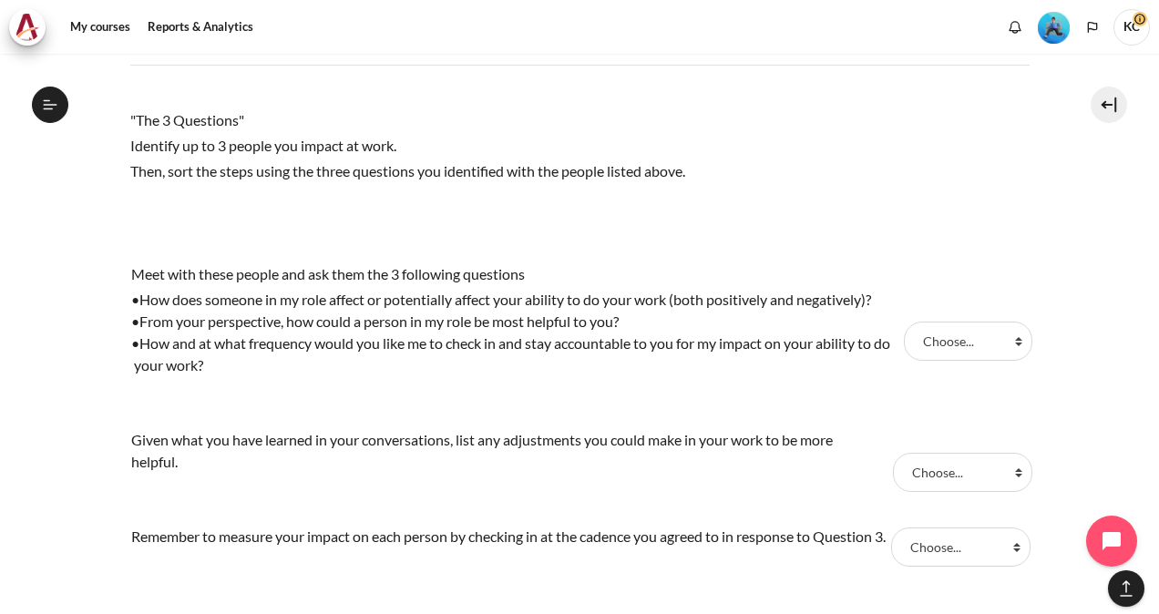
scroll to position [1549, 0]
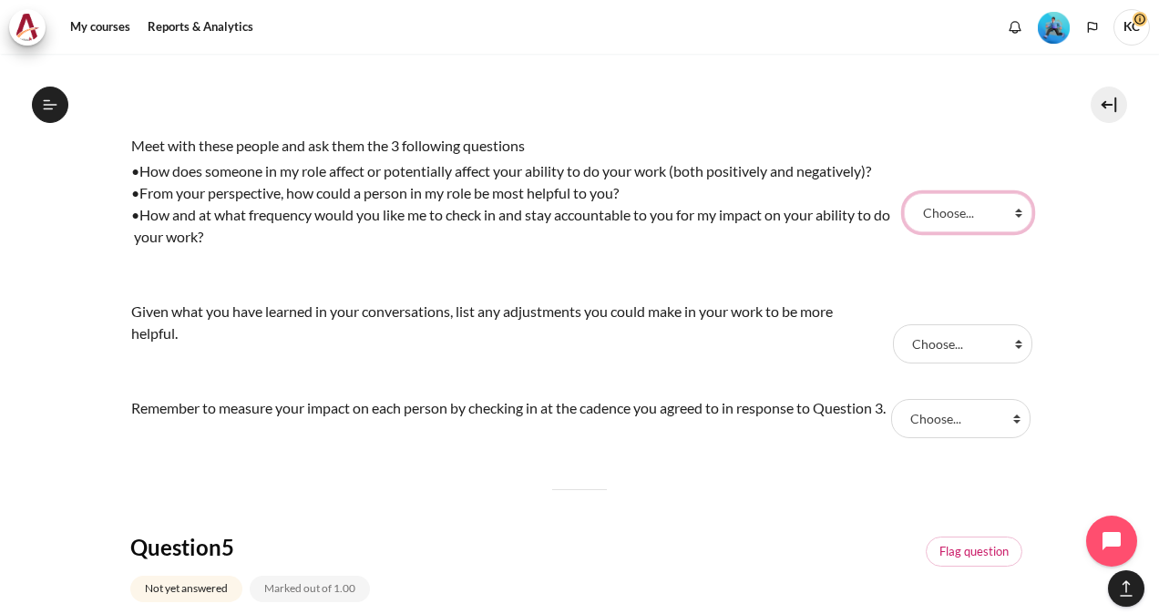
click at [970, 211] on select "Choose... Step 2 ( 步骤 2) Step 3 (步骤 3) Step 1 (步骤 1)" at bounding box center [968, 212] width 129 height 38
select select "3"
click at [904, 193] on select "Choose... Step 2 ( 步骤 2) Step 3 (步骤 3) Step 1 (步骤 1)" at bounding box center [968, 212] width 129 height 38
click at [948, 350] on select "Choose... Step 2 ( 步骤 2) Step 3 (步骤 3) Step 1 (步骤 1)" at bounding box center [962, 343] width 139 height 38
select select "1"
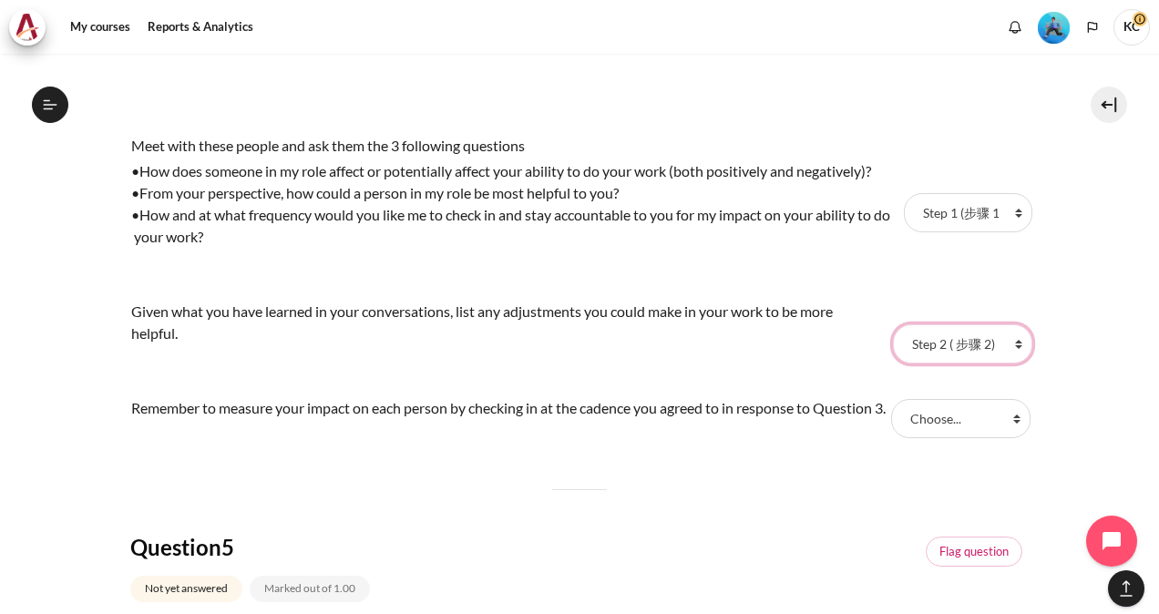
click at [893, 324] on select "Choose... Step 2 ( 步骤 2) Step 3 (步骤 3) Step 1 (步骤 1)" at bounding box center [962, 343] width 139 height 38
click at [944, 430] on select "Choose... Step 2 ( 步骤 2) Step 3 (步骤 3) Step 1 (步骤 1)" at bounding box center [960, 418] width 139 height 38
select select "2"
click at [891, 408] on select "Choose... Step 2 ( 步骤 2) Step 3 (步骤 3) Step 1 (步骤 1)" at bounding box center [960, 418] width 139 height 38
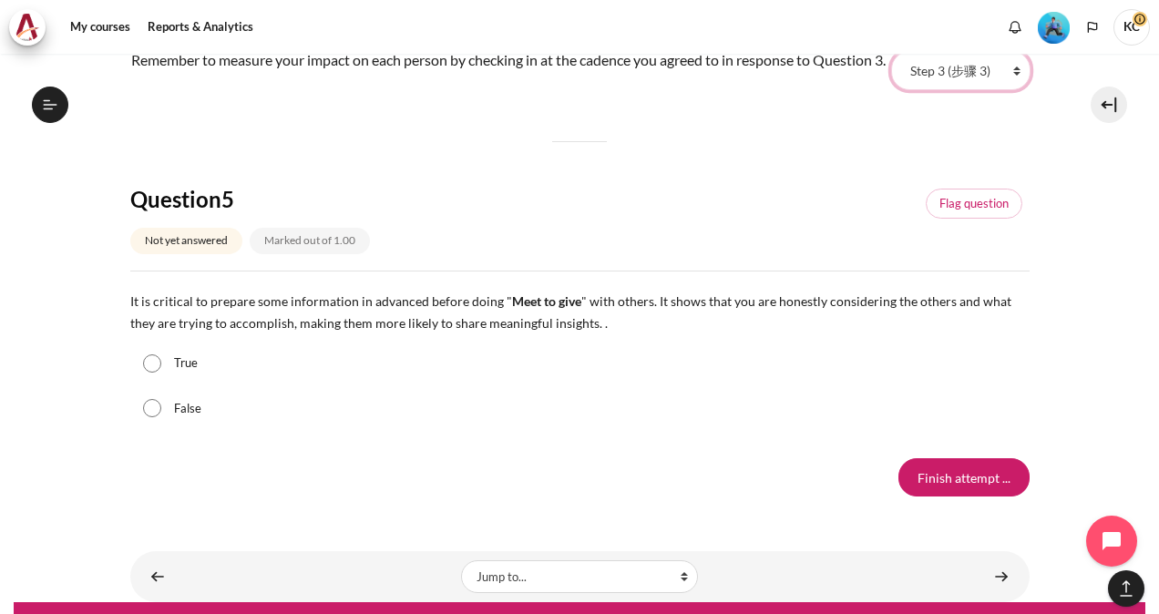
scroll to position [1914, 0]
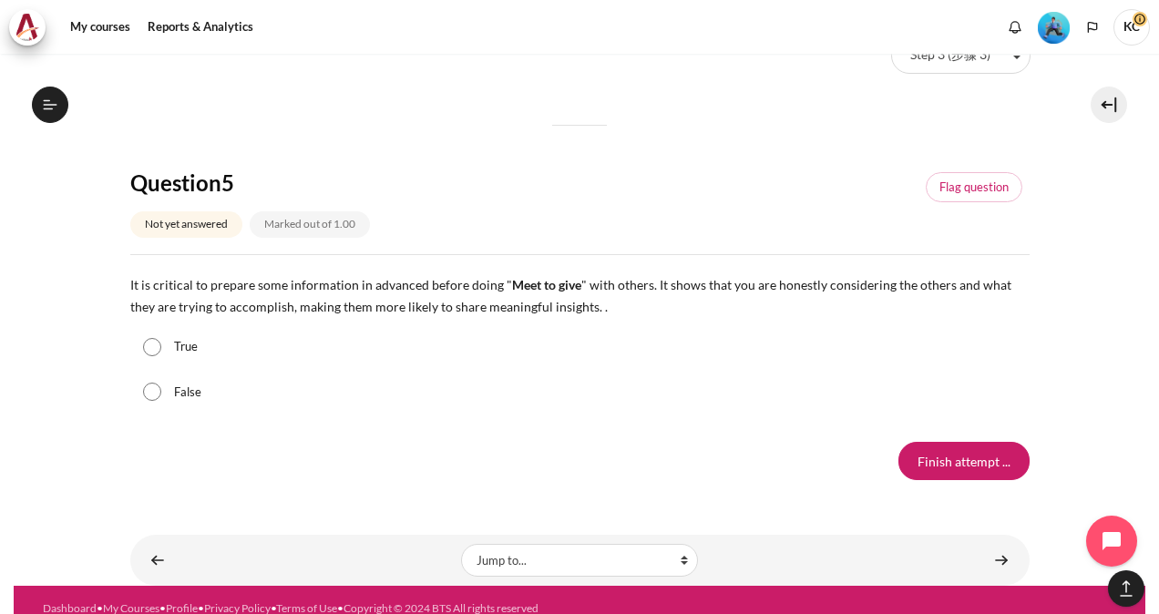
click at [153, 356] on input "True" at bounding box center [152, 347] width 18 height 18
radio input "true"
click at [948, 480] on input "Finish attempt ..." at bounding box center [964, 461] width 131 height 38
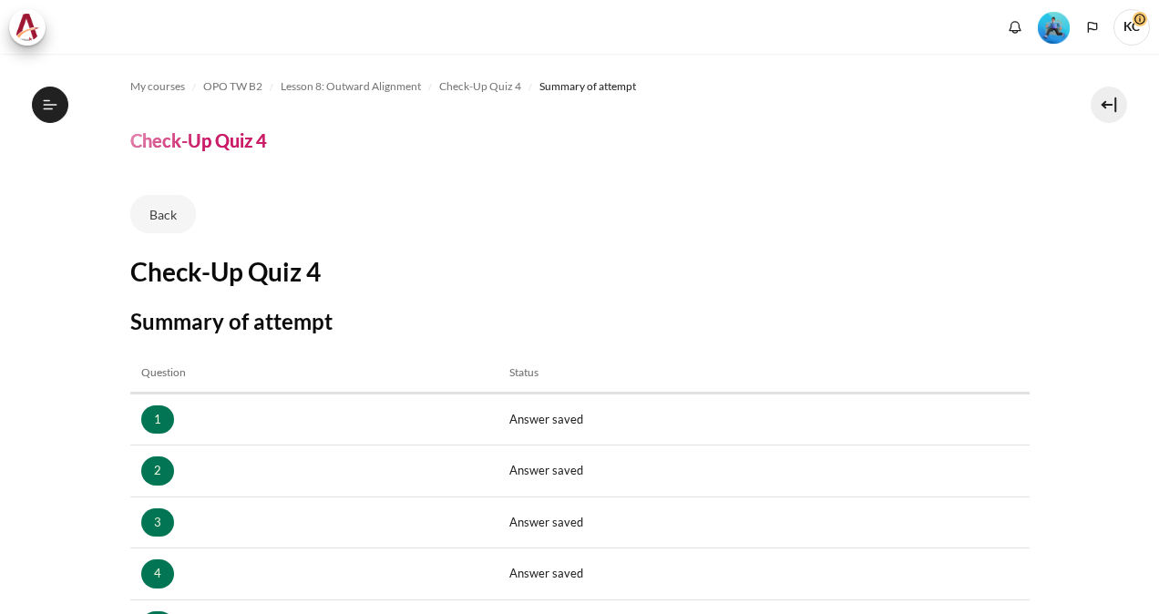
scroll to position [320, 0]
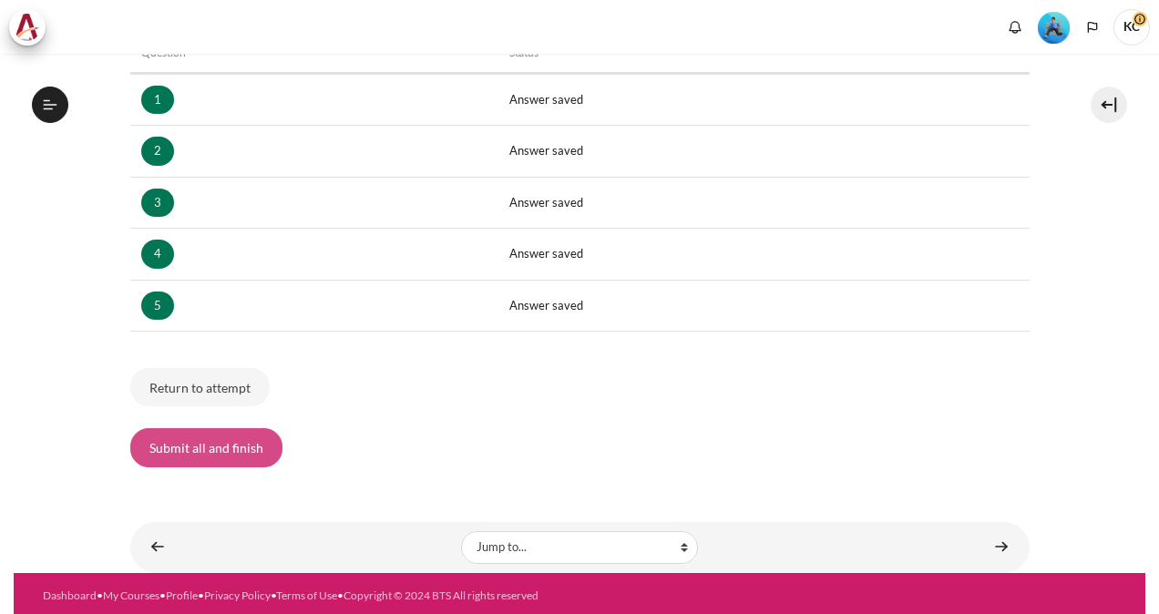
click at [180, 454] on button "Submit all and finish" at bounding box center [206, 447] width 152 height 38
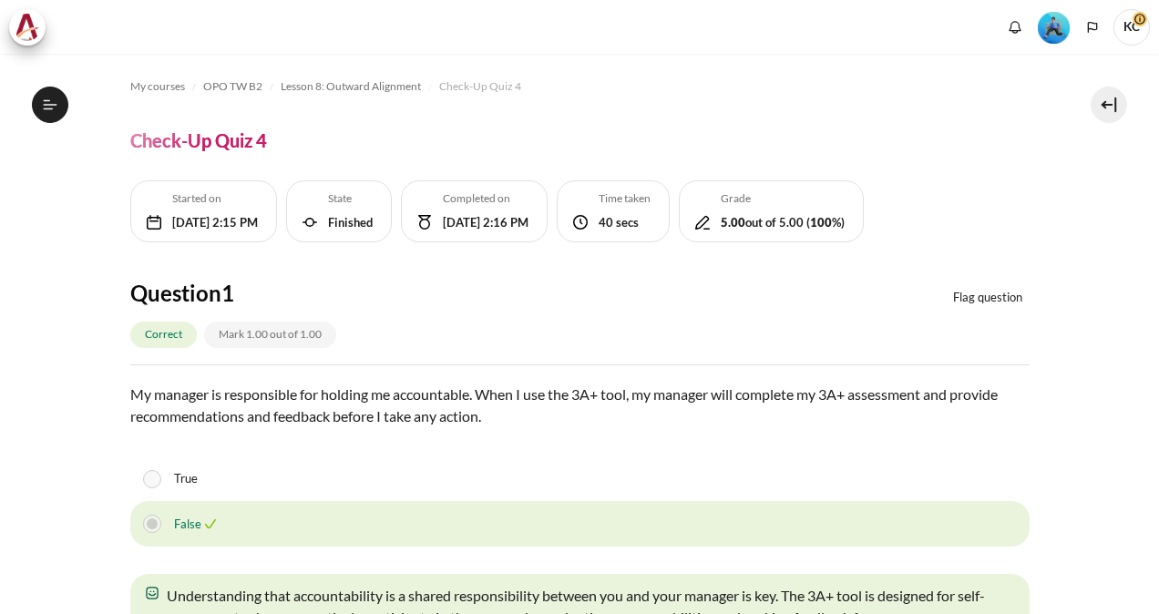
scroll to position [3086, 0]
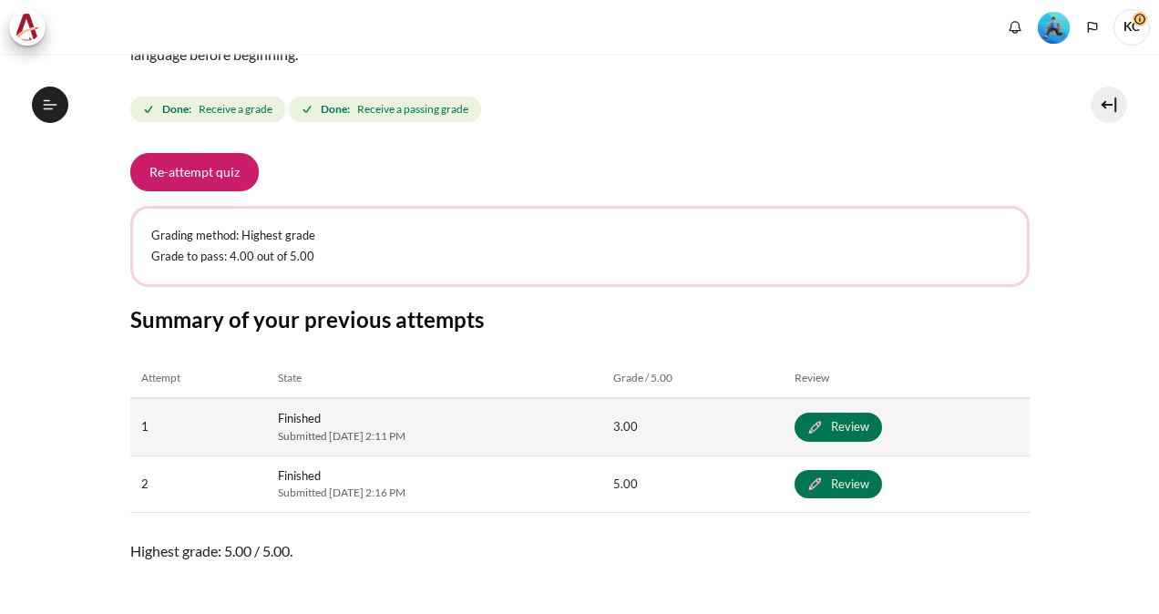
scroll to position [321, 0]
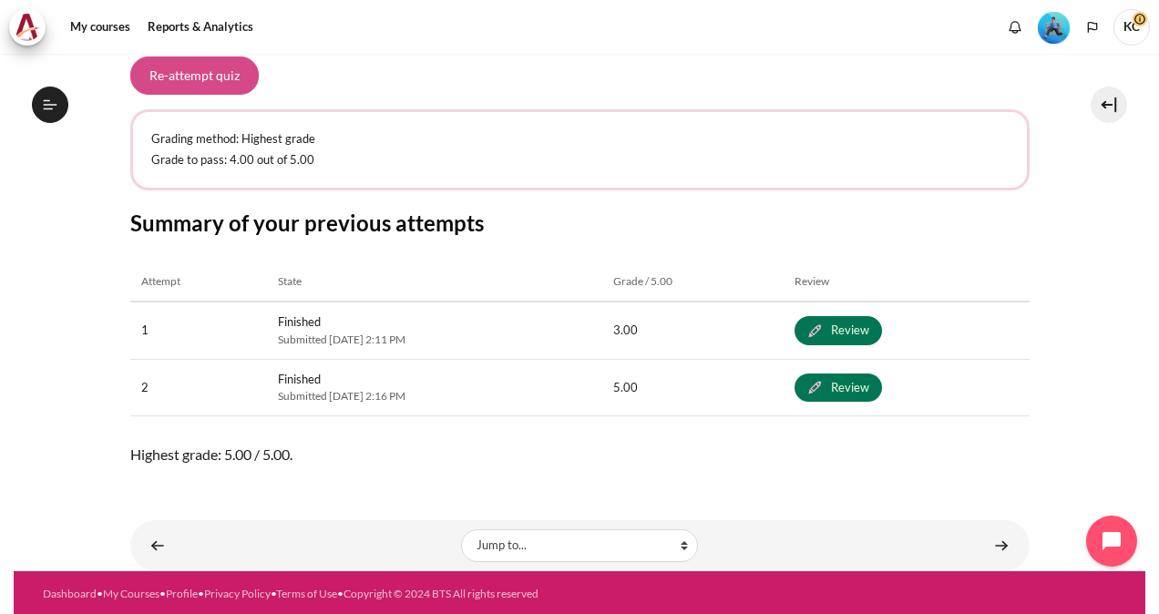
click at [185, 85] on button "Re-attempt quiz" at bounding box center [194, 76] width 129 height 38
click at [1142, 20] on span "KC" at bounding box center [1132, 25] width 36 height 15
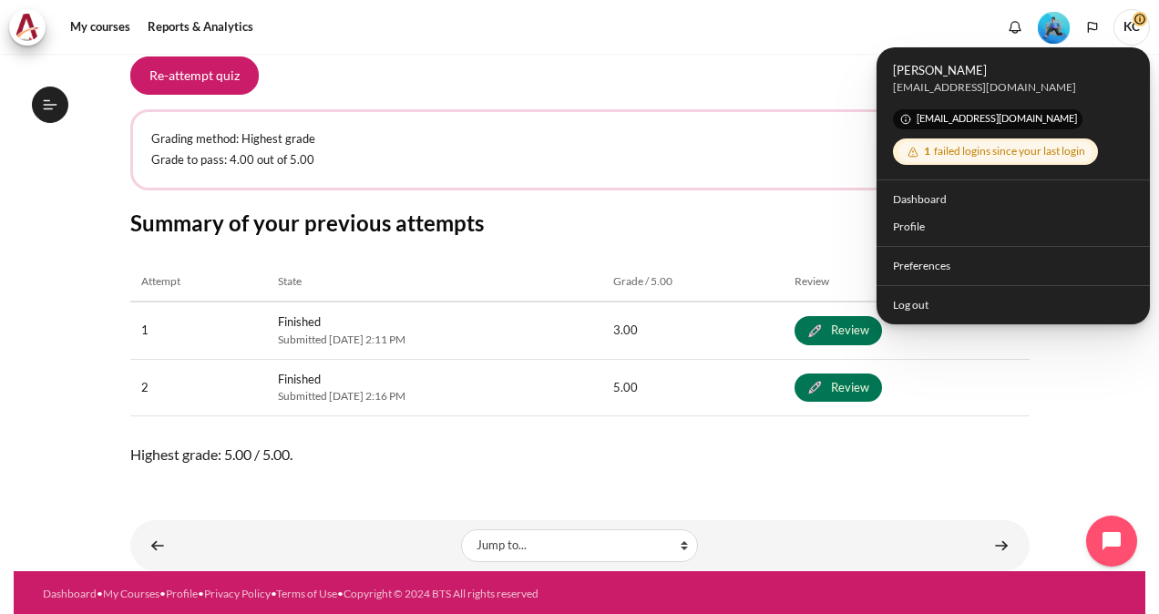
scroll to position [1290, 0]
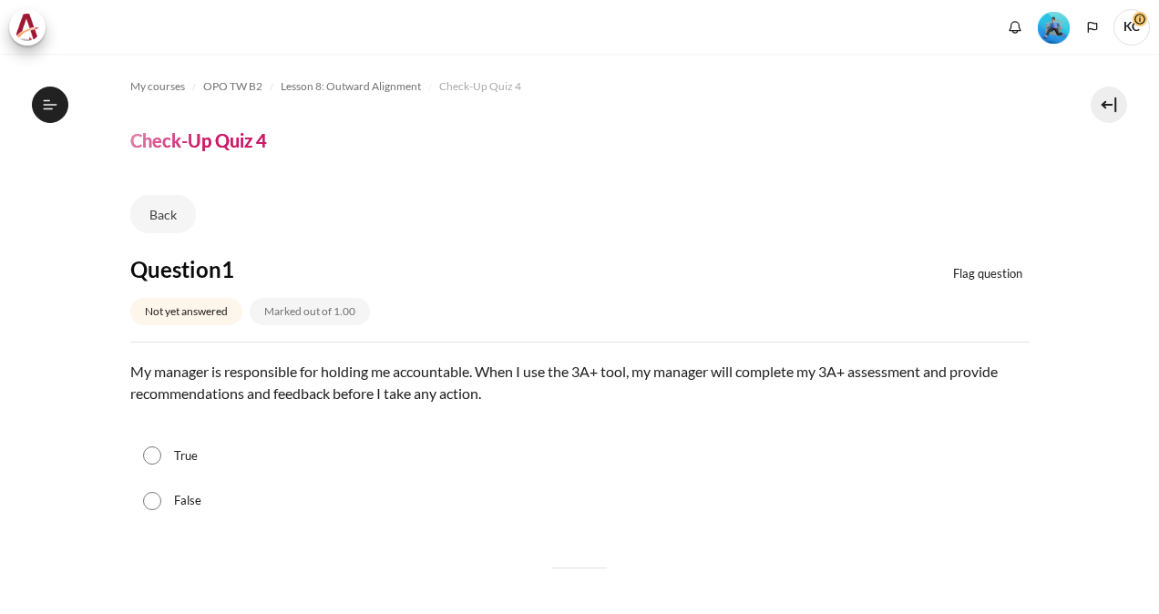
click at [151, 501] on input "False" at bounding box center [152, 501] width 18 height 18
radio input "true"
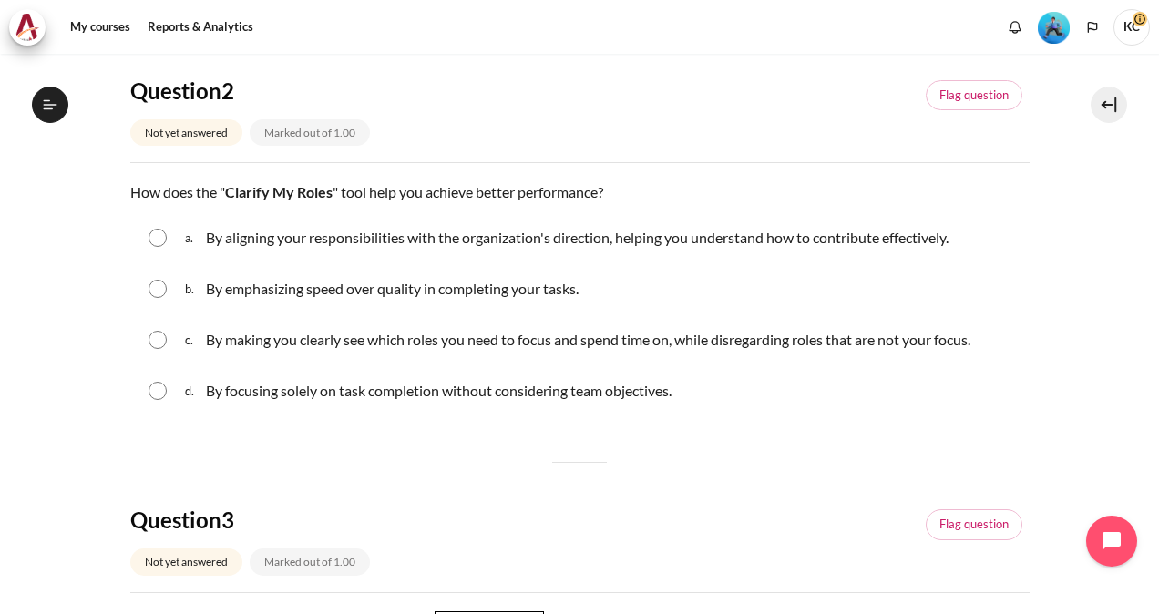
scroll to position [547, 0]
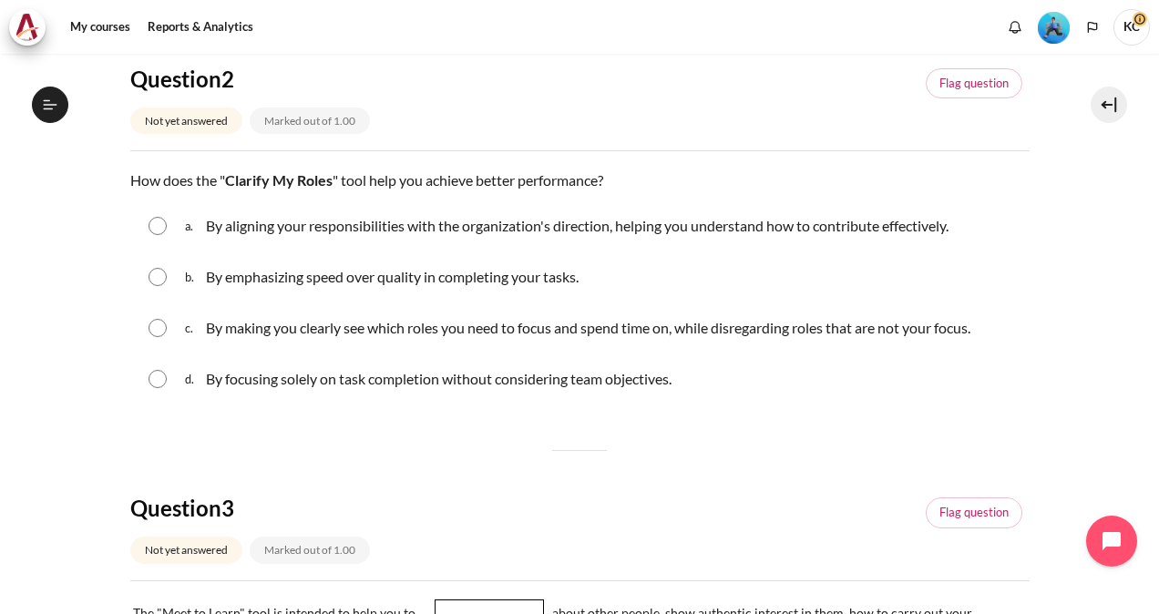
click at [162, 224] on input "Content" at bounding box center [158, 226] width 18 height 18
radio input "true"
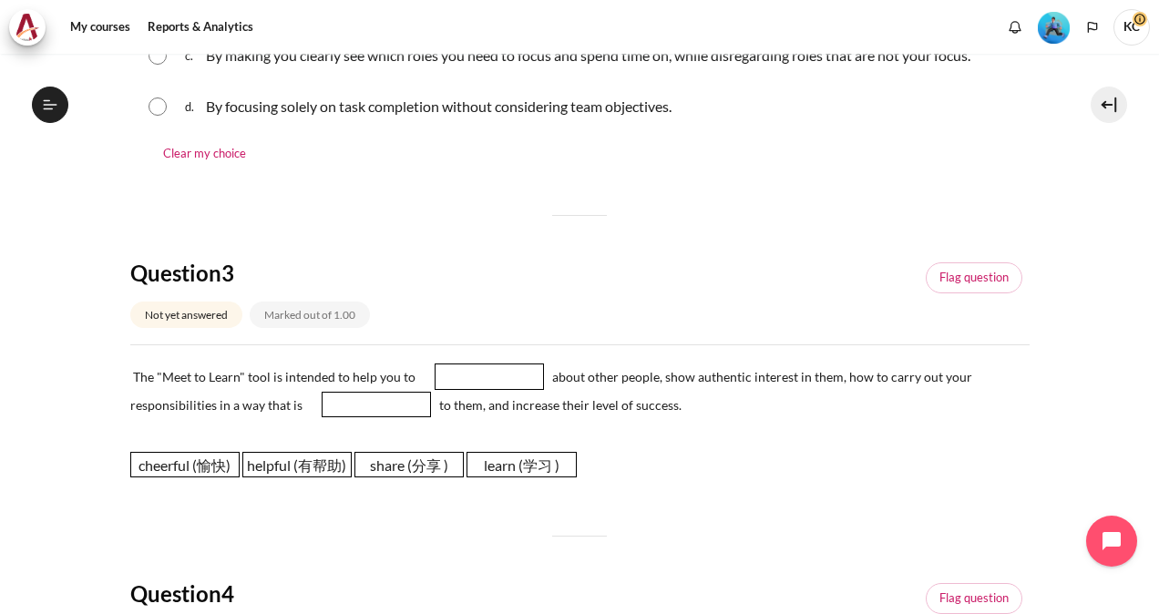
scroll to position [820, 0]
drag, startPoint x: 501, startPoint y: 462, endPoint x: 487, endPoint y: 368, distance: 95.0
click at [487, 368] on span "learn (学习 )" at bounding box center [507, 369] width 109 height 26
drag, startPoint x: 293, startPoint y: 459, endPoint x: 364, endPoint y: 399, distance: 92.4
click at [364, 399] on span "helpful (有帮助)" at bounding box center [368, 404] width 109 height 26
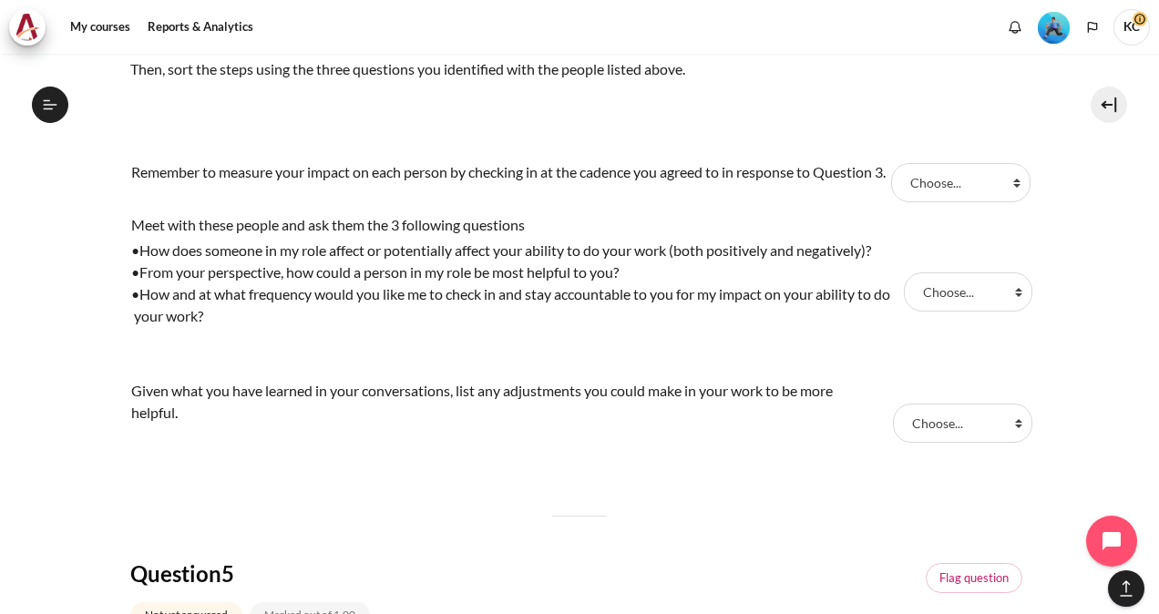
scroll to position [1549, 0]
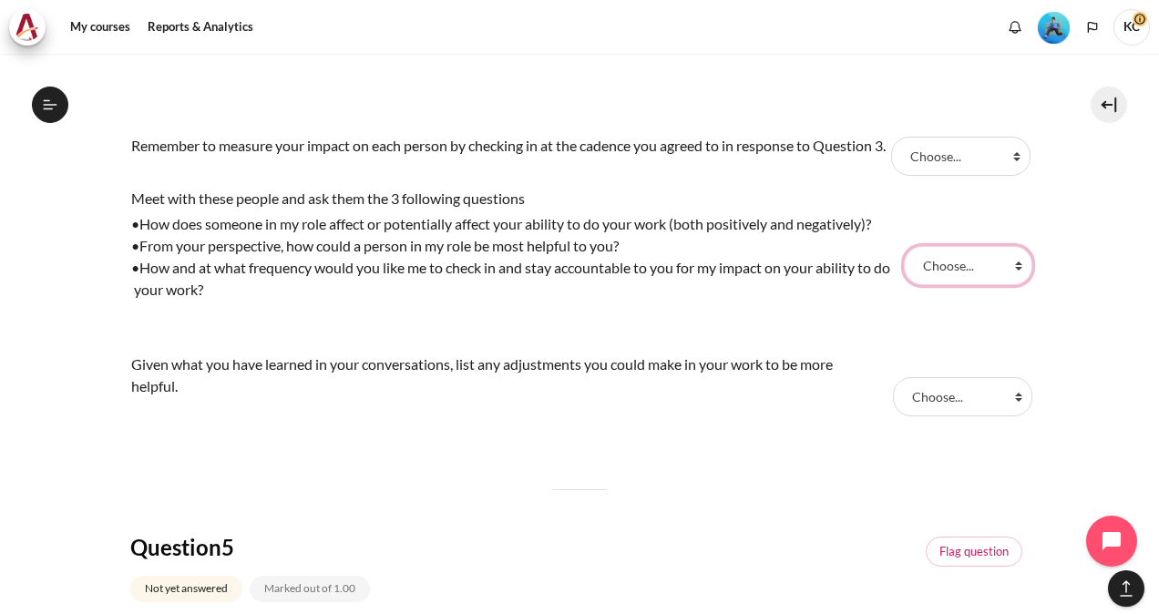
click at [967, 284] on select "Choose... Step 3 (步骤 3) Step 2 ( 步骤 2) Step 1 (步骤 1)" at bounding box center [968, 265] width 129 height 38
select select "3"
click at [904, 266] on select "Choose... Step 3 (步骤 3) Step 2 ( 步骤 2) Step 1 (步骤 1)" at bounding box center [968, 265] width 129 height 38
click at [944, 416] on select "Choose... Step 3 (步骤 3) Step 2 ( 步骤 2) Step 1 (步骤 1)" at bounding box center [962, 396] width 139 height 38
select select "2"
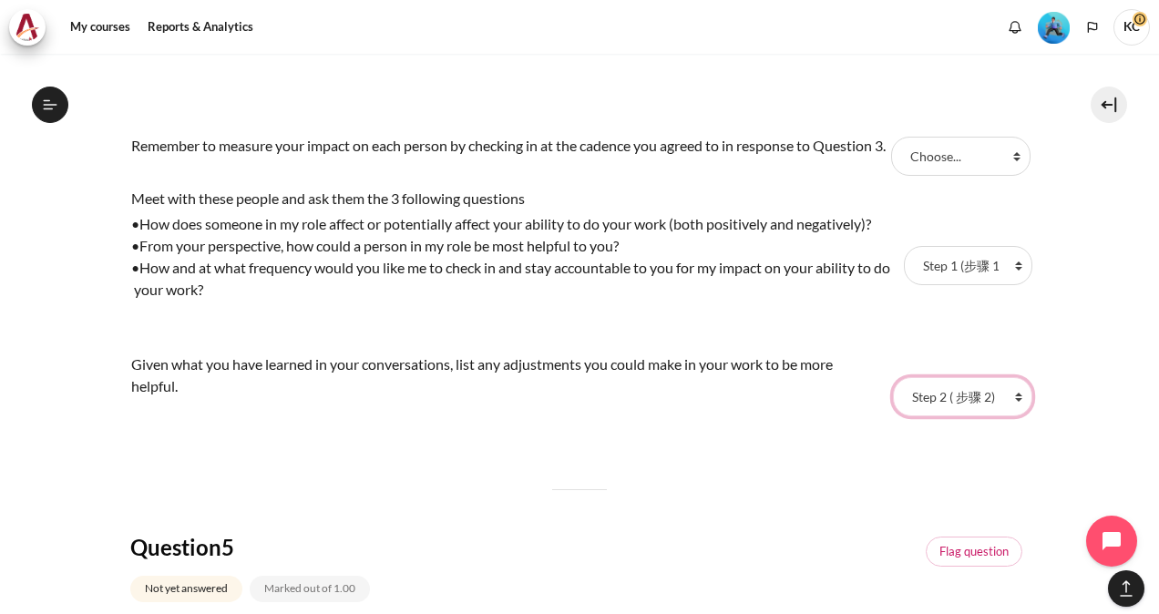
click at [893, 397] on select "Choose... Step 3 (步骤 3) Step 2 ( 步骤 2) Step 1 (步骤 1)" at bounding box center [962, 396] width 139 height 38
click at [944, 168] on select "Choose... Step 3 (步骤 3) Step 2 ( 步骤 2) Step 1 (步骤 1)" at bounding box center [960, 156] width 139 height 38
select select "1"
click at [891, 146] on select "Choose... Step 3 (步骤 3) Step 2 ( 步骤 2) Step 1 (步骤 1)" at bounding box center [960, 156] width 139 height 38
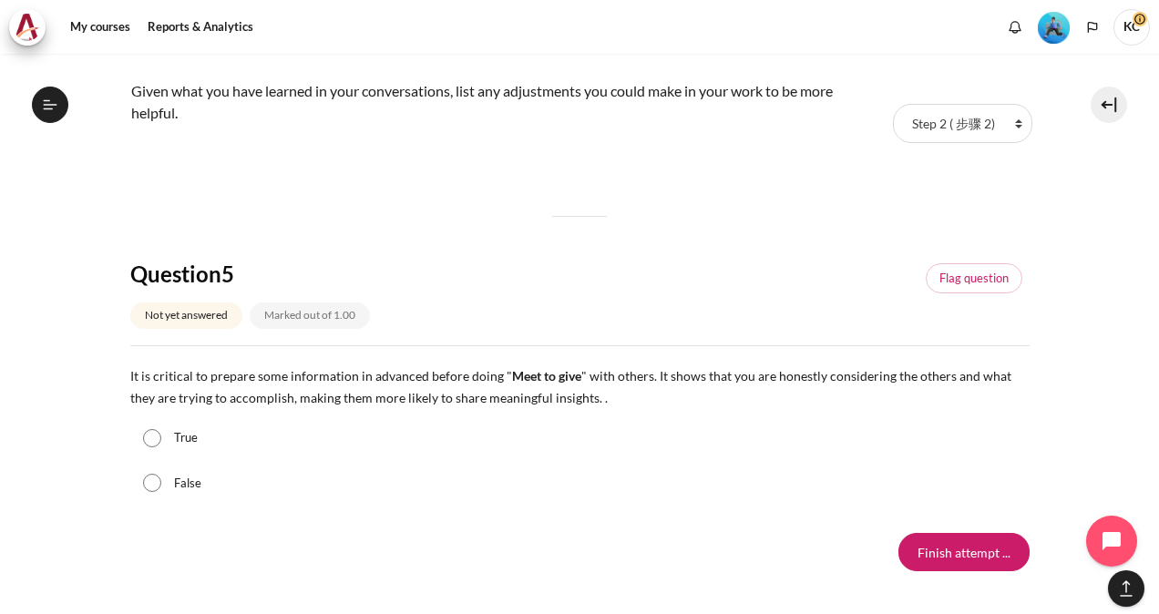
click at [144, 448] on input "True" at bounding box center [152, 438] width 18 height 18
radio input "true"
click at [947, 571] on input "Finish attempt ..." at bounding box center [964, 552] width 131 height 38
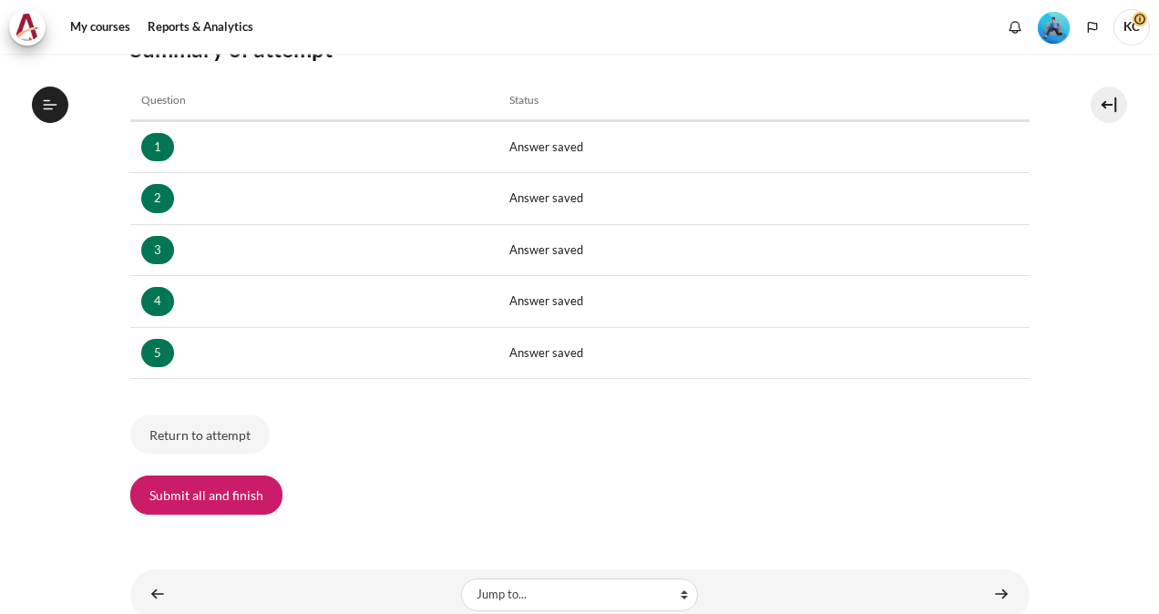
scroll to position [320, 0]
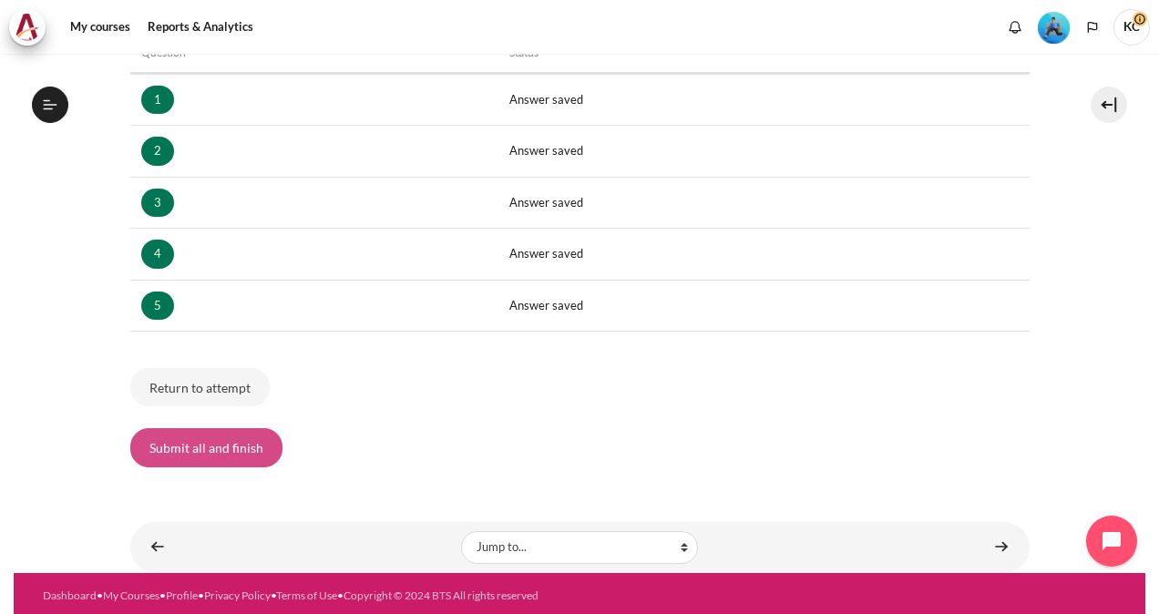
click at [201, 457] on button "Submit all and finish" at bounding box center [206, 447] width 152 height 38
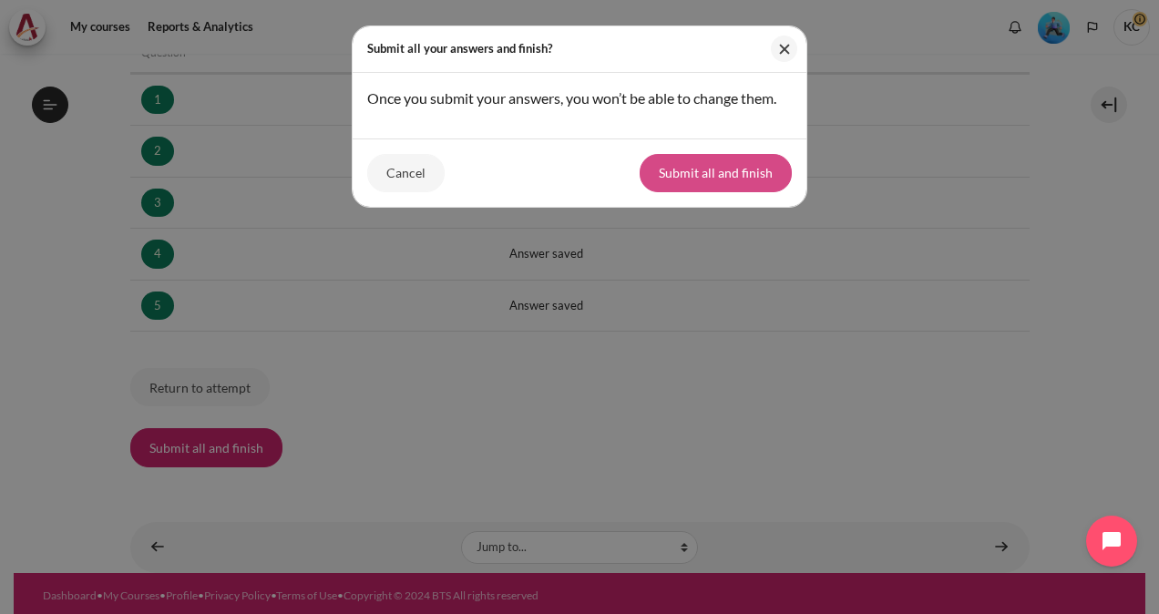
click at [695, 186] on button "Submit all and finish" at bounding box center [716, 173] width 152 height 38
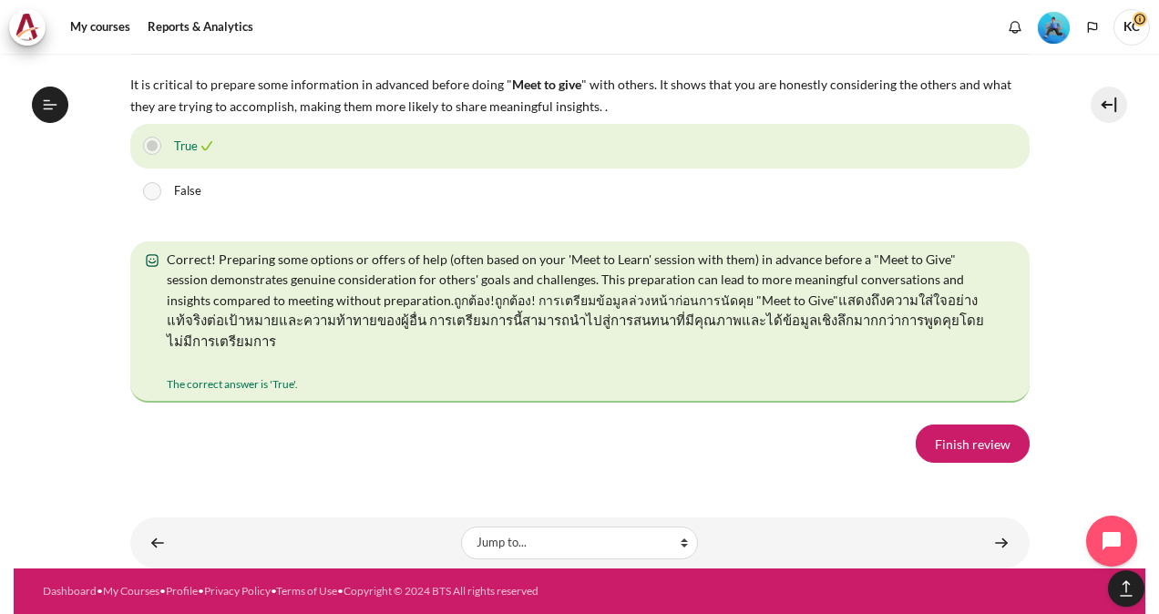
scroll to position [3555, 0]
click at [964, 463] on link "Finish review" at bounding box center [973, 444] width 114 height 38
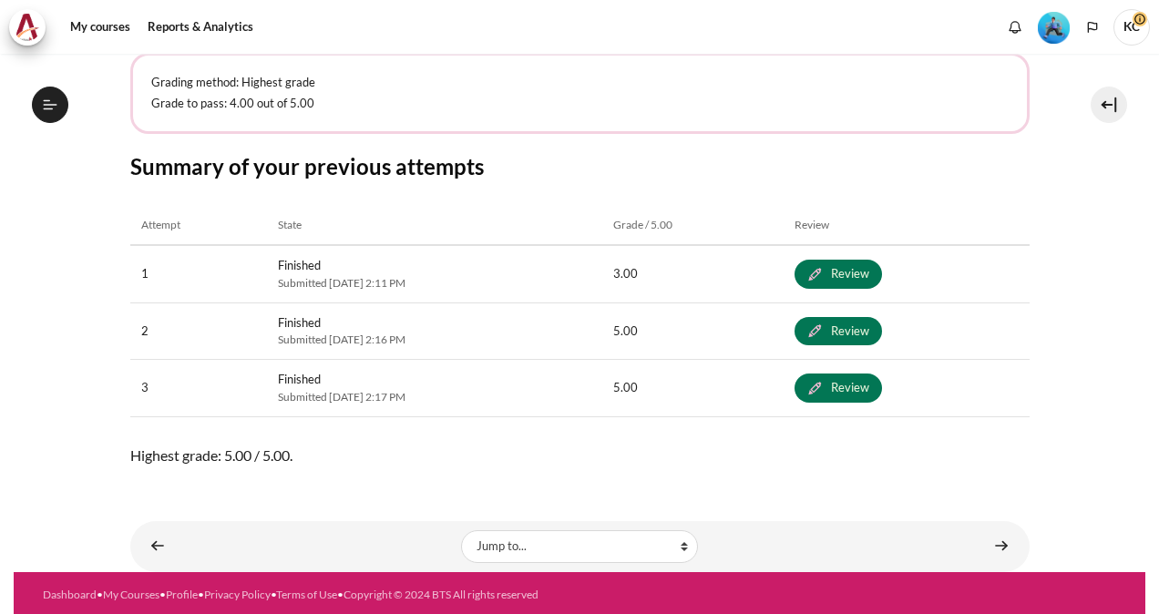
scroll to position [1290, 0]
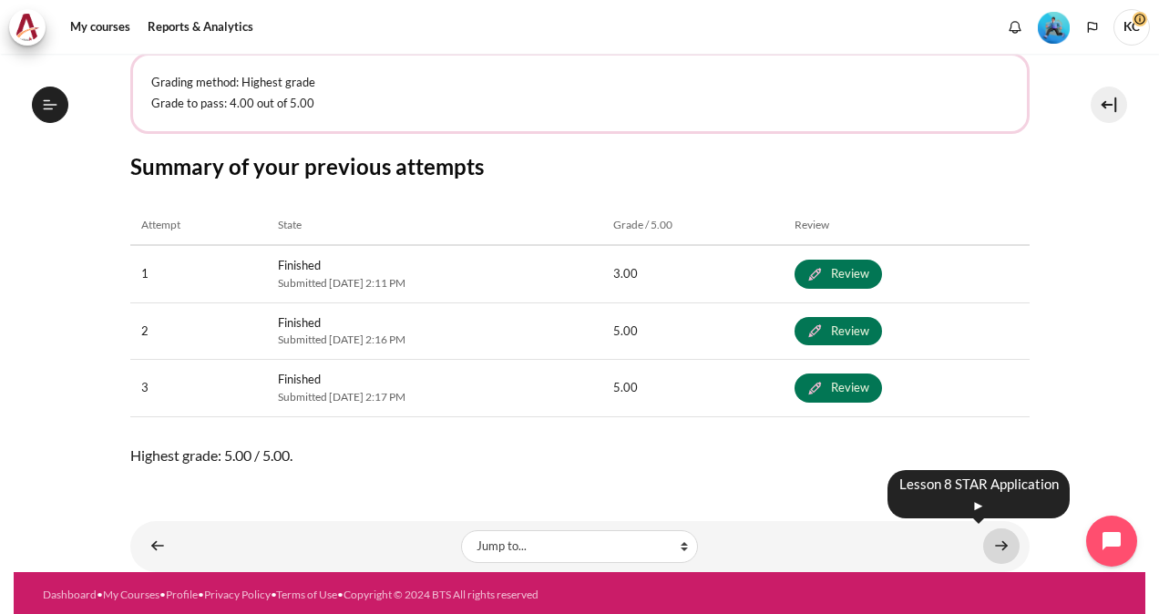
click at [990, 543] on link "Content" at bounding box center [1001, 547] width 36 height 36
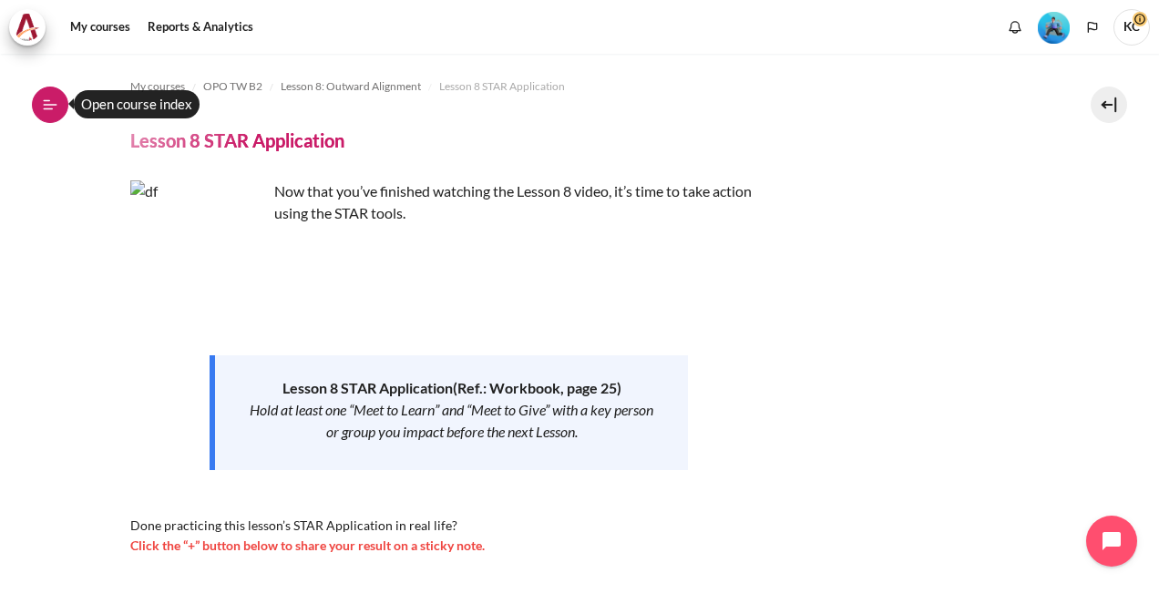
click at [46, 109] on icon at bounding box center [50, 105] width 16 height 16
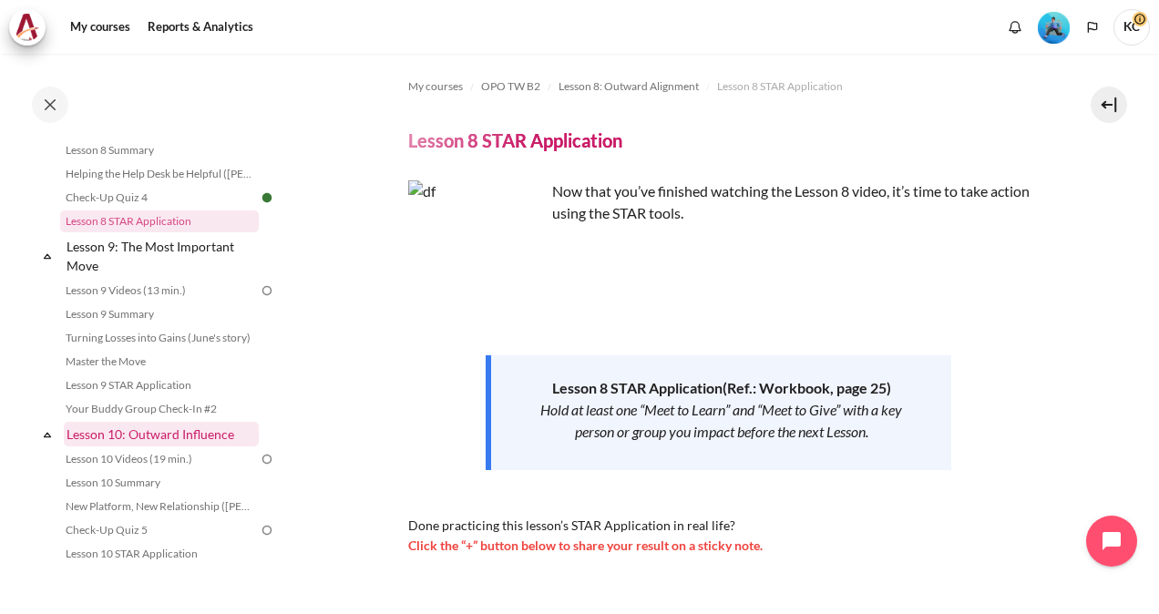
scroll to position [1420, 0]
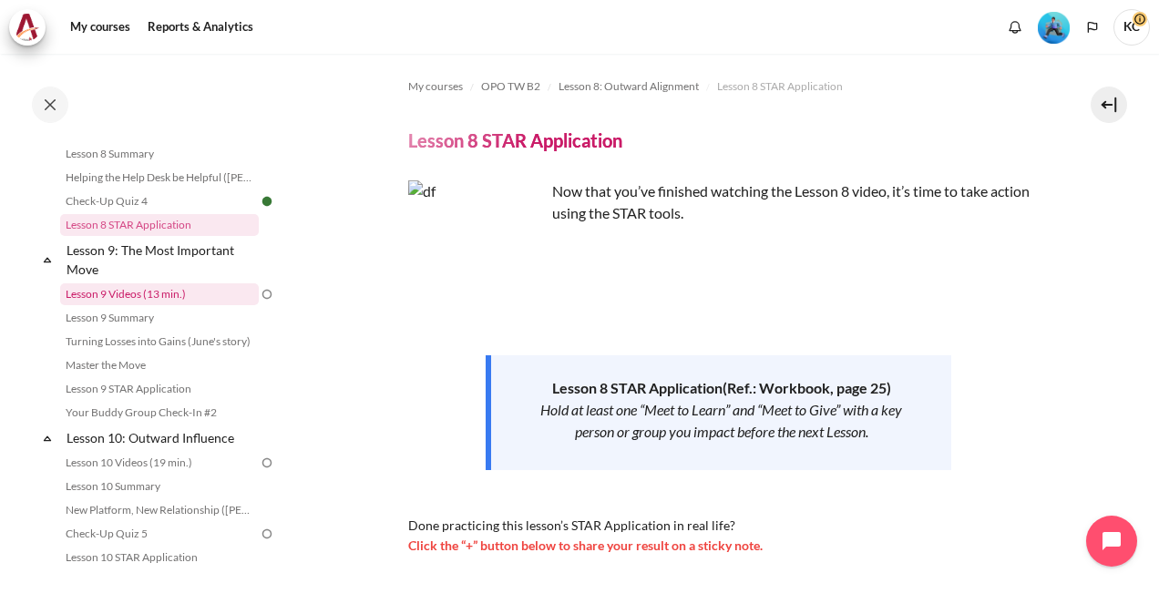
click at [124, 305] on link "Lesson 9 Videos (13 min.)" at bounding box center [159, 294] width 199 height 22
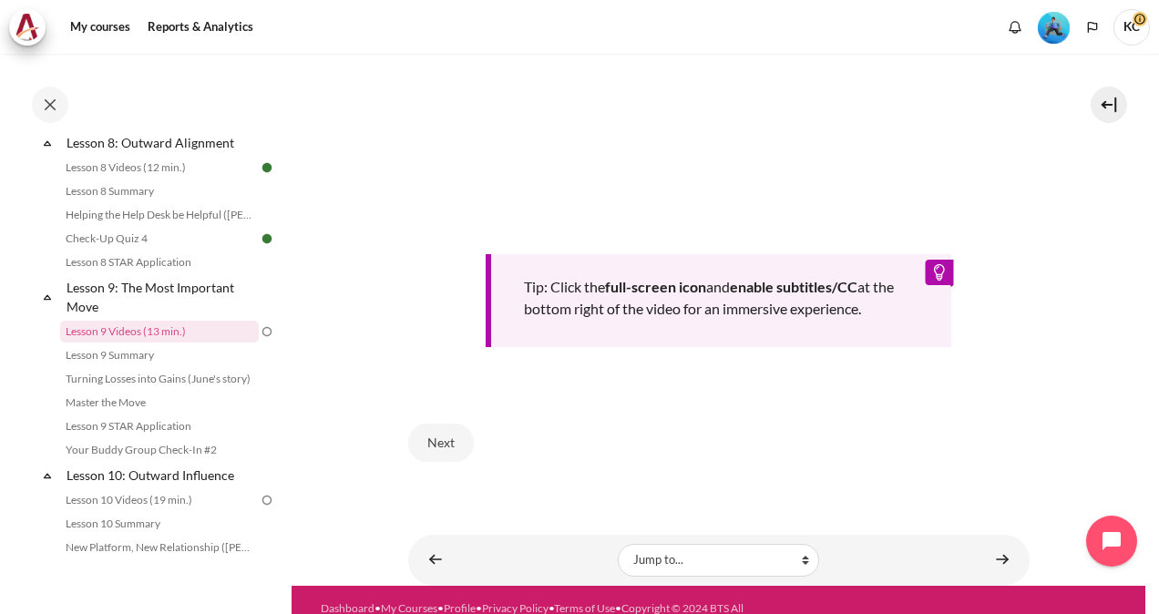
scroll to position [817, 0]
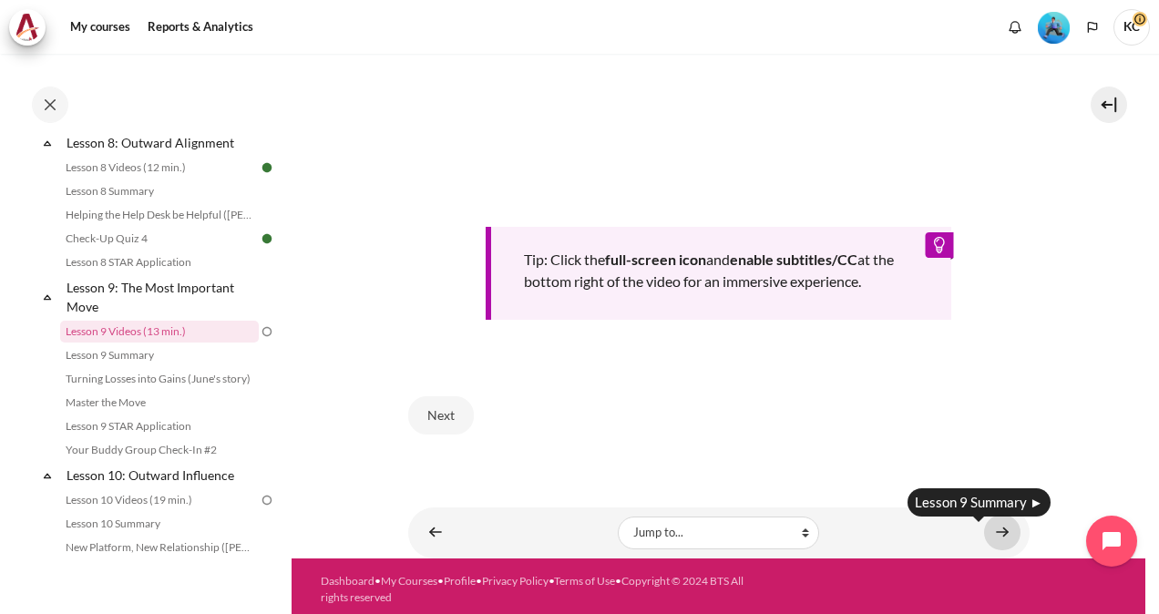
click at [990, 524] on link "Content" at bounding box center [1002, 533] width 36 height 36
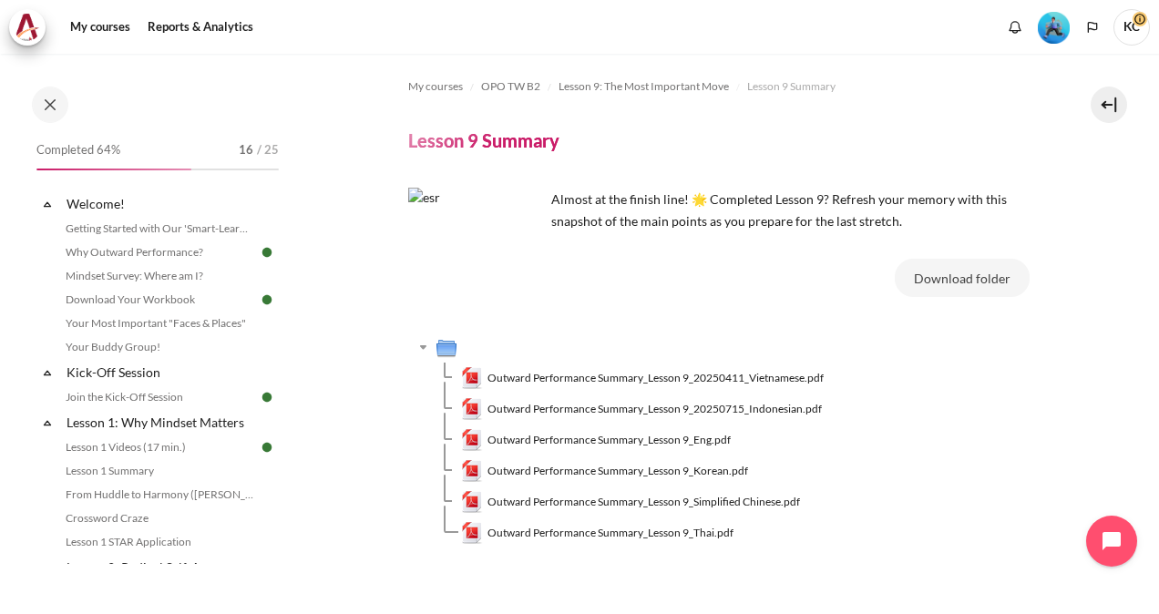
scroll to position [1406, 0]
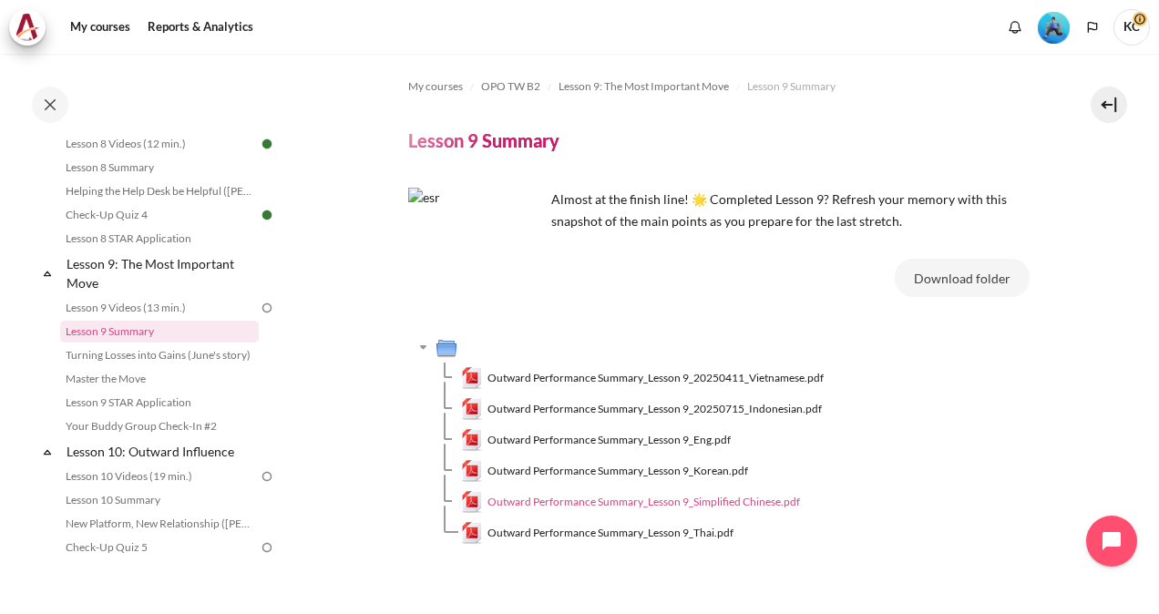
click at [598, 505] on span "Outward Performance Summary_Lesson 9_Simplified Chinese.pdf" at bounding box center [644, 502] width 313 height 16
click at [596, 505] on span "Outward Performance Summary_Lesson 9_Simplified Chinese.pdf" at bounding box center [644, 502] width 313 height 16
click at [259, 316] on img at bounding box center [267, 308] width 16 height 16
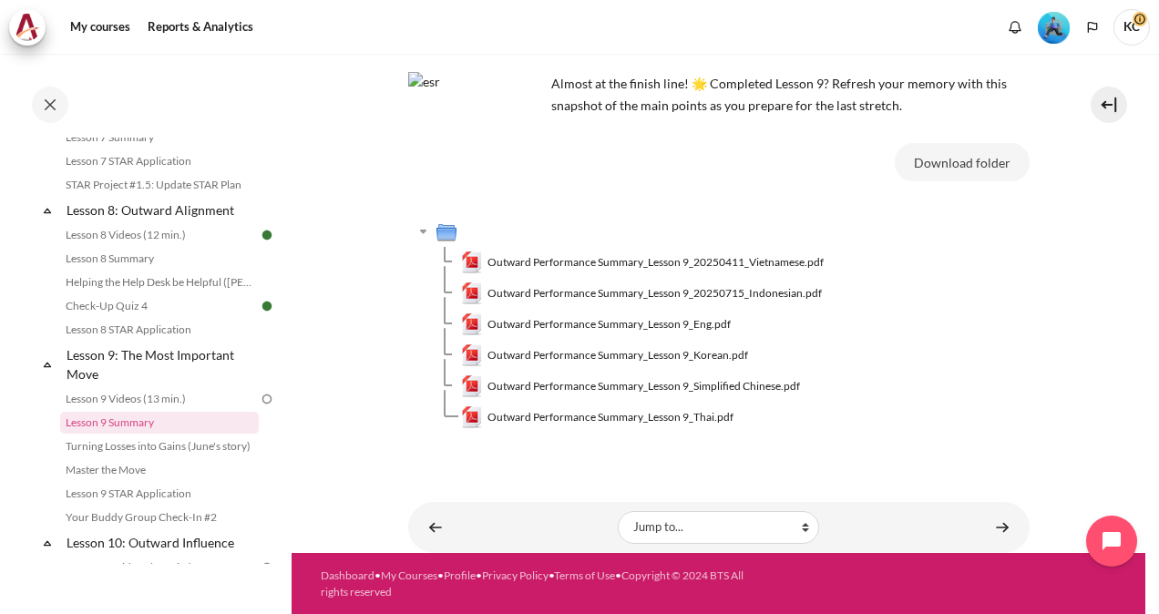
scroll to position [1498, 0]
